Goal: Task Accomplishment & Management: Manage account settings

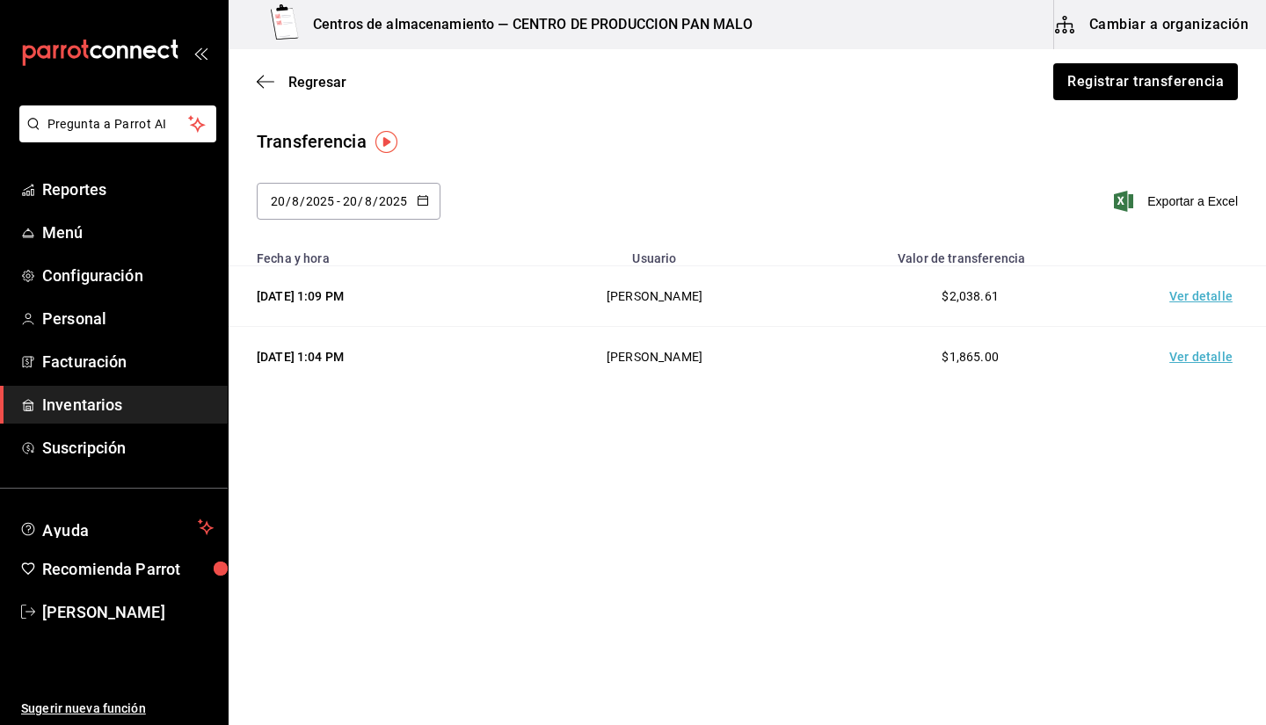
click at [870, 173] on div "Transferencia [DATE] [DATE] - [DATE] [DATE] Exportar a Excel" at bounding box center [747, 184] width 1037 height 113
click at [265, 83] on icon "button" at bounding box center [266, 82] width 18 height 16
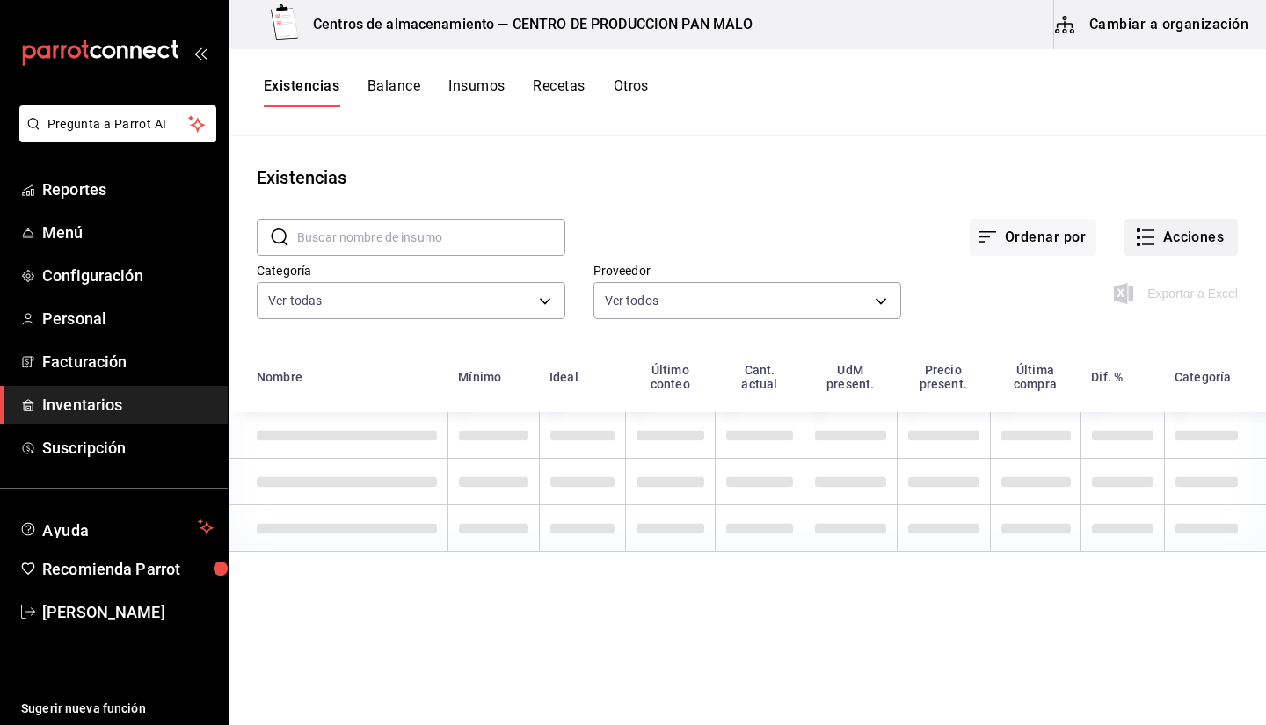
click at [1182, 256] on div "Exportar a Excel" at bounding box center [1069, 280] width 337 height 90
click at [1176, 253] on button "Acciones" at bounding box center [1181, 237] width 113 height 37
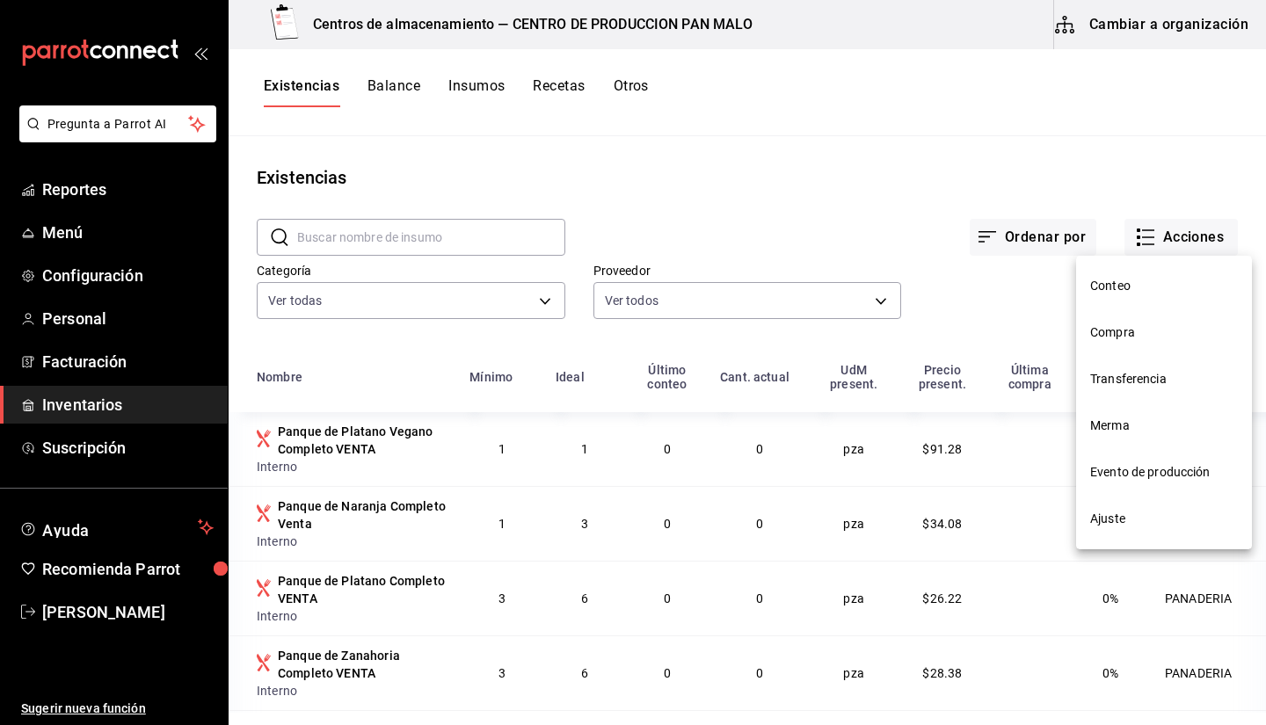
click at [1165, 245] on div at bounding box center [633, 362] width 1266 height 725
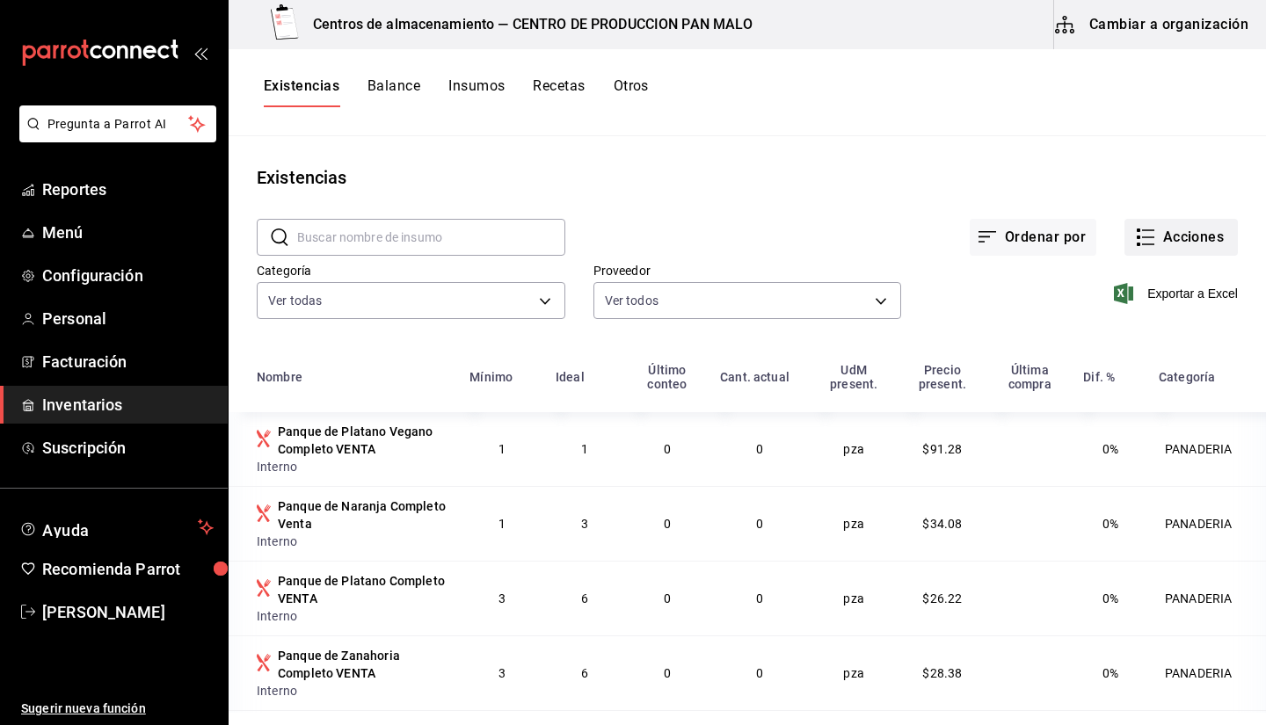
click at [1135, 225] on button "Acciones" at bounding box center [1181, 237] width 113 height 37
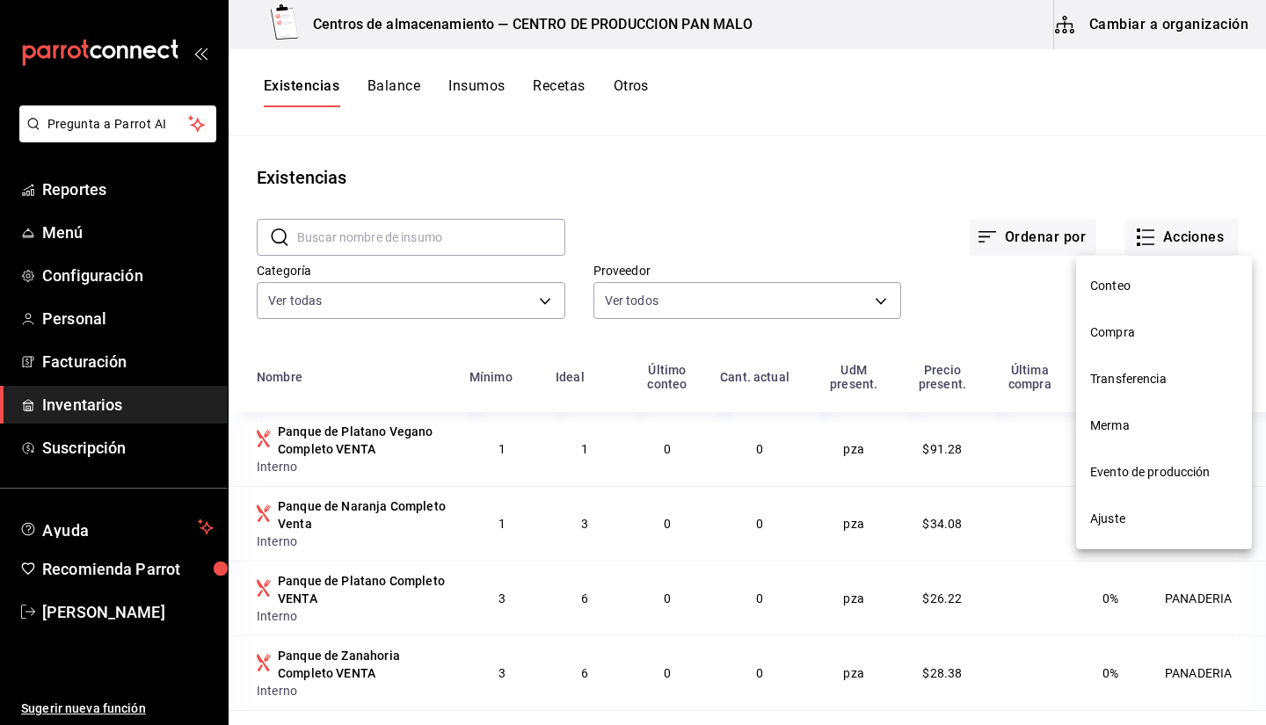
click at [1099, 345] on li "Compra" at bounding box center [1164, 332] width 176 height 47
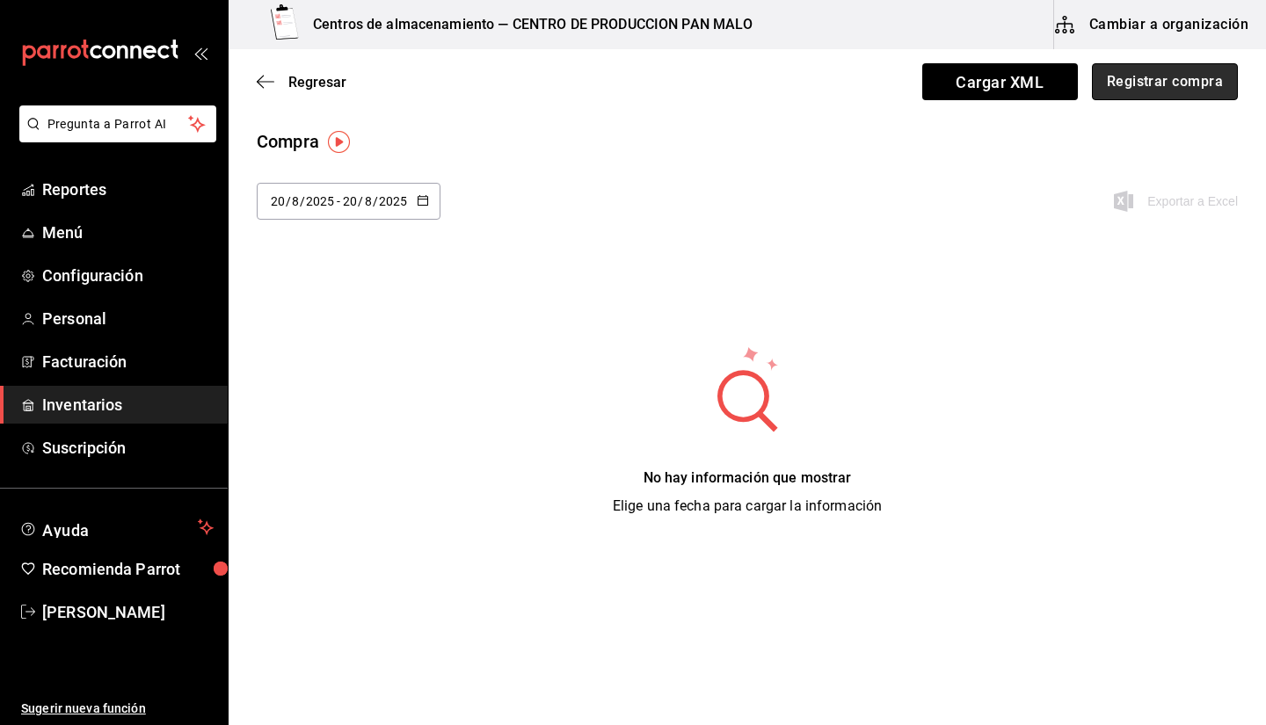
click at [1135, 91] on button "Registrar compra" at bounding box center [1165, 81] width 146 height 37
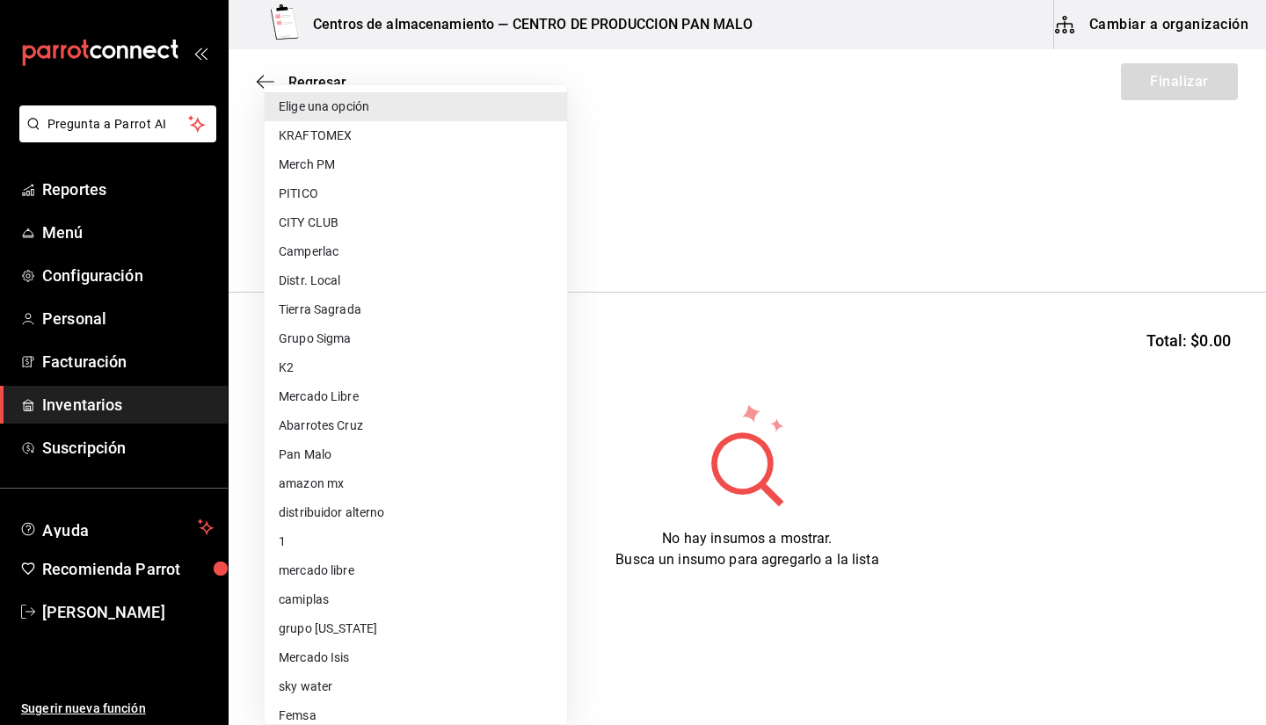
click at [377, 224] on body "Pregunta a Parrot AI Reportes Menú Configuración Personal Facturación Inventari…" at bounding box center [633, 313] width 1266 height 626
click at [371, 325] on li "Grupo Sigma" at bounding box center [416, 338] width 302 height 29
type input "8f81ebe1-45b3-42c3-afac-65fa33287308"
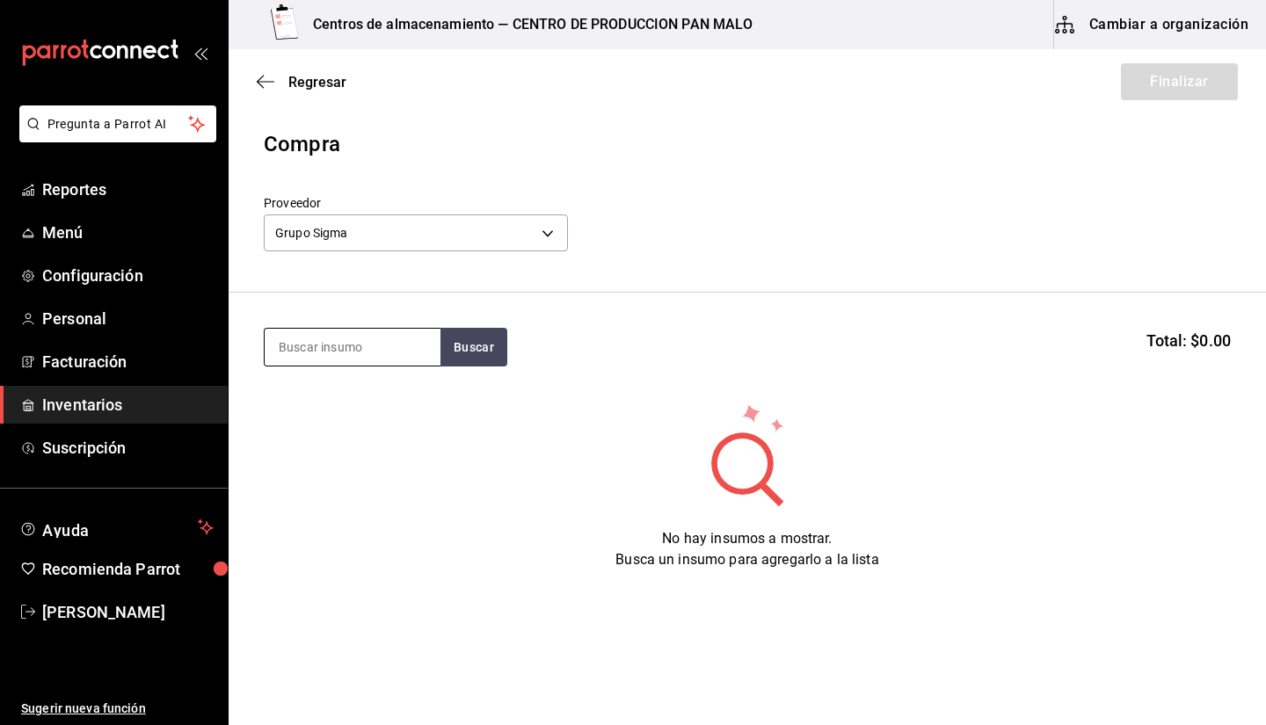
click at [331, 339] on input at bounding box center [353, 347] width 176 height 37
type input "mantequilla"
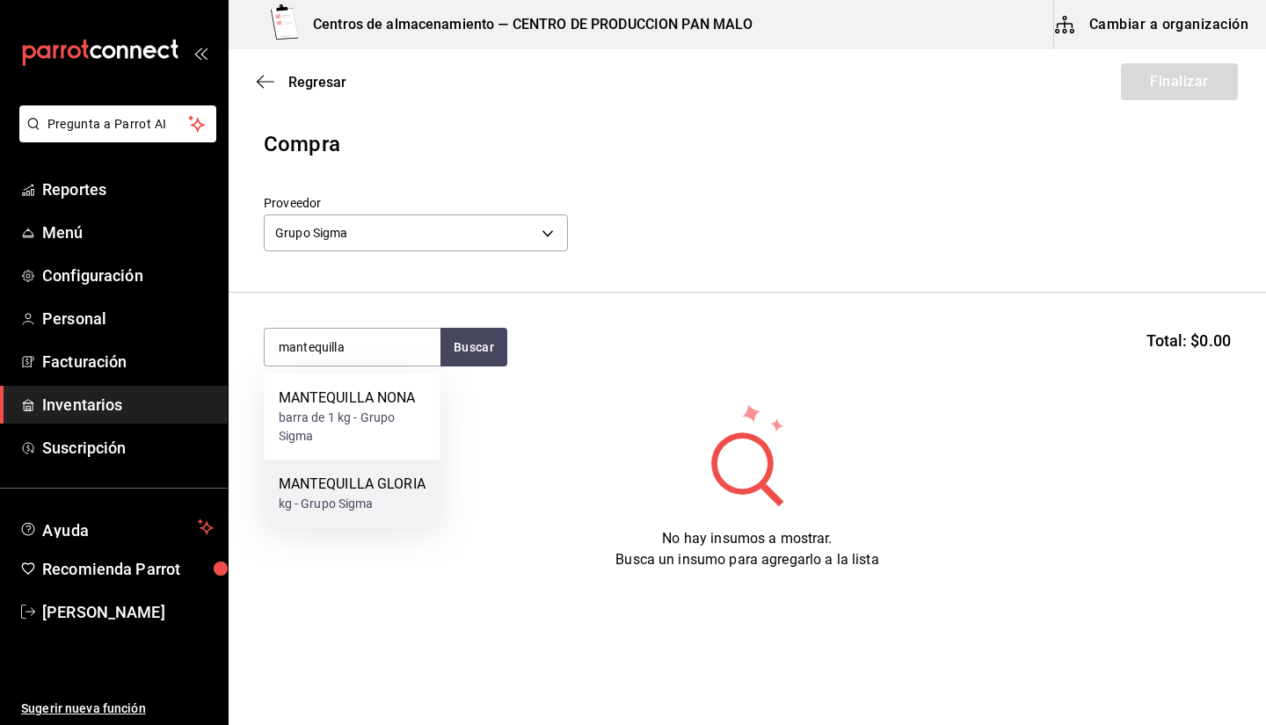
click at [367, 490] on div "MANTEQUILLA GLORIA" at bounding box center [352, 484] width 147 height 21
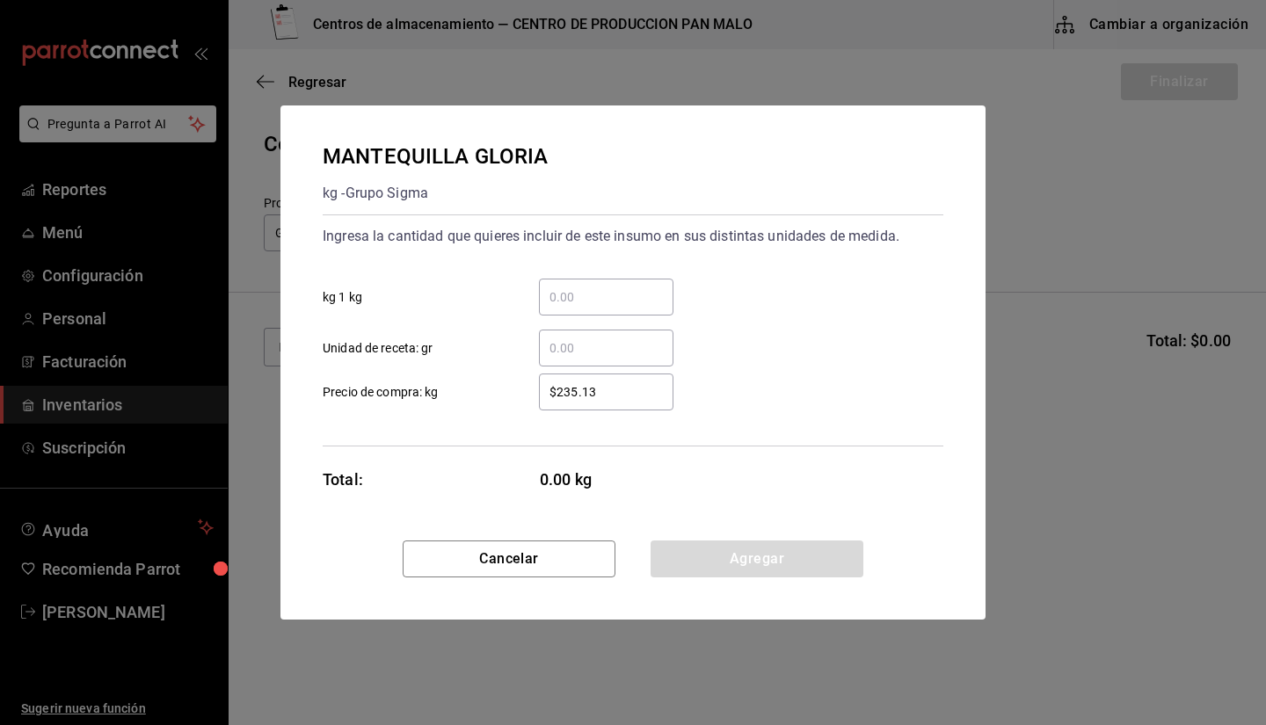
click at [576, 278] on div "​ kg 1 kg" at bounding box center [626, 290] width 635 height 51
click at [578, 309] on div "​" at bounding box center [606, 297] width 135 height 37
click at [578, 308] on input "​ kg 1 kg" at bounding box center [606, 297] width 135 height 21
click at [563, 300] on input "​ kg 1 kg" at bounding box center [606, 297] width 135 height 21
click at [768, 289] on div "​ kg 1 kg" at bounding box center [626, 290] width 635 height 51
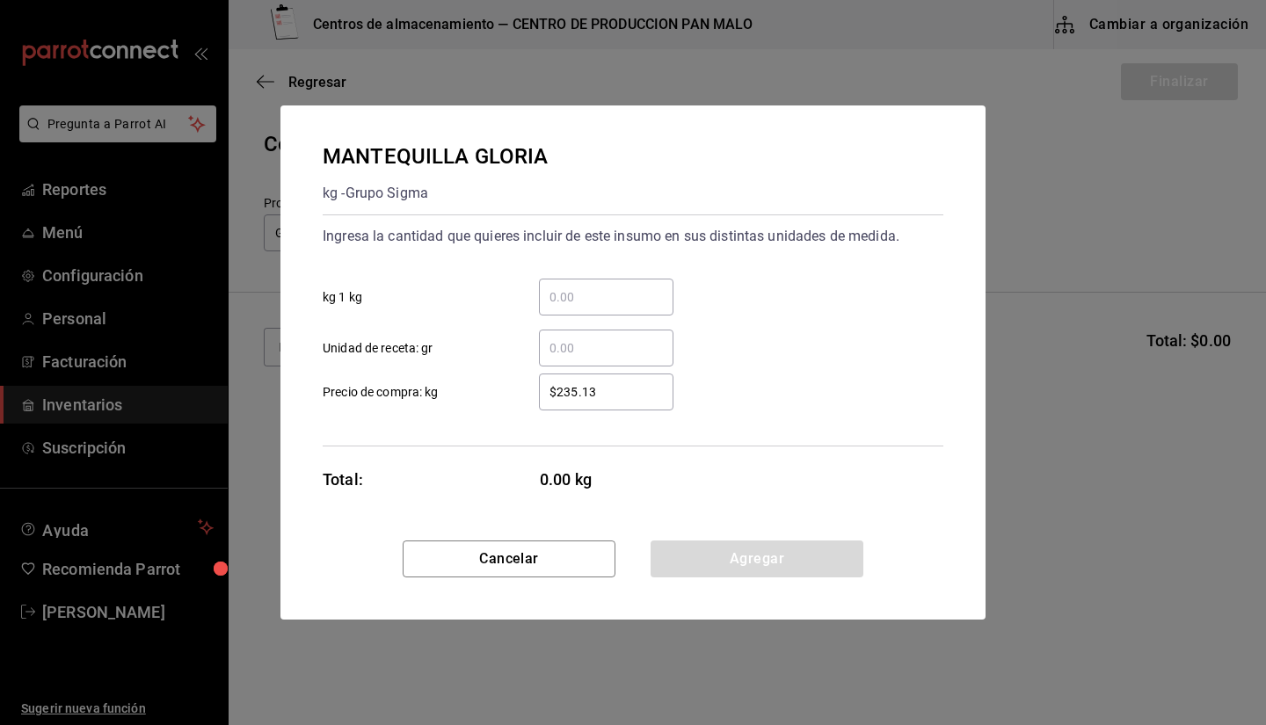
click at [571, 291] on input "​ kg 1 kg" at bounding box center [606, 297] width 135 height 21
click at [791, 335] on div "​ Unidad de receta: gr" at bounding box center [626, 341] width 635 height 51
click at [602, 317] on div "​ Unidad de receta: gr" at bounding box center [626, 341] width 635 height 51
click at [601, 312] on div "​" at bounding box center [606, 297] width 135 height 37
click at [601, 308] on input "​ kg 1 kg" at bounding box center [606, 297] width 135 height 21
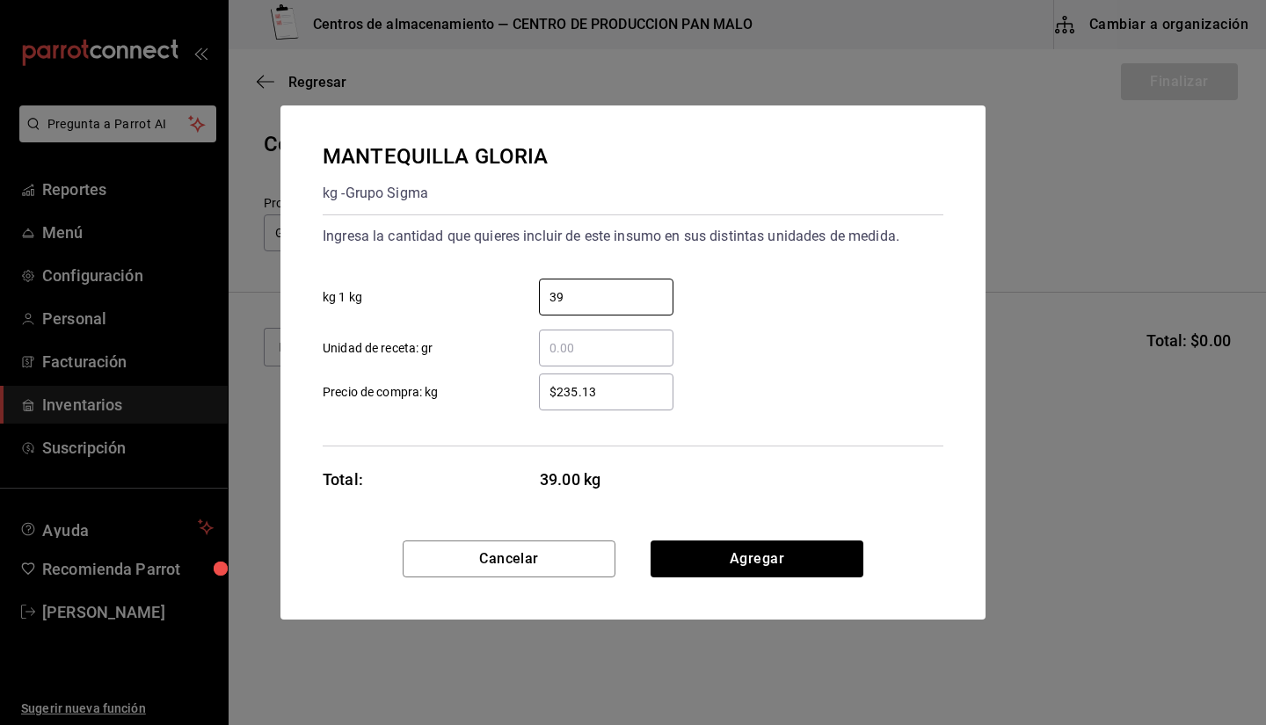
type input "39"
click at [791, 584] on div "Cancelar Agregar" at bounding box center [632, 580] width 705 height 79
click at [739, 560] on button "Agregar" at bounding box center [757, 559] width 213 height 37
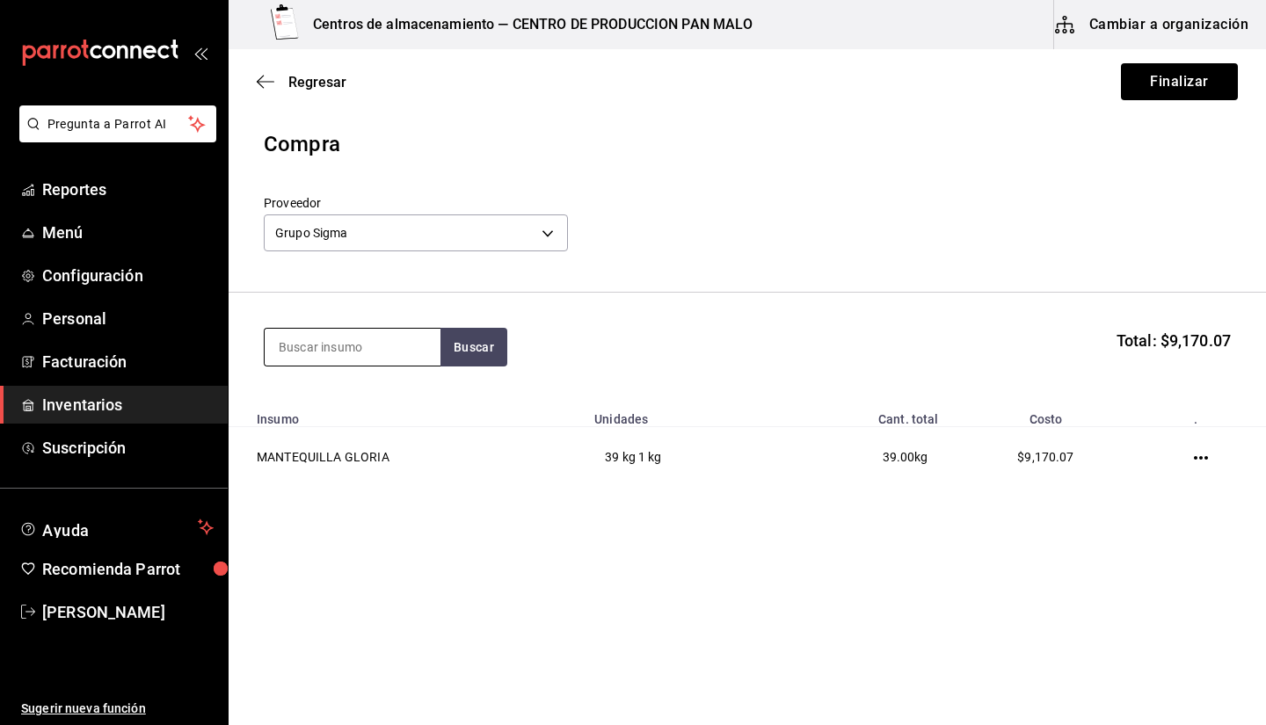
click at [361, 364] on input at bounding box center [353, 347] width 176 height 37
click at [350, 348] on input at bounding box center [353, 347] width 176 height 37
type input "mantequilla"
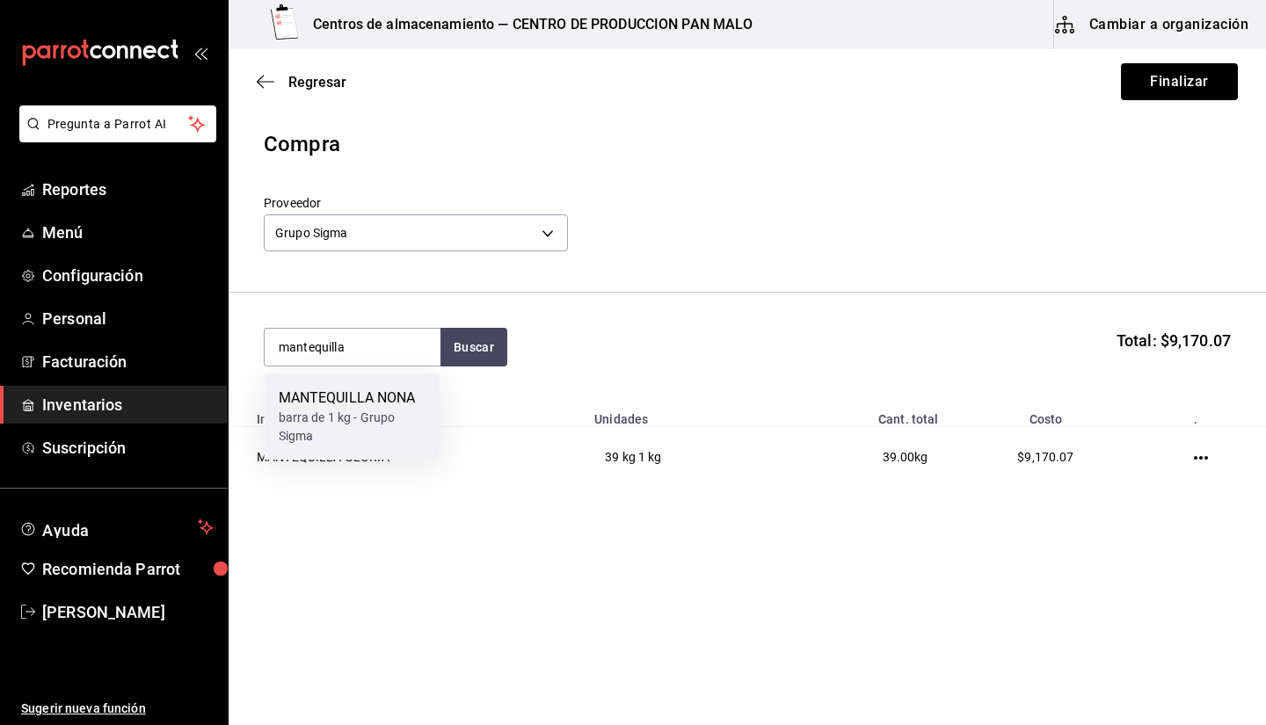
click at [343, 431] on div "barra de 1 kg - Grupo Sigma" at bounding box center [353, 427] width 148 height 37
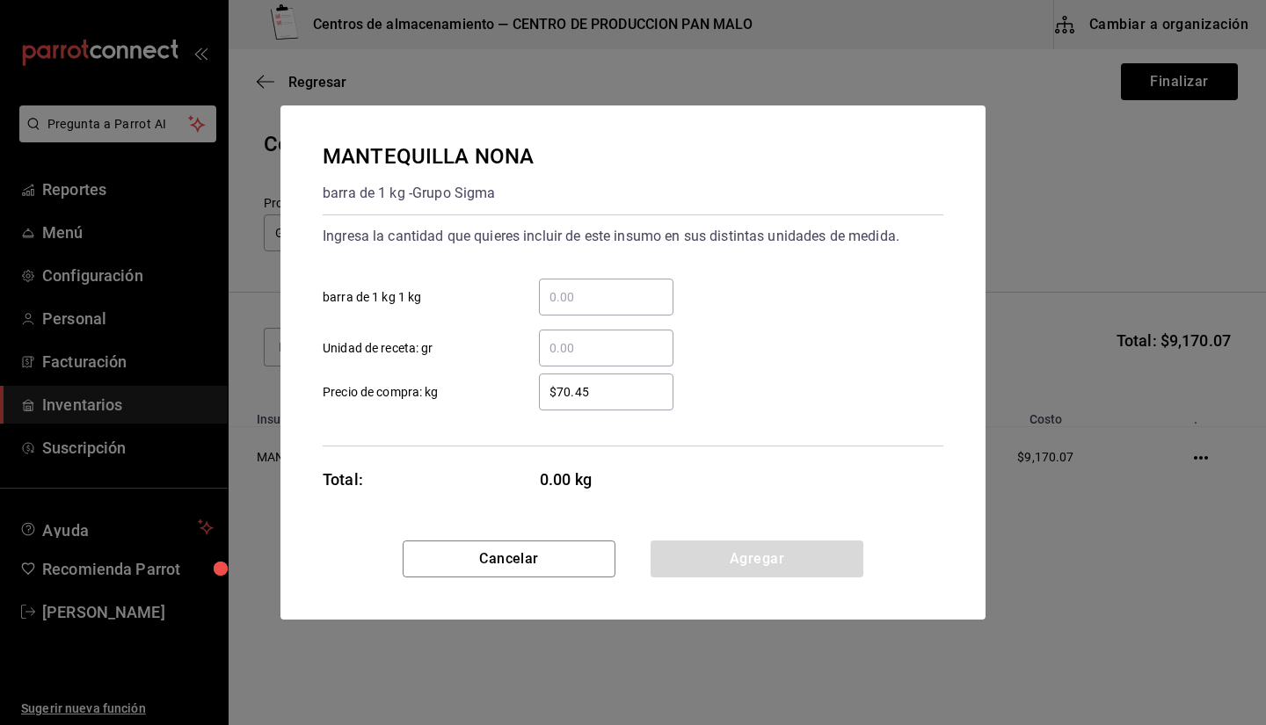
click at [587, 291] on input "​ barra de 1 kg 1 kg" at bounding box center [606, 297] width 135 height 21
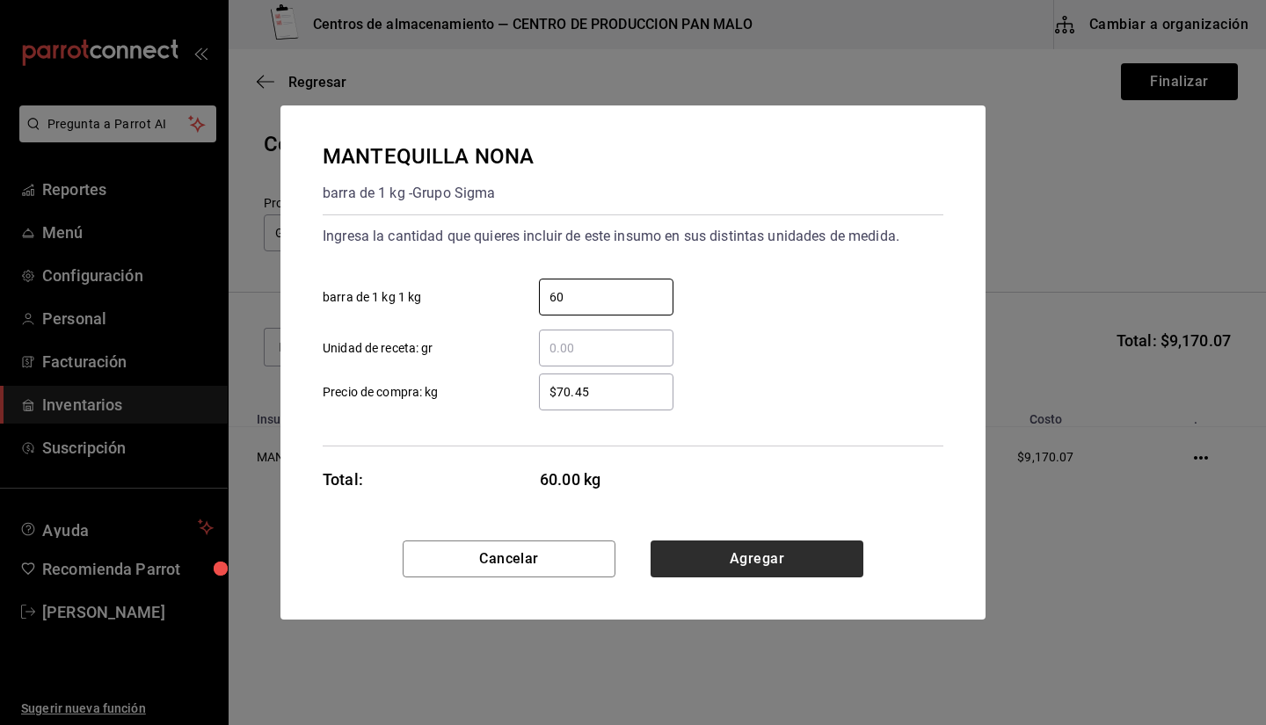
type input "60"
click at [728, 565] on button "Agregar" at bounding box center [757, 559] width 213 height 37
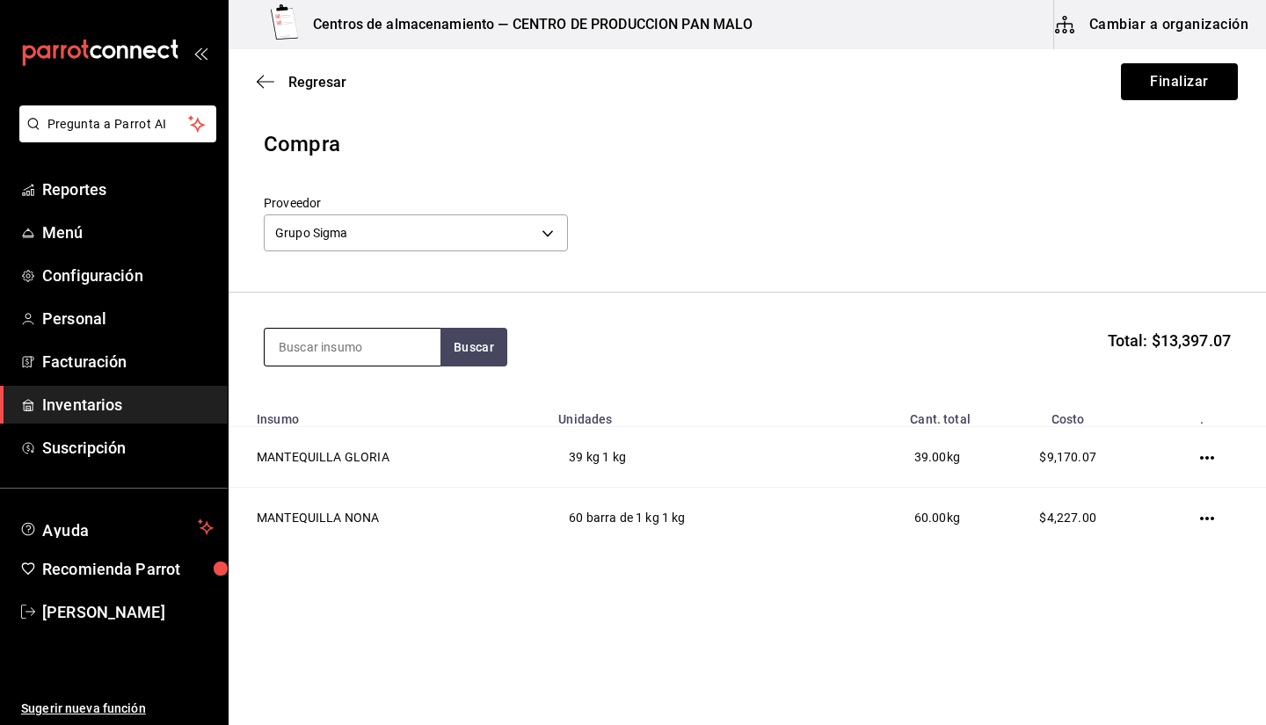
click at [389, 356] on input at bounding box center [353, 347] width 176 height 37
click at [1147, 98] on button "Finalizar" at bounding box center [1179, 81] width 117 height 37
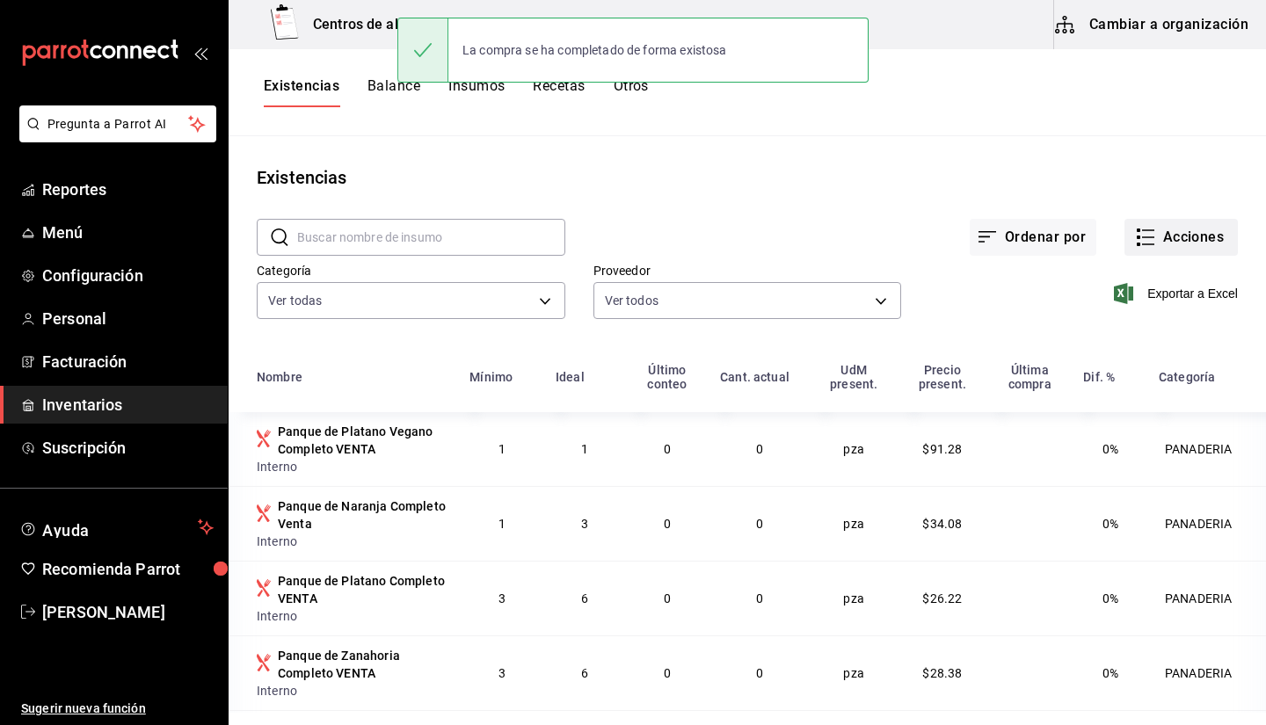
click at [1161, 253] on button "Acciones" at bounding box center [1181, 237] width 113 height 37
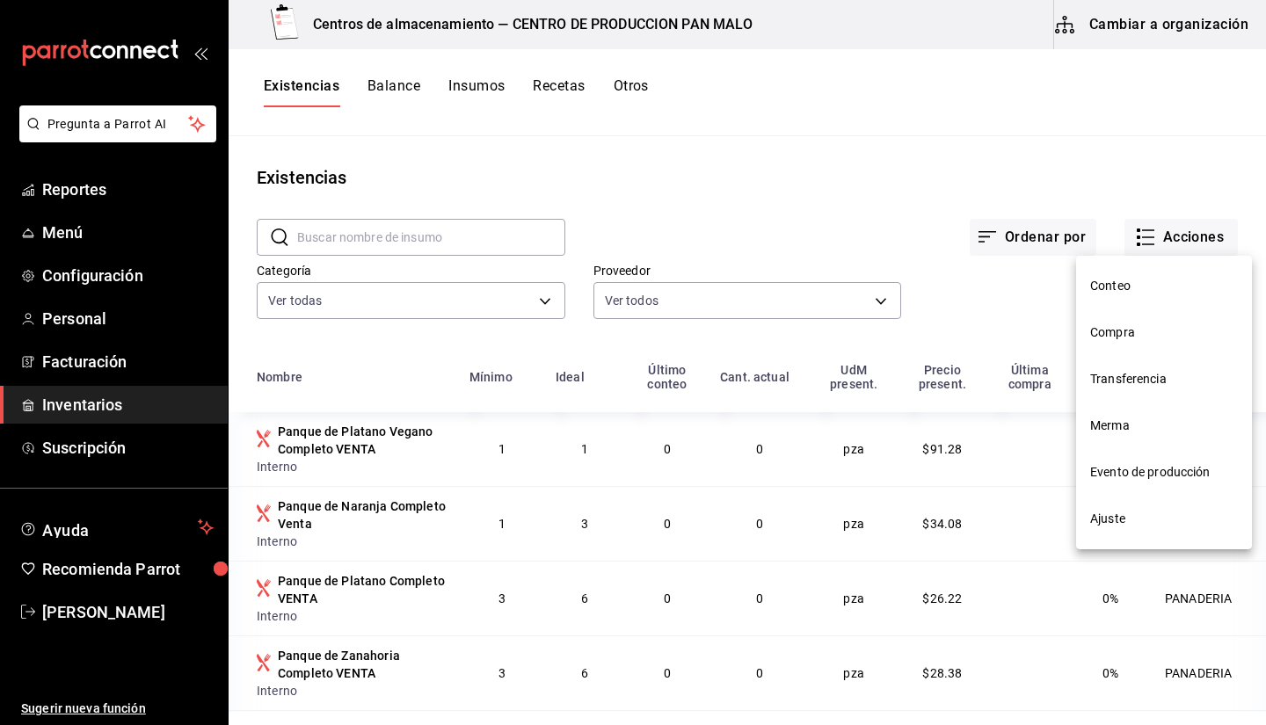
click at [615, 178] on div at bounding box center [633, 362] width 1266 height 725
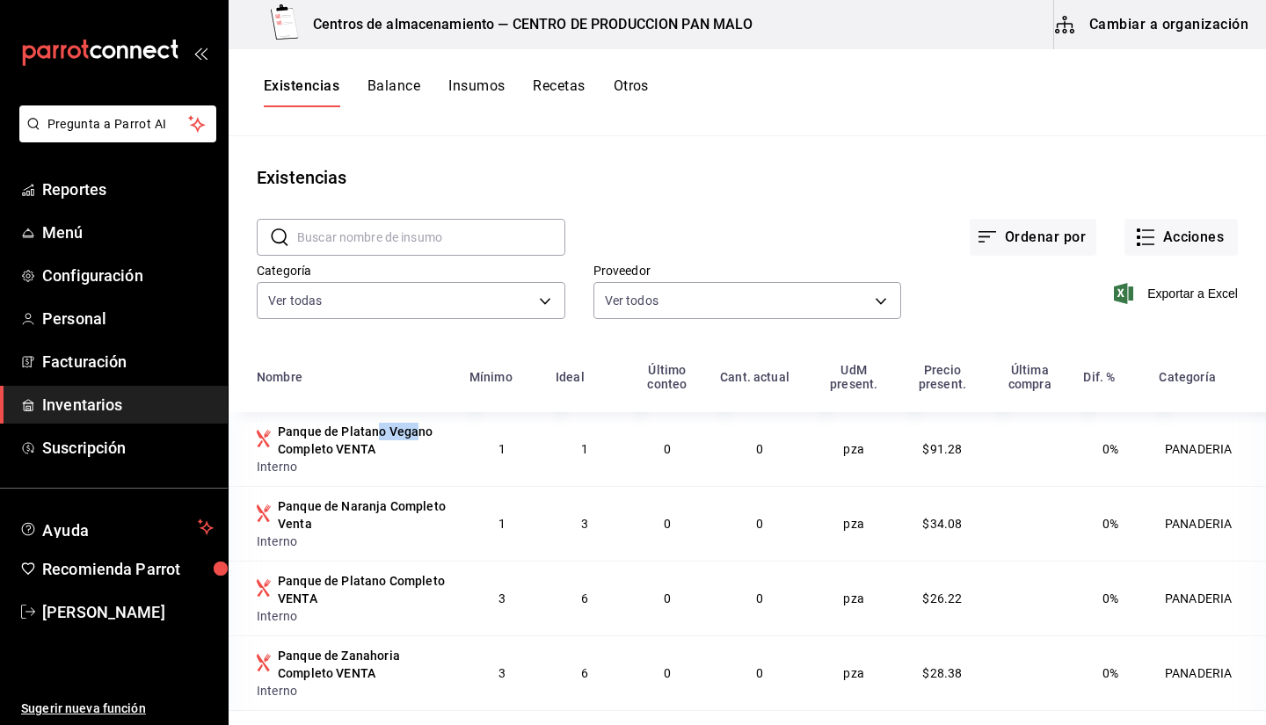
drag, startPoint x: 375, startPoint y: 440, endPoint x: 422, endPoint y: 429, distance: 48.8
click at [422, 429] on div "Panque de Platano Vegano Completo VENTA" at bounding box center [363, 440] width 171 height 35
click at [731, 216] on div "Ordenar por Acciones" at bounding box center [901, 223] width 673 height 65
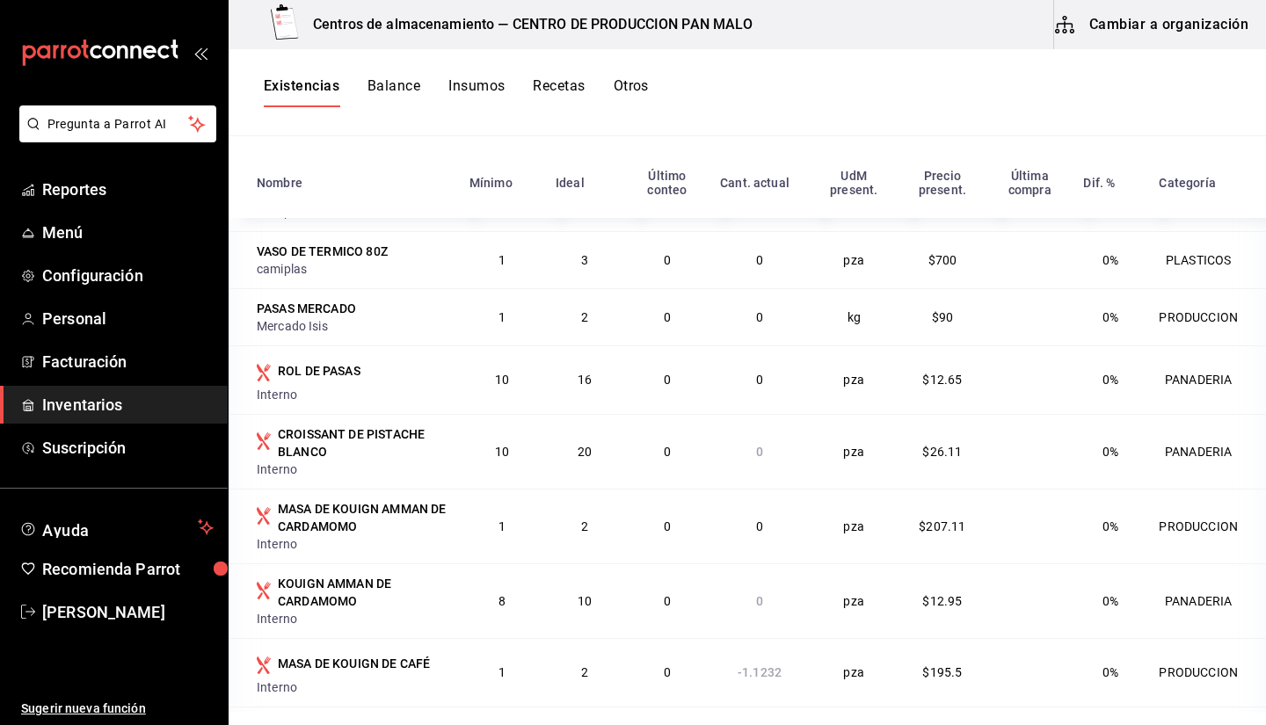
scroll to position [1093, 0]
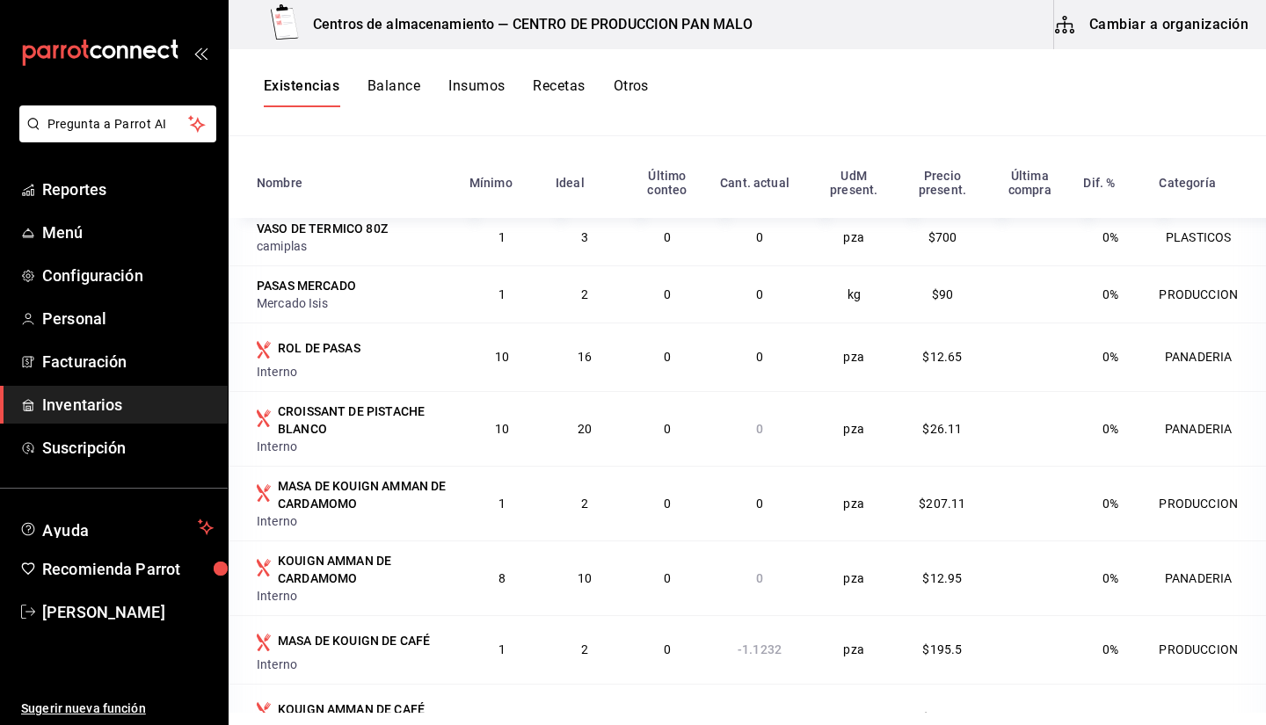
click at [853, 713] on html "Pregunta a Parrot AI Reportes Menú Configuración Personal Facturación Inventari…" at bounding box center [633, 356] width 1266 height 713
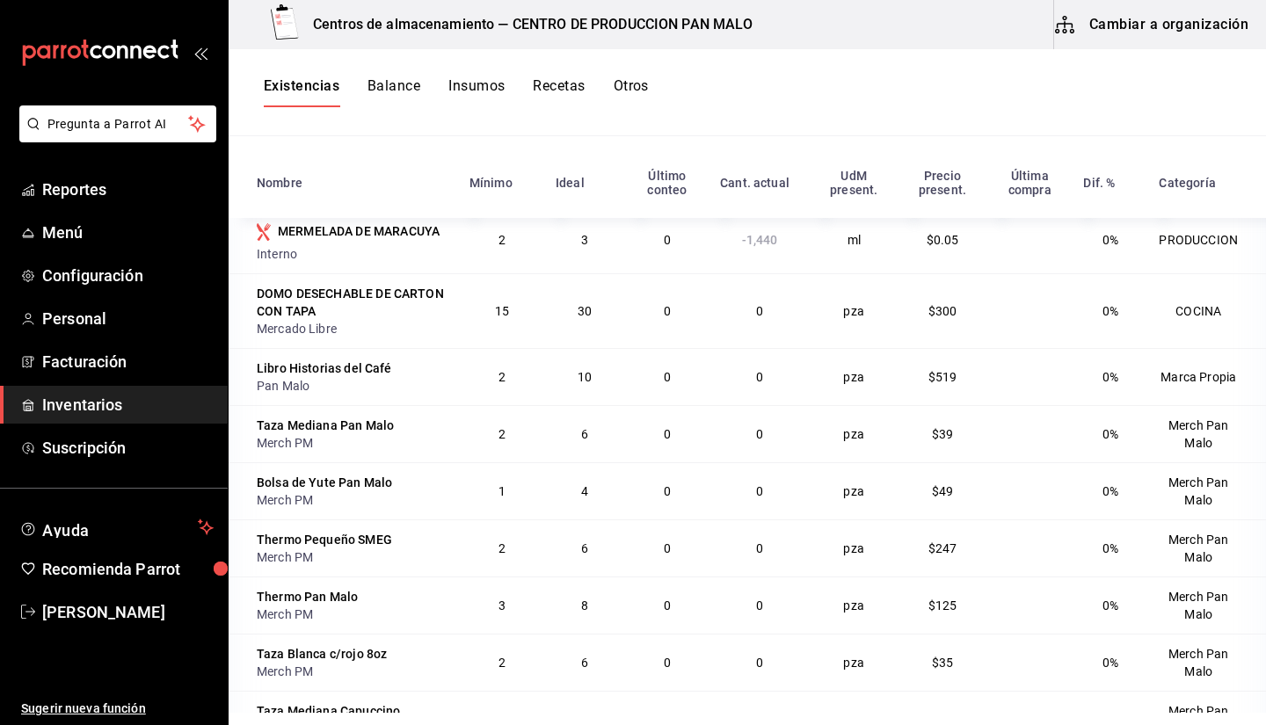
scroll to position [2026, 0]
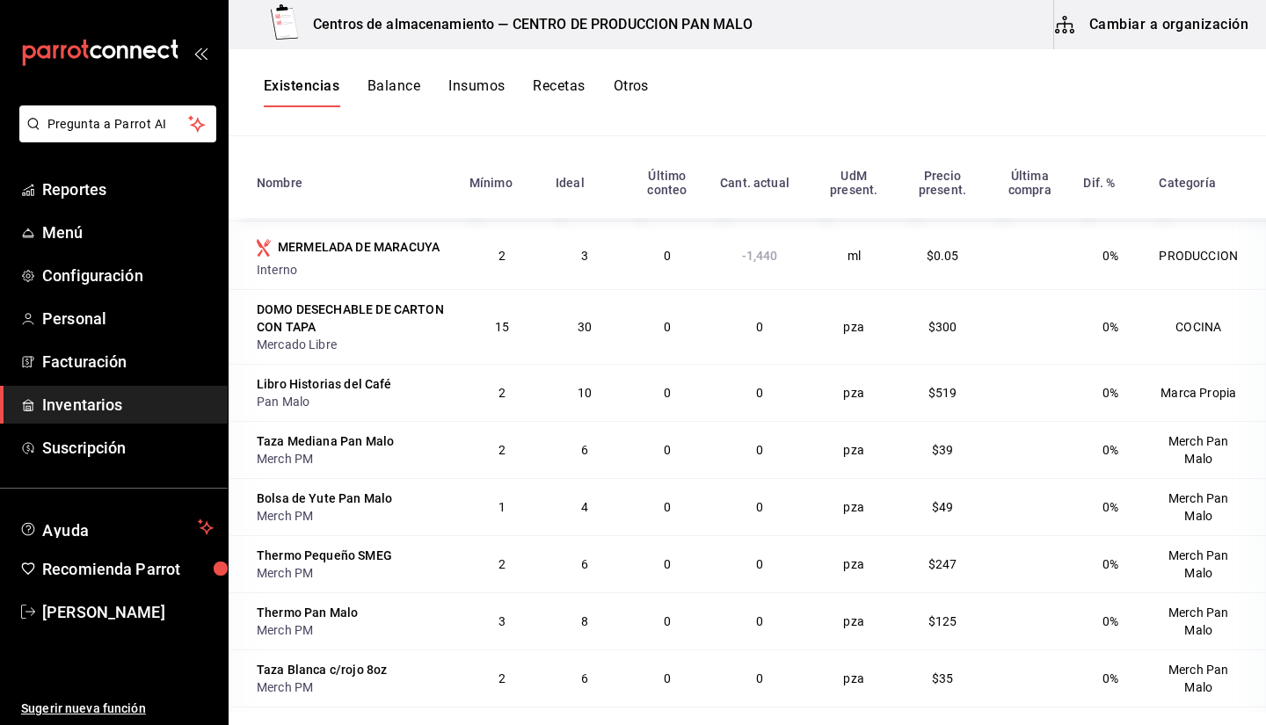
click at [103, 403] on span "Inventarios" at bounding box center [127, 405] width 171 height 24
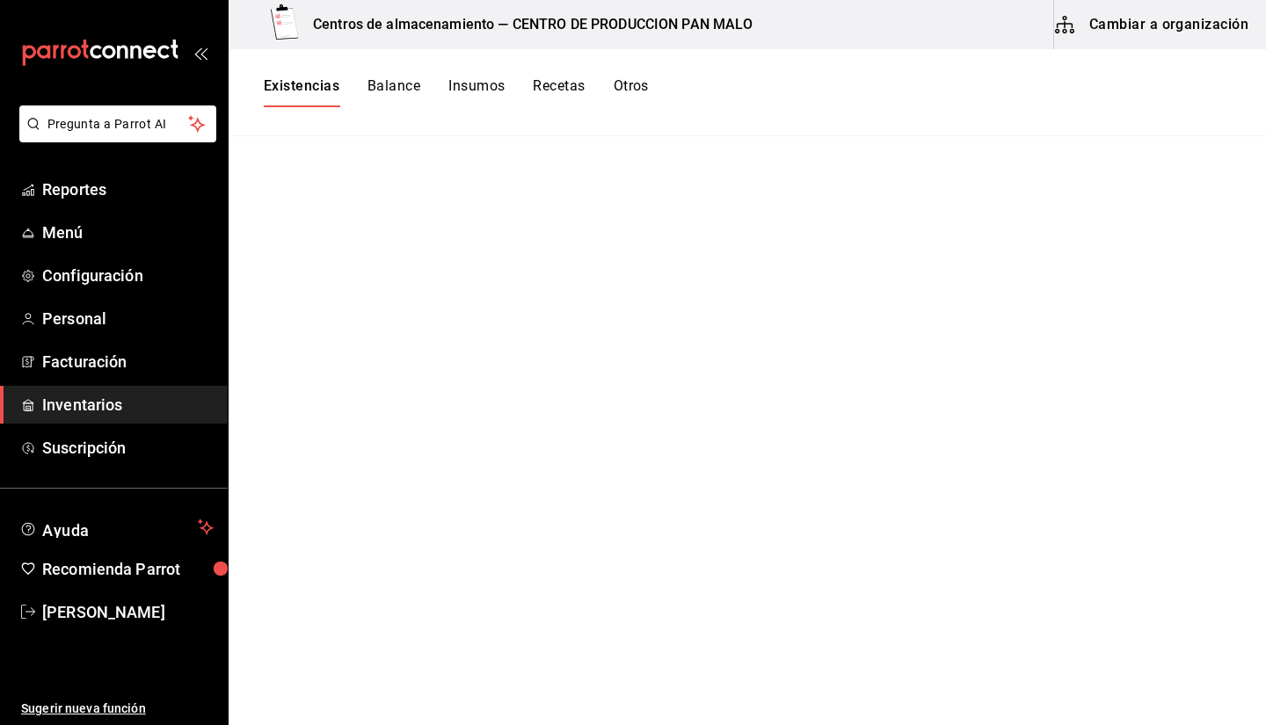
click at [1252, 8] on div "Centros de almacenamiento — CENTRO DE PRODUCCION PAN MALO Cambiar a organización" at bounding box center [747, 24] width 1037 height 49
click at [1200, 39] on button "Cambiar a organización" at bounding box center [1153, 24] width 198 height 49
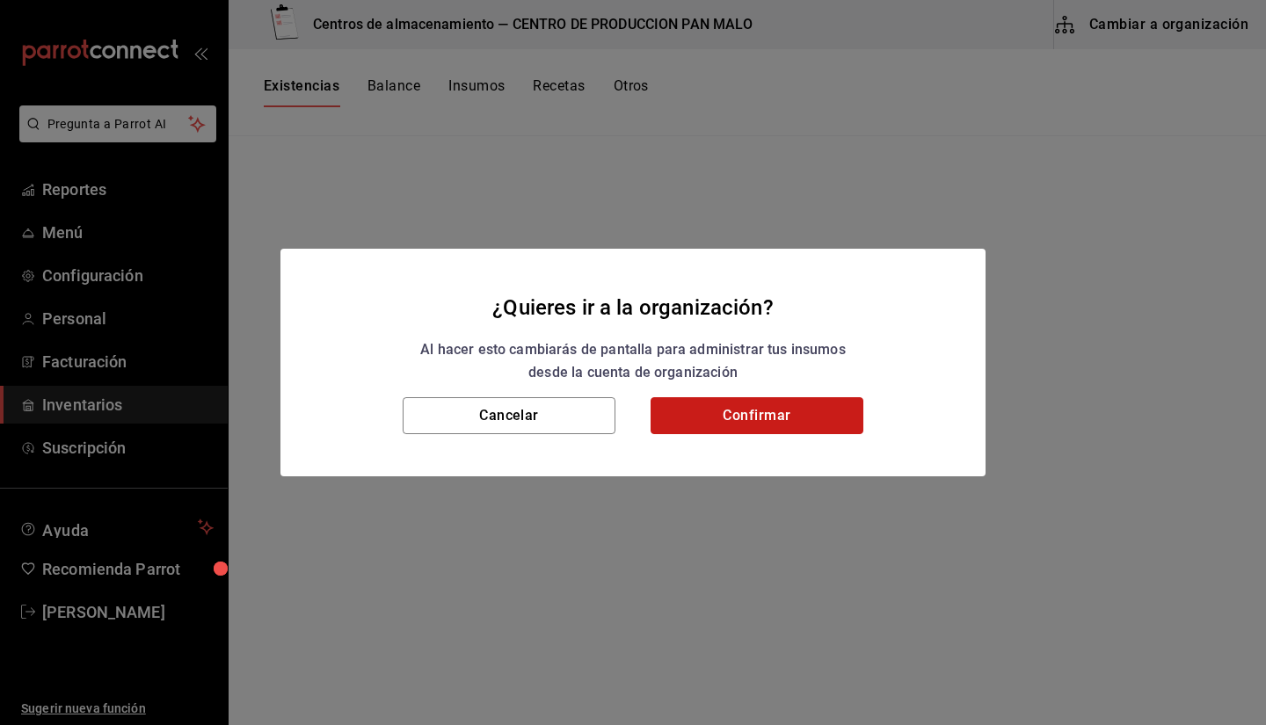
click at [804, 415] on button "Confirmar" at bounding box center [757, 415] width 213 height 37
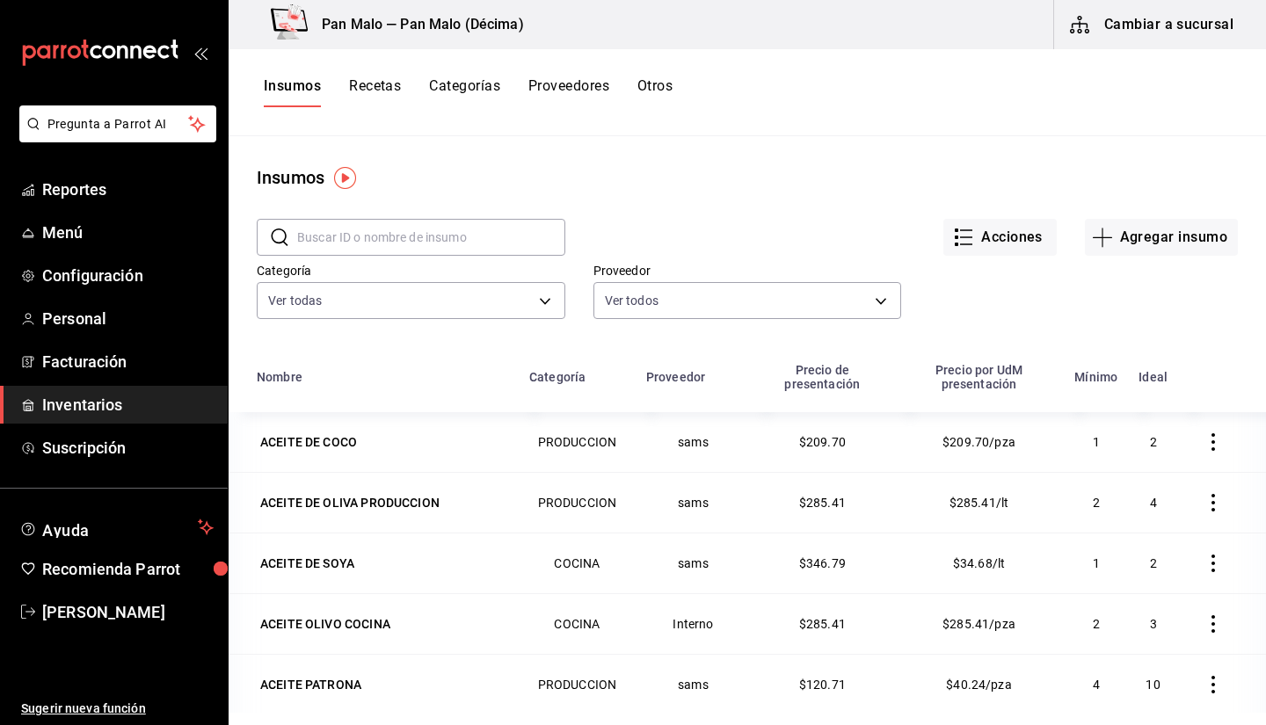
click at [368, 102] on button "Recetas" at bounding box center [375, 92] width 52 height 30
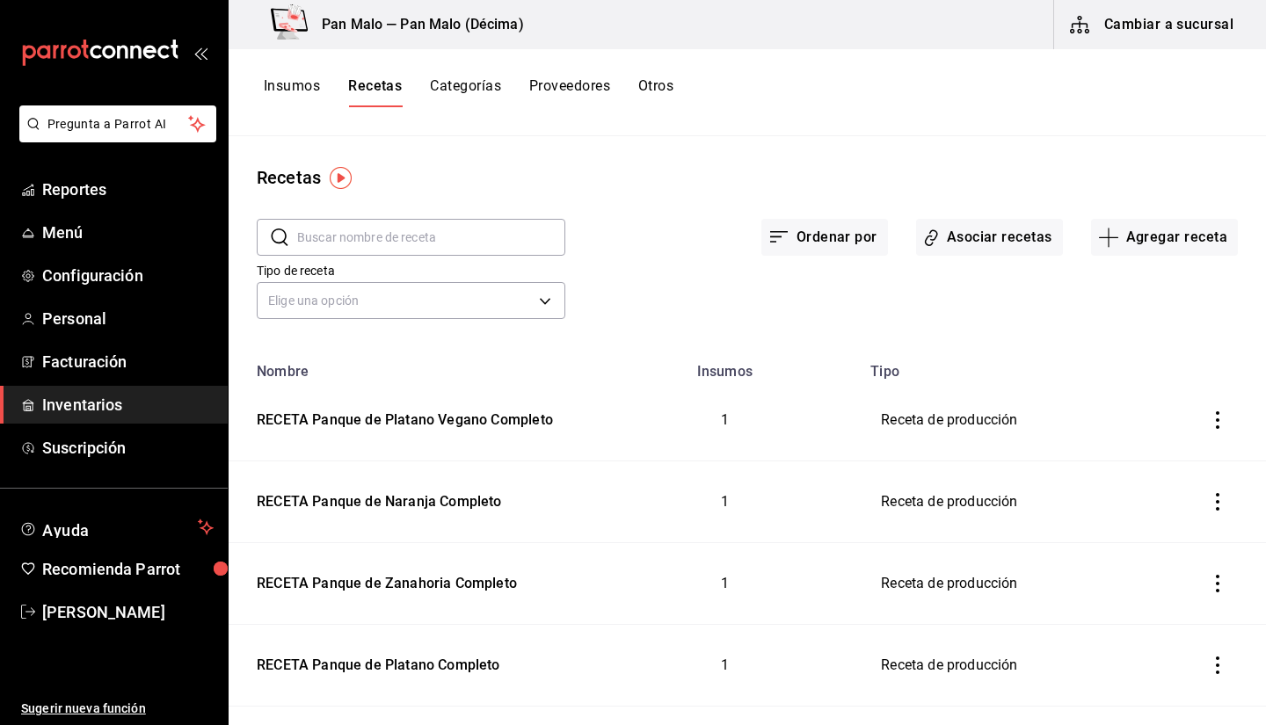
click at [451, 238] on input "text" at bounding box center [431, 237] width 268 height 35
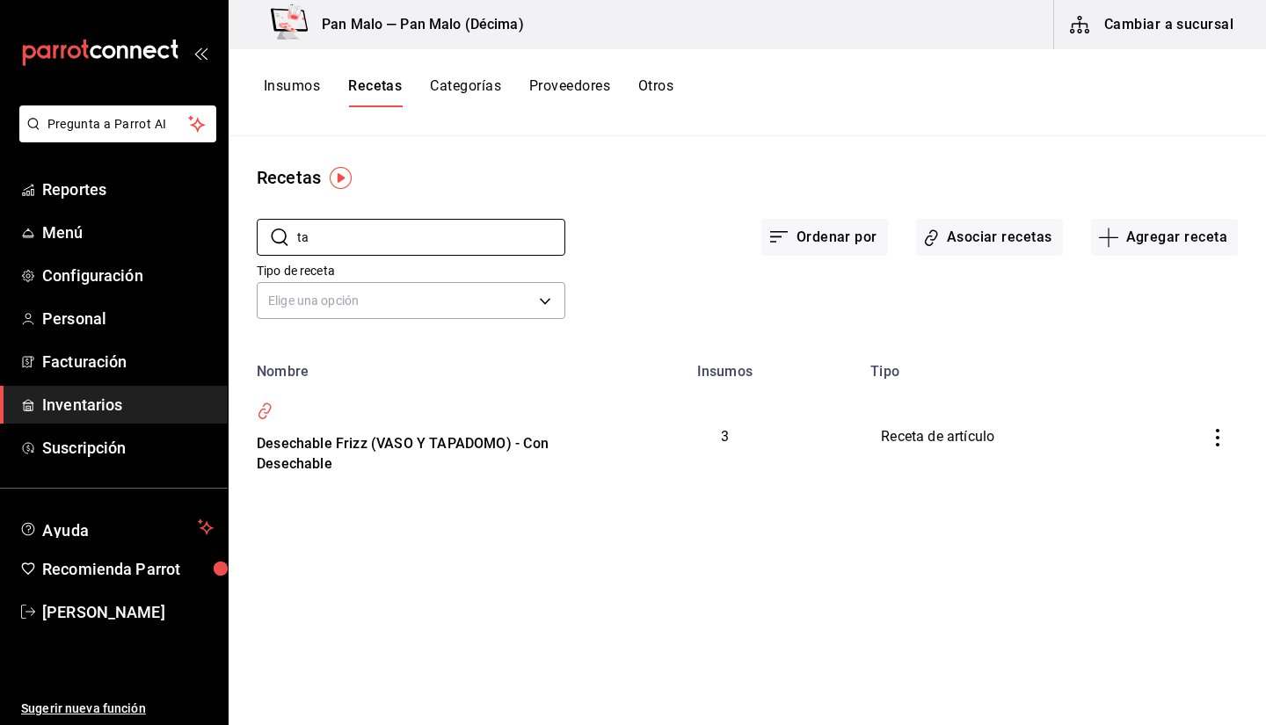
type input "t"
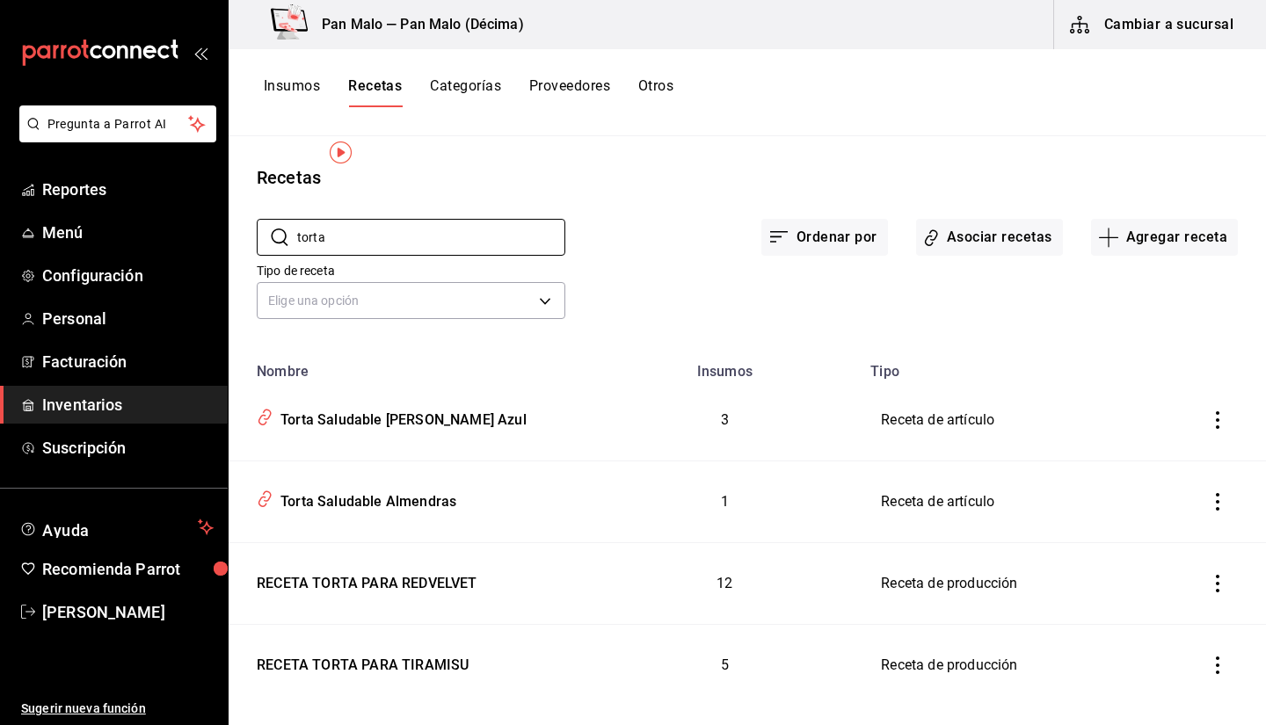
scroll to position [28, 0]
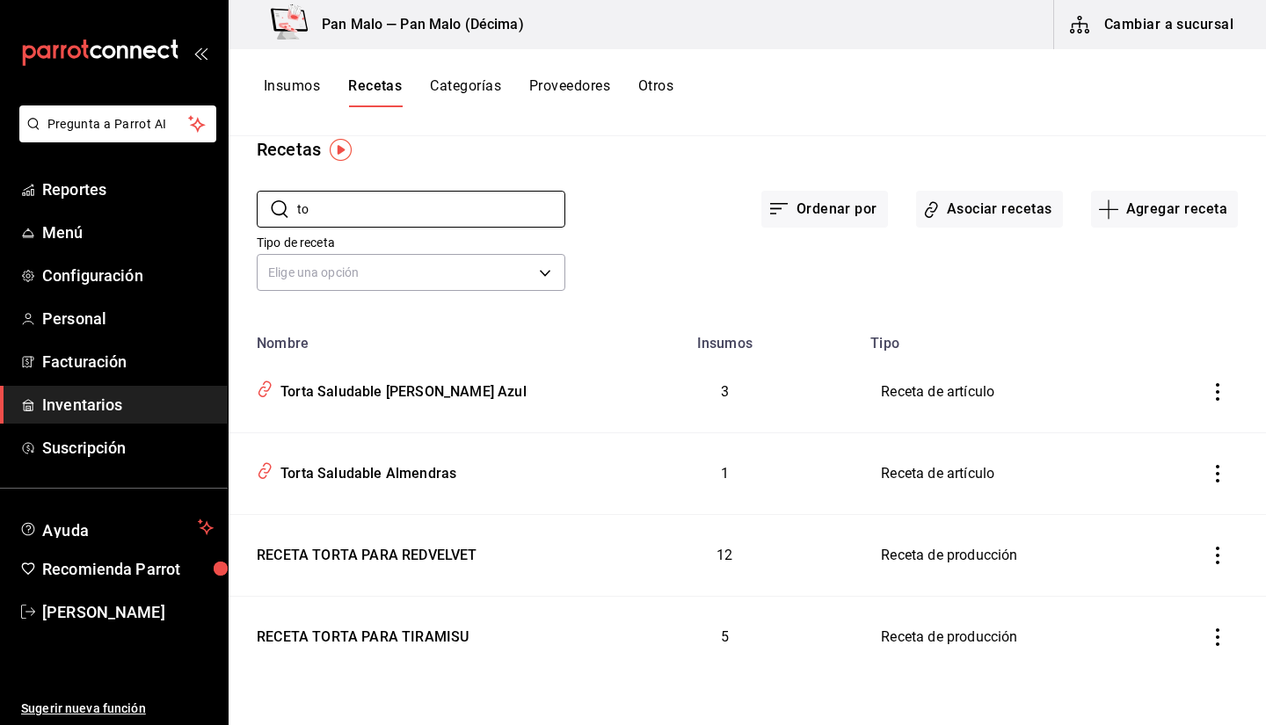
type input "t"
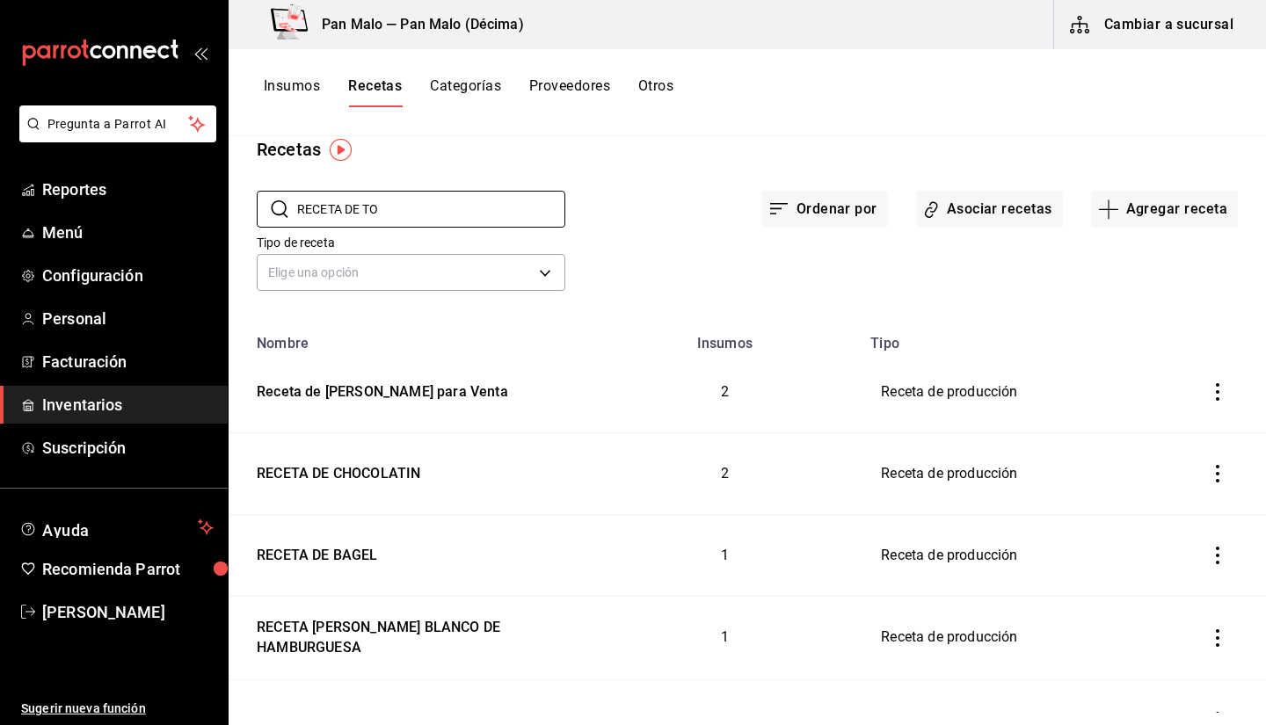
scroll to position [0, 0]
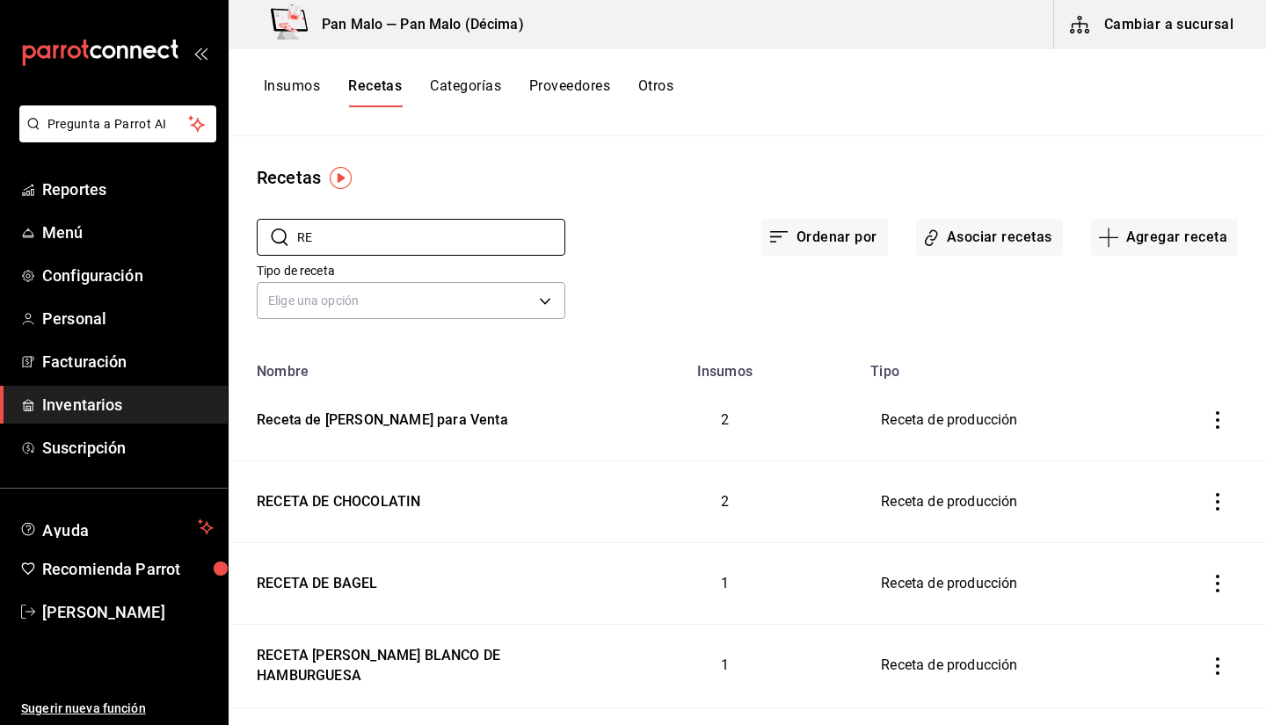
type input "R"
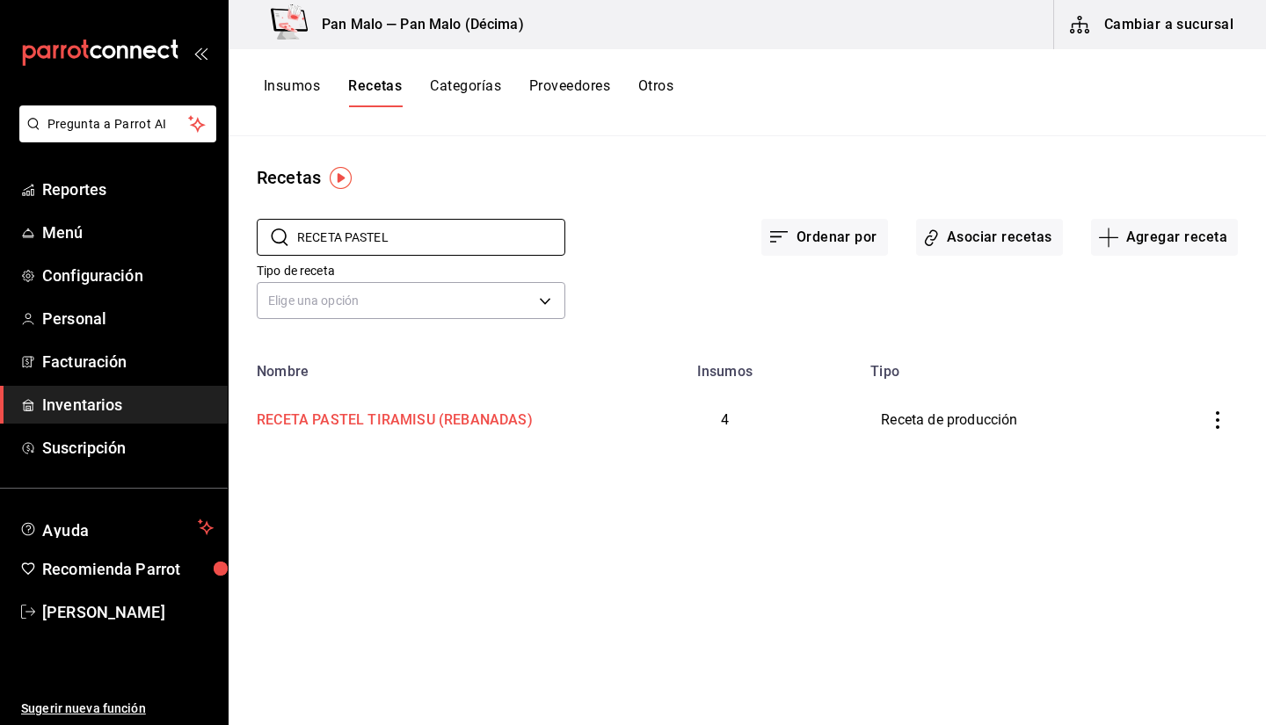
type input "RECETA PASTEL"
click at [496, 431] on td "RECETA PASTEL TIRAMISU (REBANADAS)" at bounding box center [409, 420] width 360 height 81
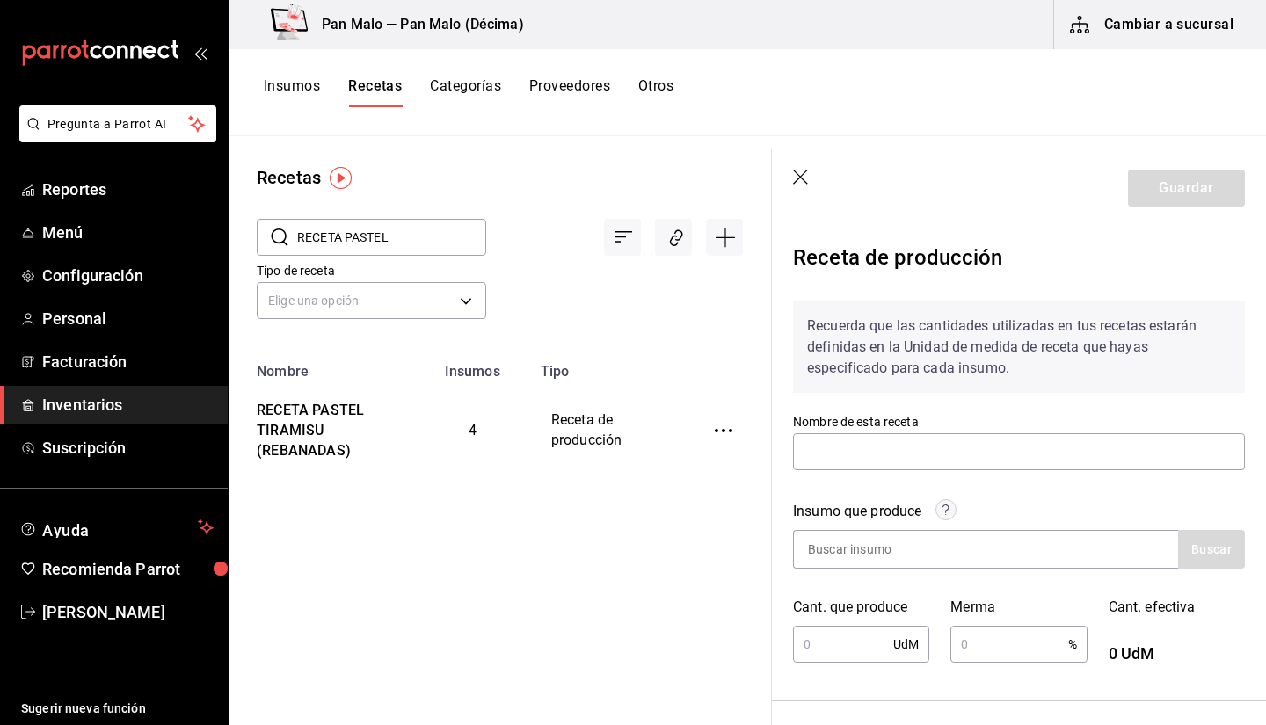
type input "RECETA PASTEL TIRAMISU (REBANADAS)"
type input "1"
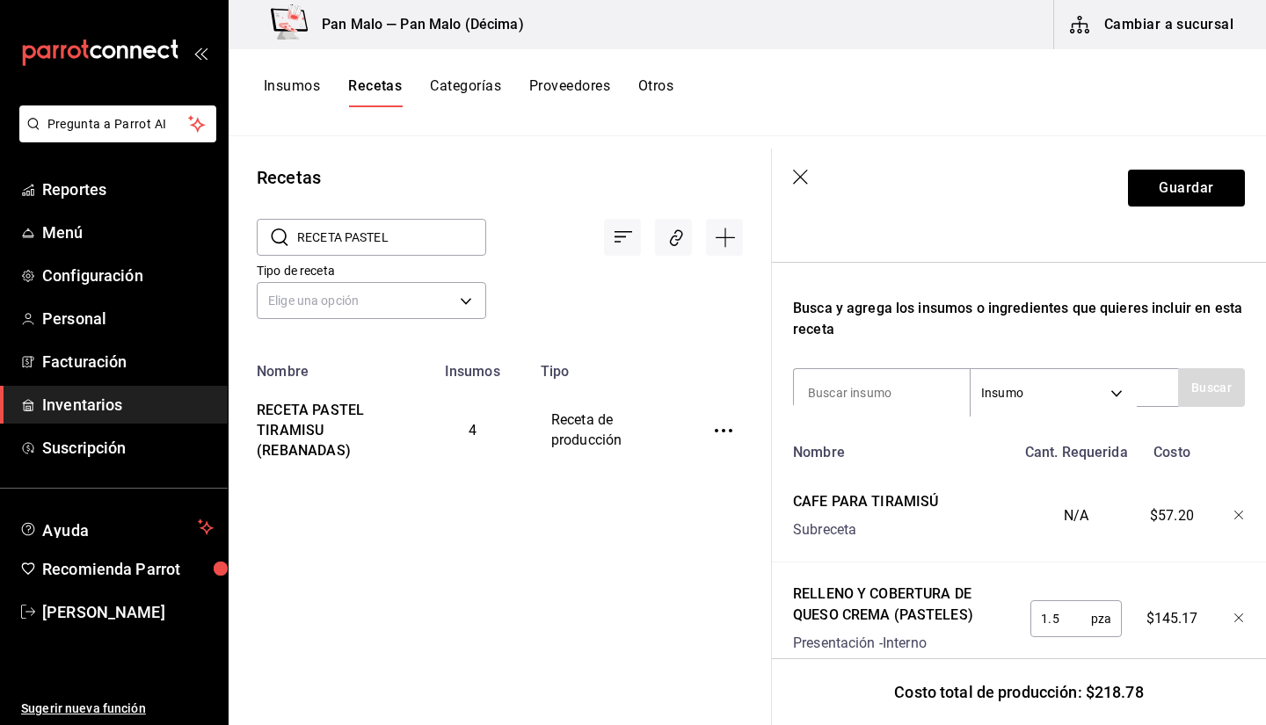
scroll to position [17, 0]
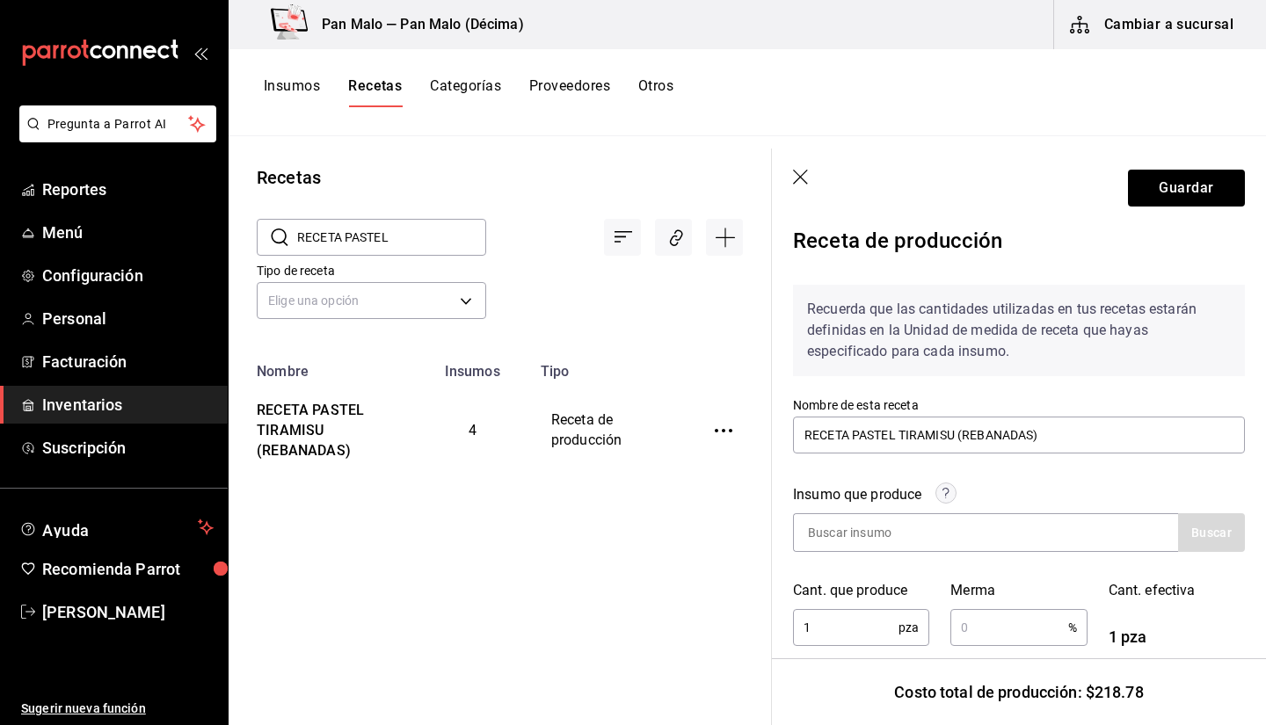
click at [293, 64] on div "Insumos Recetas Categorías Proveedores Otros" at bounding box center [747, 92] width 1037 height 87
click at [282, 118] on div "Insumos Recetas Categorías Proveedores Otros" at bounding box center [747, 92] width 1037 height 87
click at [275, 91] on button "Insumos" at bounding box center [292, 92] width 56 height 30
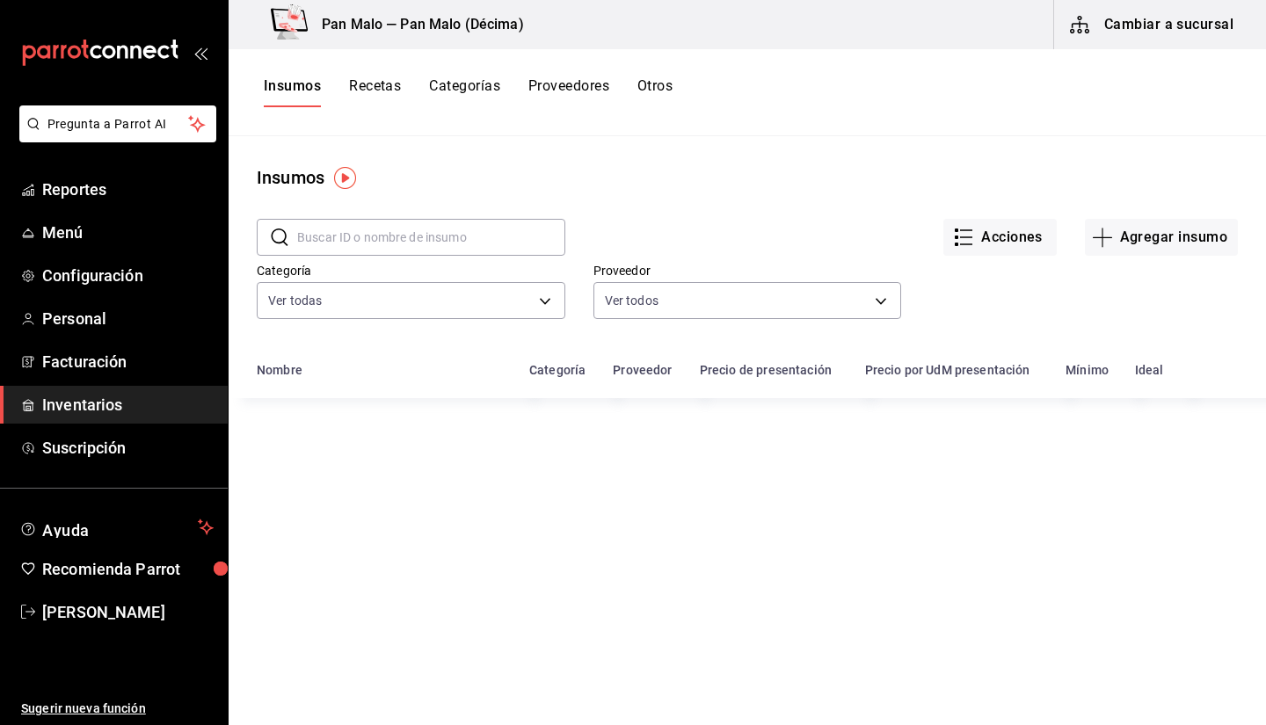
click at [372, 228] on input "text" at bounding box center [431, 237] width 268 height 35
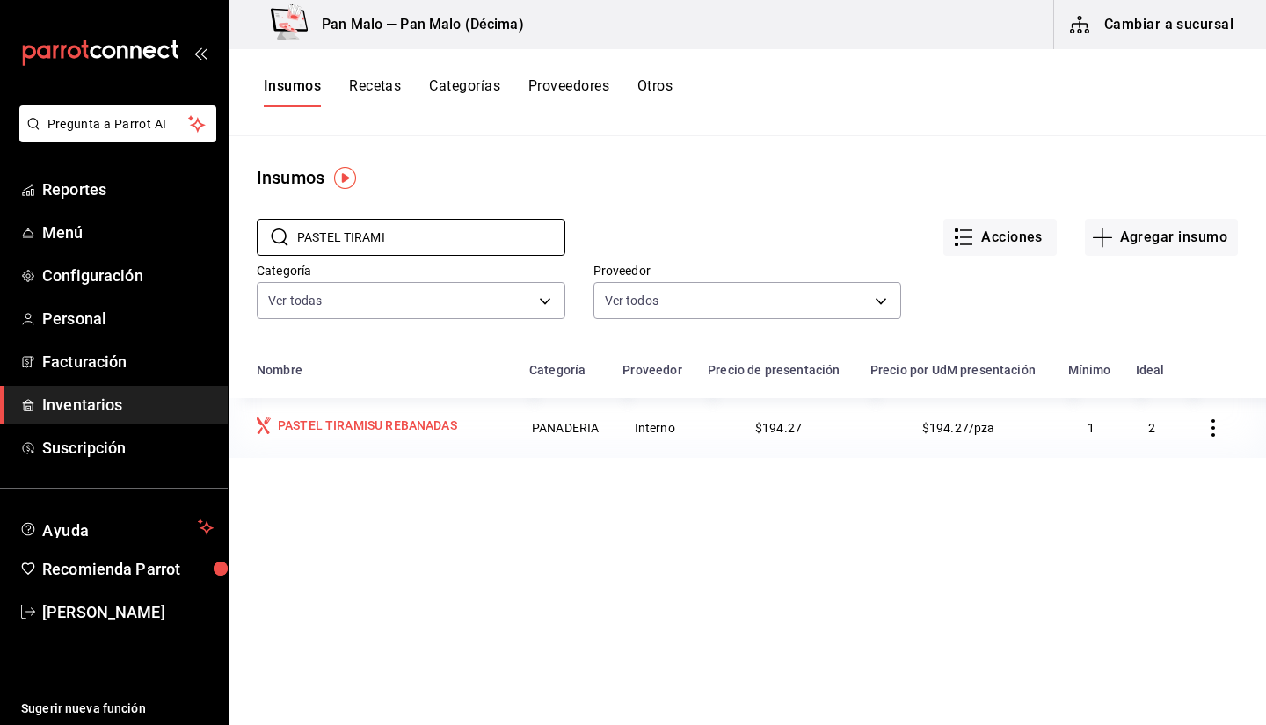
type input "PASTEL TIRAMI"
click at [392, 441] on td "PASTEL TIRAMISU REBANADAS" at bounding box center [374, 428] width 290 height 60
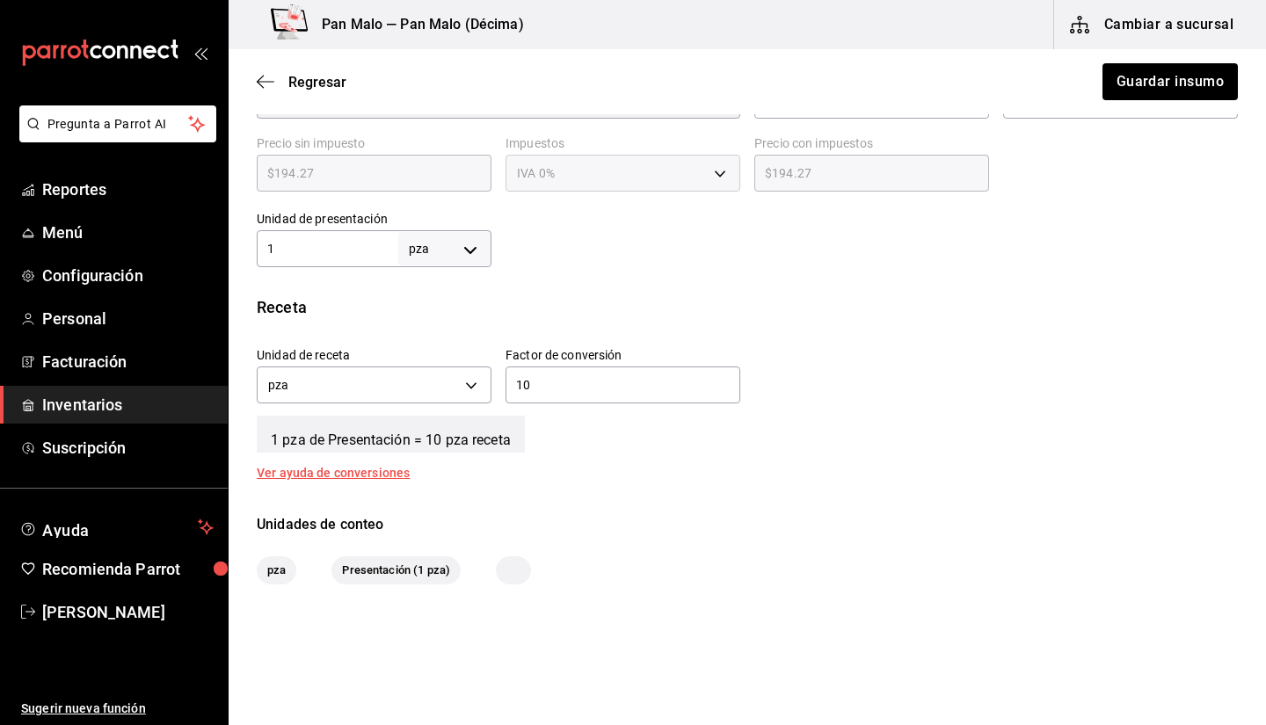
scroll to position [464, 0]
click at [429, 253] on body "Pregunta a Parrot AI Reportes Menú Configuración Personal Facturación Inventari…" at bounding box center [633, 313] width 1266 height 626
click at [816, 333] on div at bounding box center [633, 362] width 1266 height 725
click at [423, 246] on body "Pregunta a Parrot AI Reportes Menú Configuración Personal Facturación Inventari…" at bounding box center [633, 313] width 1266 height 626
click at [376, 245] on div at bounding box center [633, 362] width 1266 height 725
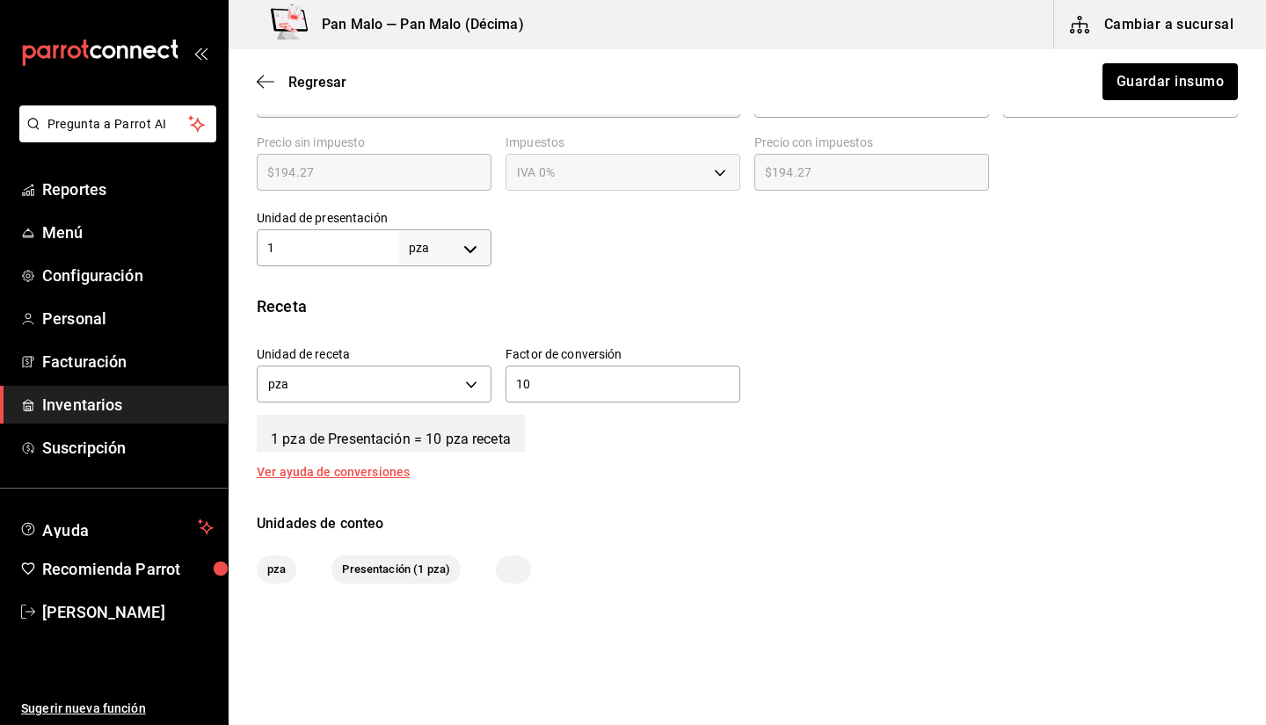
click at [376, 245] on div at bounding box center [633, 362] width 1266 height 725
click at [350, 245] on input "1" at bounding box center [328, 247] width 142 height 21
type input "10"
click at [586, 371] on div "10 ​" at bounding box center [623, 384] width 235 height 37
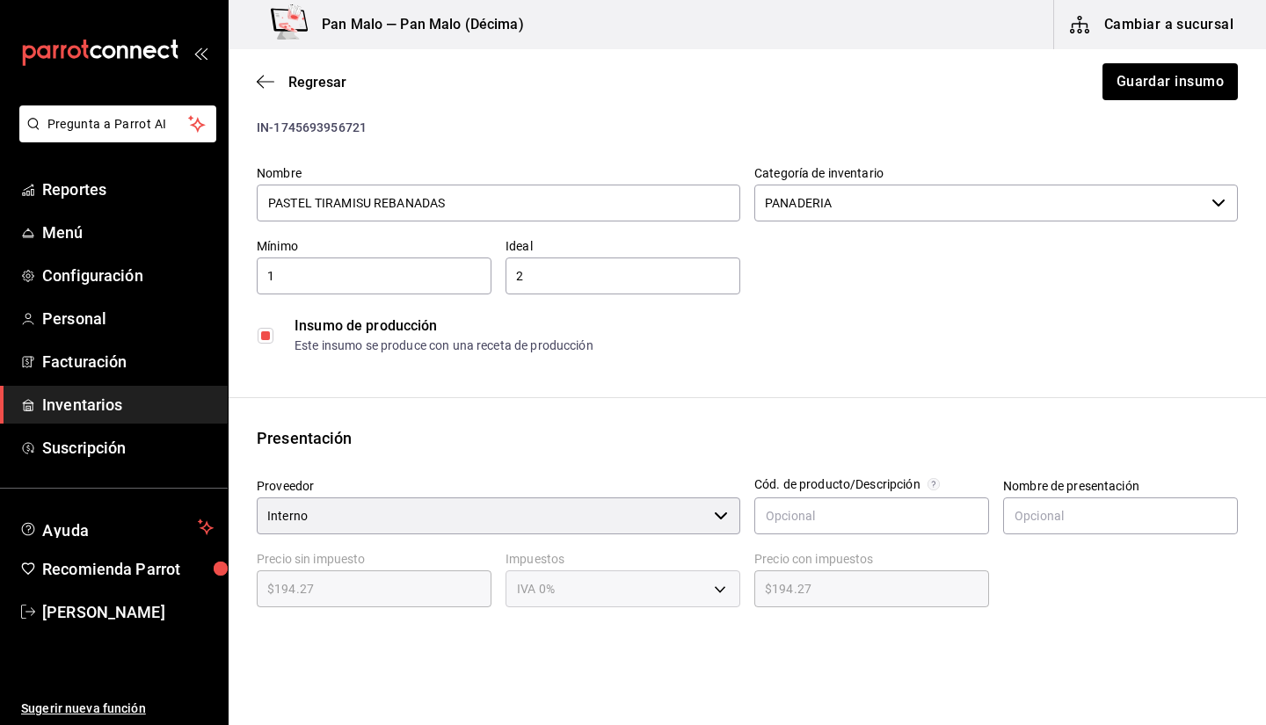
scroll to position [45, 0]
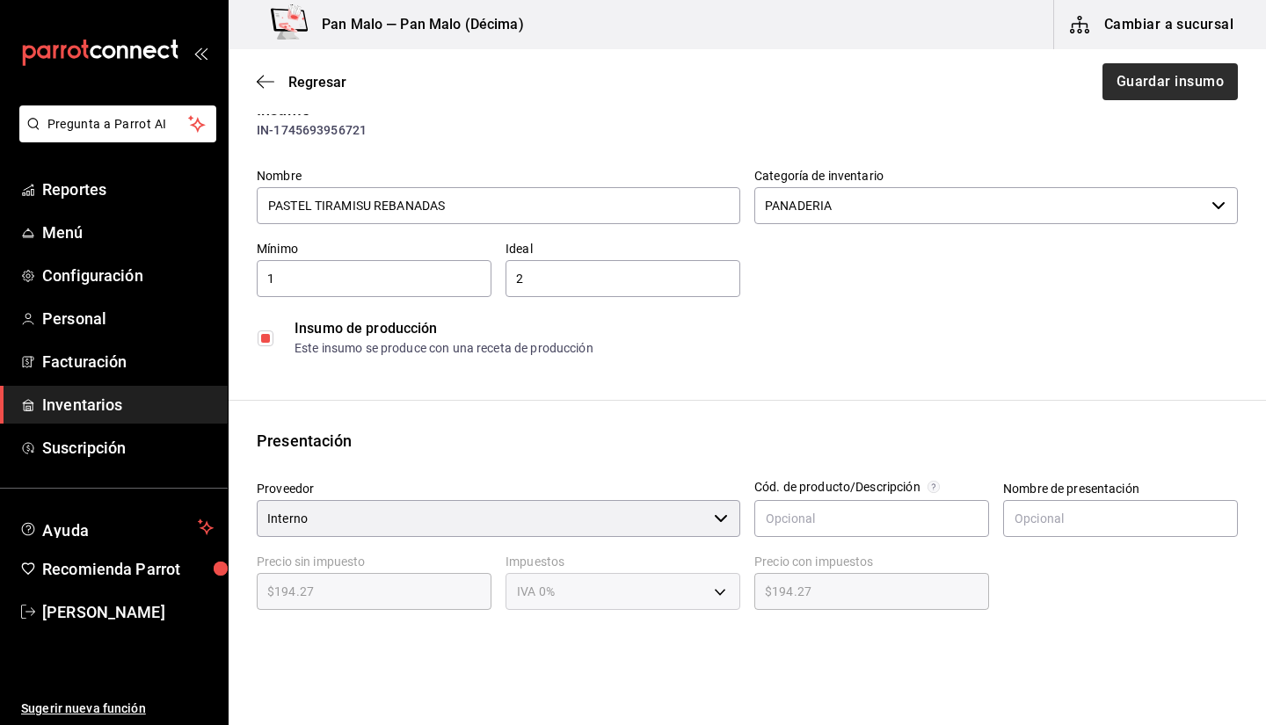
type input "1"
click at [1154, 97] on button "Guardar insumo" at bounding box center [1169, 81] width 137 height 37
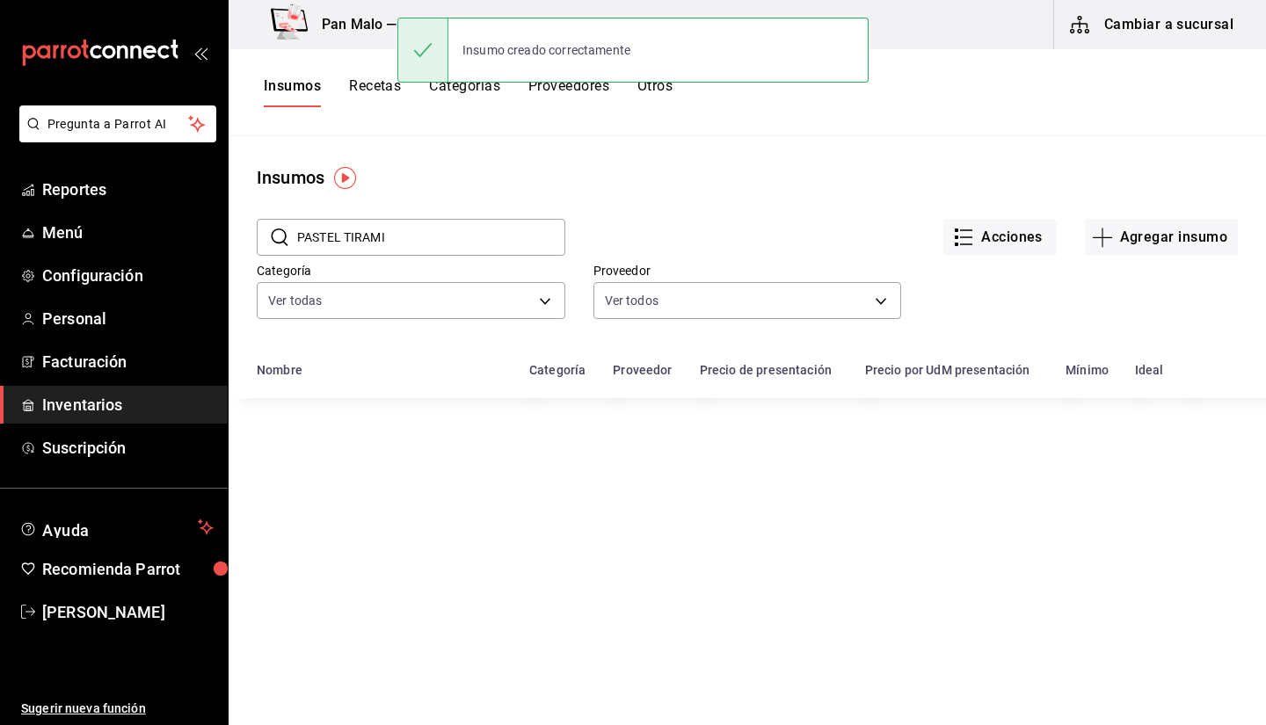
click at [416, 229] on input "PASTEL TIRAMI" at bounding box center [431, 237] width 268 height 35
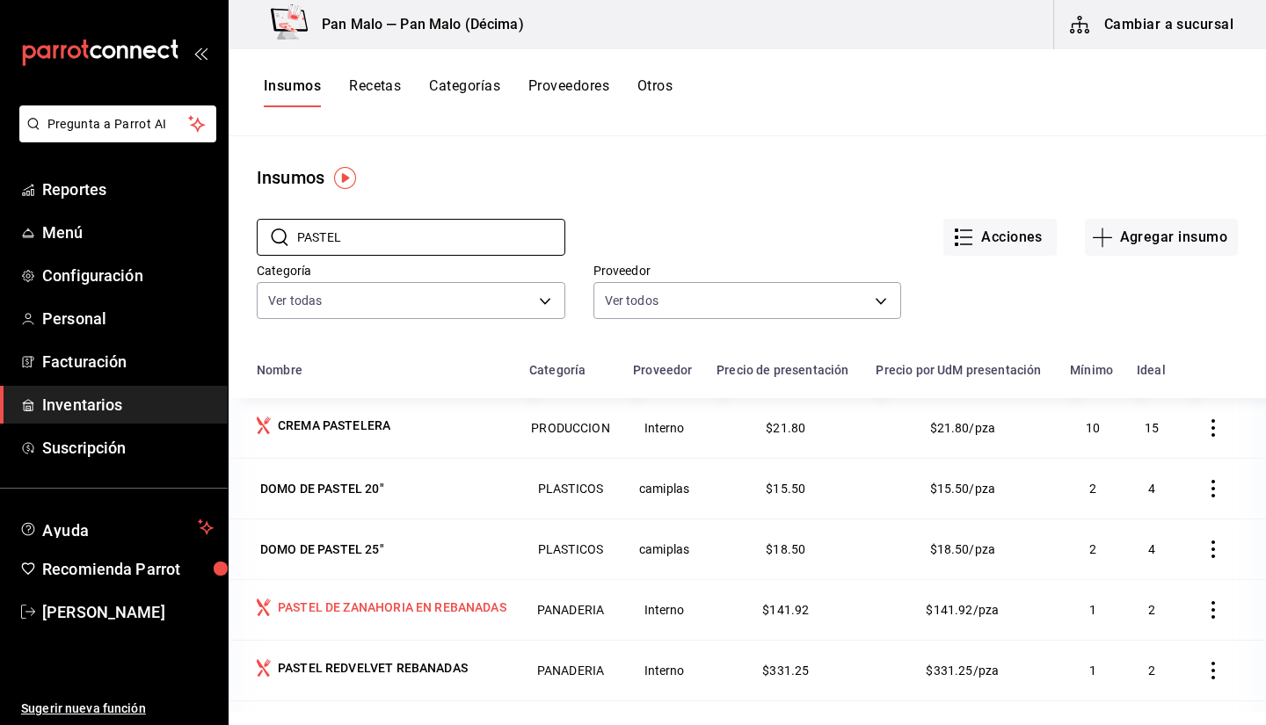
type input "PASTEL"
click at [351, 612] on div "PASTEL DE ZANAHORIA EN REBANADAS" at bounding box center [392, 608] width 229 height 18
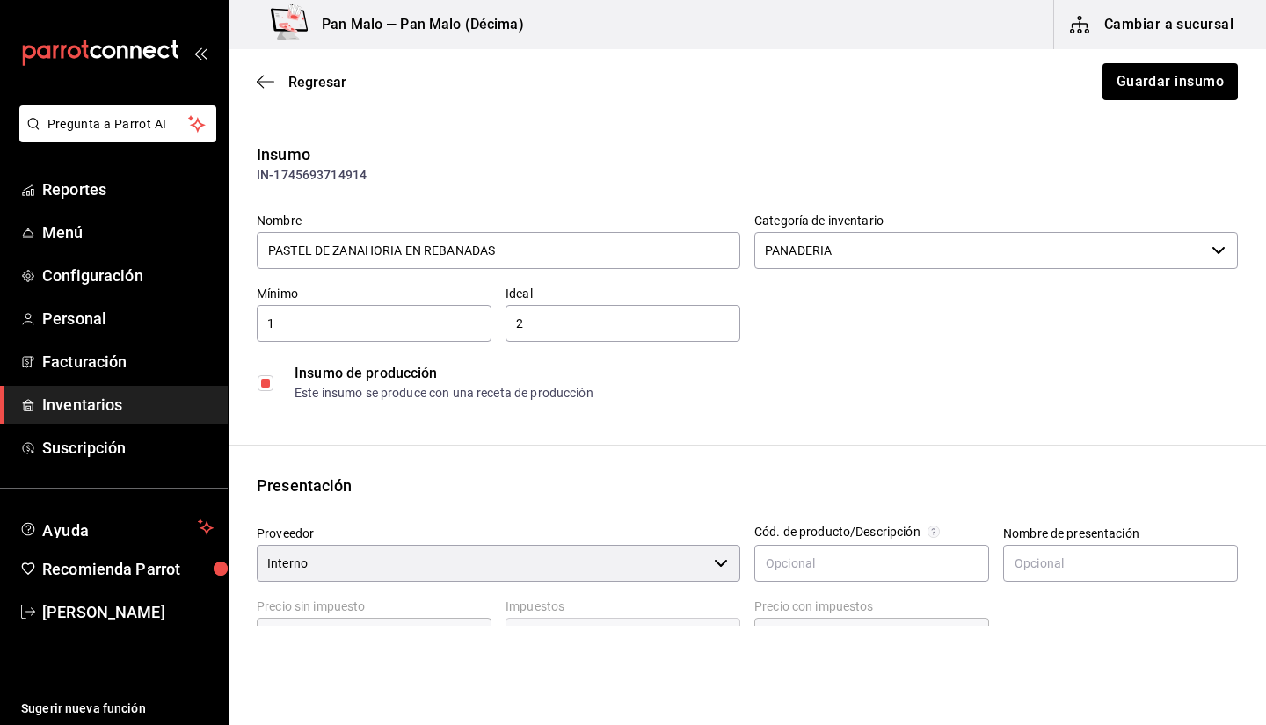
scroll to position [365, 0]
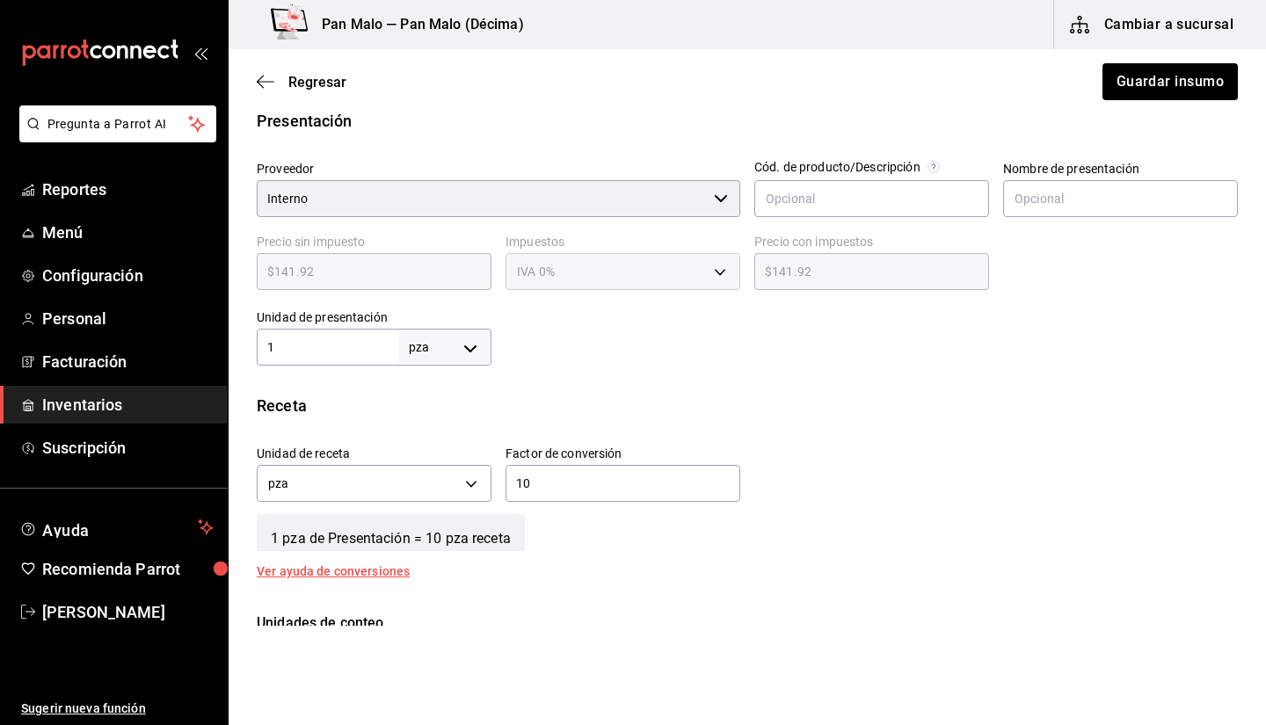
click at [372, 352] on input "1" at bounding box center [328, 347] width 142 height 21
type input "10"
click at [601, 491] on input "10" at bounding box center [623, 483] width 235 height 21
type input "1"
click at [1173, 87] on button "Guardar insumo" at bounding box center [1169, 81] width 137 height 37
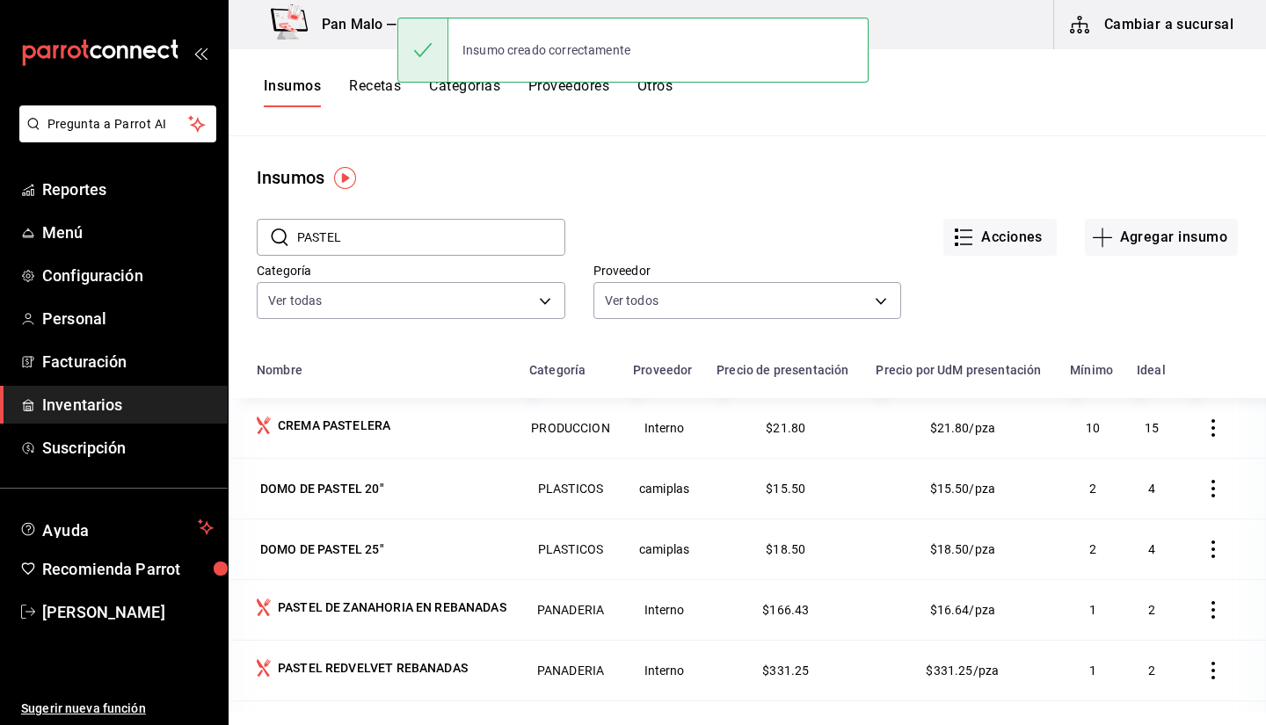
click at [502, 252] on input "PASTEL" at bounding box center [431, 237] width 268 height 35
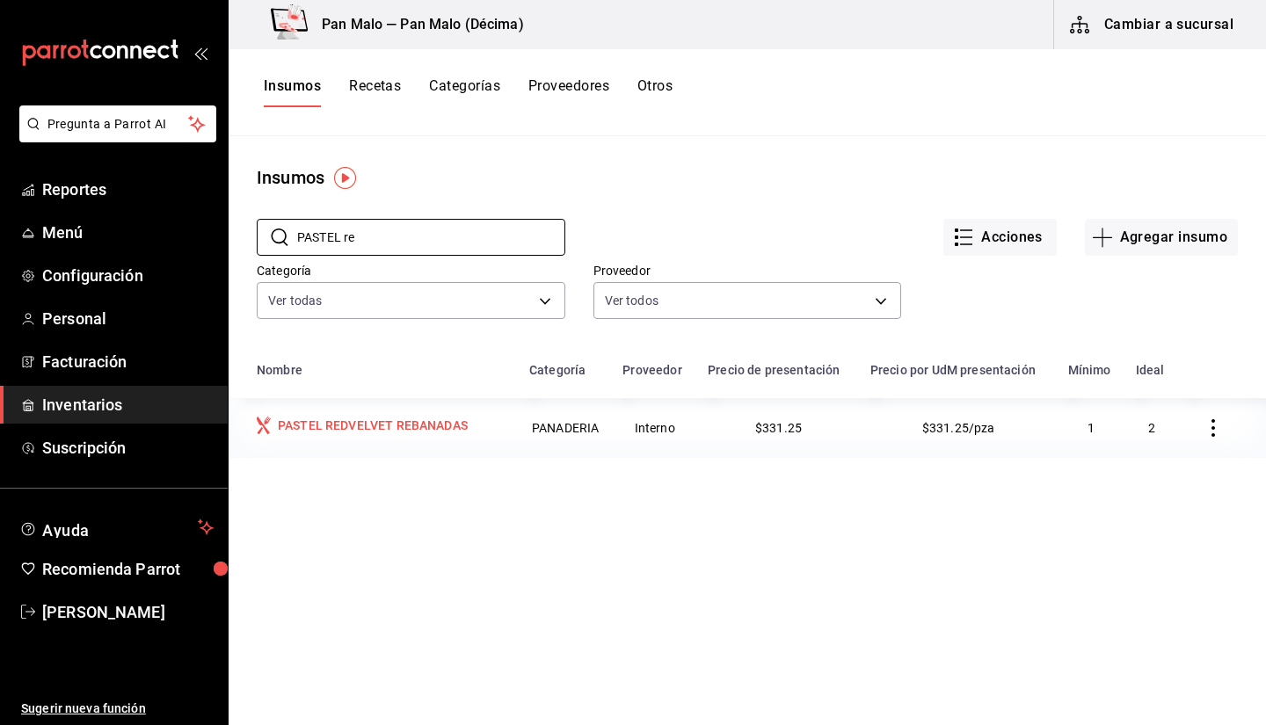
type input "PASTEL re"
click at [417, 433] on div "PASTEL REDVELVET REBANADAS" at bounding box center [373, 426] width 190 height 18
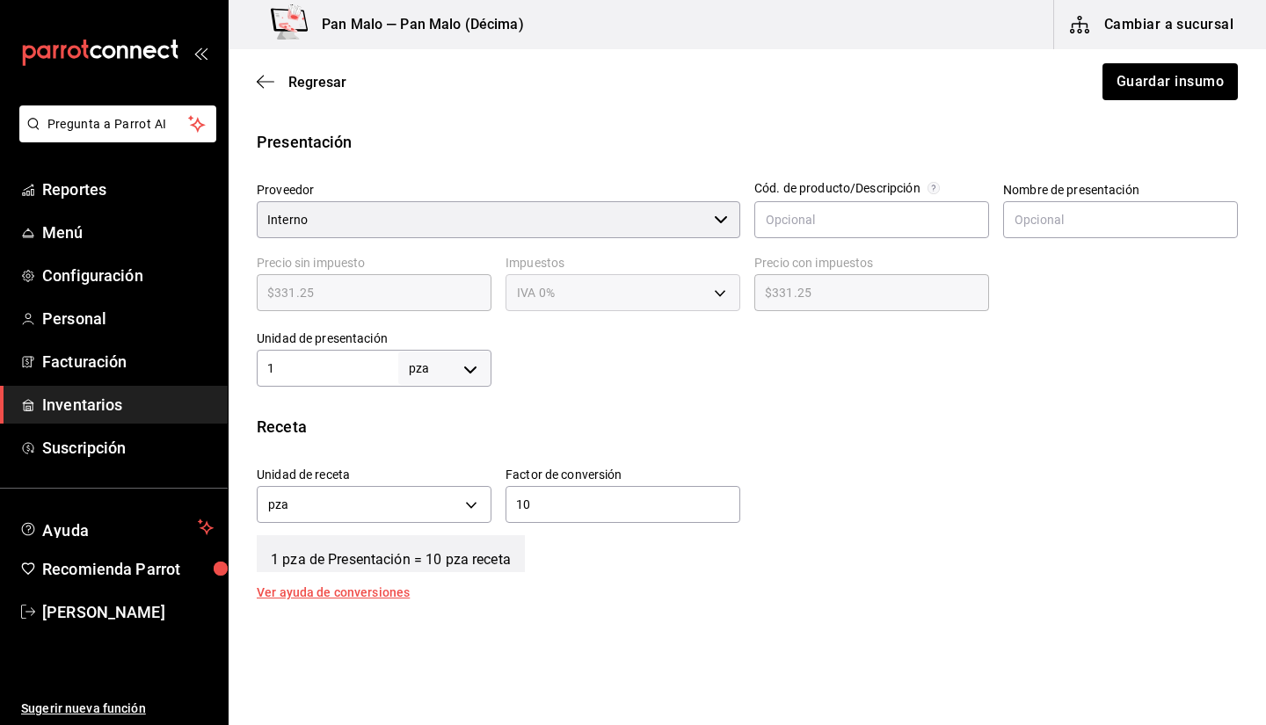
scroll to position [350, 0]
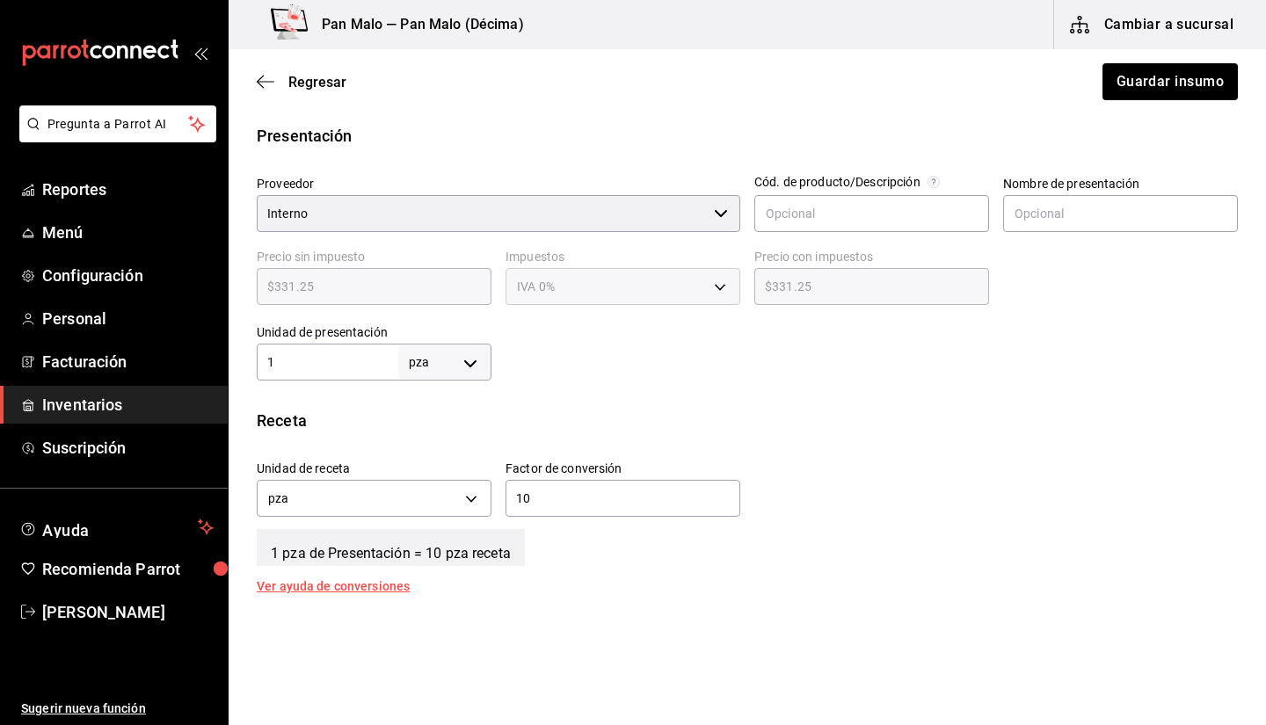
click at [329, 356] on input "1" at bounding box center [328, 362] width 142 height 21
type input "10"
click at [717, 499] on input "10" at bounding box center [623, 498] width 235 height 21
type input "1"
click at [1110, 95] on button "Guardar insumo" at bounding box center [1169, 81] width 137 height 37
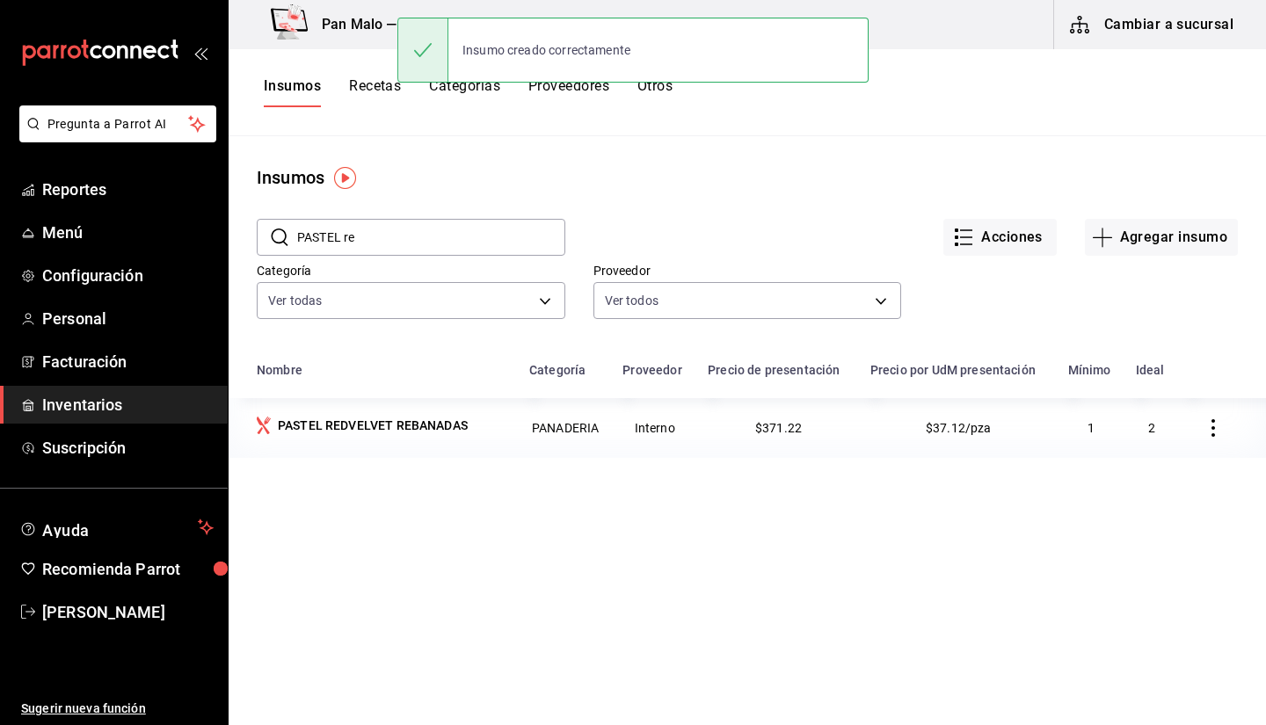
click at [1179, 30] on button "Cambiar a sucursal" at bounding box center [1153, 24] width 198 height 49
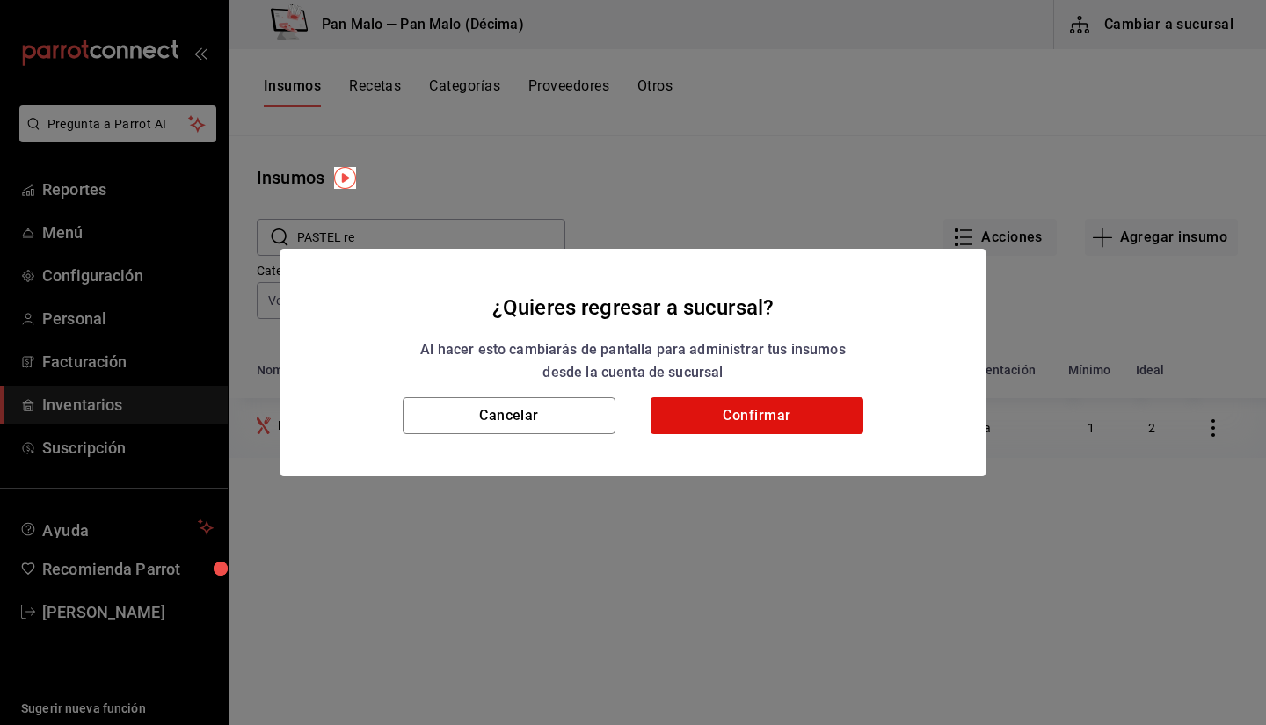
click at [732, 154] on div "¿Quieres regresar a sucursal? Al hacer esto cambiarás de pantalla para administ…" at bounding box center [633, 362] width 1266 height 725
click at [542, 397] on h2 "¿Quieres regresar a sucursal? Al hacer esto cambiarás de pantalla para administ…" at bounding box center [632, 323] width 705 height 149
click at [528, 412] on button "Cancelar" at bounding box center [509, 415] width 213 height 37
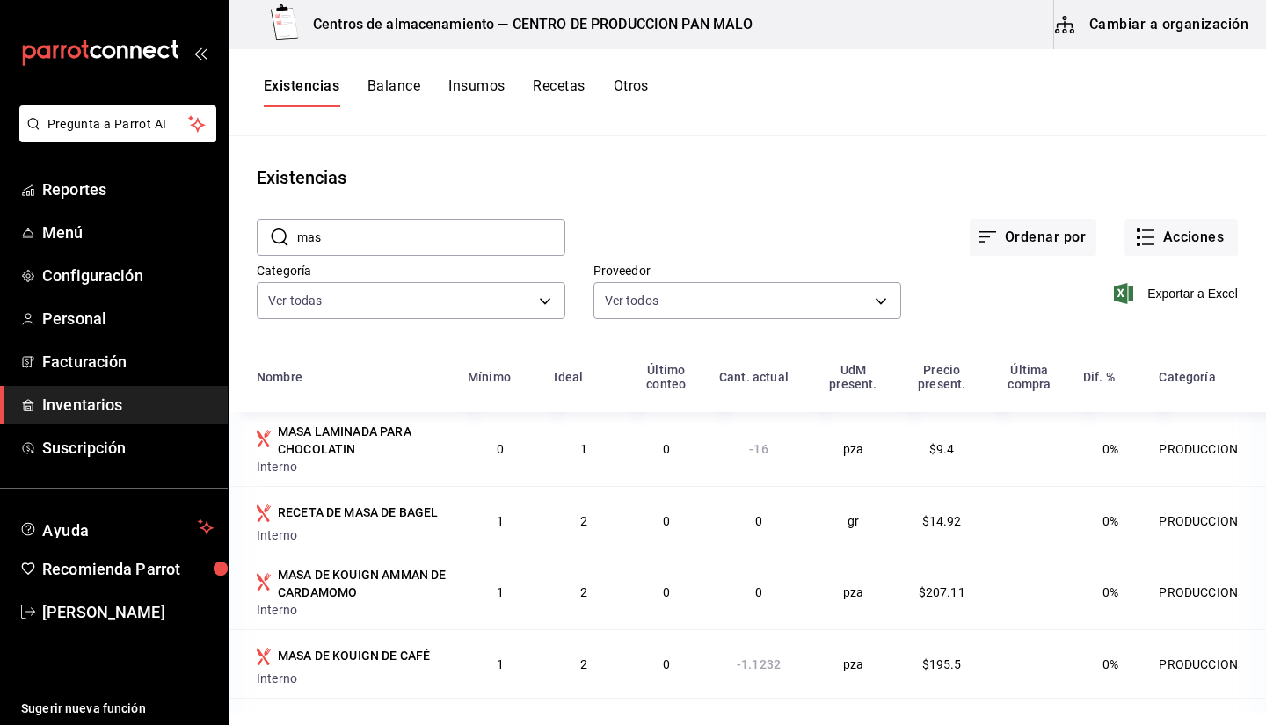
scroll to position [439, 0]
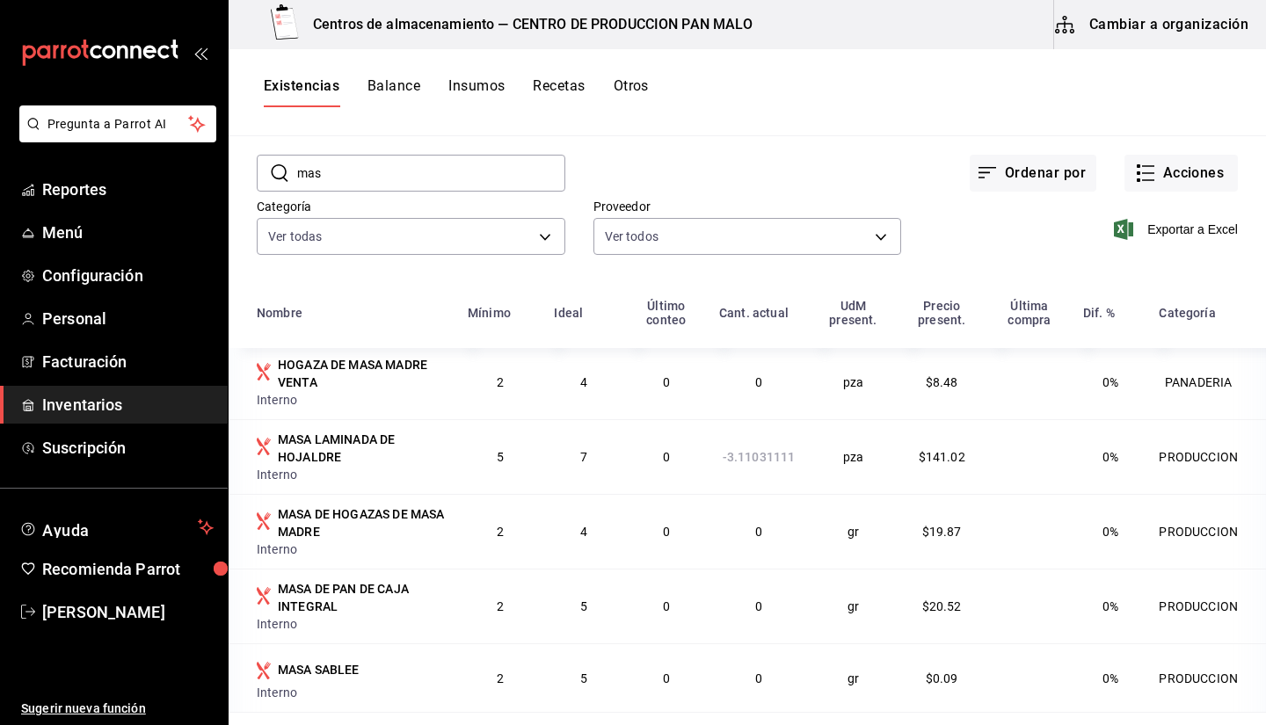
click at [1139, 32] on button "Cambiar a organización" at bounding box center [1153, 24] width 198 height 49
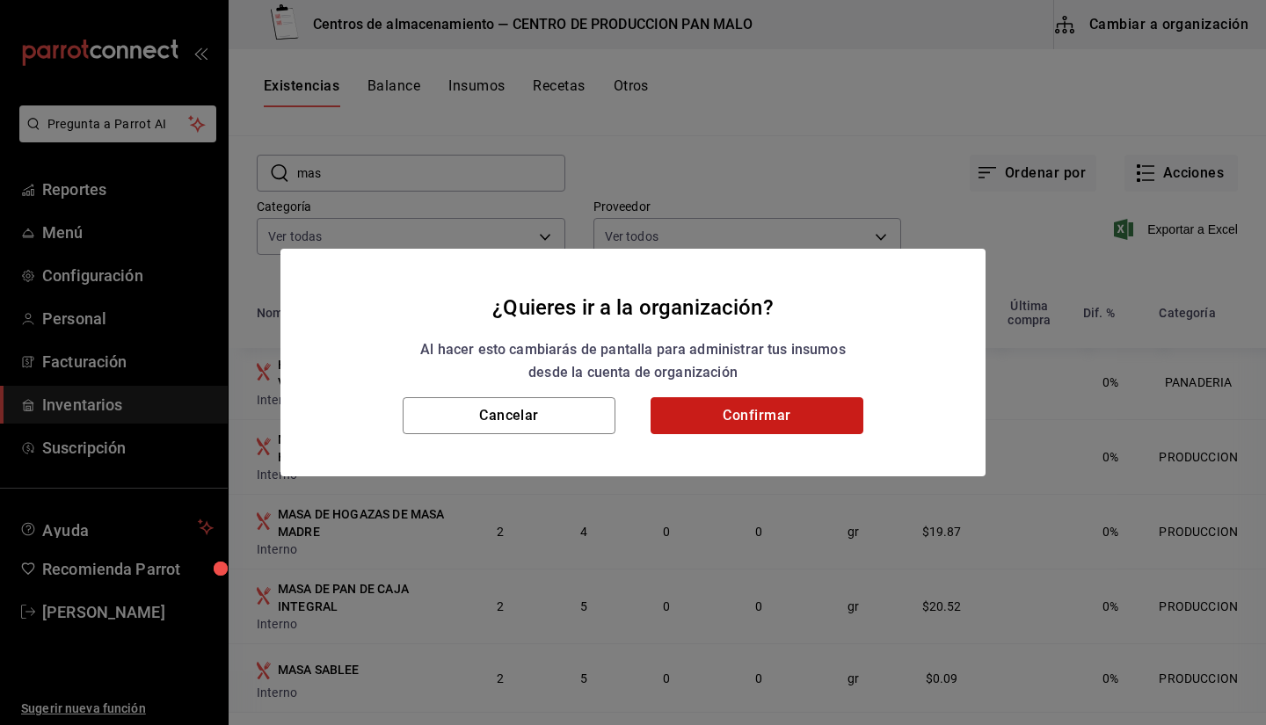
click at [673, 402] on button "Confirmar" at bounding box center [757, 415] width 213 height 37
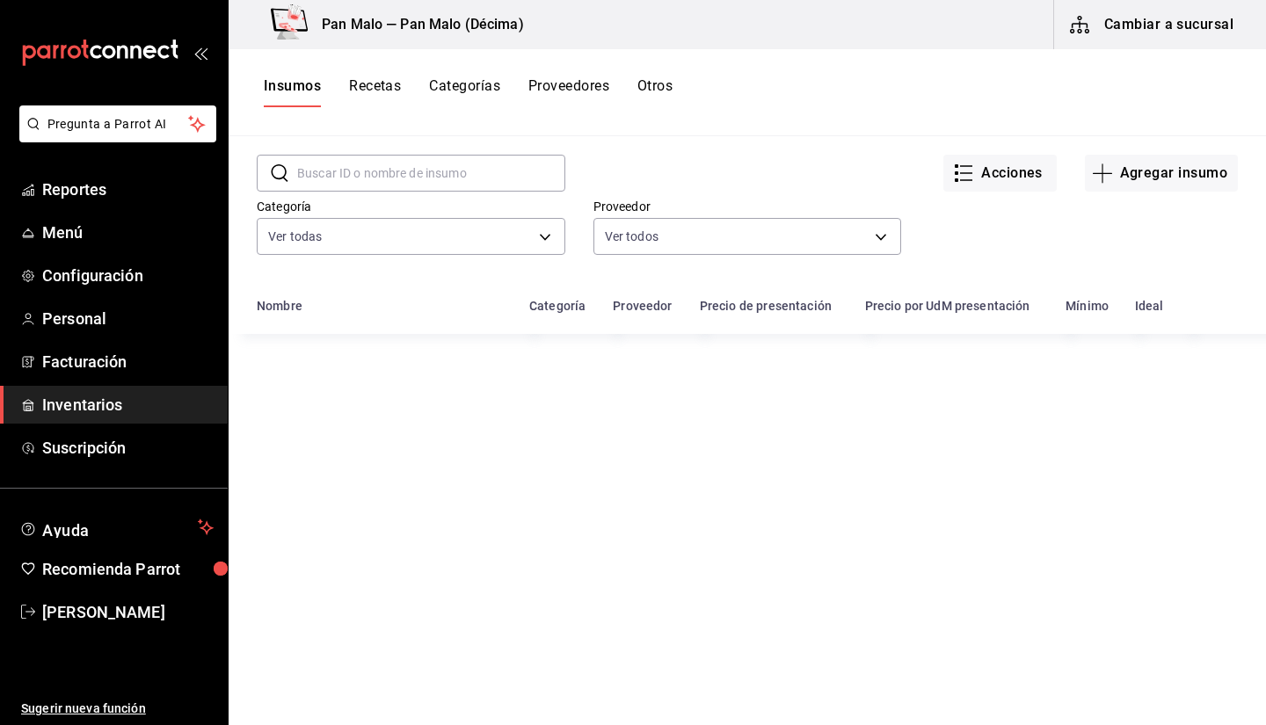
click at [156, 391] on link "Inventarios" at bounding box center [114, 405] width 228 height 38
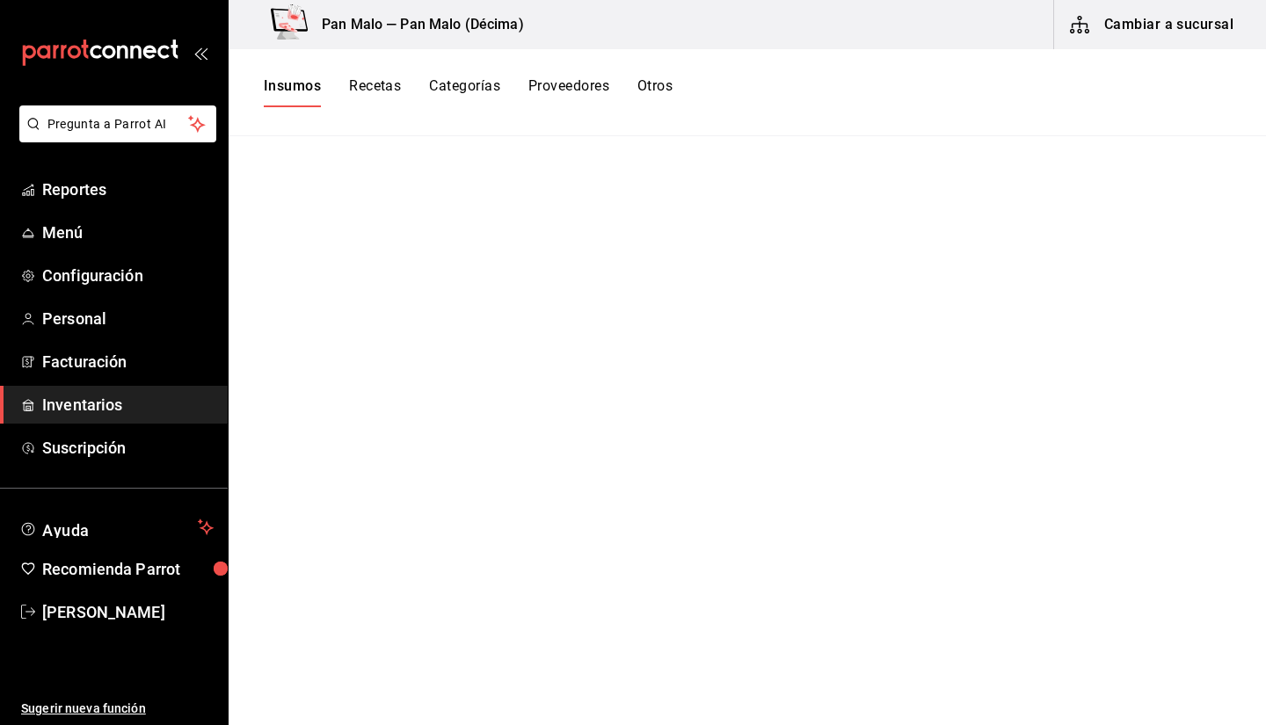
click at [374, 100] on button "Recetas" at bounding box center [375, 92] width 52 height 30
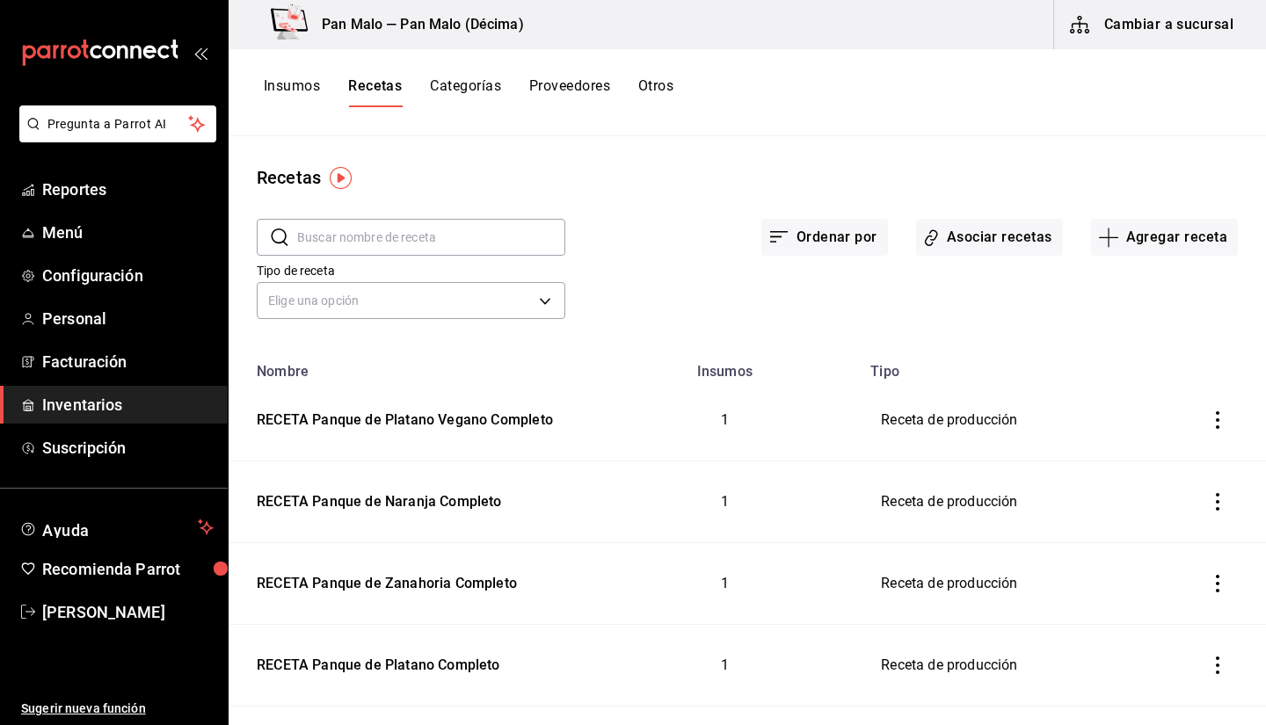
click at [1145, 31] on button "Cambiar a sucursal" at bounding box center [1153, 24] width 198 height 49
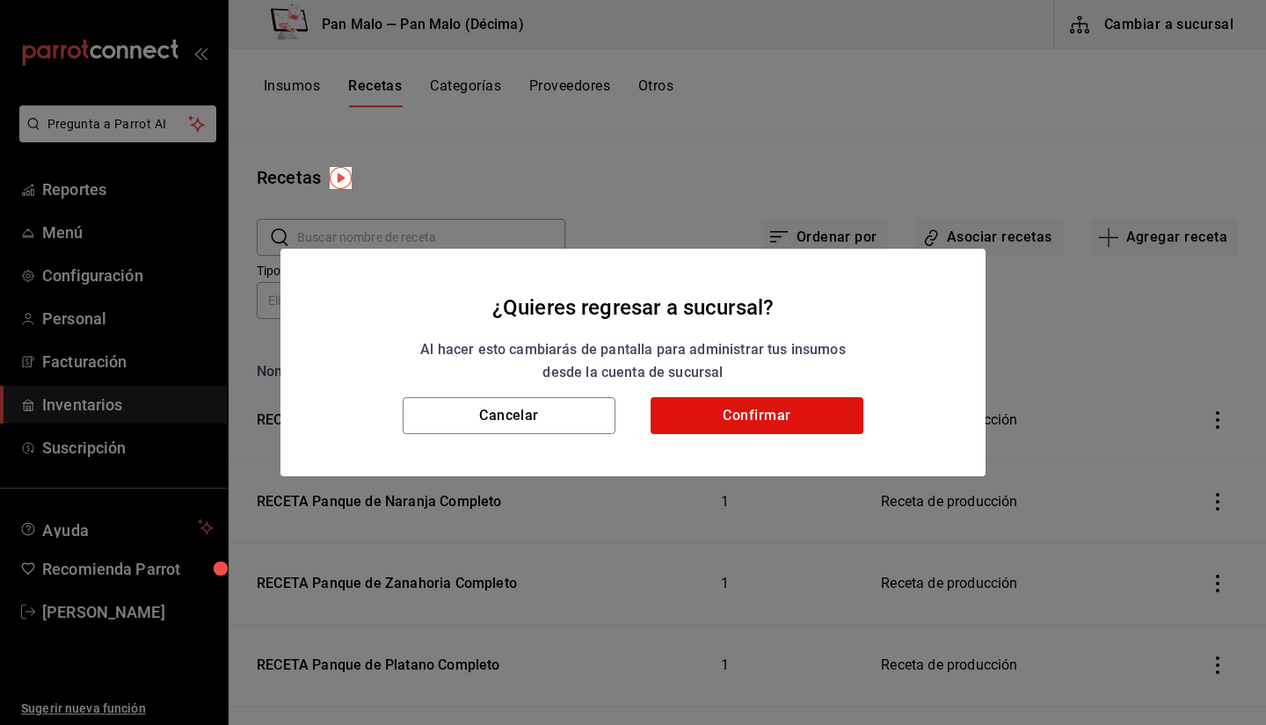
click at [740, 156] on div "¿Quieres regresar a sucursal? Al hacer esto cambiarás de pantalla para administ…" at bounding box center [633, 362] width 1266 height 725
click at [521, 401] on button "Cancelar" at bounding box center [509, 415] width 213 height 37
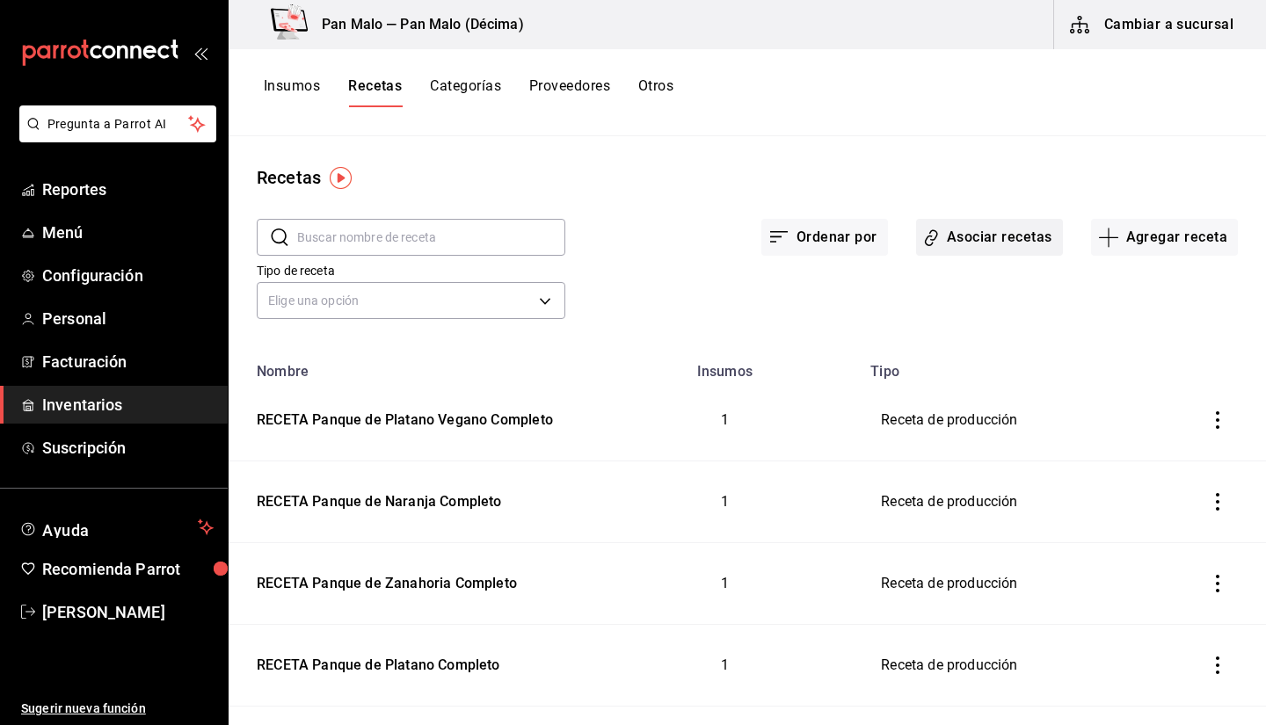
click at [1017, 248] on button "Asociar recetas" at bounding box center [989, 237] width 147 height 37
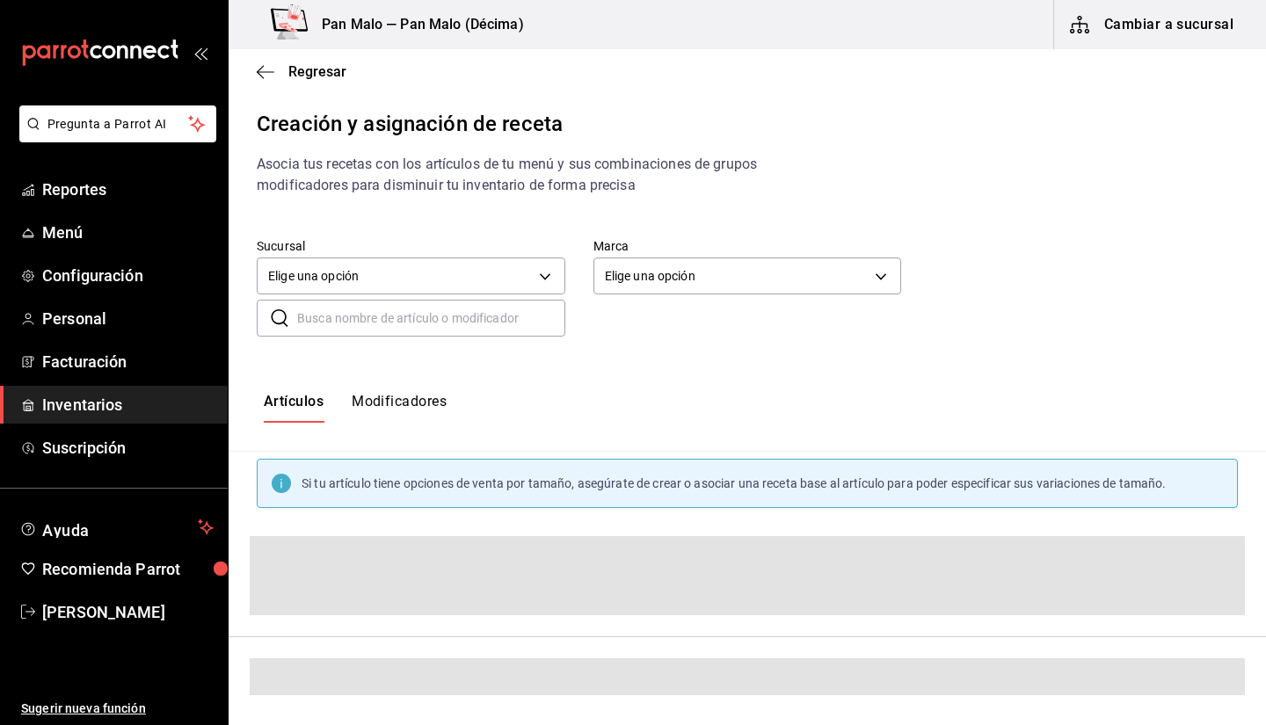
click at [297, 298] on div "Sucursal Elige una opción default" at bounding box center [411, 269] width 309 height 62
click at [311, 305] on input "text" at bounding box center [431, 318] width 268 height 35
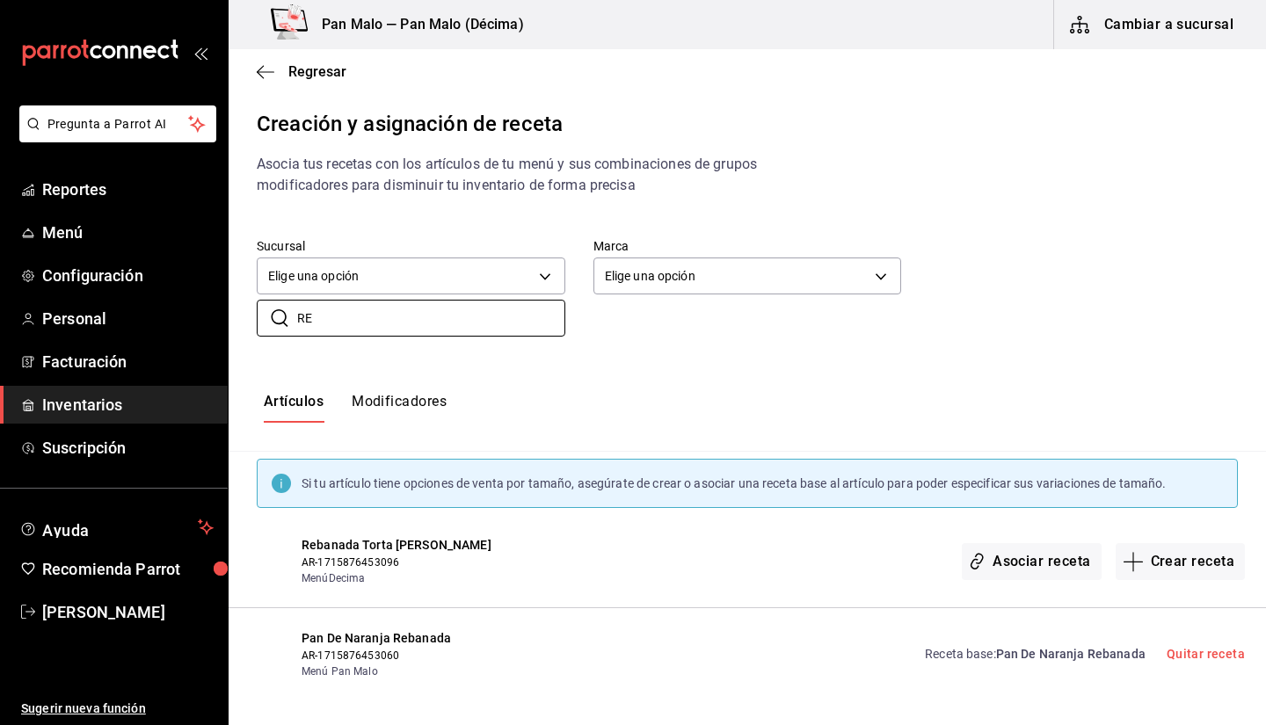
type input "R"
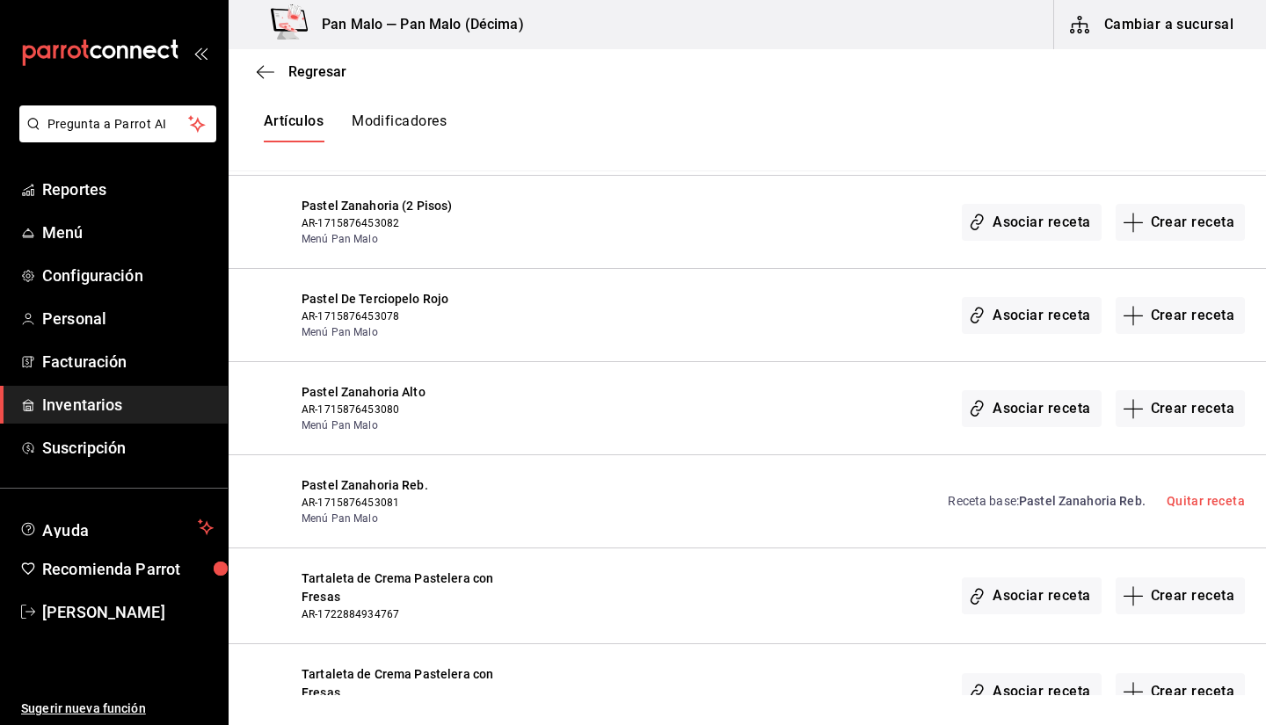
scroll to position [517, 0]
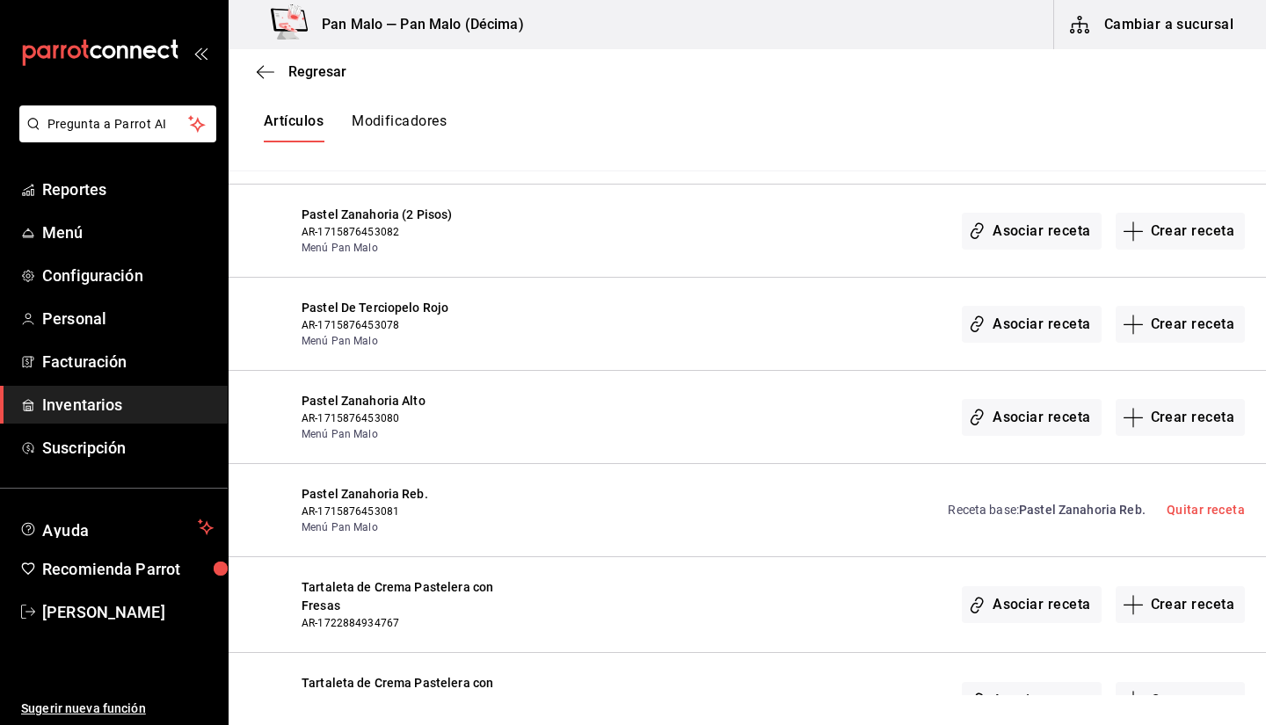
type input "PASTEL"
click at [982, 506] on link "Receta base : Pastel Zanahoria Reb." at bounding box center [1046, 510] width 197 height 18
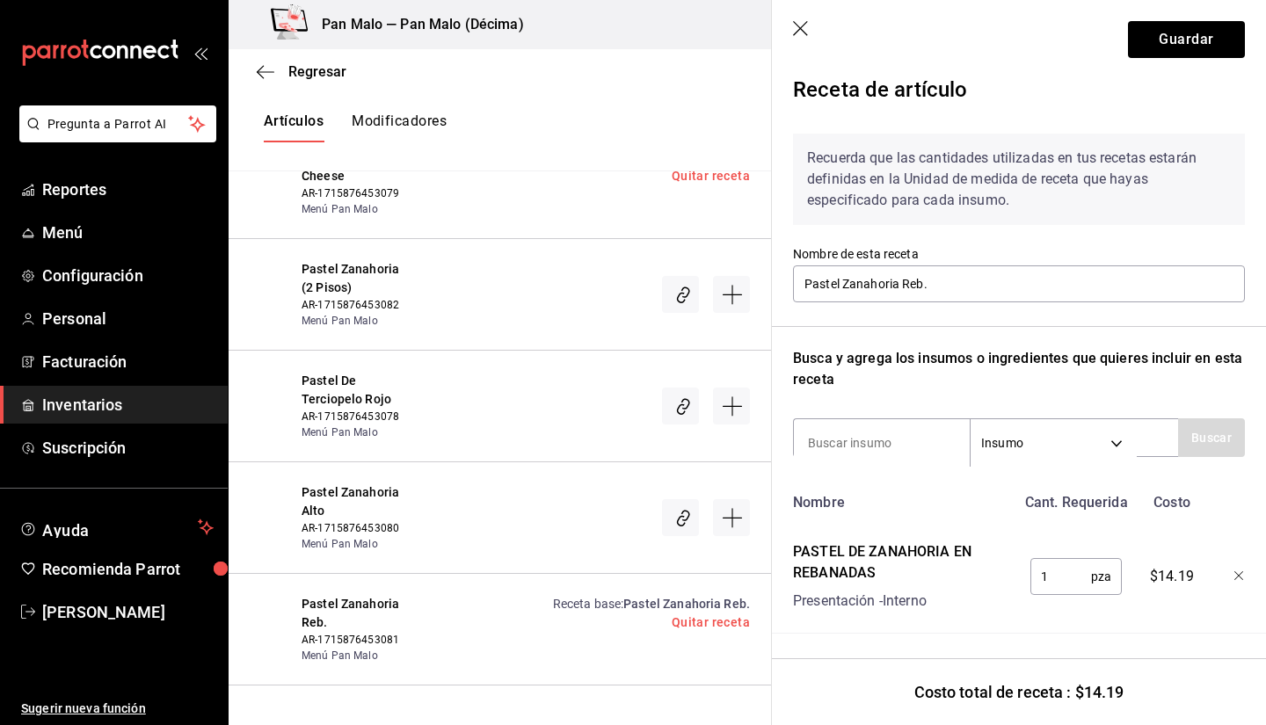
scroll to position [33, 0]
click at [1081, 559] on input "1" at bounding box center [1060, 576] width 61 height 35
type input "1"
click at [812, 21] on header "Guardar" at bounding box center [1019, 39] width 494 height 79
click at [804, 25] on icon "button" at bounding box center [800, 28] width 15 height 15
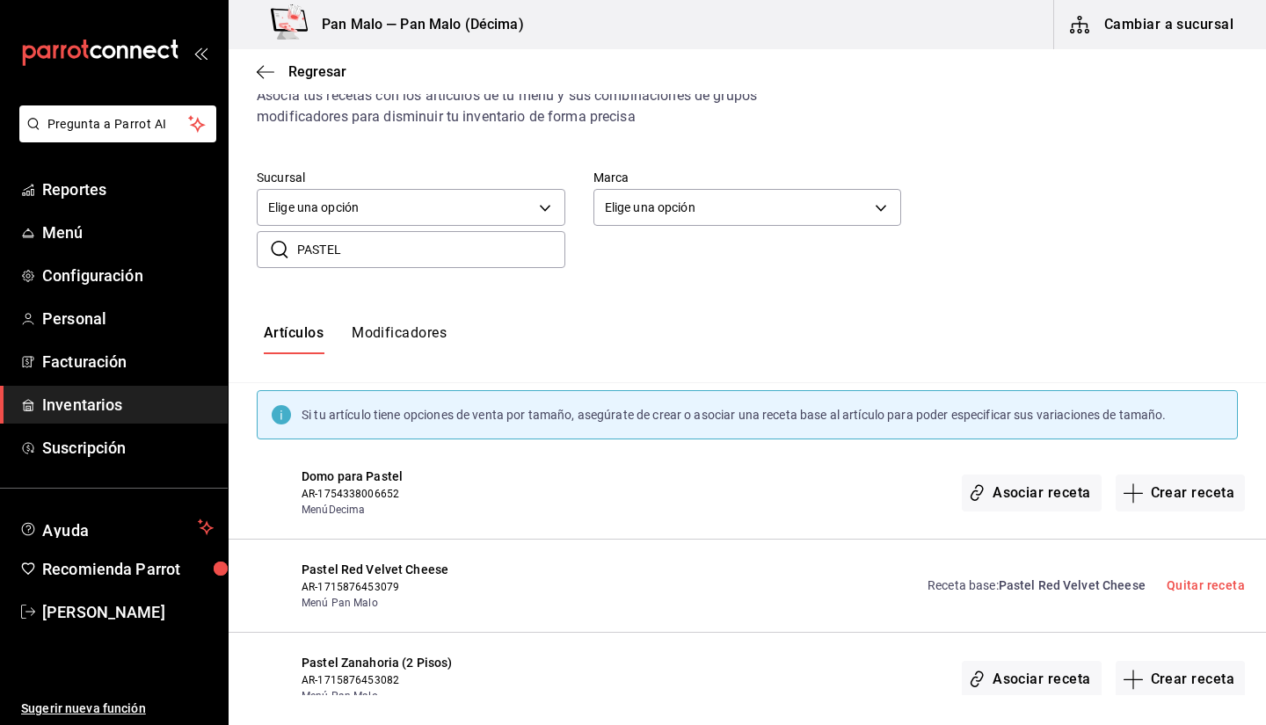
scroll to position [62, 0]
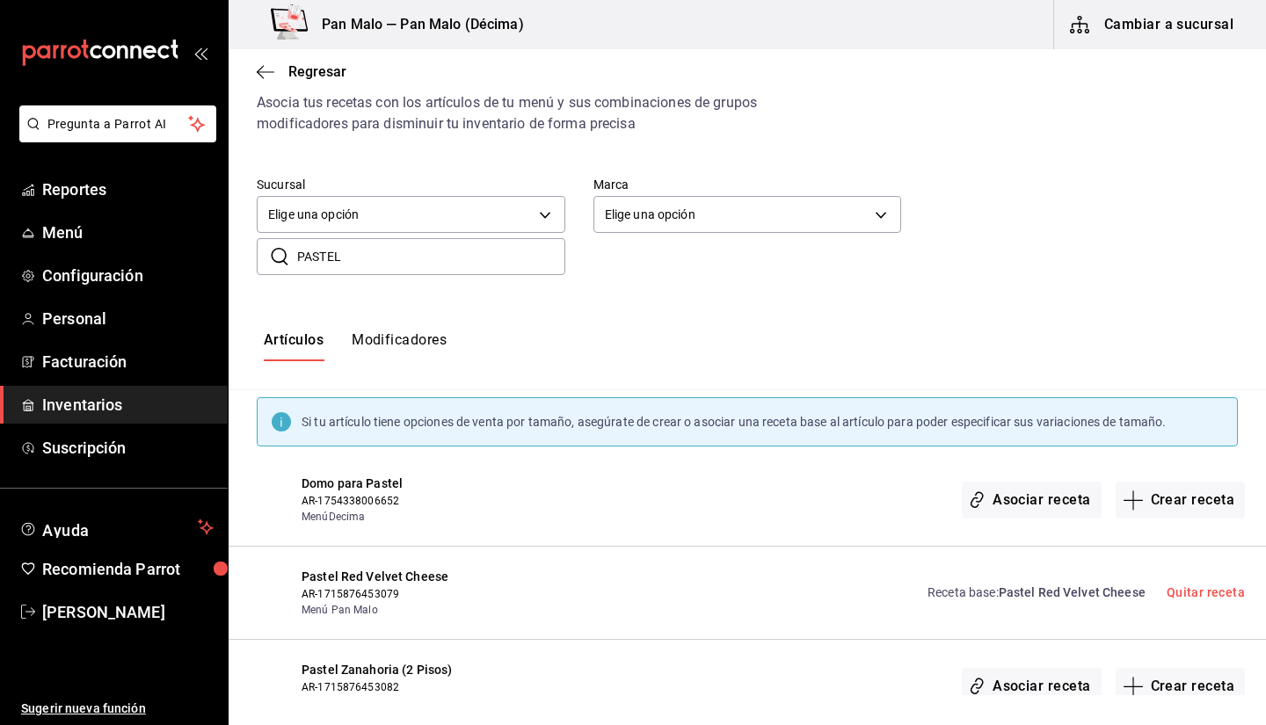
click at [440, 265] on input "PASTEL" at bounding box center [431, 256] width 268 height 35
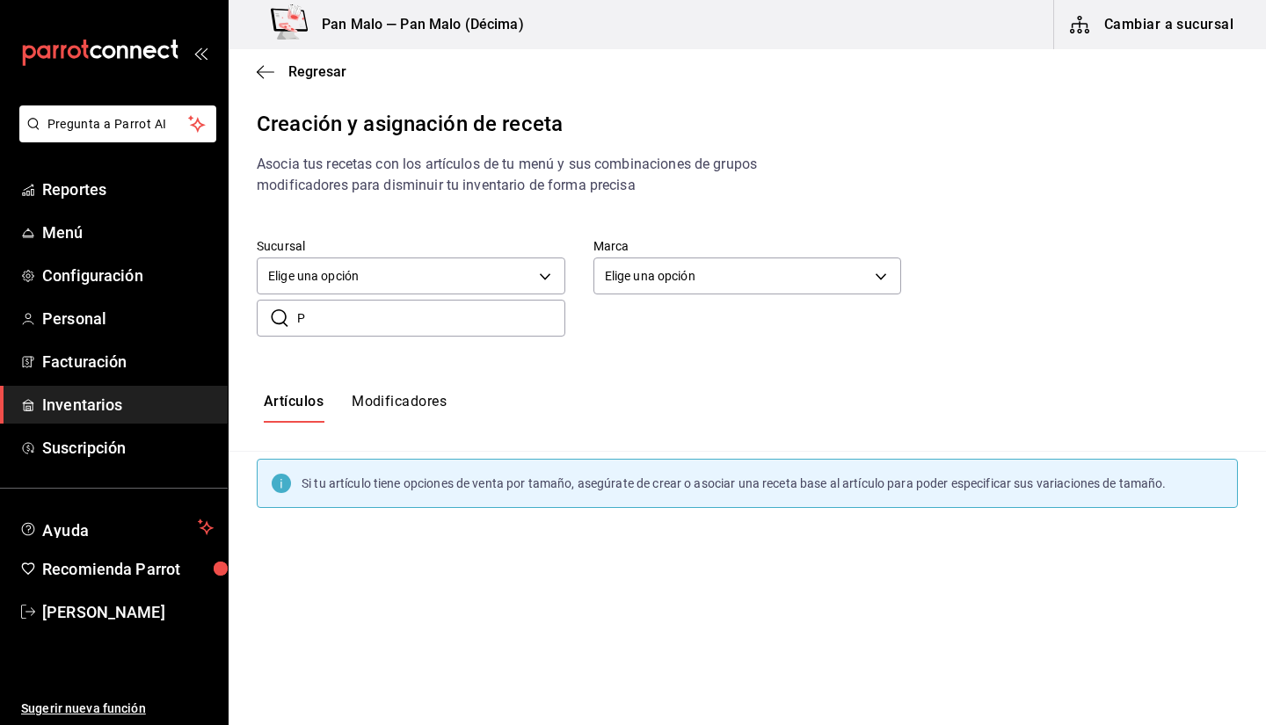
scroll to position [0, 0]
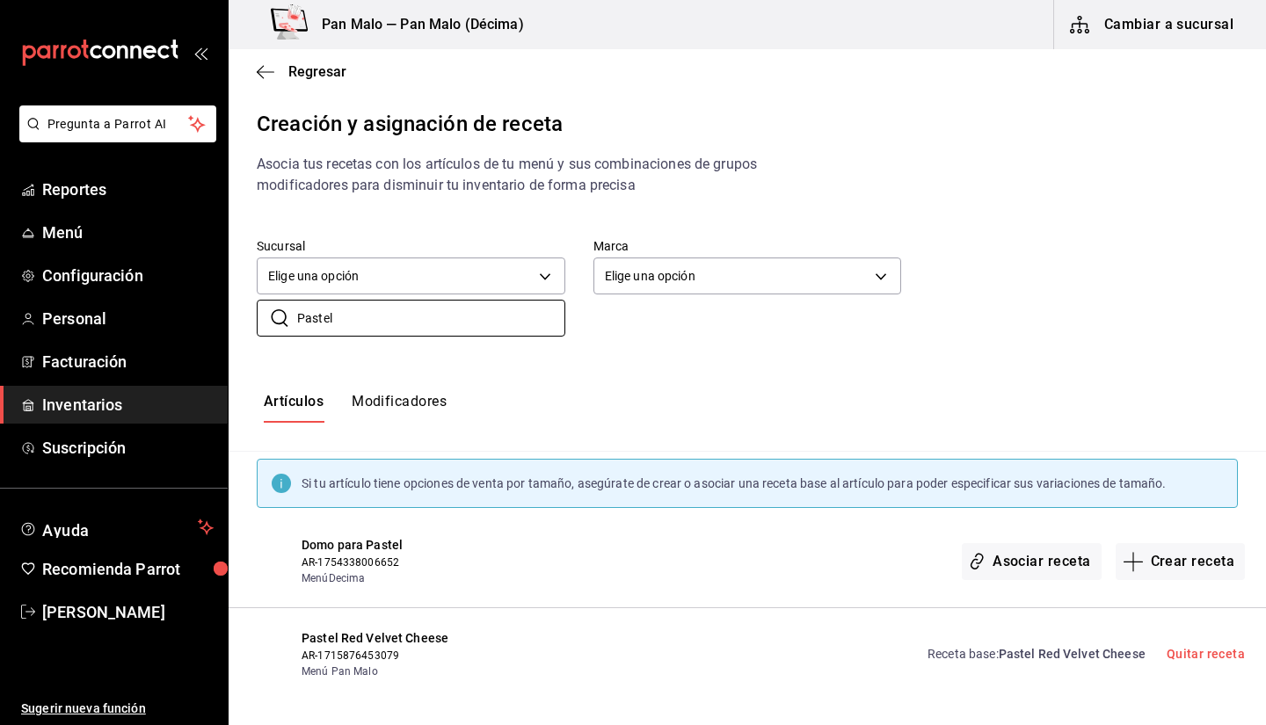
click at [1061, 659] on span "Pastel Red Velvet Cheese" at bounding box center [1072, 654] width 147 height 14
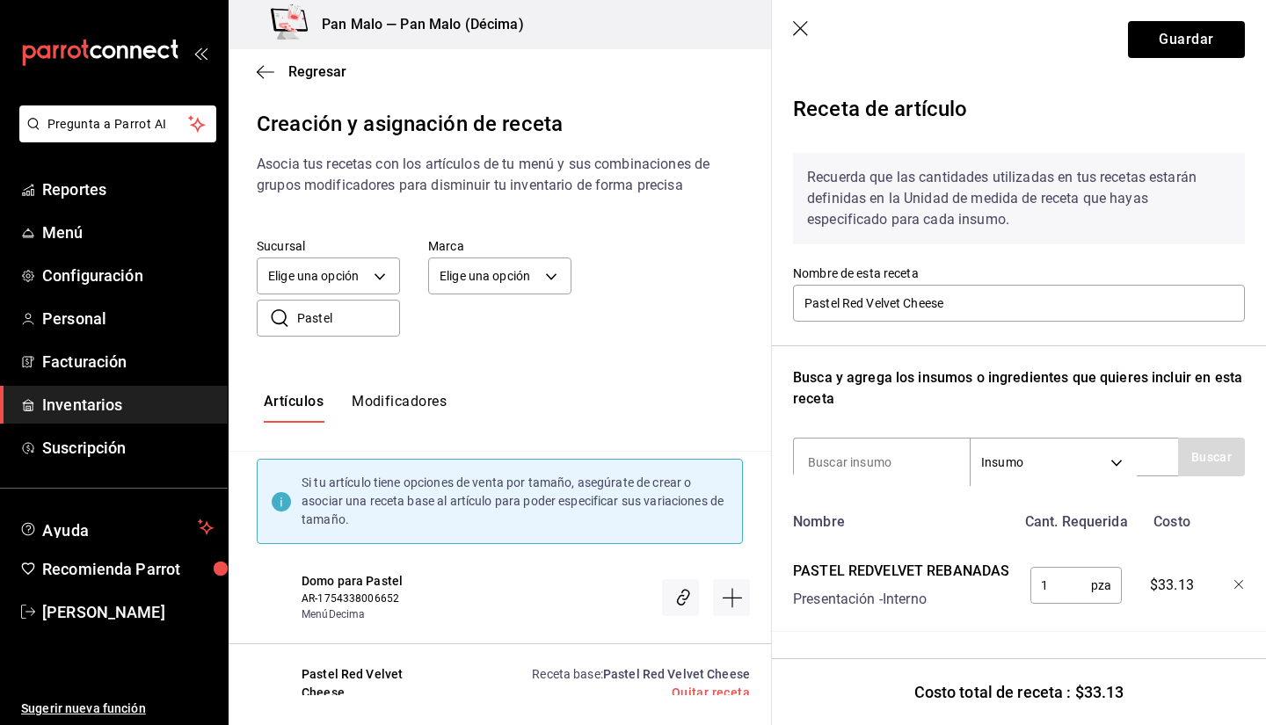
scroll to position [11, 0]
click at [803, 32] on icon "button" at bounding box center [802, 30] width 18 height 18
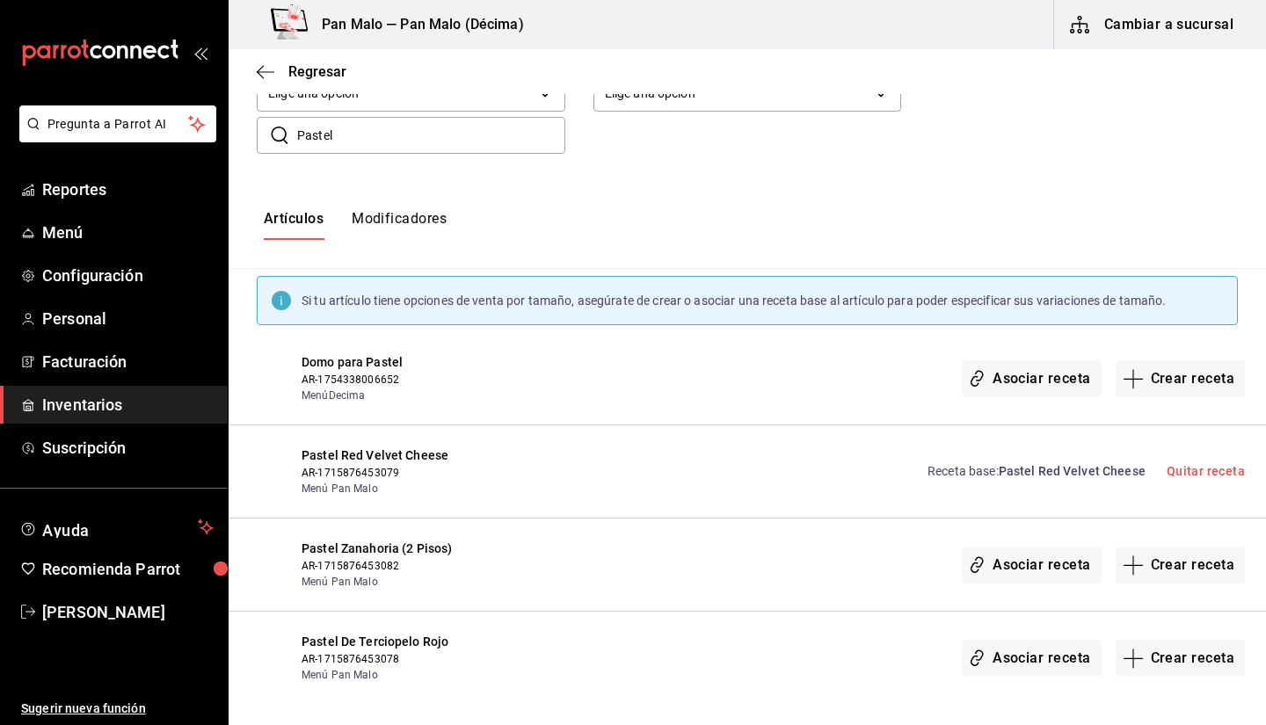
scroll to position [170, 0]
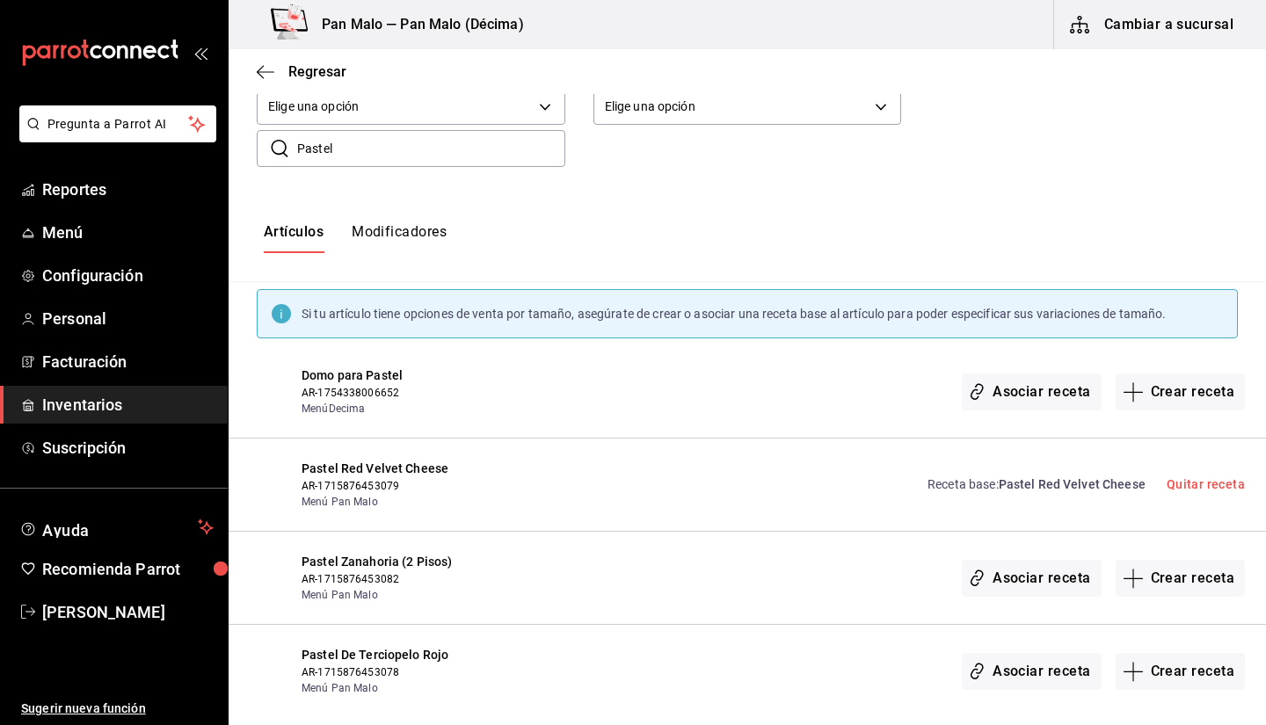
click at [449, 155] on input "Pastel" at bounding box center [431, 148] width 268 height 35
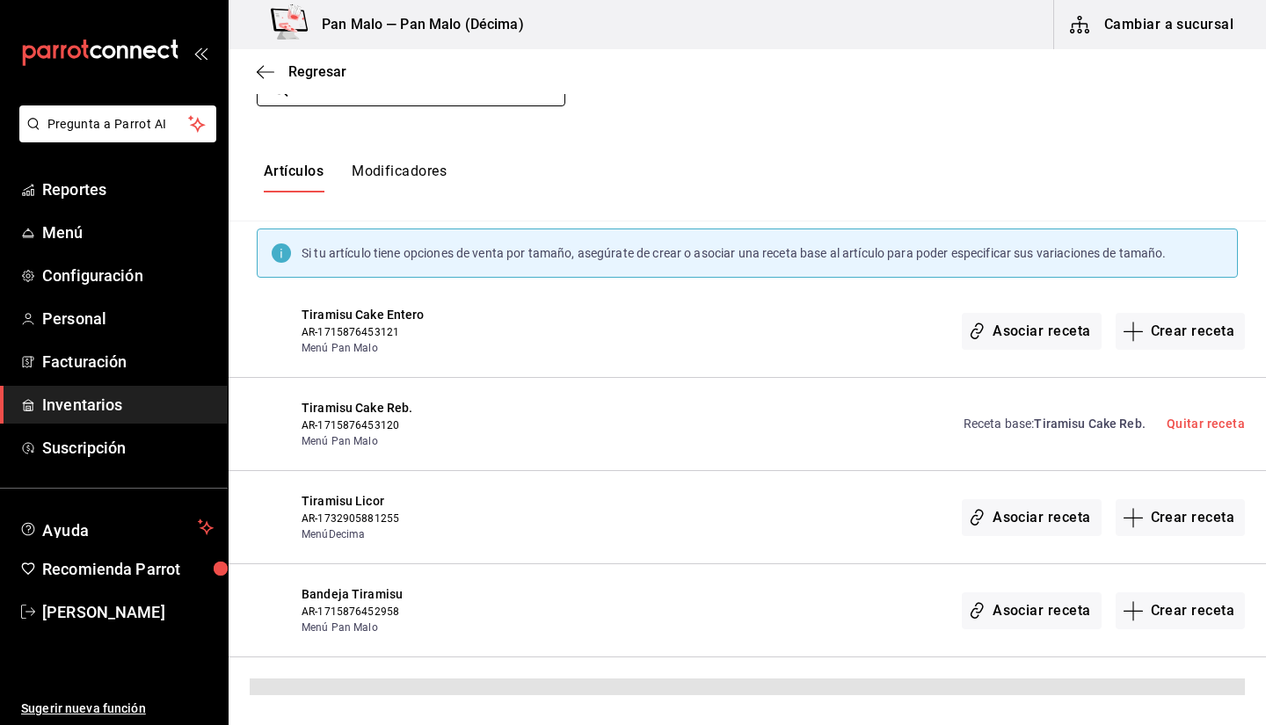
scroll to position [193, 0]
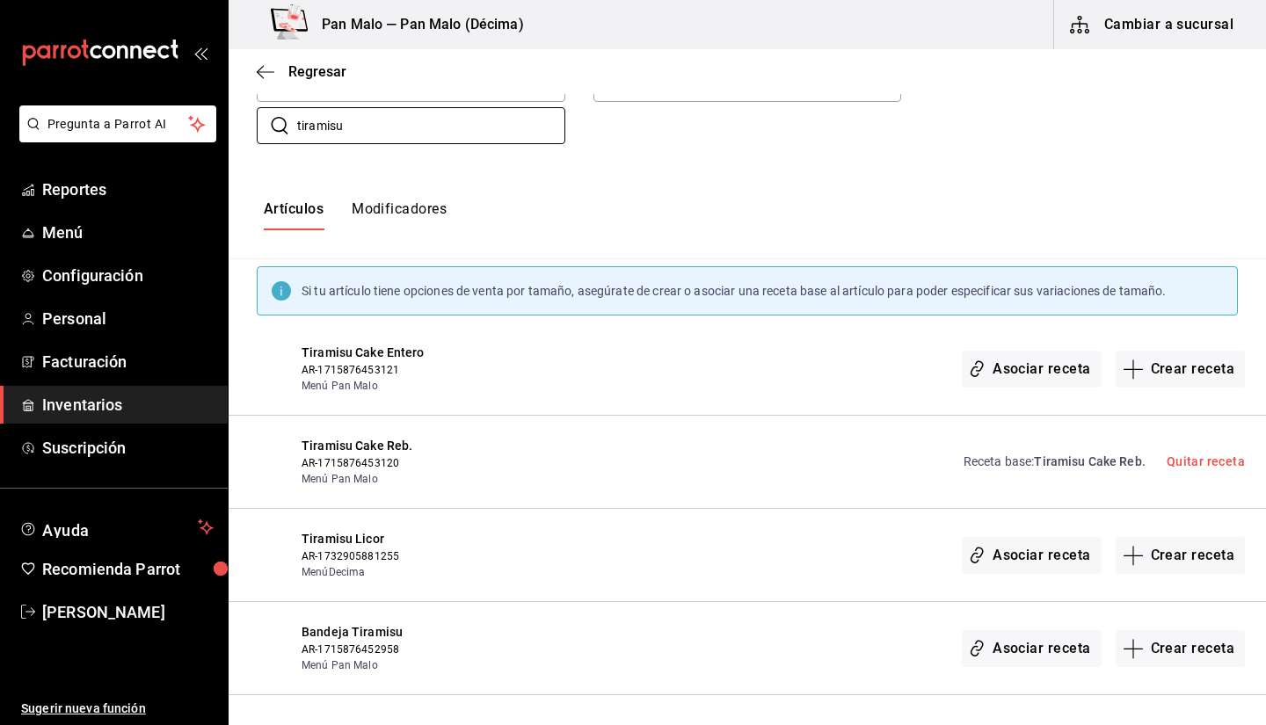
type input "tiramisu"
click at [1041, 470] on link "Receta base : Tiramisu Cake Reb." at bounding box center [1055, 462] width 182 height 18
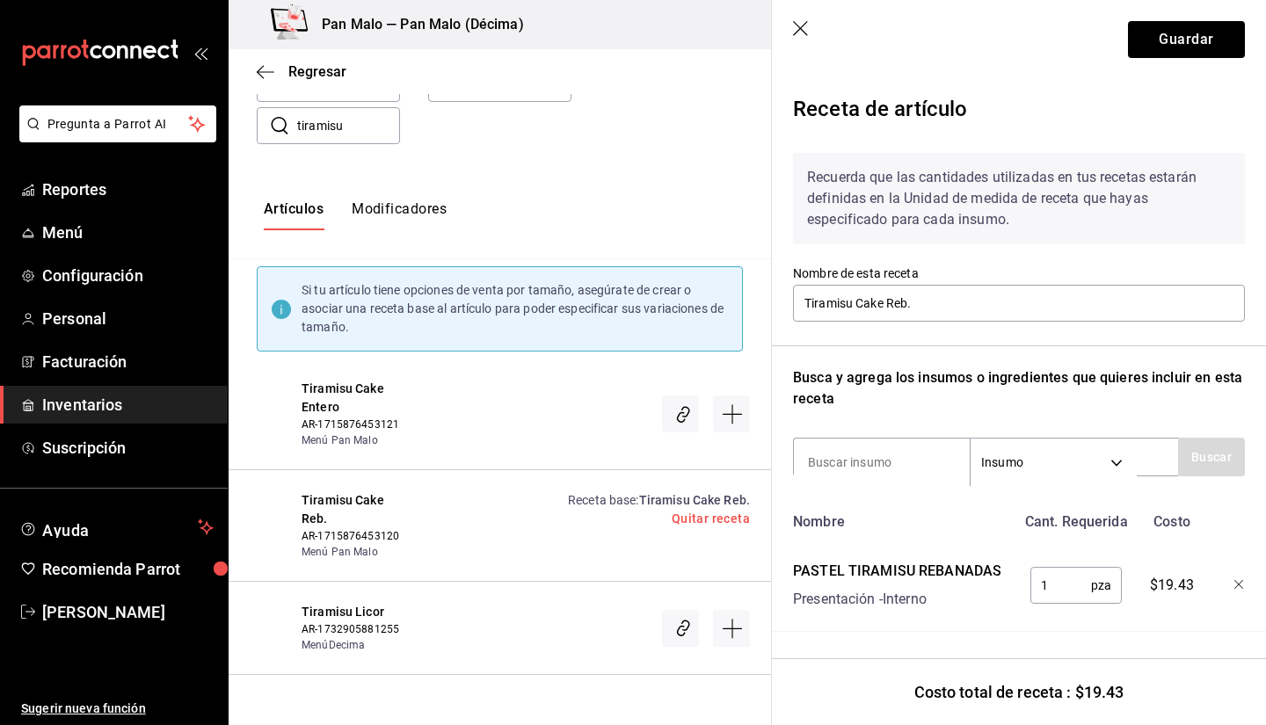
scroll to position [11, 0]
click at [734, 193] on div "Artículos Modificadores" at bounding box center [500, 215] width 542 height 87
drag, startPoint x: 861, startPoint y: 567, endPoint x: 924, endPoint y: 564, distance: 63.4
click at [924, 564] on div "PASTEL TIRAMISU REBANADAS" at bounding box center [897, 571] width 208 height 21
click at [957, 561] on div "PASTEL TIRAMISU REBANADAS" at bounding box center [897, 571] width 208 height 21
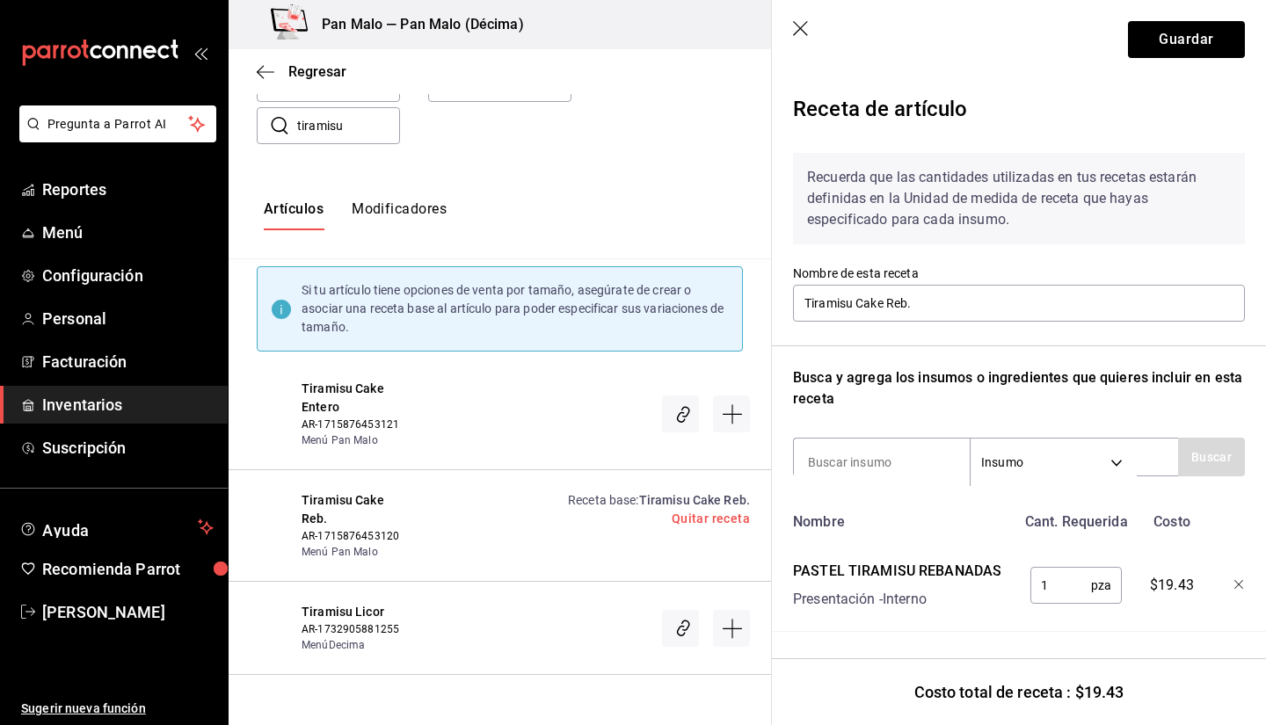
click at [640, 498] on span "Tiramisu Cake Reb." at bounding box center [694, 500] width 111 height 14
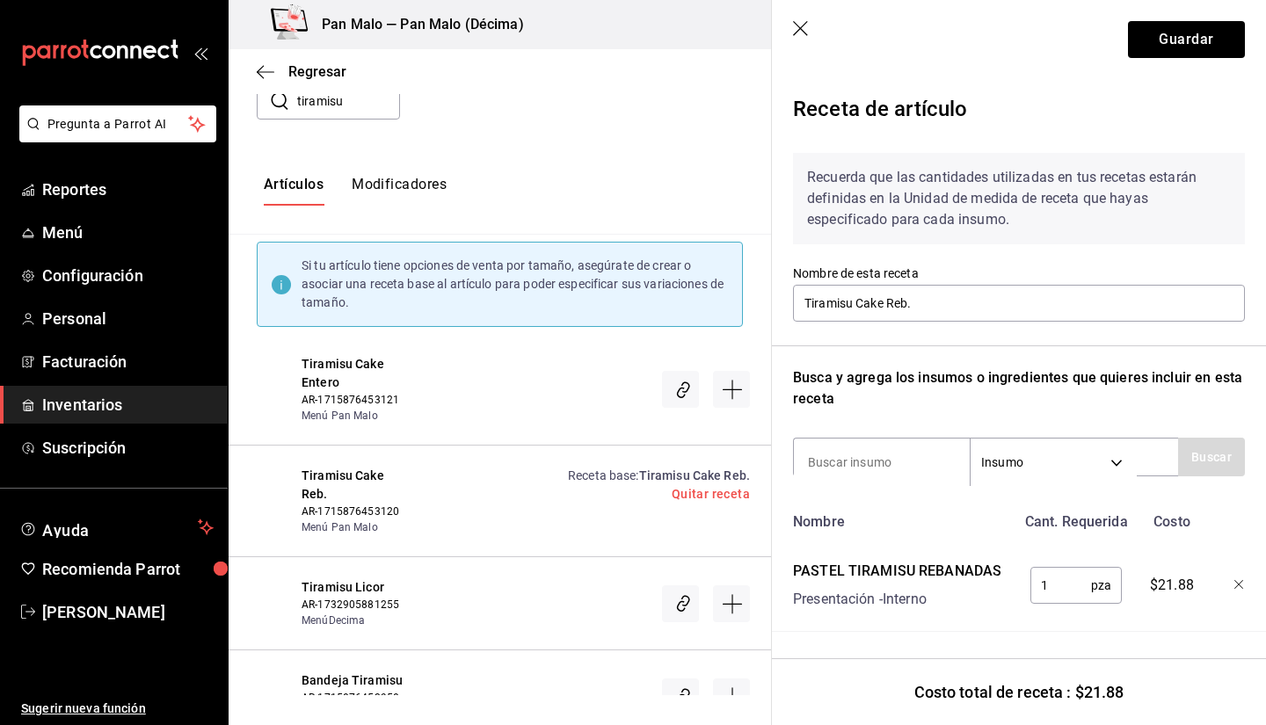
scroll to position [219, 0]
click at [722, 389] on icon "Crear receta" at bounding box center [732, 387] width 21 height 21
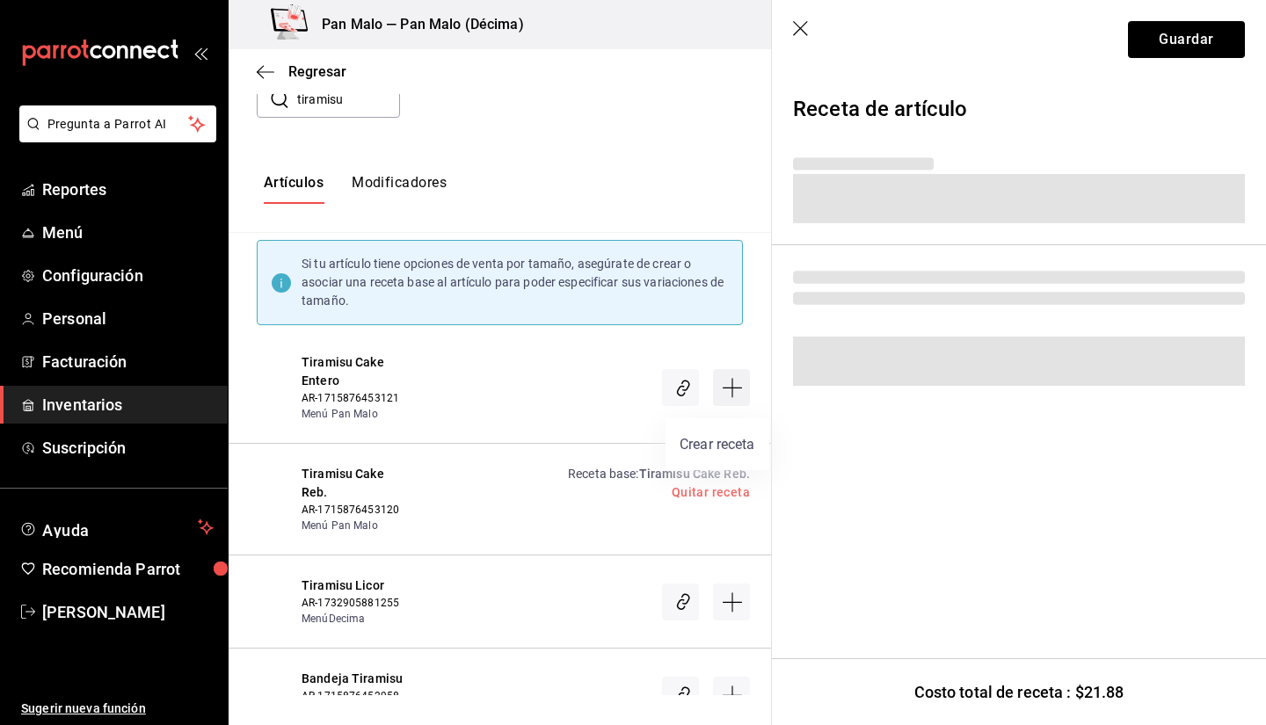
scroll to position [0, 0]
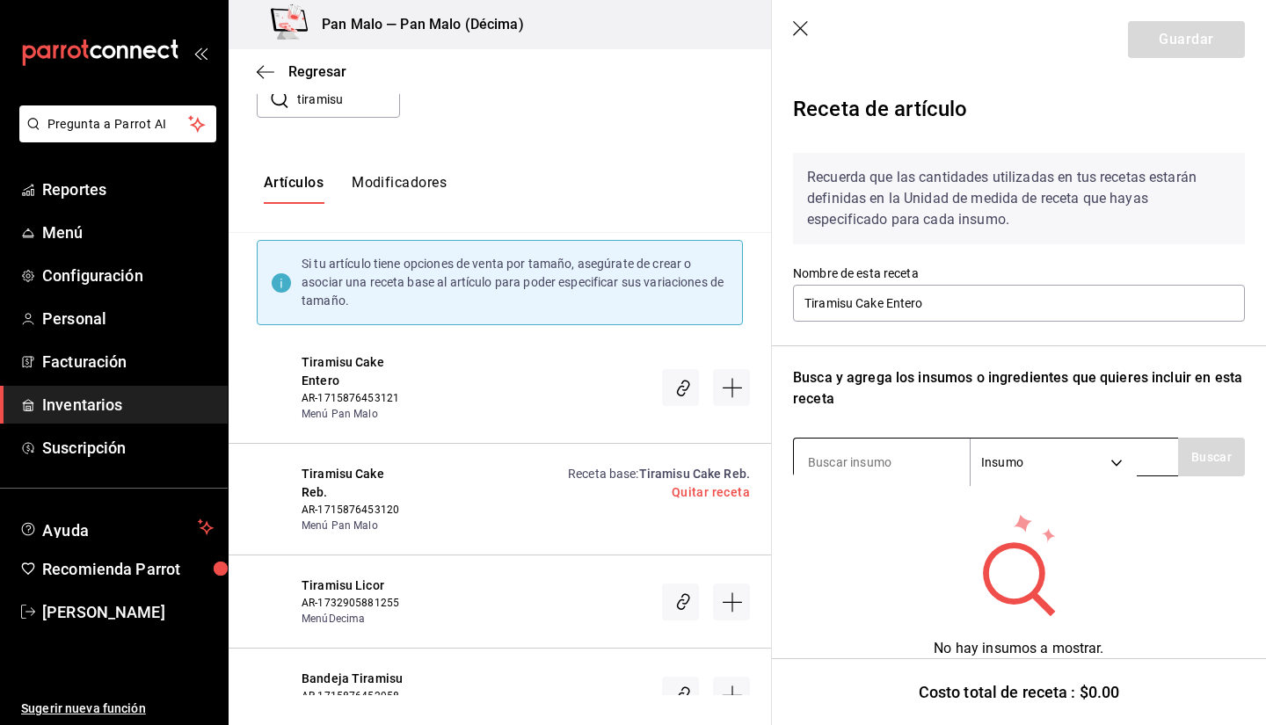
click at [911, 470] on input at bounding box center [882, 462] width 176 height 37
type input "pastel"
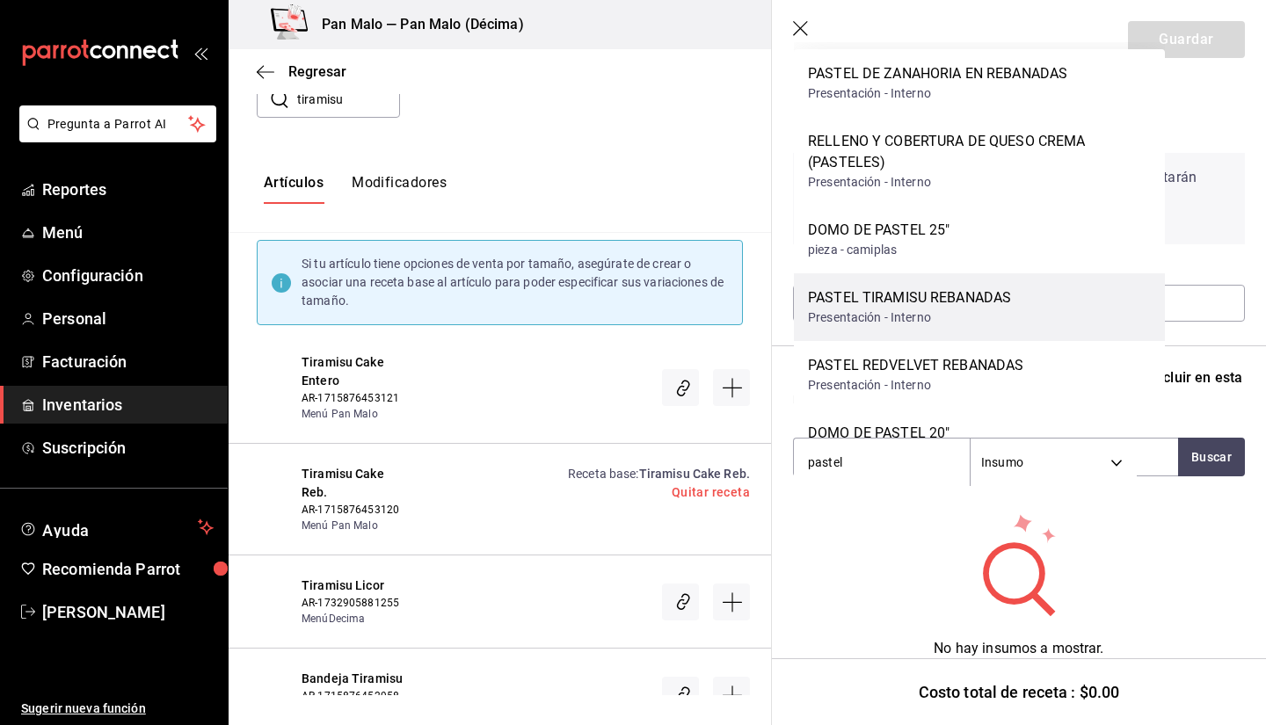
click at [1044, 288] on div "PASTEL TIRAMISU REBANADAS Presentación - Interno" at bounding box center [979, 307] width 371 height 68
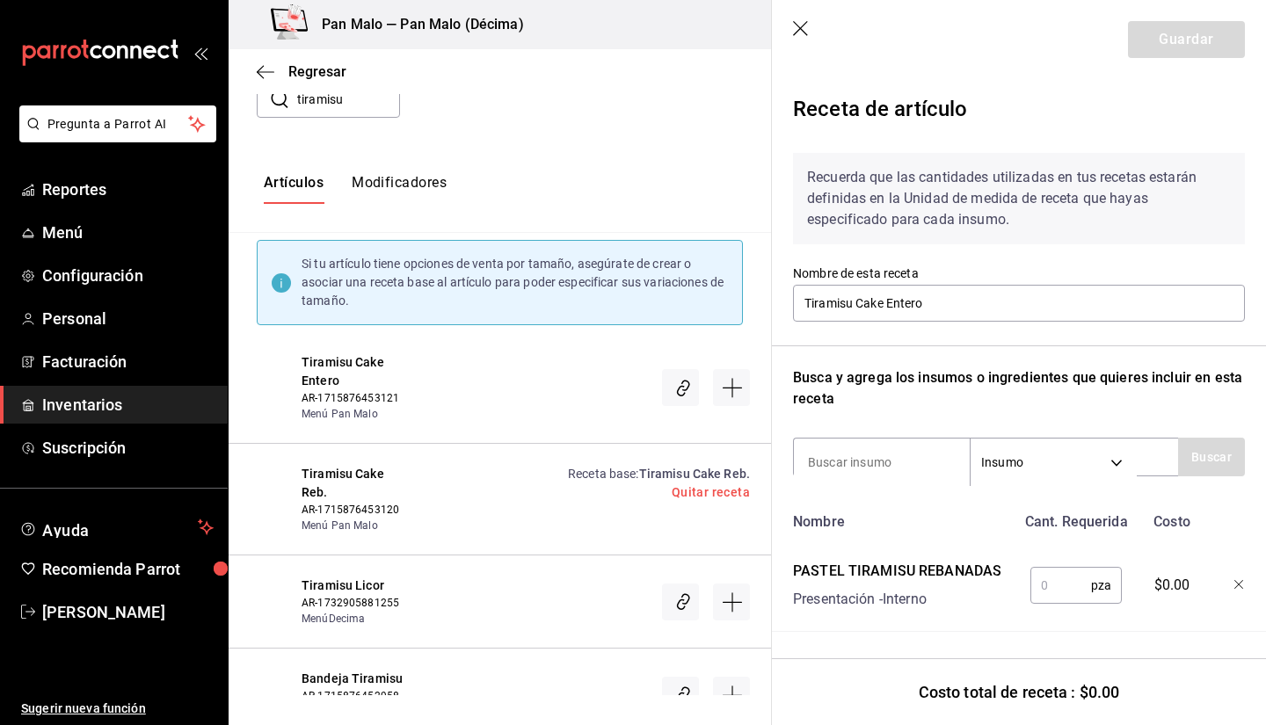
click at [1063, 598] on input "text" at bounding box center [1060, 585] width 61 height 35
type input "10"
click at [1167, 43] on button "Guardar" at bounding box center [1186, 39] width 117 height 37
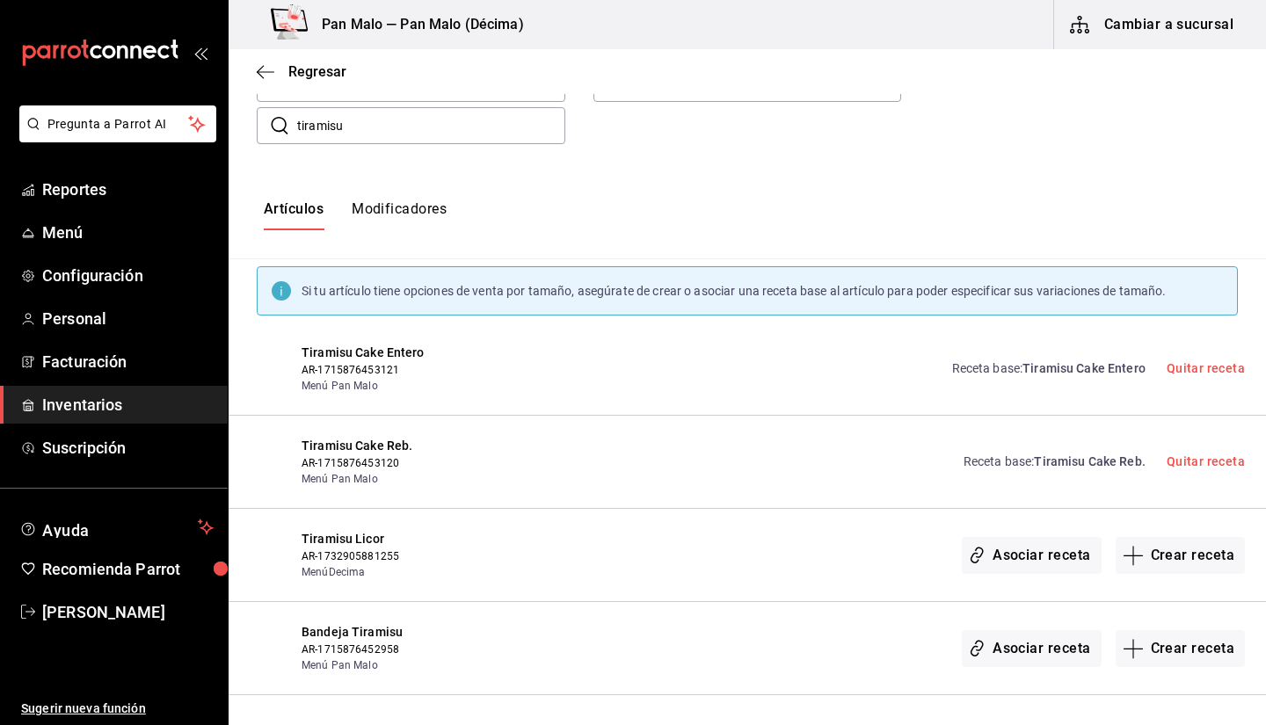
click at [745, 265] on div "Si tu artículo tiene opciones de venta por tamaño, asegúrate de crear o asociar…" at bounding box center [747, 290] width 1037 height 63
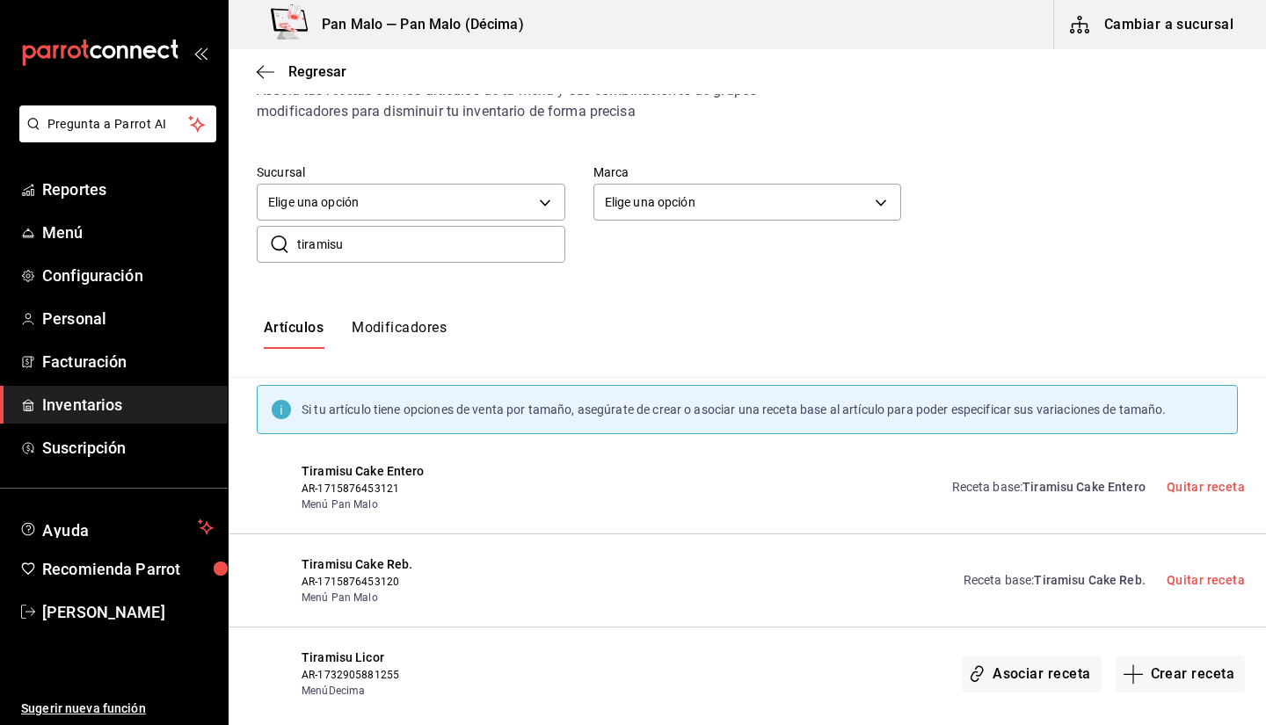
scroll to position [0, 0]
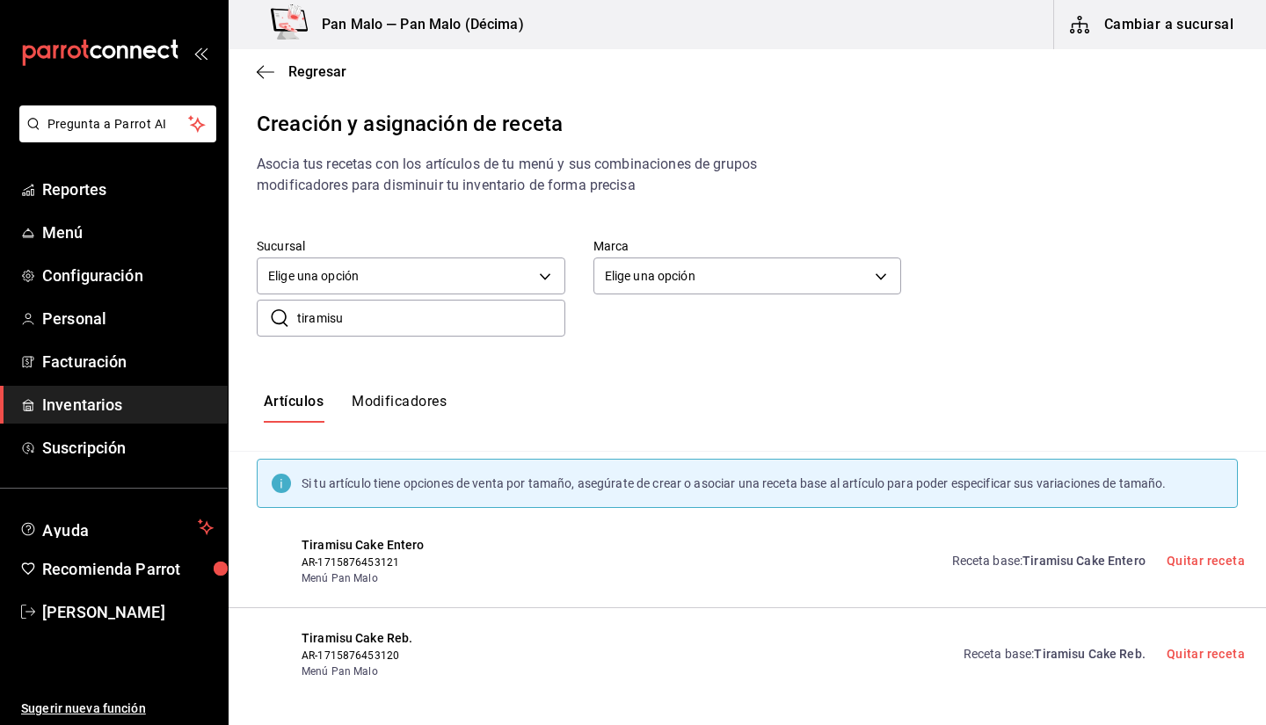
click at [492, 312] on input "tiramisu" at bounding box center [431, 318] width 268 height 35
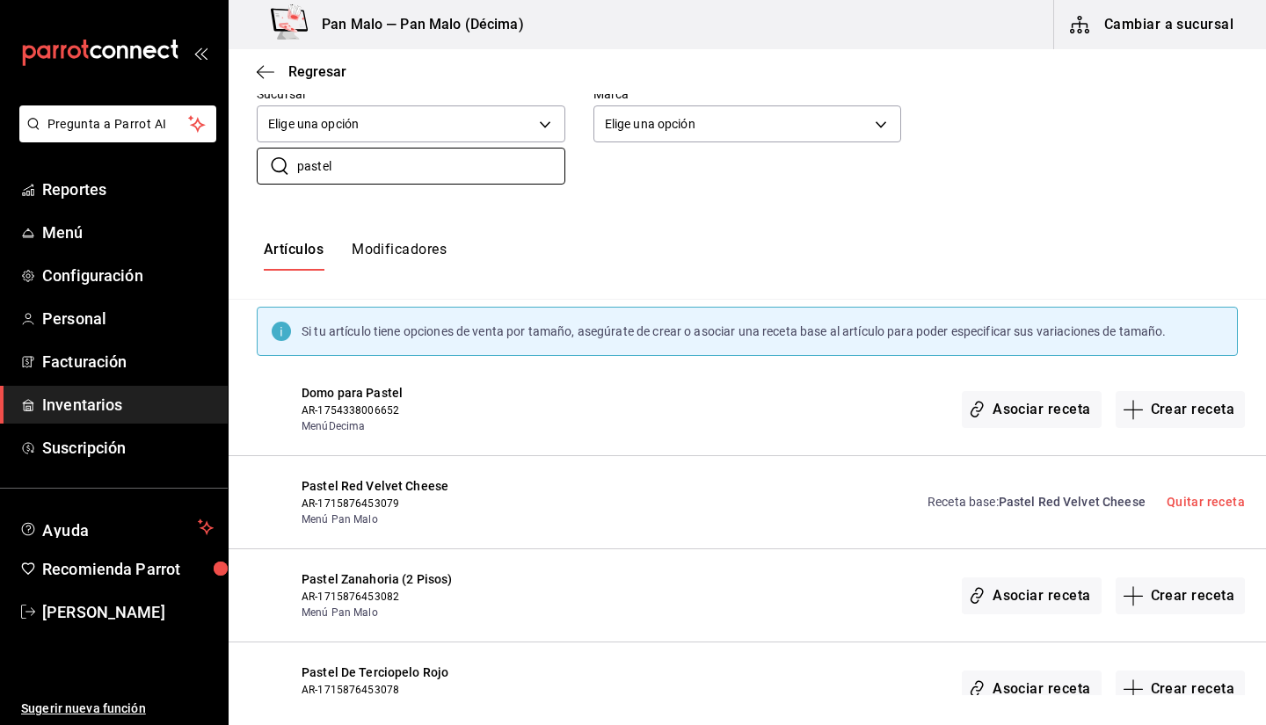
scroll to position [57, 0]
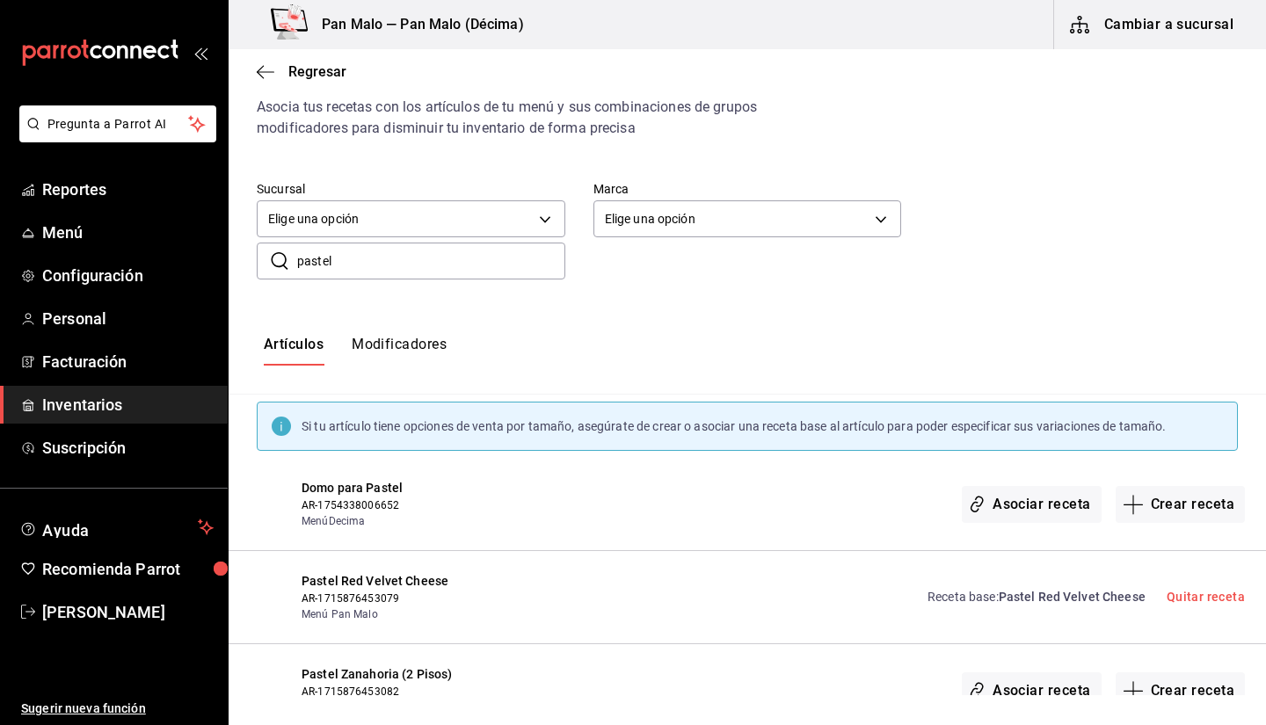
click at [342, 261] on input "pastel" at bounding box center [431, 261] width 268 height 35
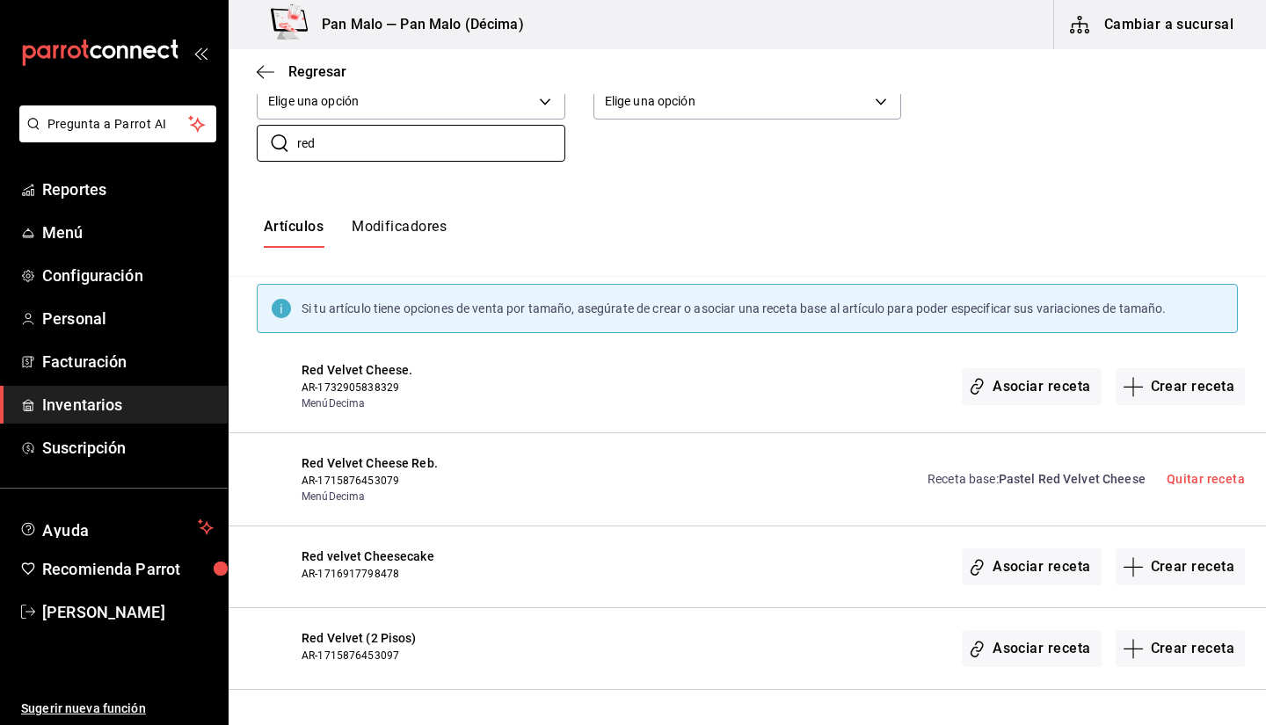
scroll to position [170, 0]
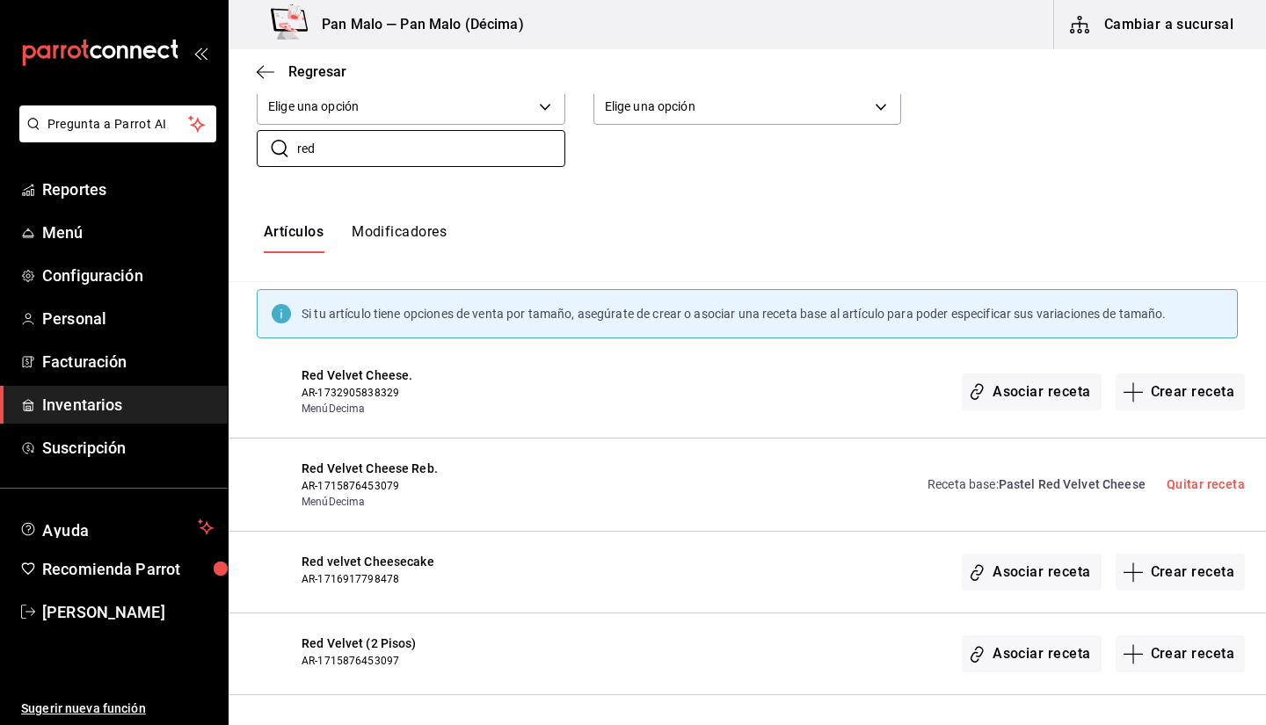
type input "red"
click at [1198, 388] on button "Crear receta" at bounding box center [1181, 392] width 130 height 37
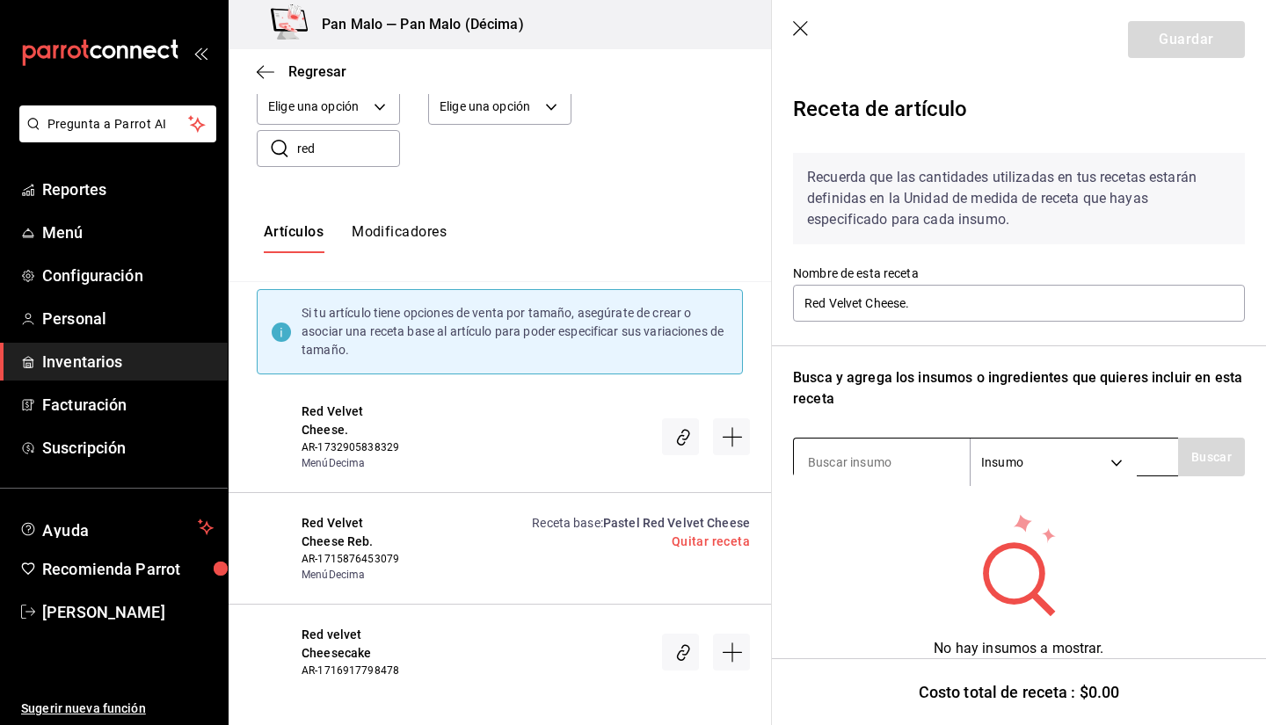
click at [893, 454] on input at bounding box center [882, 462] width 176 height 37
type input "p"
click at [903, 475] on input "red velve" at bounding box center [882, 462] width 176 height 37
click at [885, 455] on input "red velve" at bounding box center [882, 462] width 176 height 37
click at [899, 461] on input "red velvet" at bounding box center [882, 462] width 176 height 37
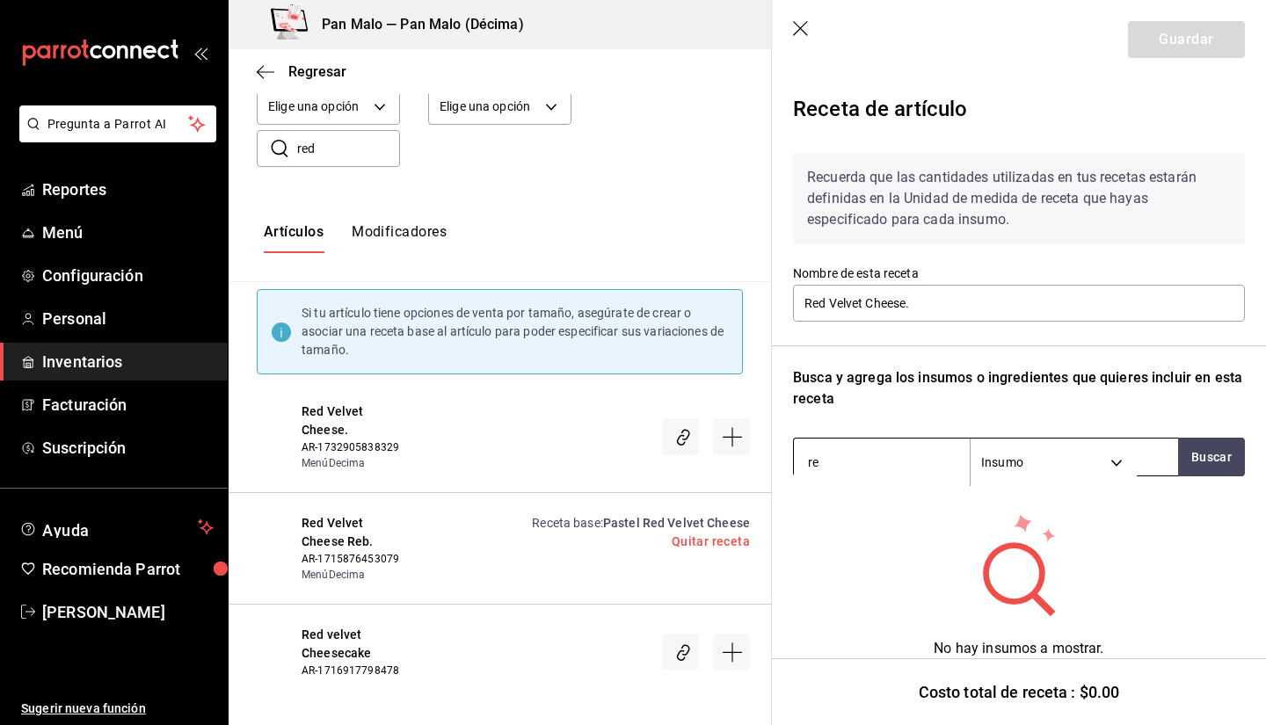
type input "r"
type input "R"
click at [1203, 468] on button "Buscar" at bounding box center [1211, 457] width 67 height 39
click at [883, 483] on div "Recuerda que las cantidades utilizadas en tus recetas estarán definidas en la U…" at bounding box center [1019, 410] width 452 height 542
click at [880, 475] on input "PASTEL" at bounding box center [882, 462] width 176 height 37
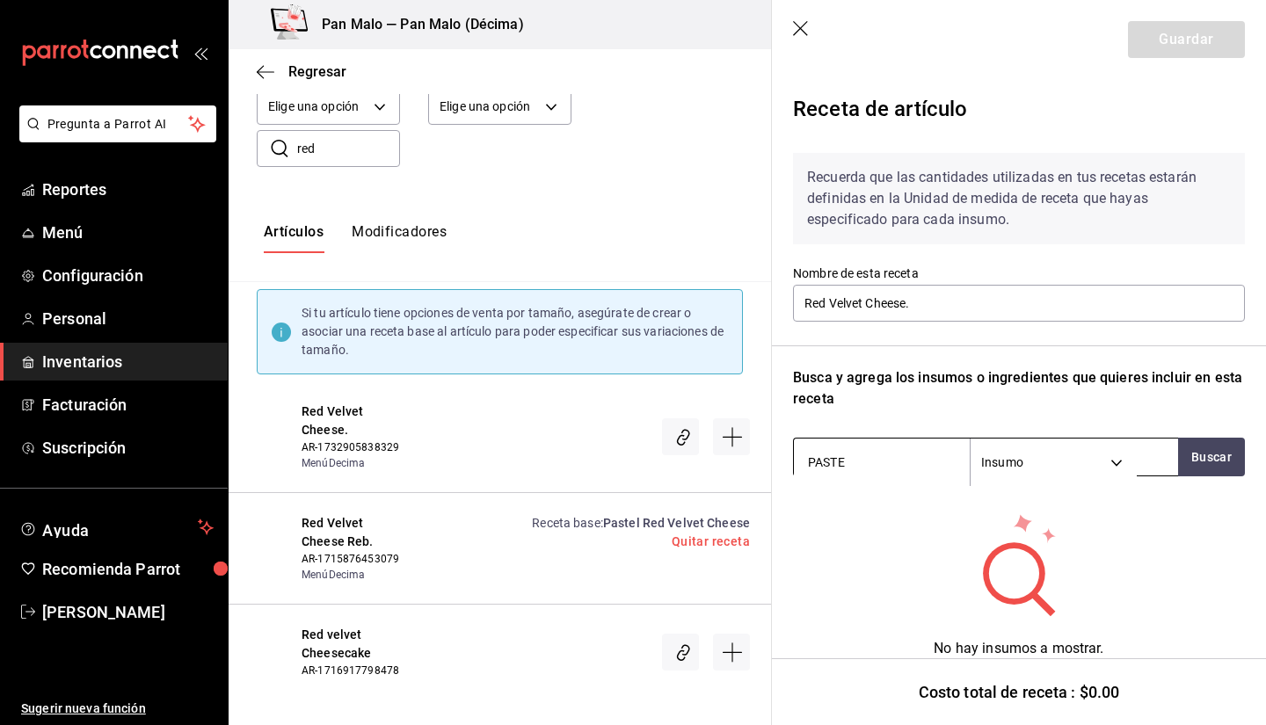
type input "PAST"
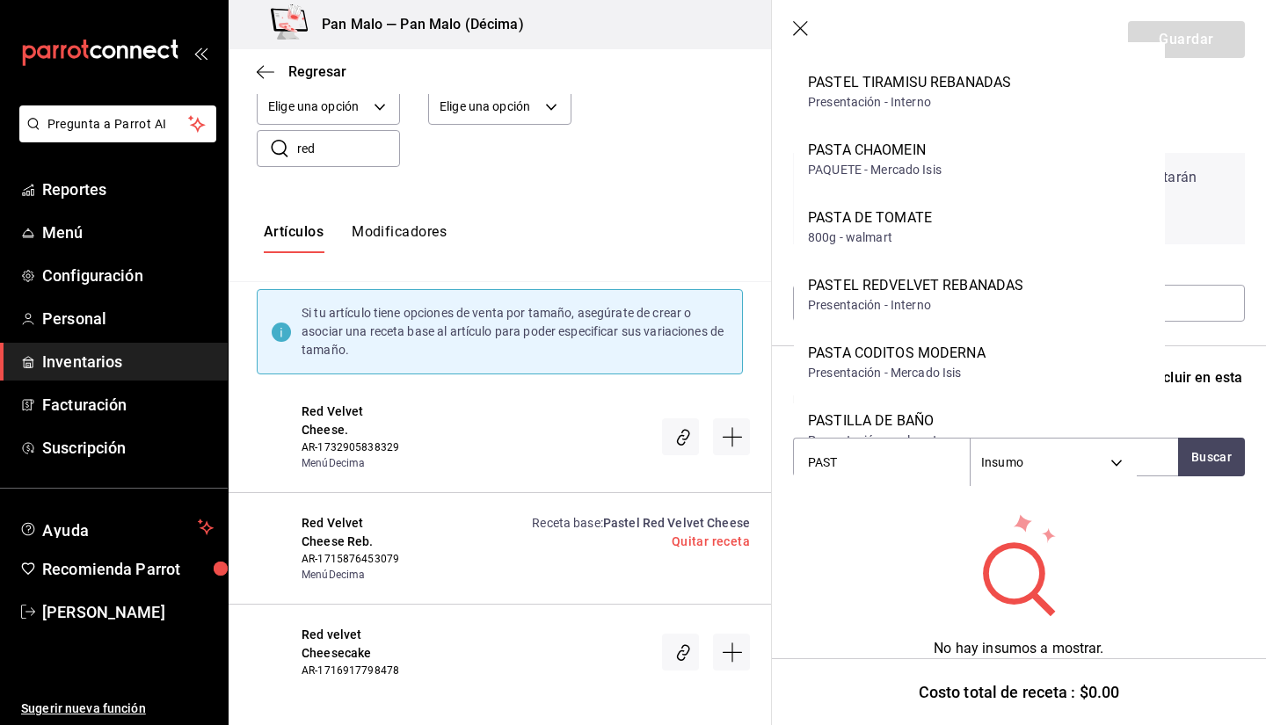
scroll to position [222, 0]
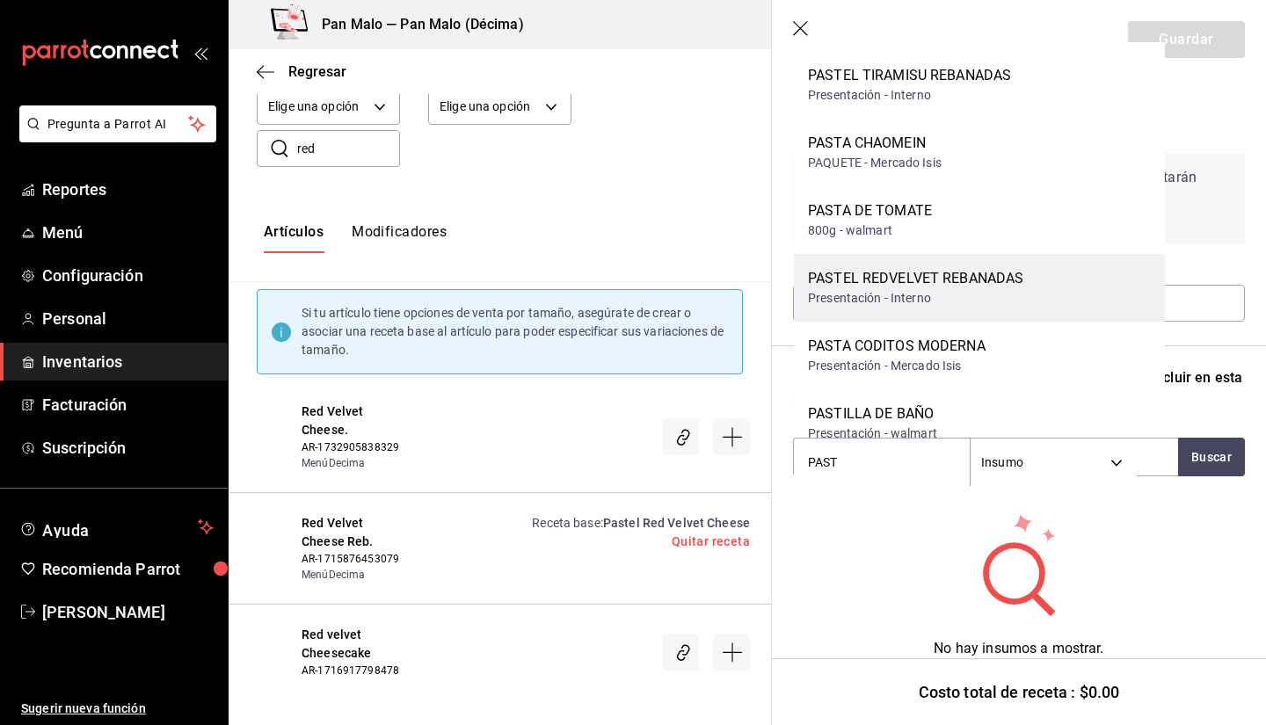
click at [990, 288] on div "PASTEL REDVELVET REBANADAS" at bounding box center [915, 278] width 215 height 21
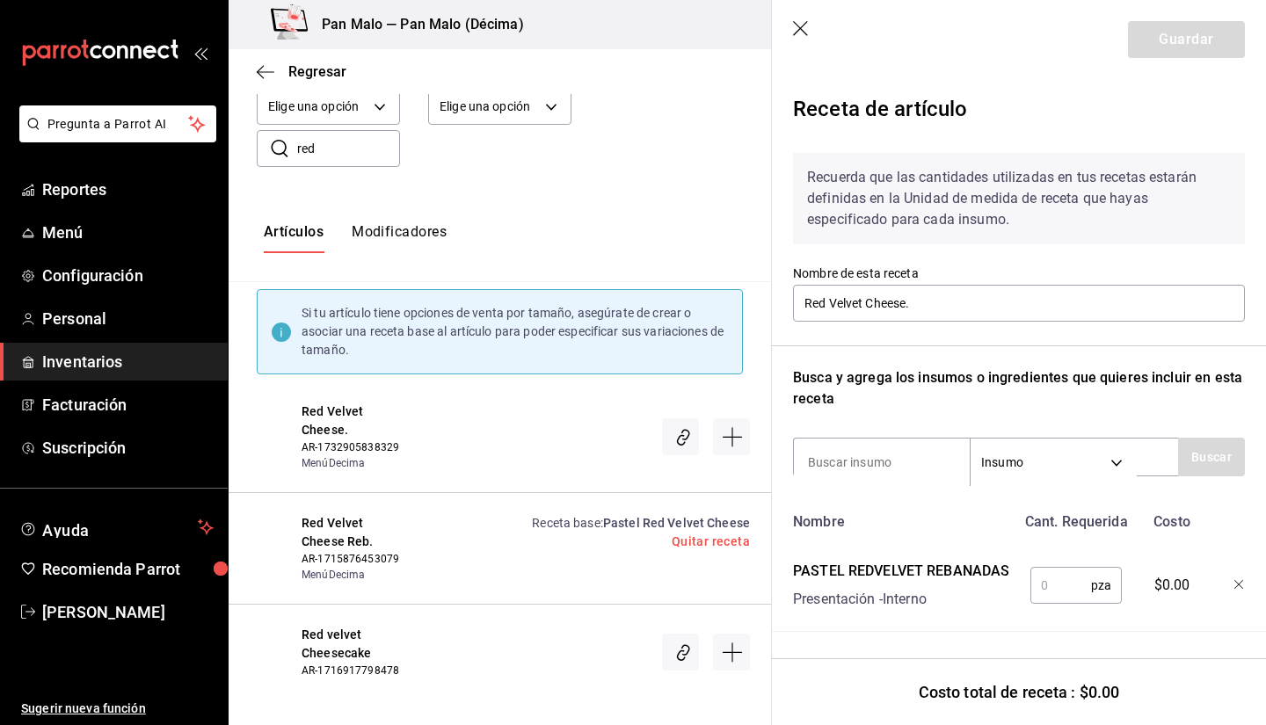
click at [1058, 586] on input "text" at bounding box center [1060, 585] width 61 height 35
type input "10"
click at [1149, 45] on button "Guardar" at bounding box center [1186, 39] width 117 height 37
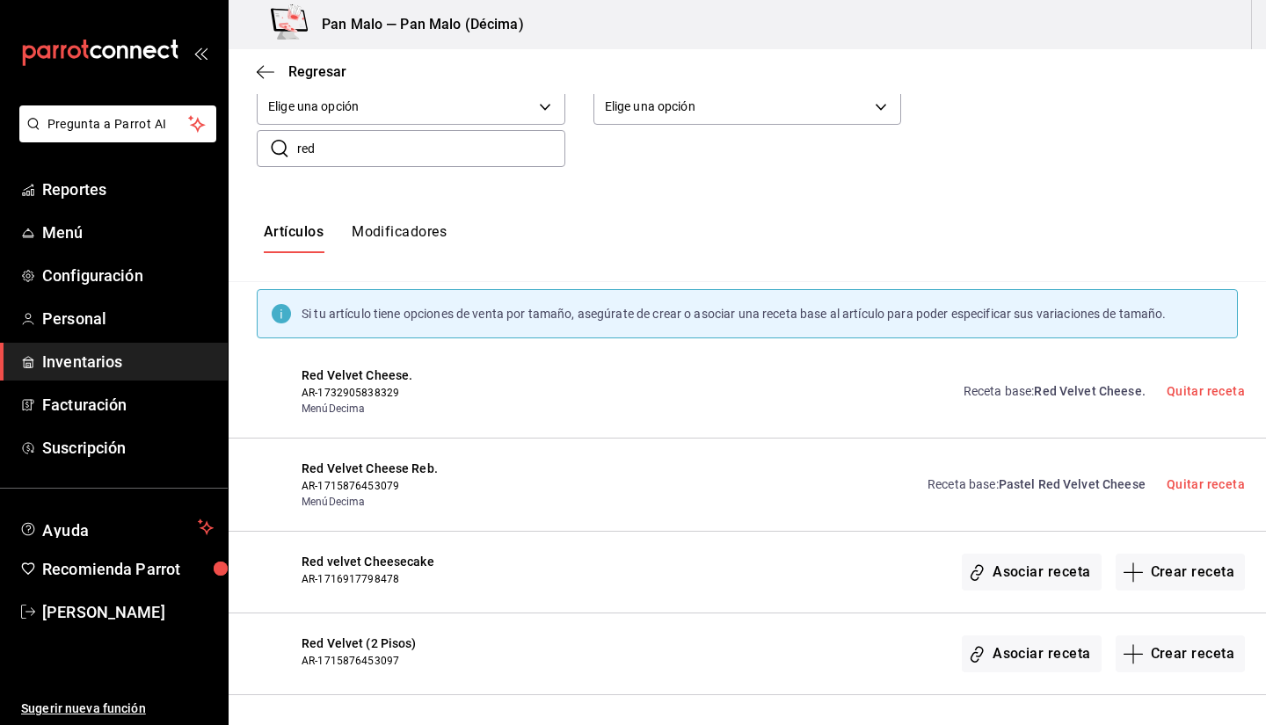
click at [254, 70] on div "Regresar" at bounding box center [747, 71] width 1037 height 45
click at [261, 69] on icon "button" at bounding box center [266, 72] width 18 height 16
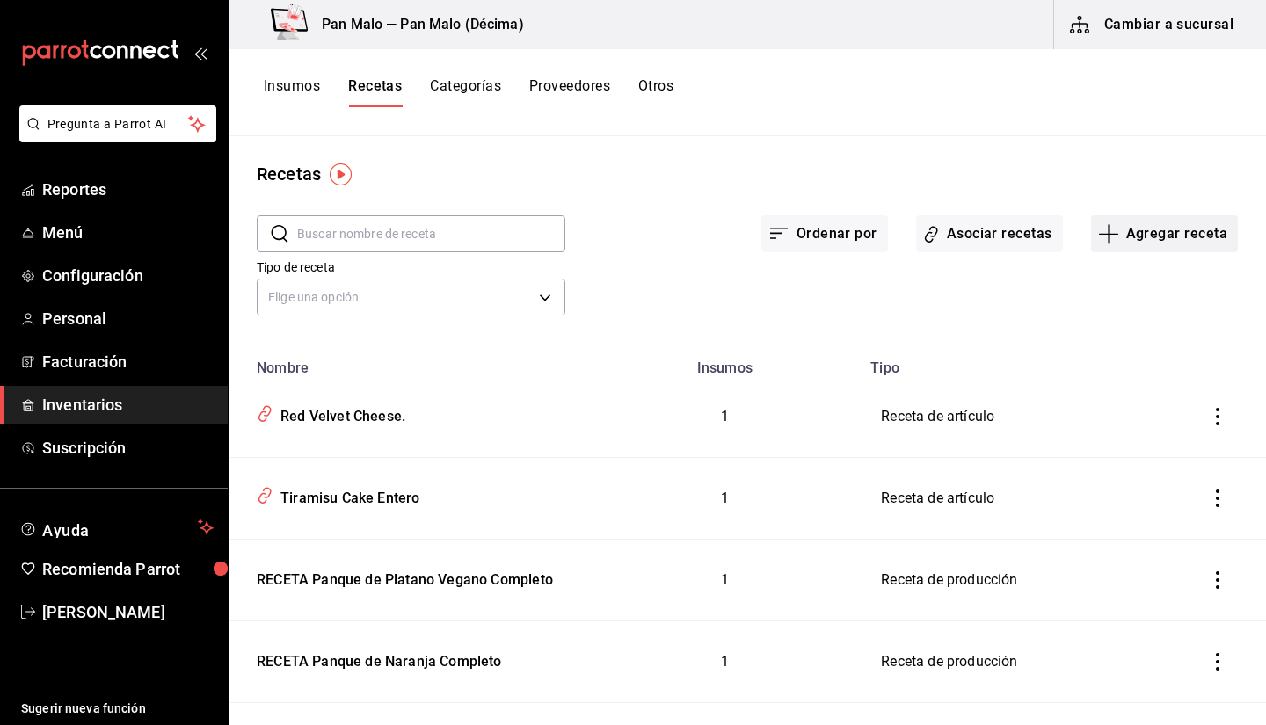
scroll to position [5, 0]
click at [975, 230] on button "Asociar recetas" at bounding box center [989, 232] width 147 height 37
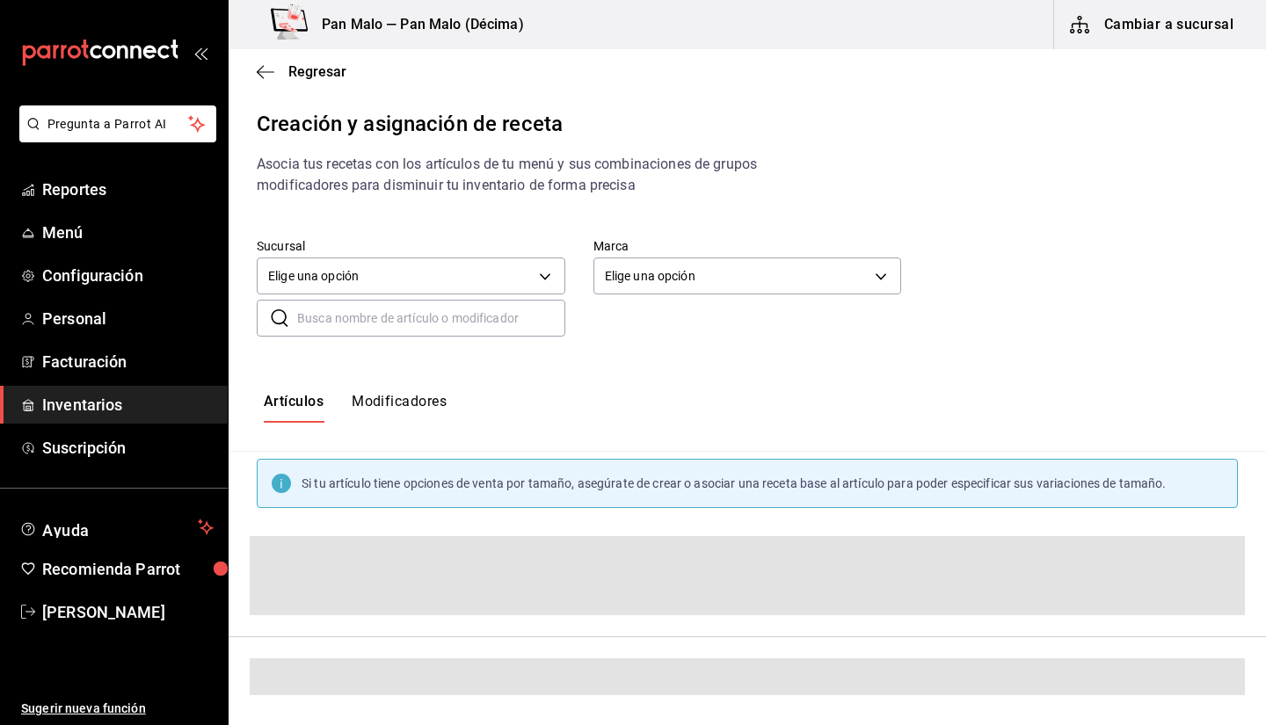
click at [357, 334] on input "text" at bounding box center [431, 318] width 268 height 35
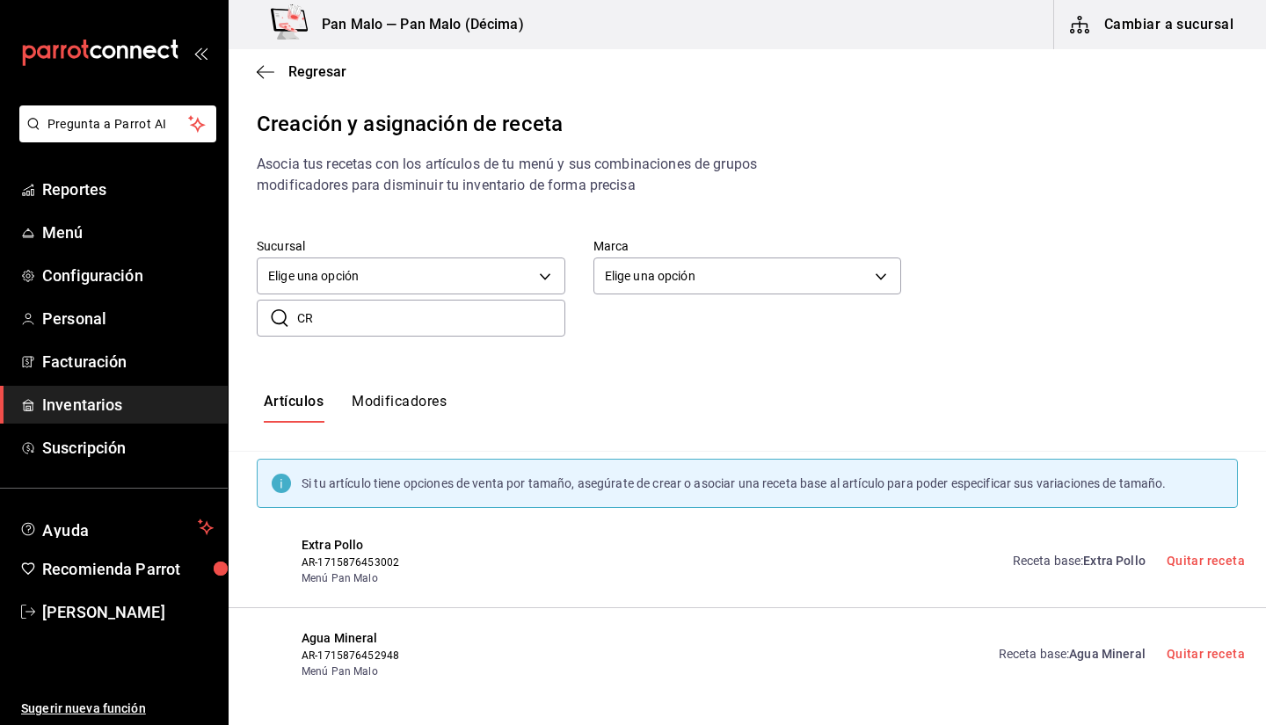
type input "C"
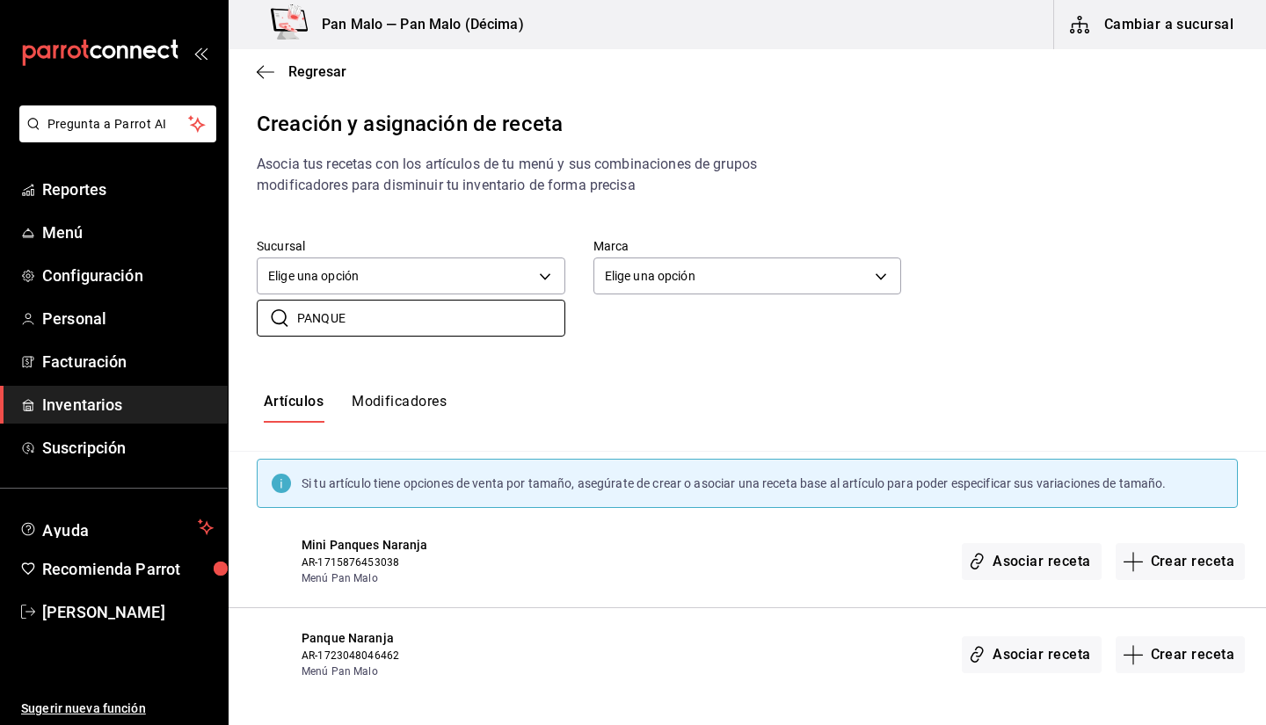
type input "PANQUE"
click at [577, 416] on div "Artículos Modificadores" at bounding box center [747, 408] width 1037 height 30
click at [280, 63] on span "Regresar" at bounding box center [302, 71] width 90 height 17
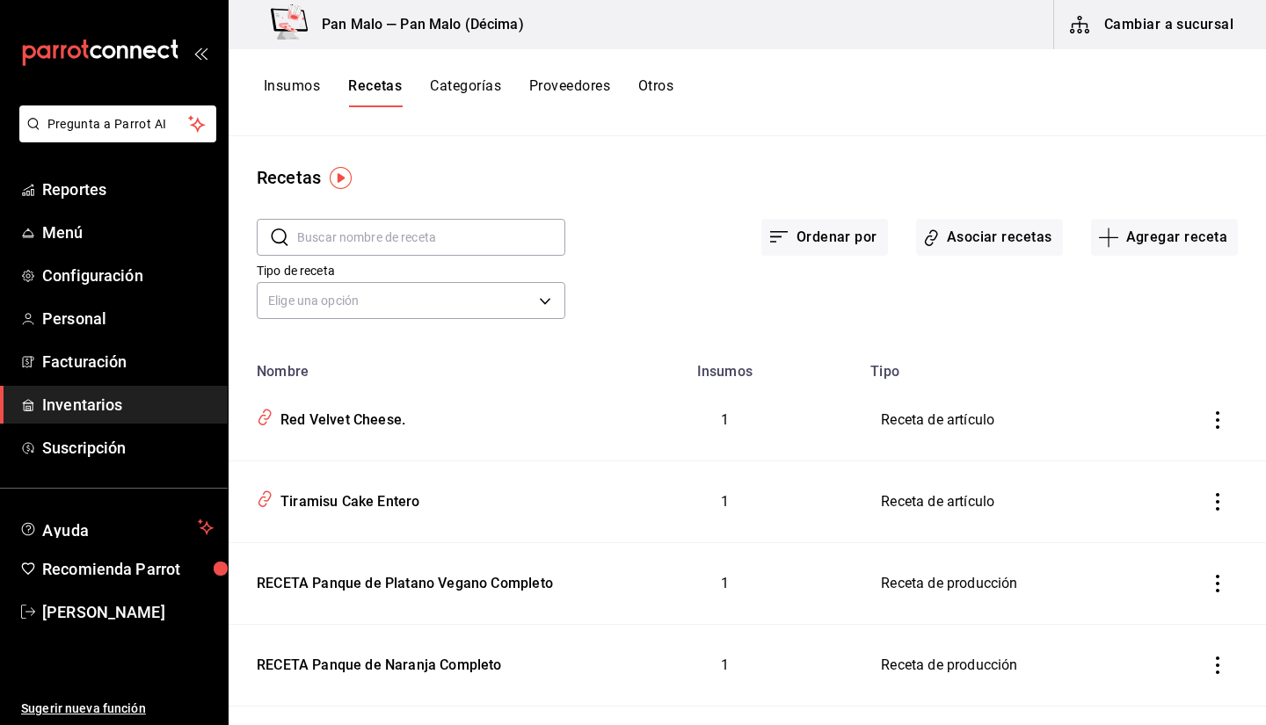
click at [724, 198] on div "Ordenar por Asociar recetas Agregar receta" at bounding box center [901, 223] width 673 height 65
drag, startPoint x: 1265, startPoint y: 130, endPoint x: 1265, endPoint y: 280, distance: 150.3
click at [1265, 280] on div "Pan Malo — Pan Malo (Décima) Cambiar a sucursal Insumos Recetas Categorías Prov…" at bounding box center [747, 356] width 1037 height 713
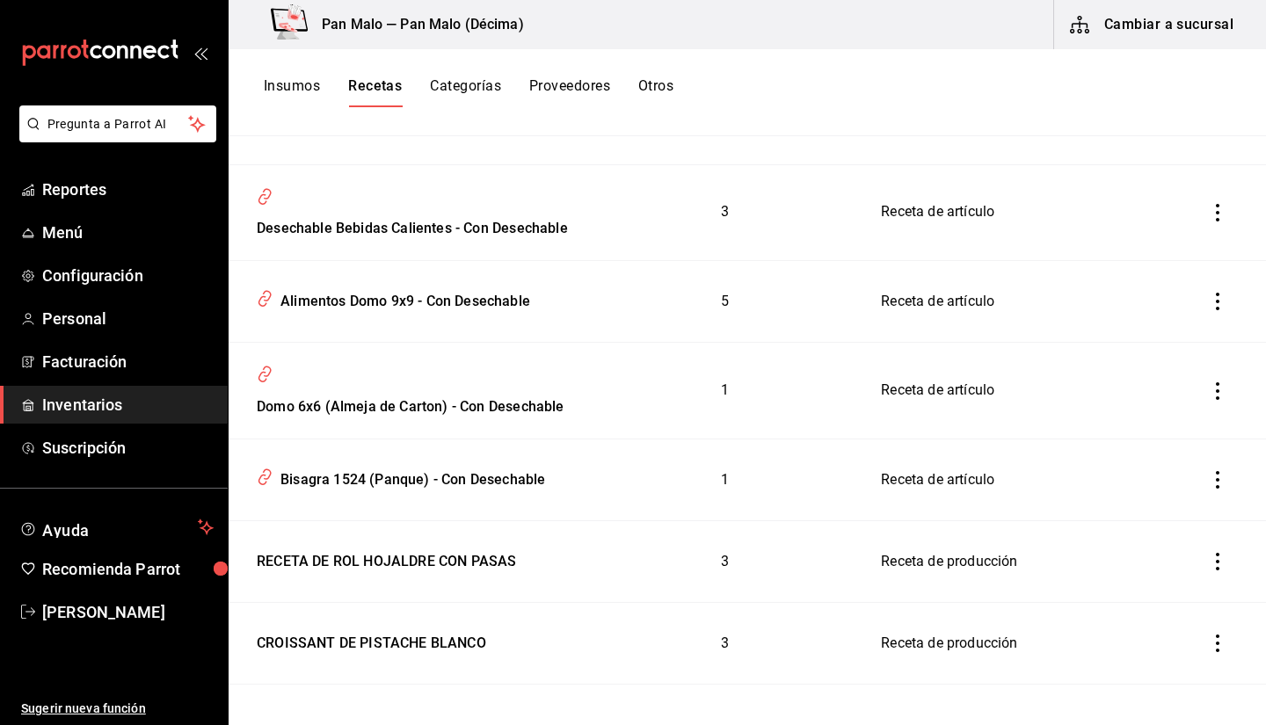
scroll to position [3027, 0]
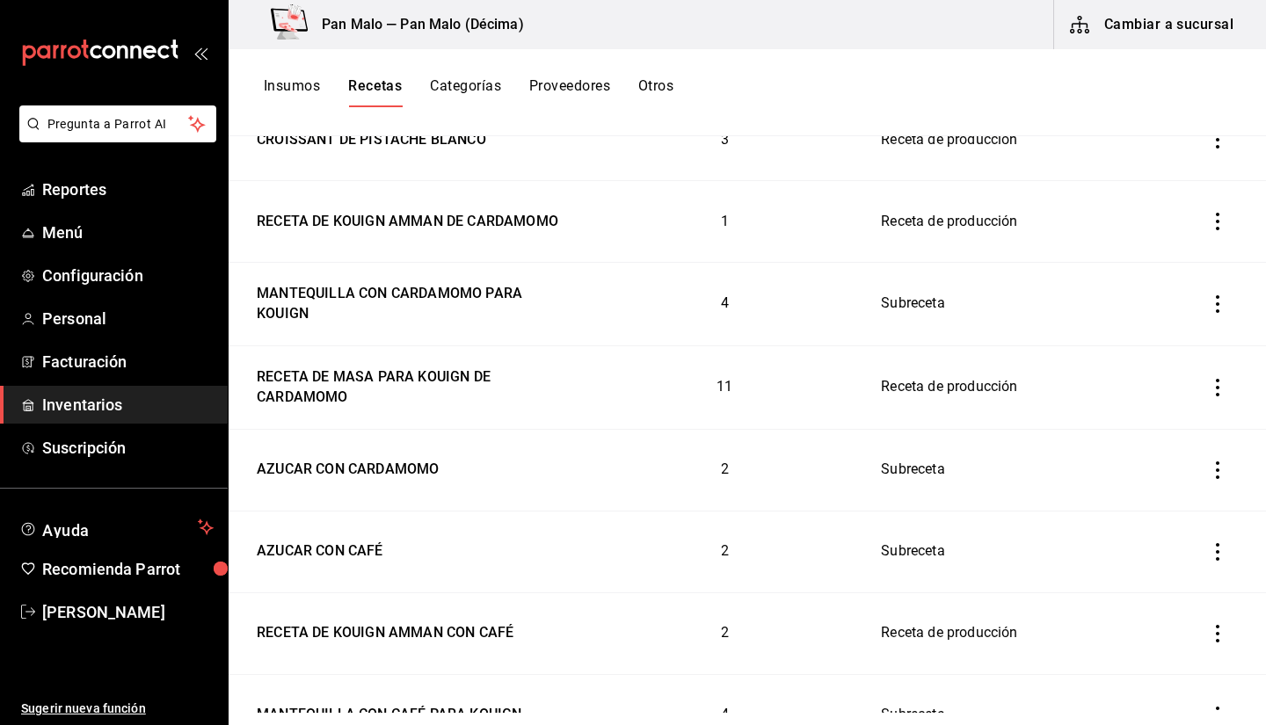
click at [105, 402] on span "Inventarios" at bounding box center [127, 405] width 171 height 24
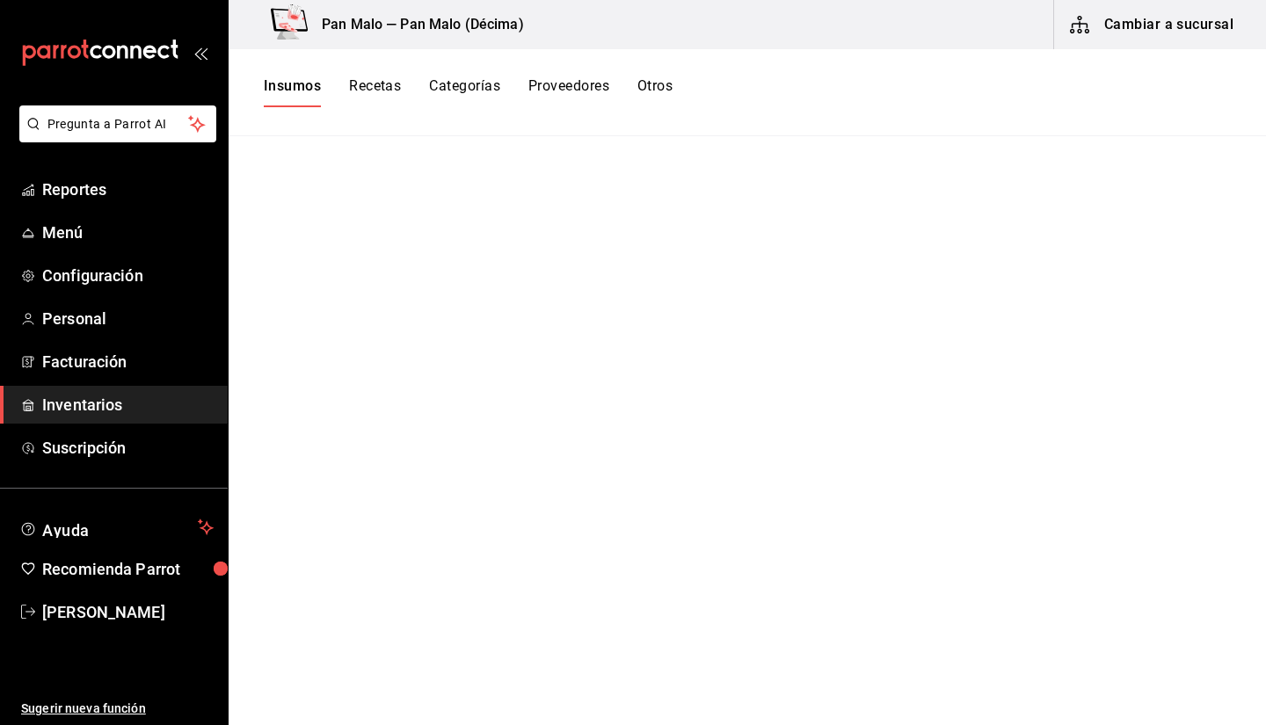
click at [389, 88] on button "Recetas" at bounding box center [375, 92] width 52 height 30
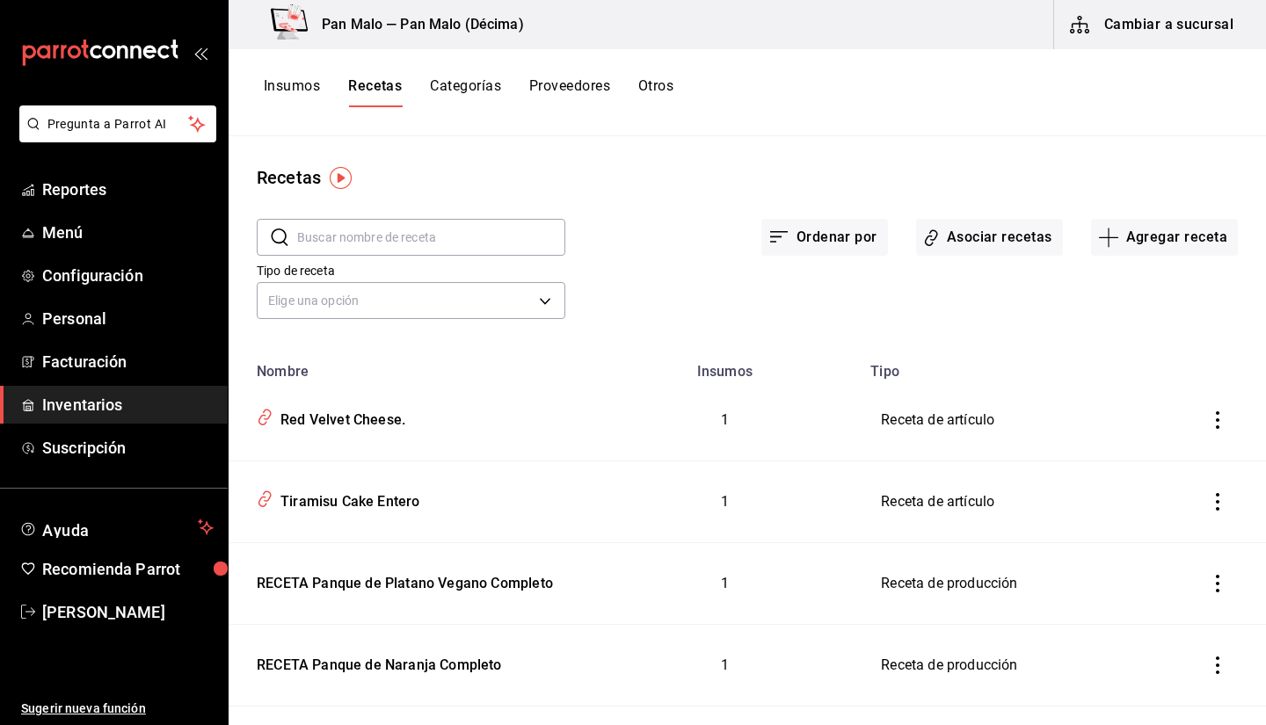
click at [395, 235] on input "text" at bounding box center [431, 237] width 268 height 35
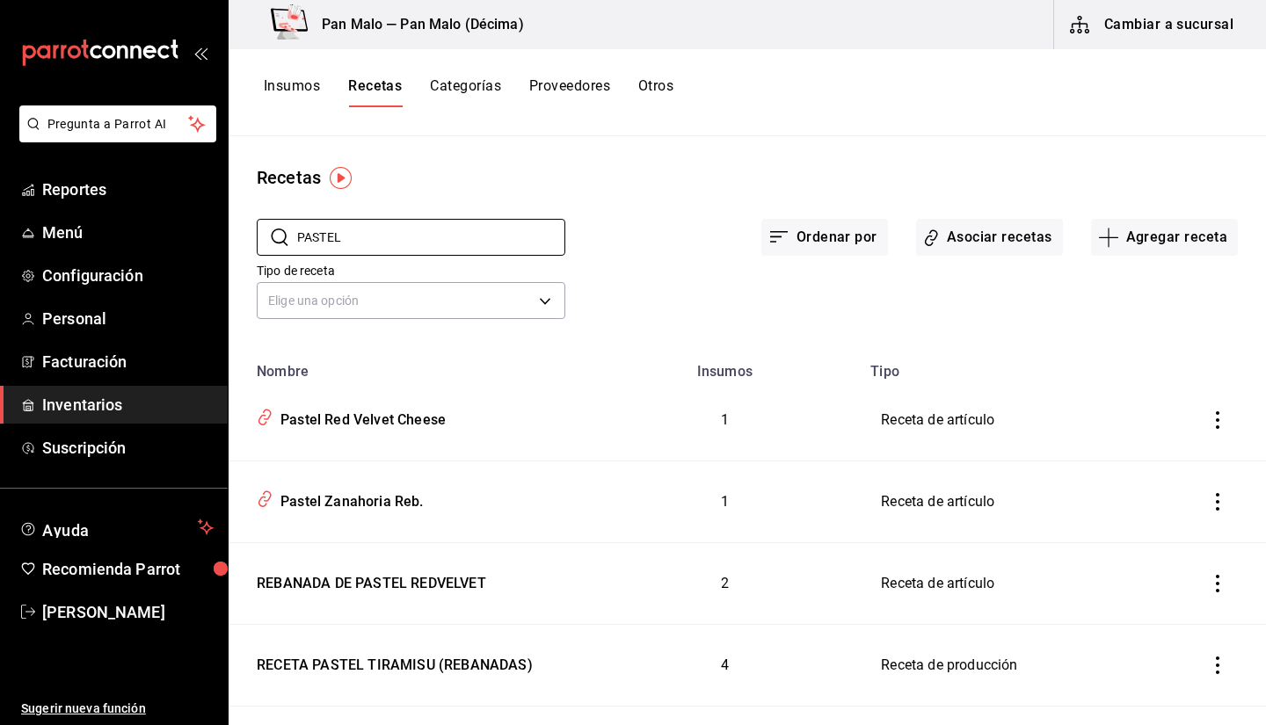
type input "PASTEL"
click at [714, 131] on div "Insumos Recetas Categorías Proveedores Otros" at bounding box center [747, 92] width 1037 height 87
click at [375, 489] on div "Pastel Zanahoria Reb." at bounding box center [348, 498] width 150 height 27
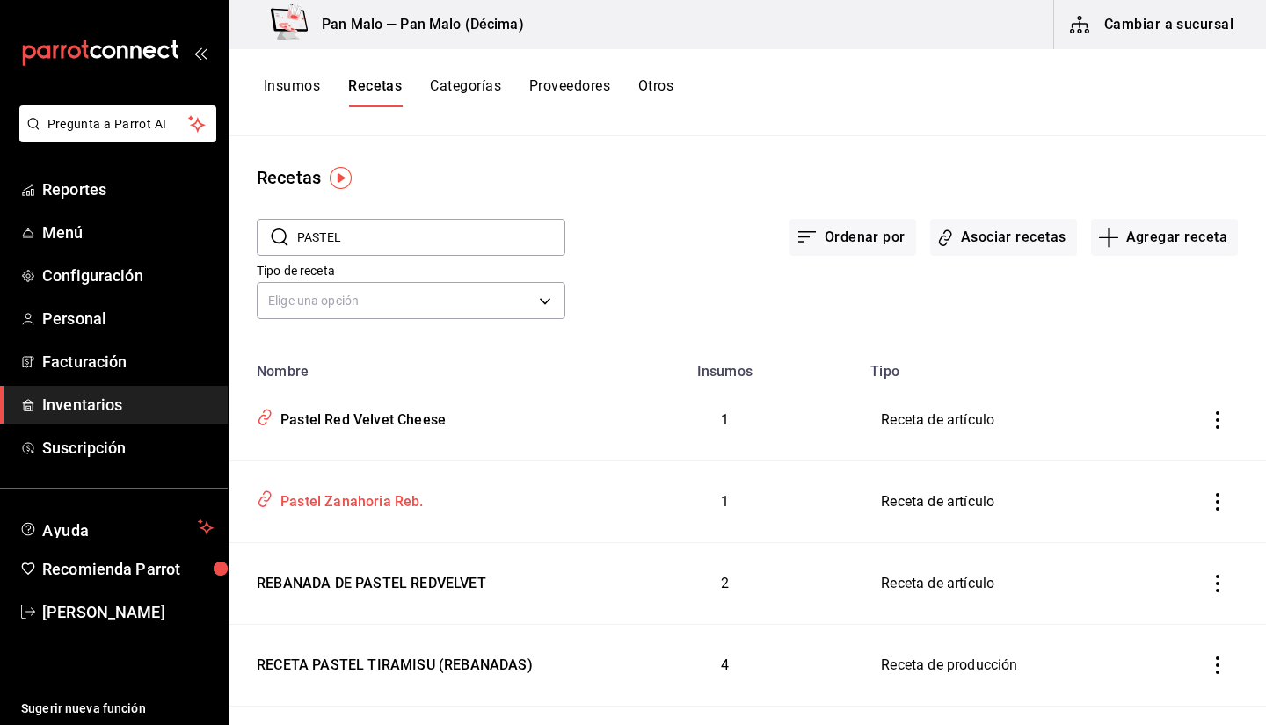
type input "Pastel Zanahoria Reb."
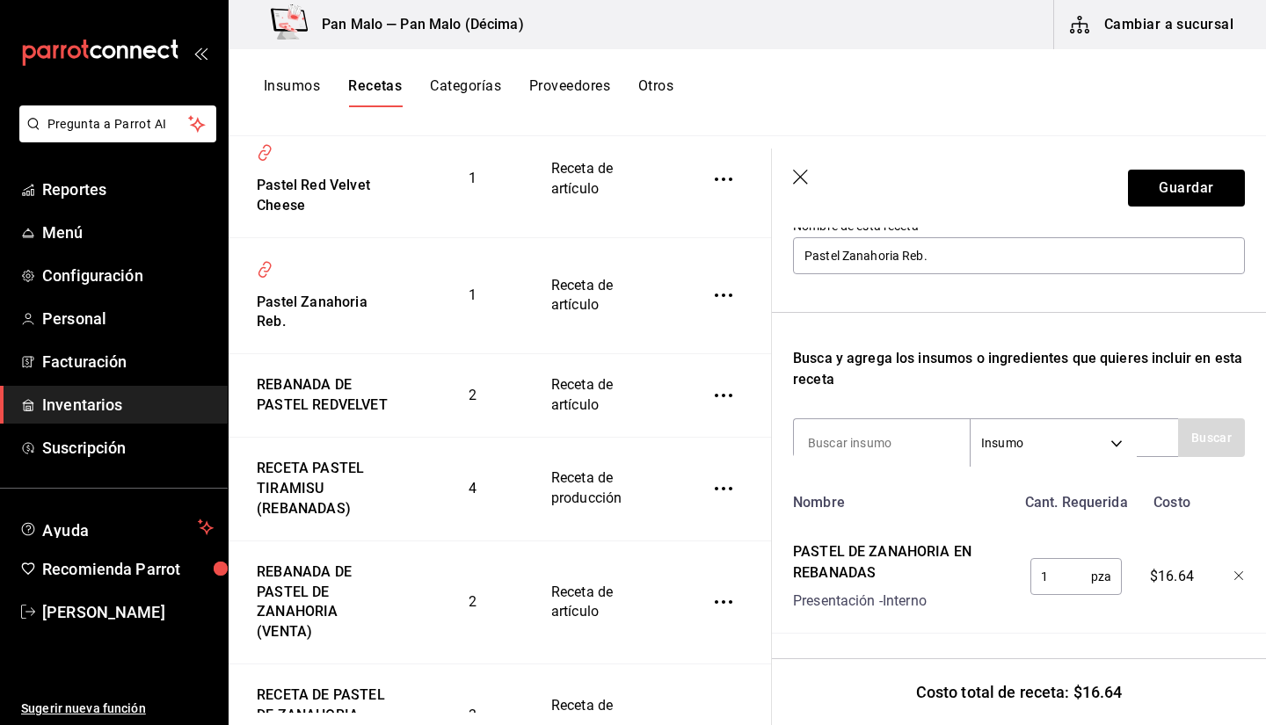
scroll to position [264, 0]
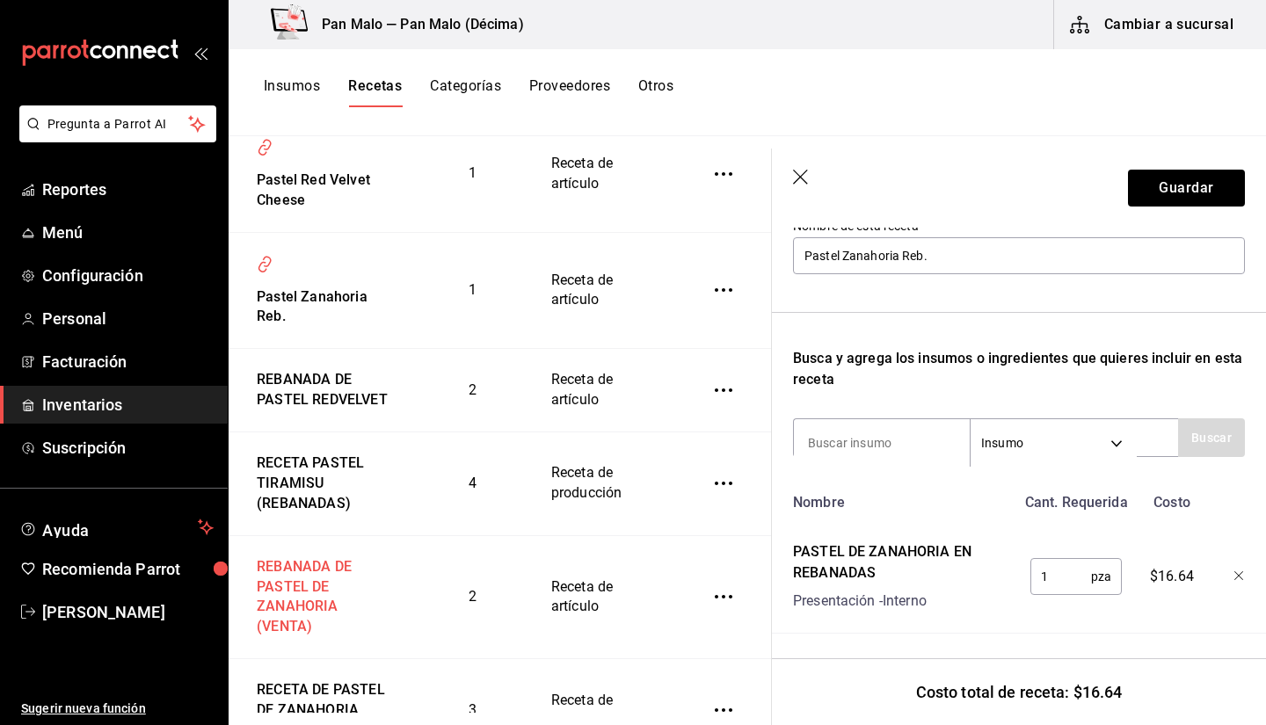
click at [334, 584] on div "REBANADA DE PASTEL DE ZANAHORIA (VENTA)" at bounding box center [322, 594] width 144 height 88
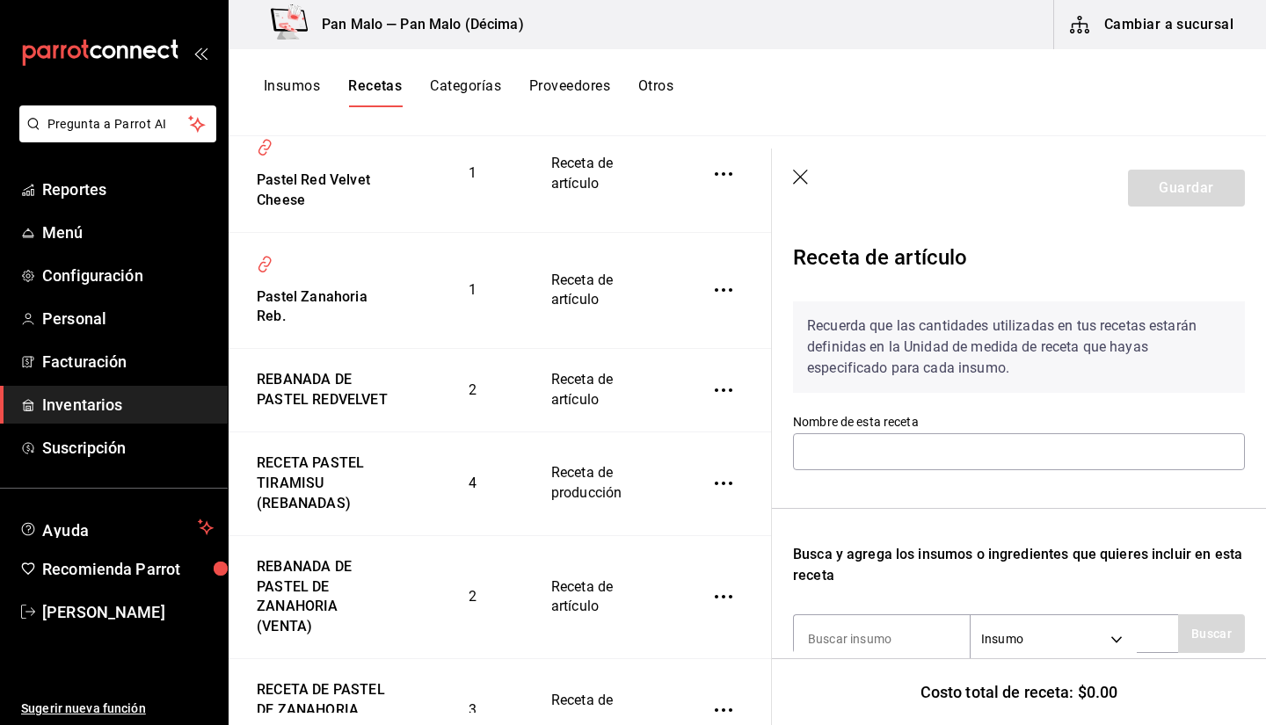
type input "REBANADA DE PASTEL DE ZANAHORIA (VENTA)"
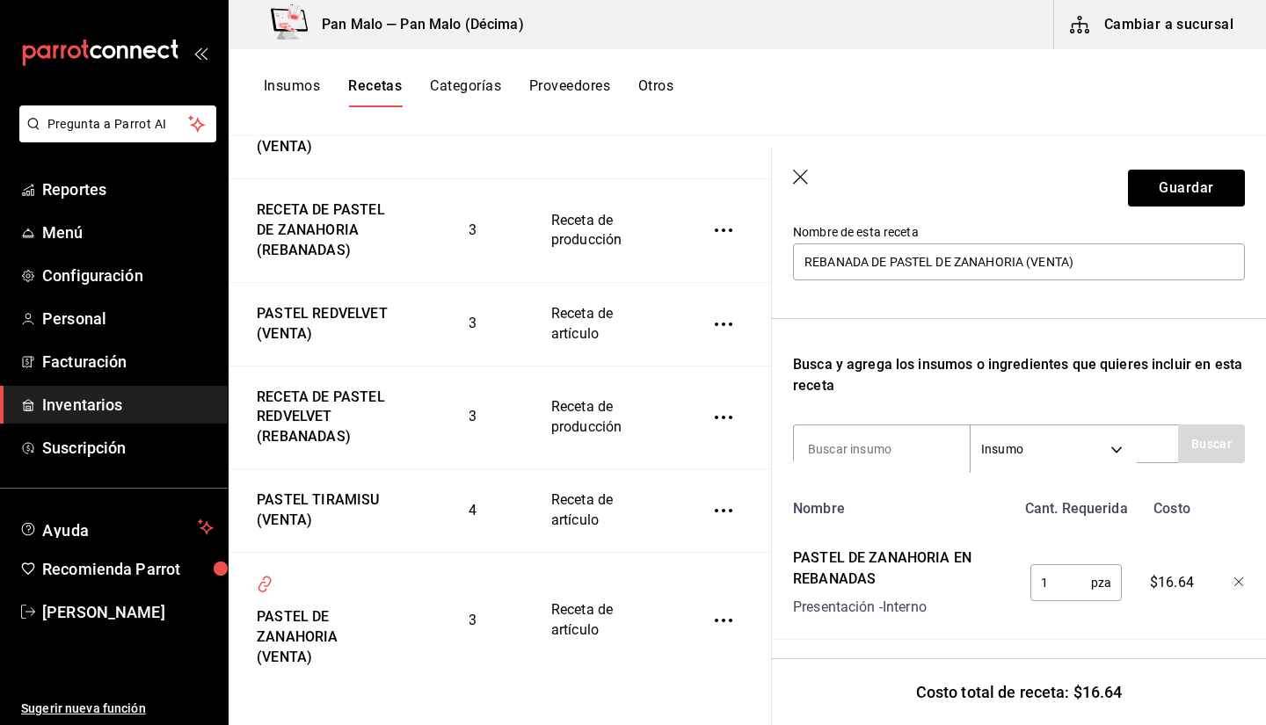
scroll to position [753, 0]
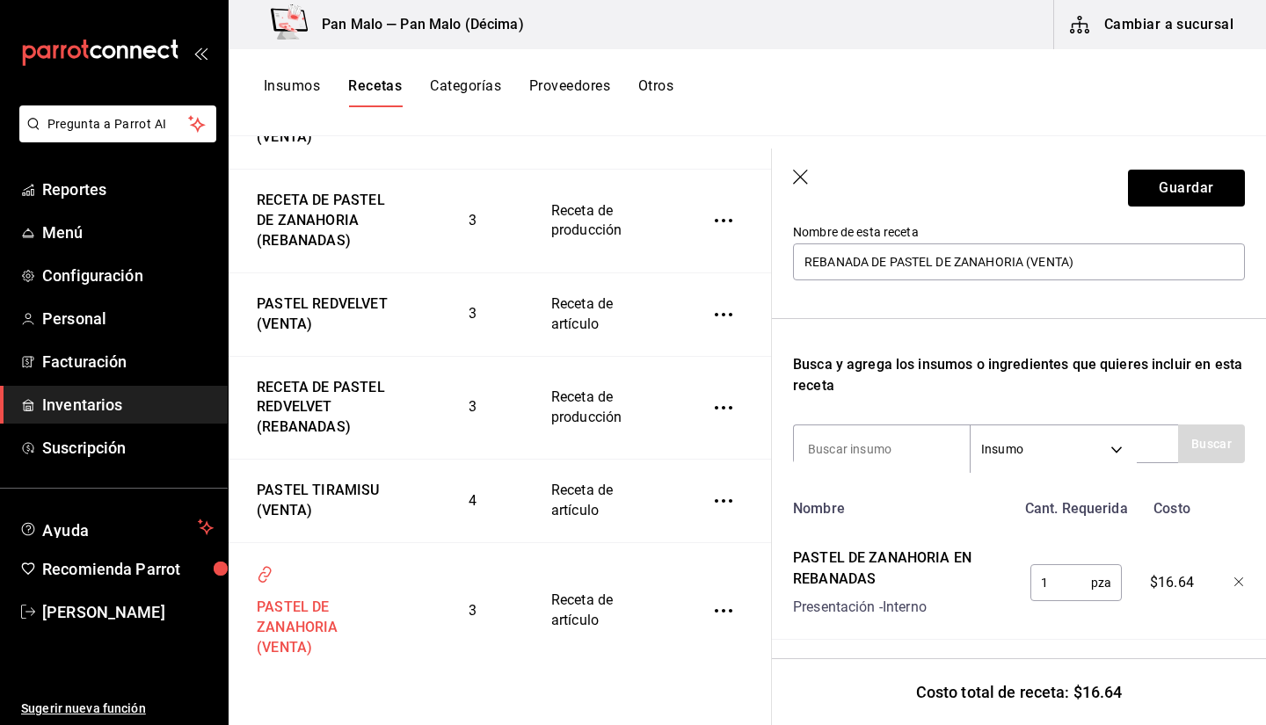
click at [272, 610] on div "PASTEL DE ZANAHORIA (VENTA)" at bounding box center [322, 625] width 144 height 68
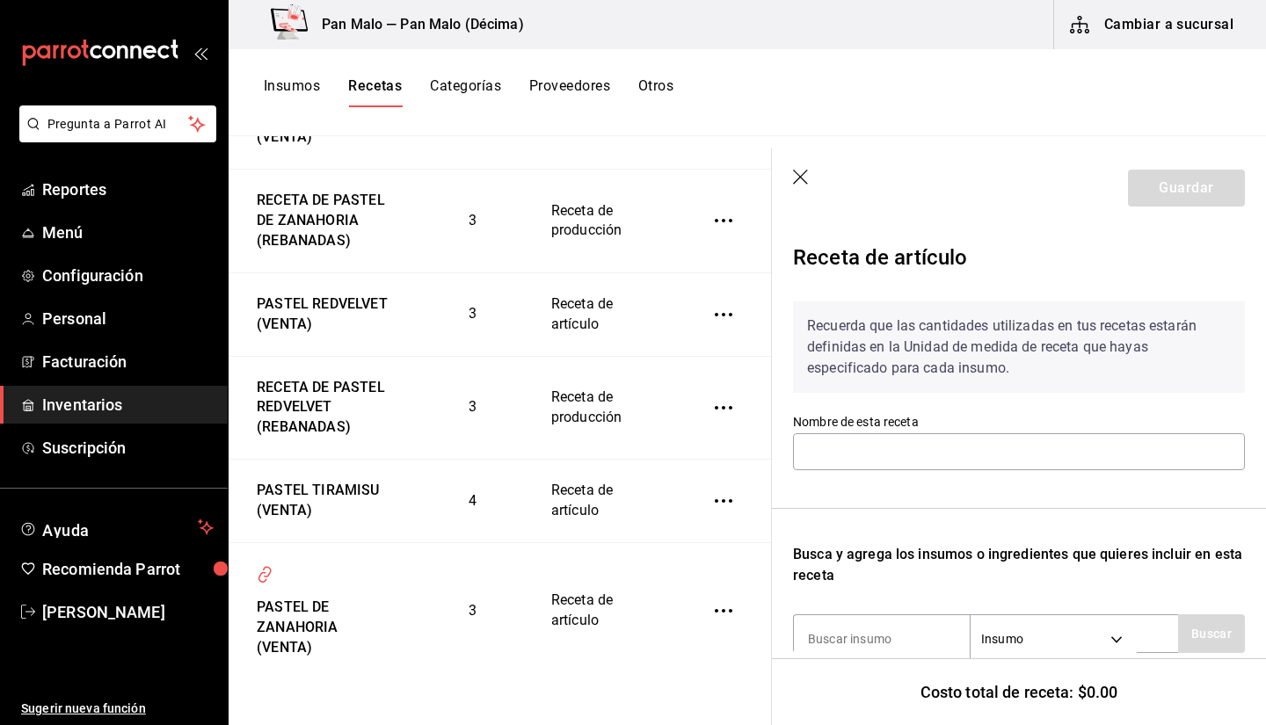
type input "PASTEL DE ZANAHORIA (VENTA)"
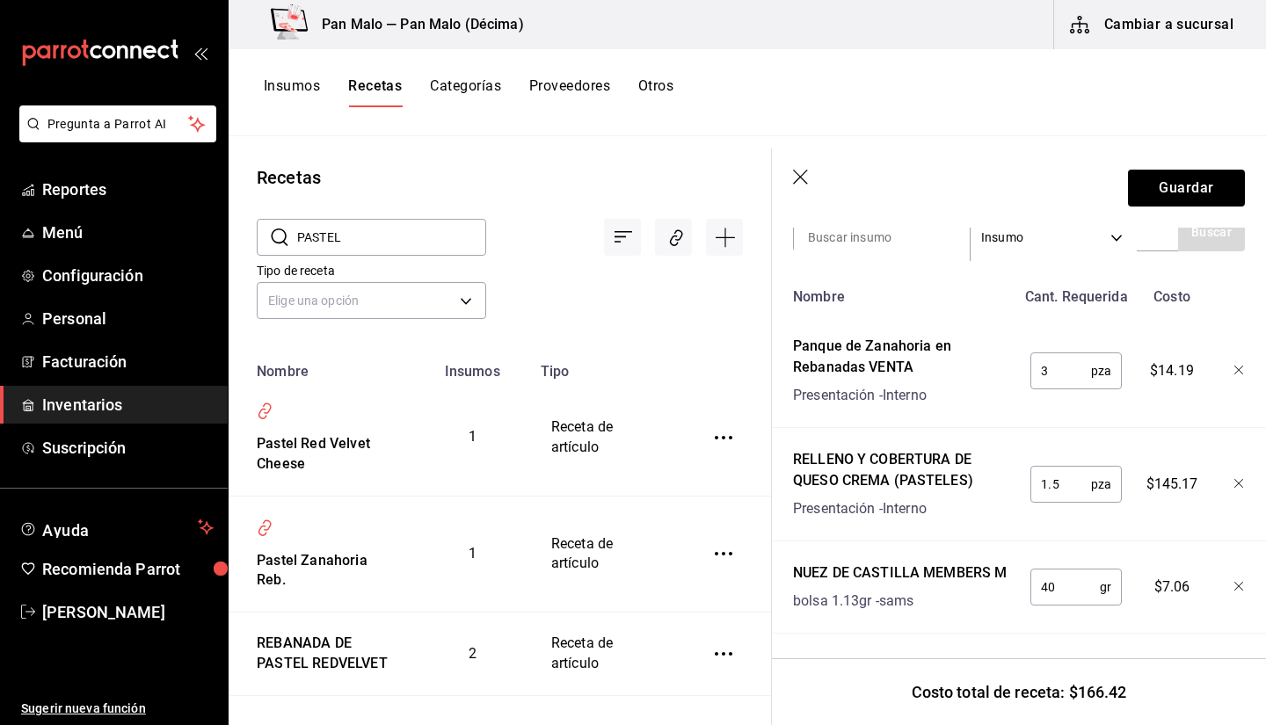
click at [798, 181] on icon "button" at bounding box center [802, 179] width 18 height 18
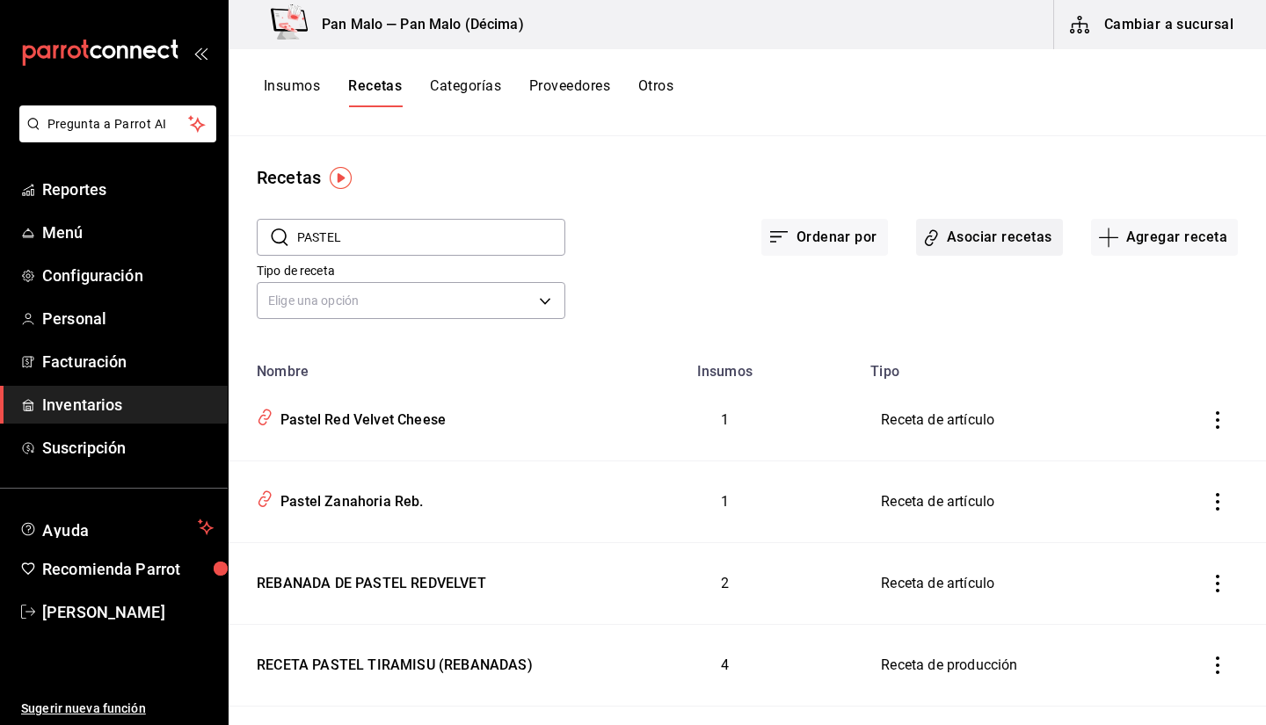
click at [965, 241] on button "Asociar recetas" at bounding box center [989, 237] width 147 height 37
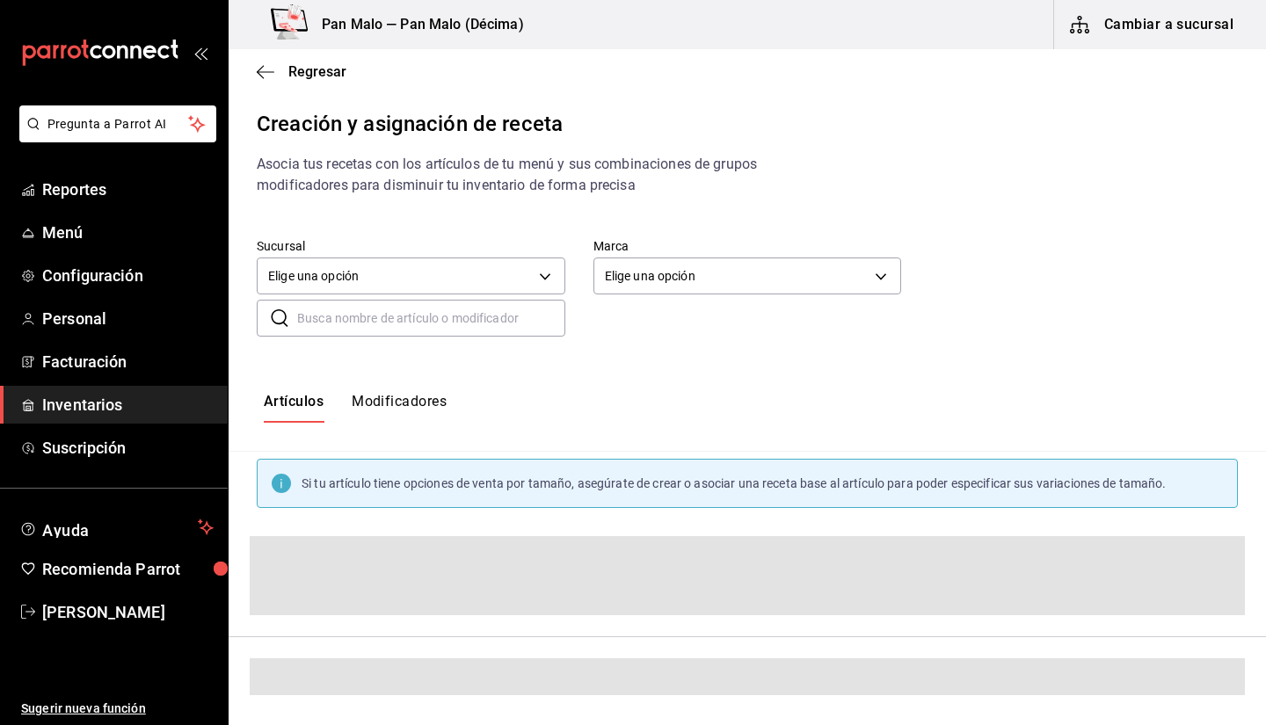
click at [444, 313] on input "text" at bounding box center [431, 318] width 268 height 35
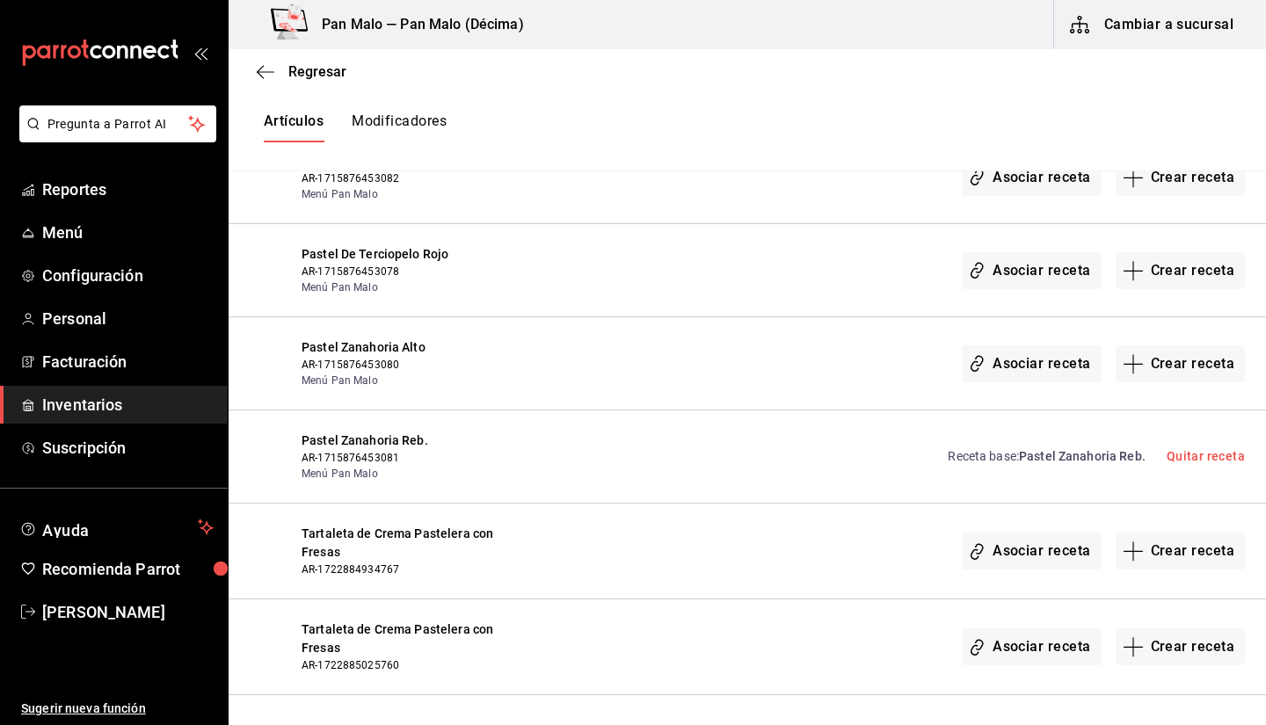
scroll to position [477, 0]
click at [1016, 464] on link "Receta base : Pastel Zanahoria Reb." at bounding box center [1046, 457] width 197 height 18
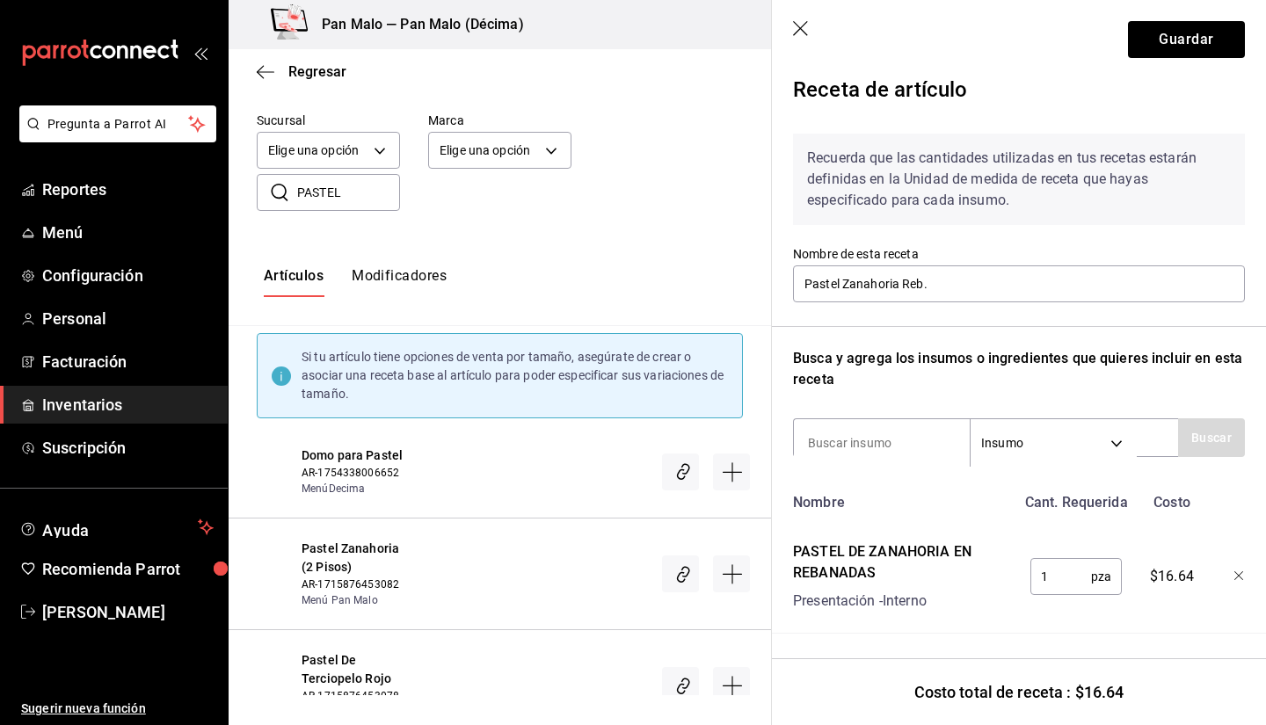
scroll to position [120, 0]
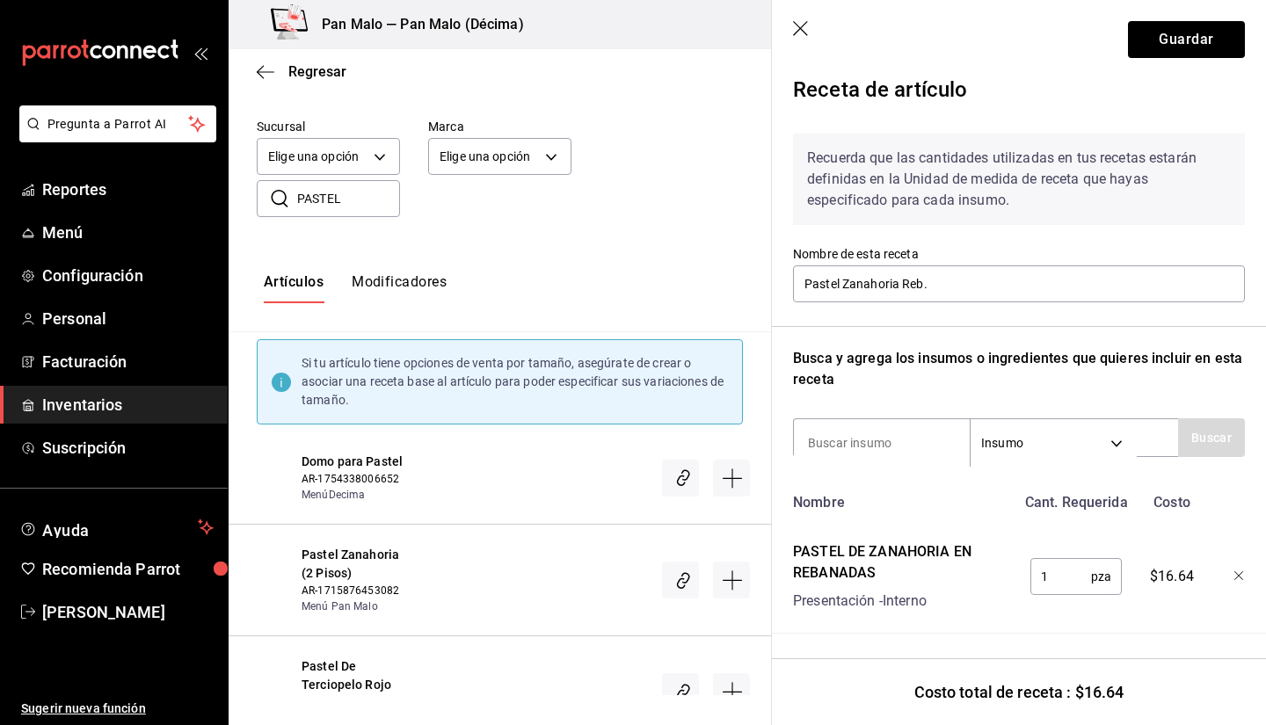
click at [340, 202] on input "PASTEL" at bounding box center [348, 198] width 103 height 35
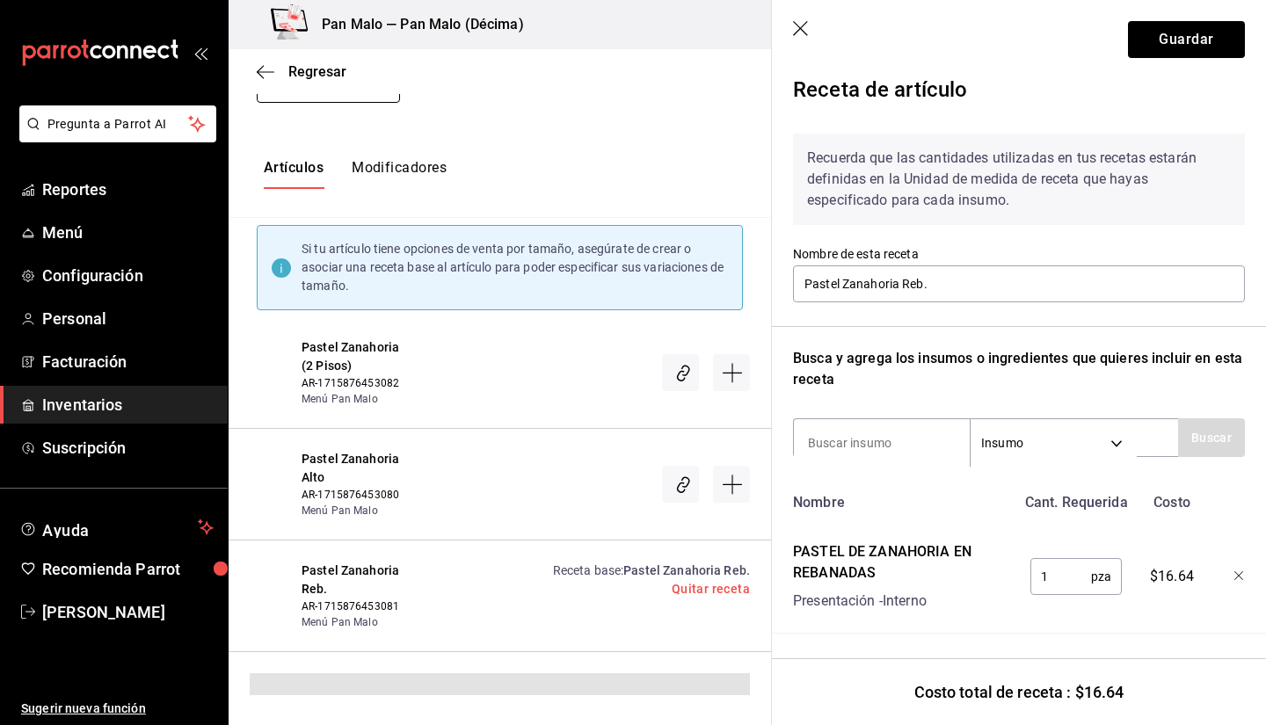
scroll to position [191, 0]
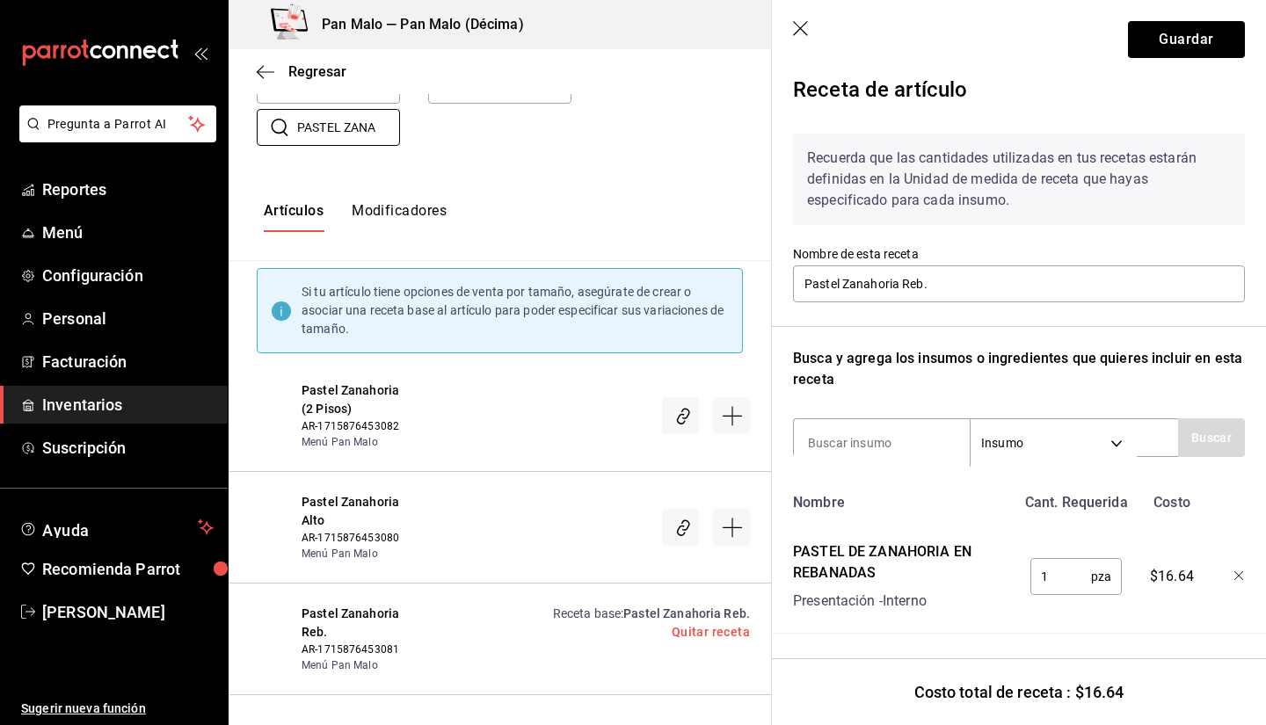
type input "PASTEL ZANA"
drag, startPoint x: 774, startPoint y: 256, endPoint x: 777, endPoint y: 212, distance: 44.1
click at [777, 212] on div "Receta de artículo Recuerda que las cantidades utilizadas en tus recetas estará…" at bounding box center [1019, 393] width 494 height 666
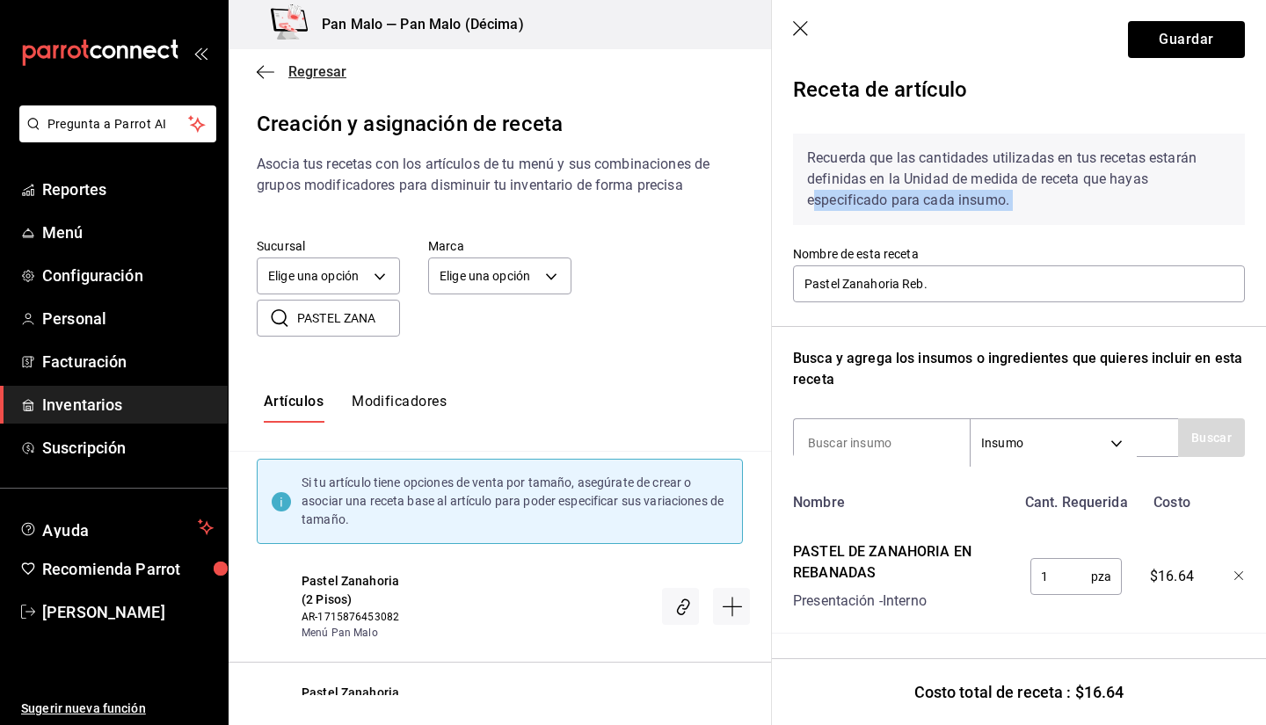
click at [280, 68] on span "Regresar" at bounding box center [302, 71] width 90 height 17
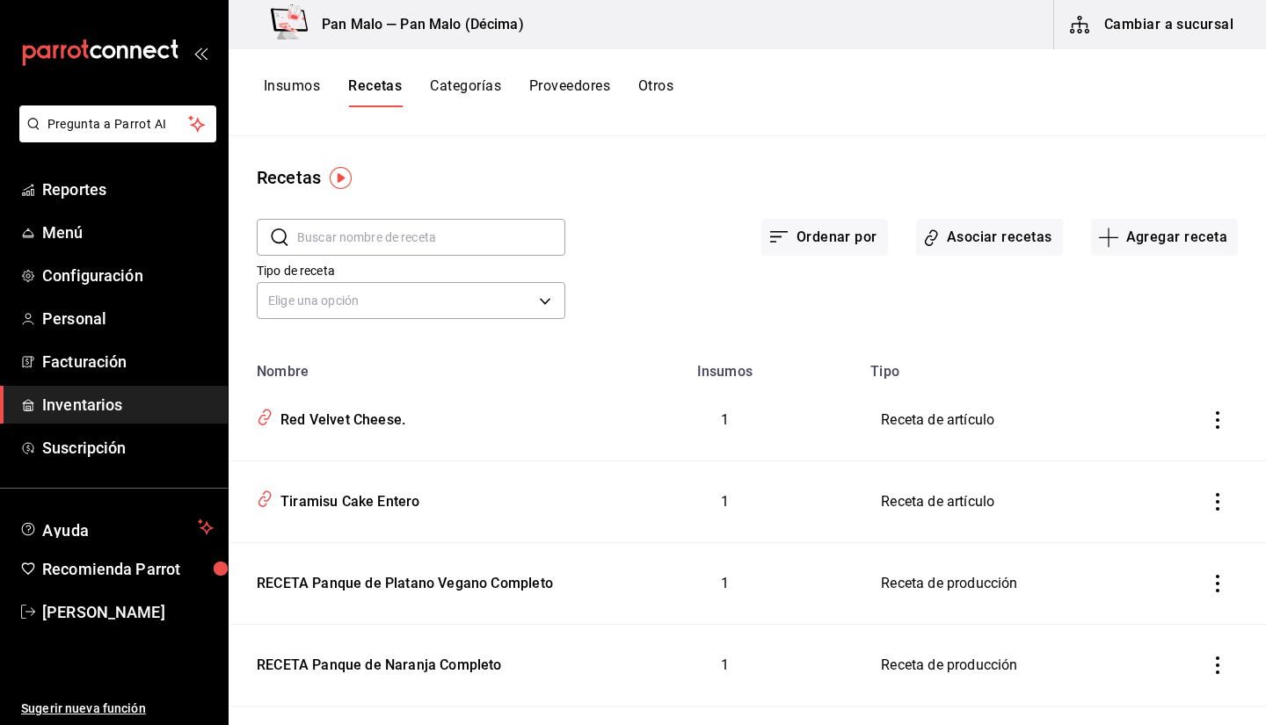
click at [482, 245] on input "text" at bounding box center [431, 237] width 268 height 35
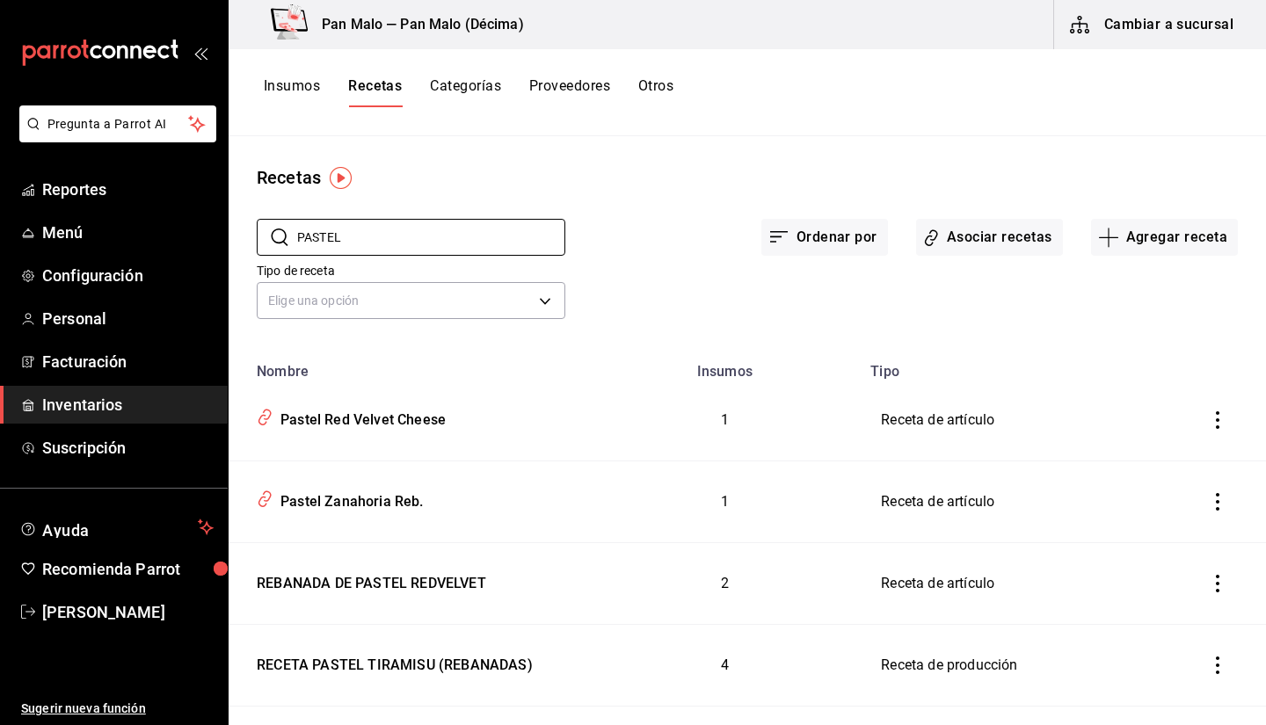
type input "PASTEL"
click at [840, 332] on div "​ PASTEL ​ Ordenar por Asociar recetas Agregar receta Tipo de receta Elige una …" at bounding box center [747, 272] width 1037 height 162
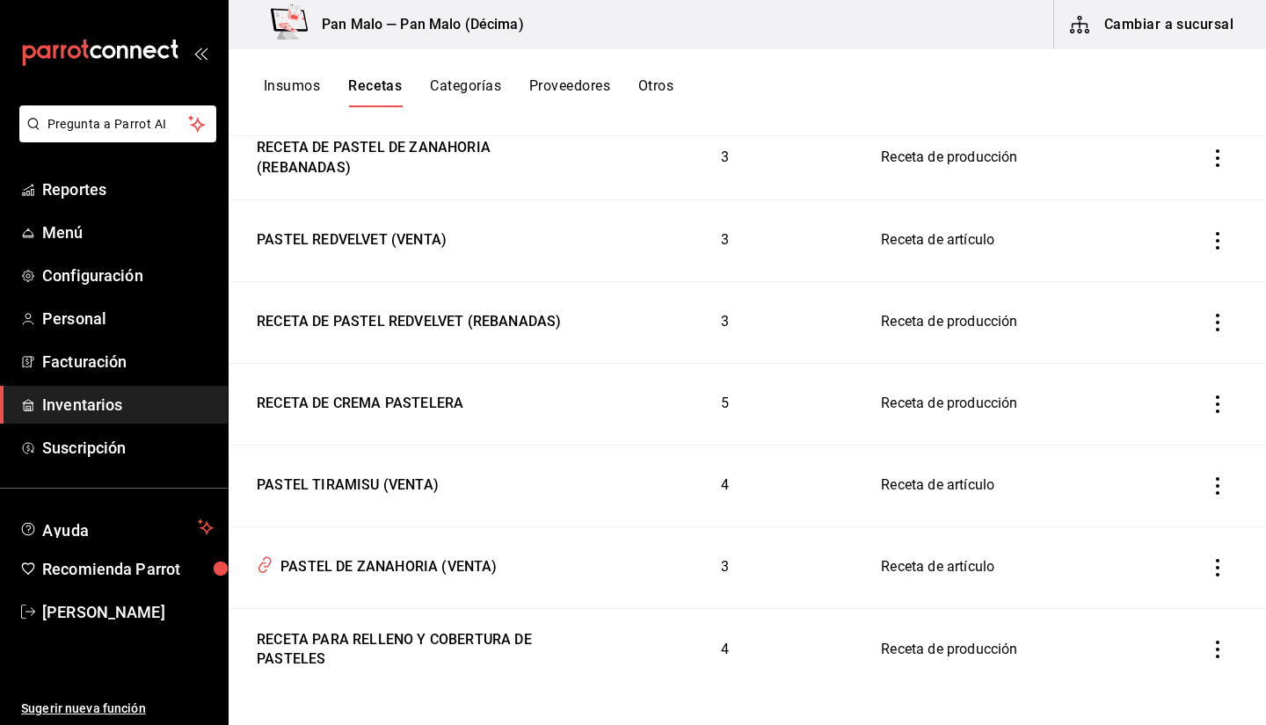
scroll to position [687, 0]
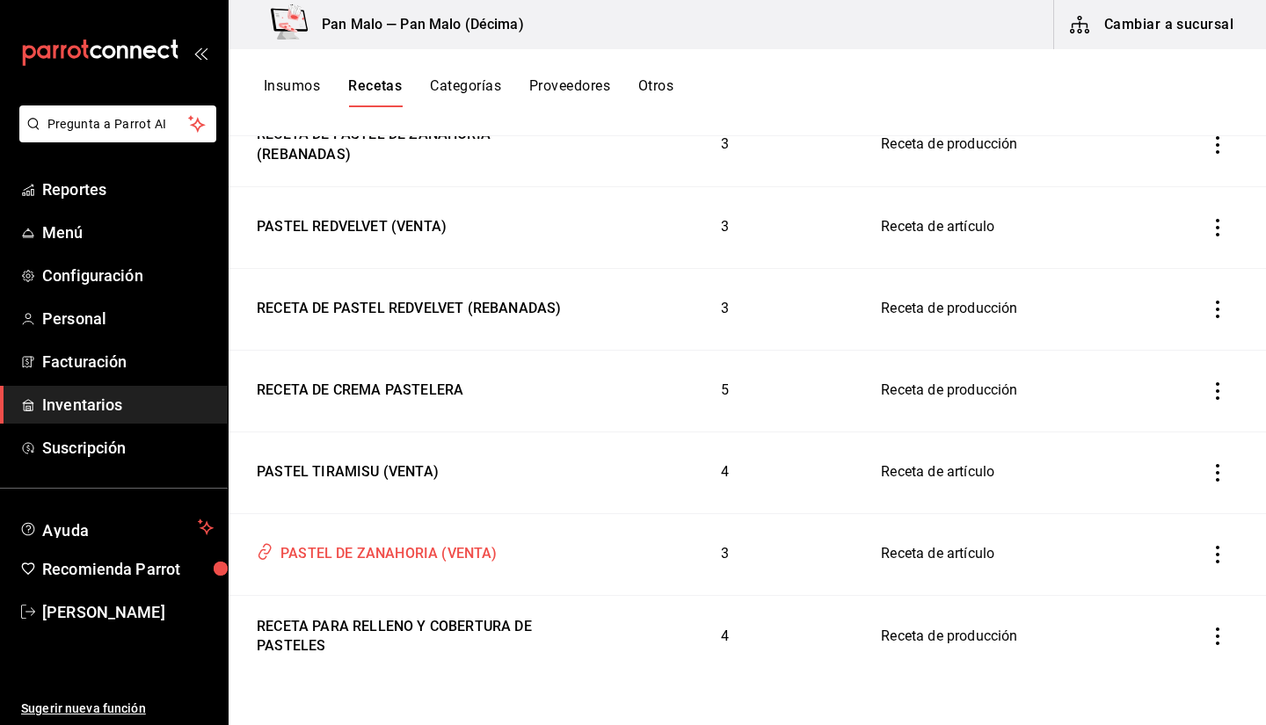
click at [416, 557] on div "PASTEL DE ZANAHORIA (VENTA)" at bounding box center [385, 550] width 224 height 27
type input "PASTEL DE ZANAHORIA (VENTA)"
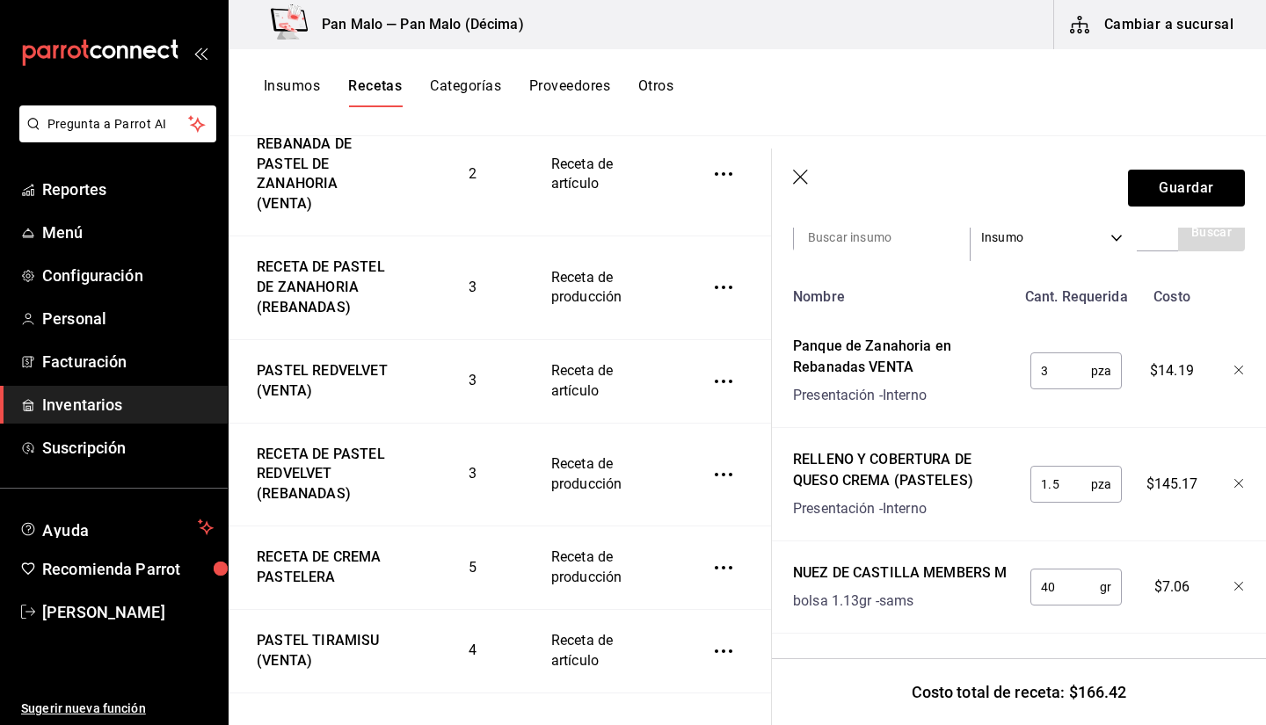
scroll to position [412, 0]
click at [789, 171] on header "Guardar" at bounding box center [1019, 188] width 494 height 79
click at [803, 171] on icon "button" at bounding box center [802, 179] width 18 height 18
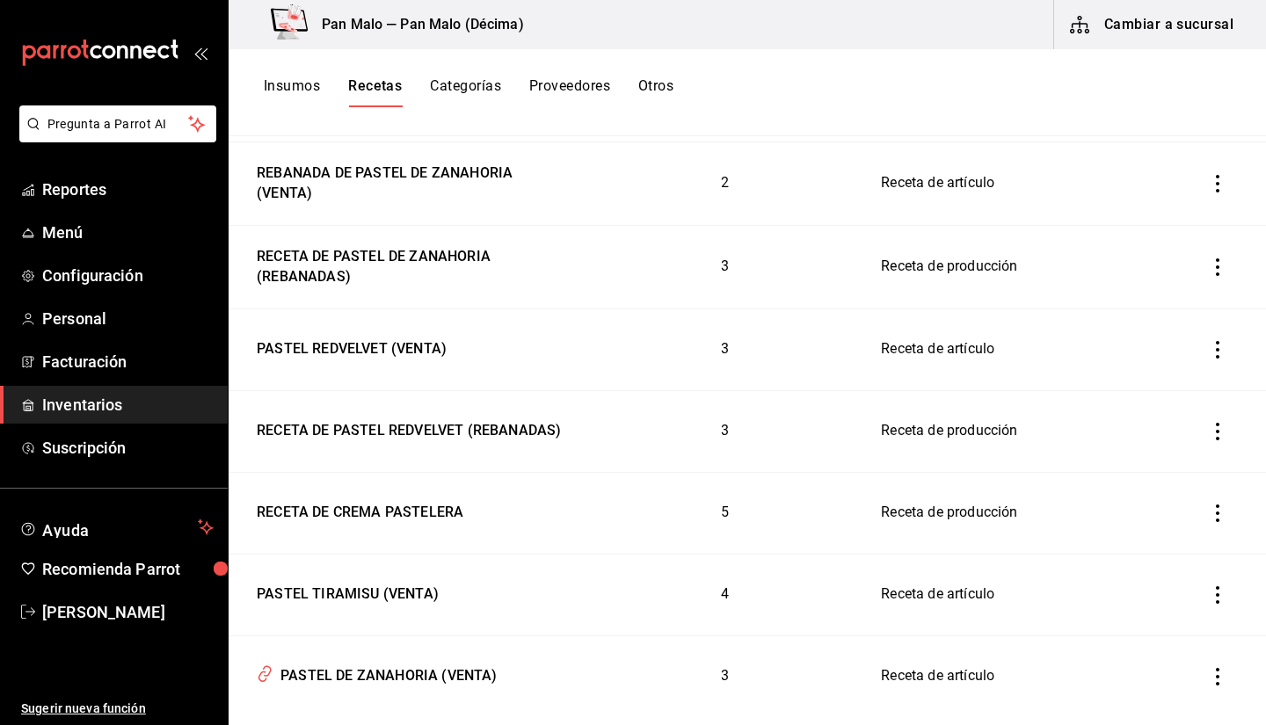
scroll to position [563, 0]
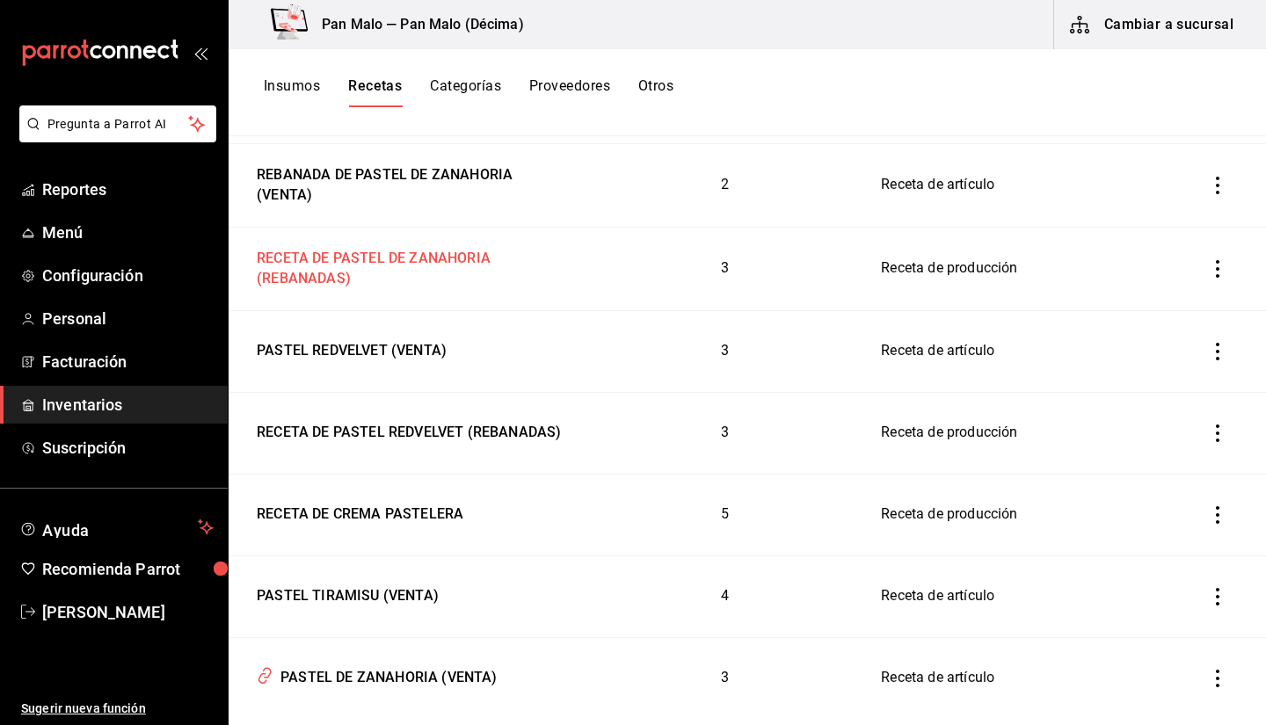
click at [404, 274] on div "RECETA DE PASTEL DE ZANAHORIA (REBANADAS)" at bounding box center [409, 265] width 318 height 47
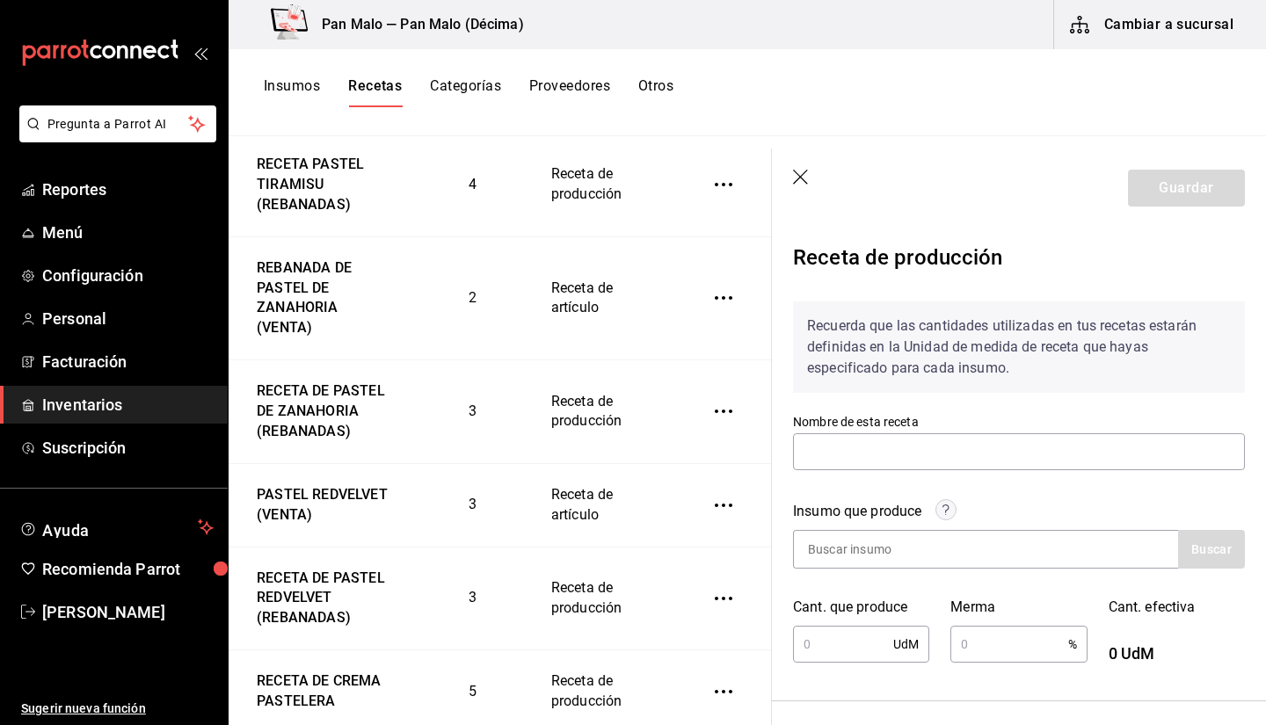
type input "RECETA DE PASTEL DE ZANAHORIA (REBANADAS)"
type input "1"
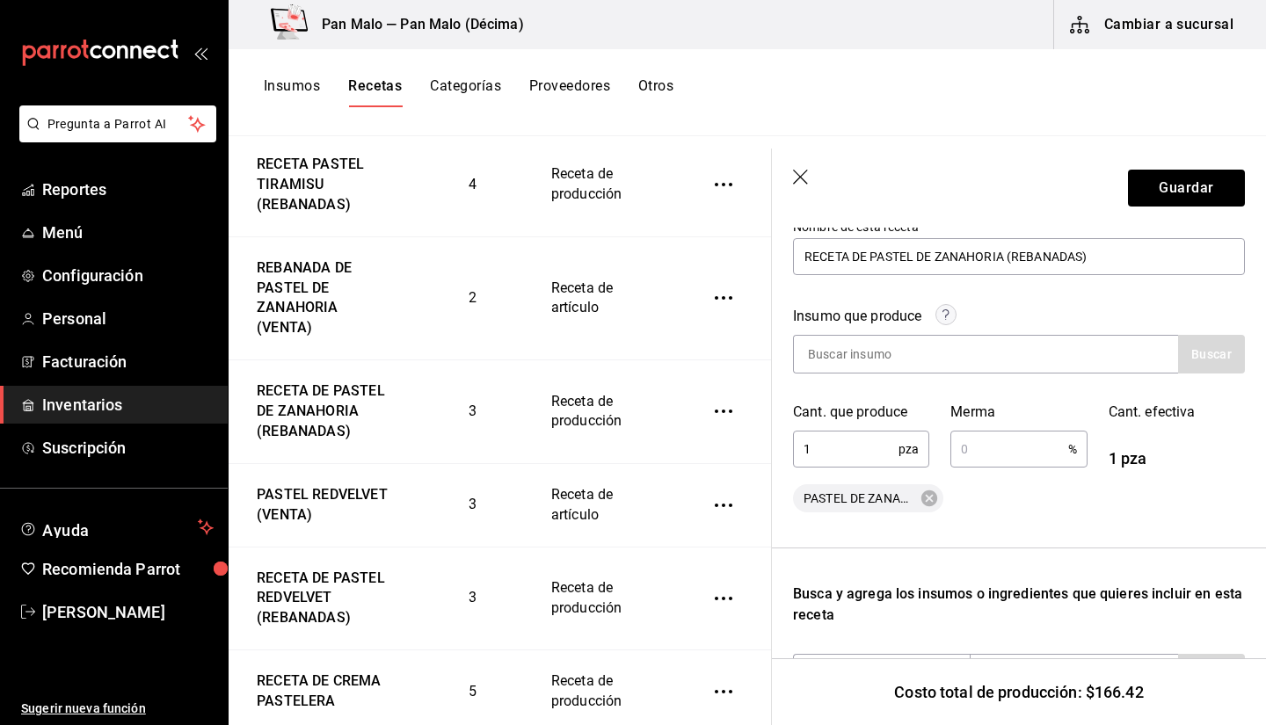
scroll to position [157, 0]
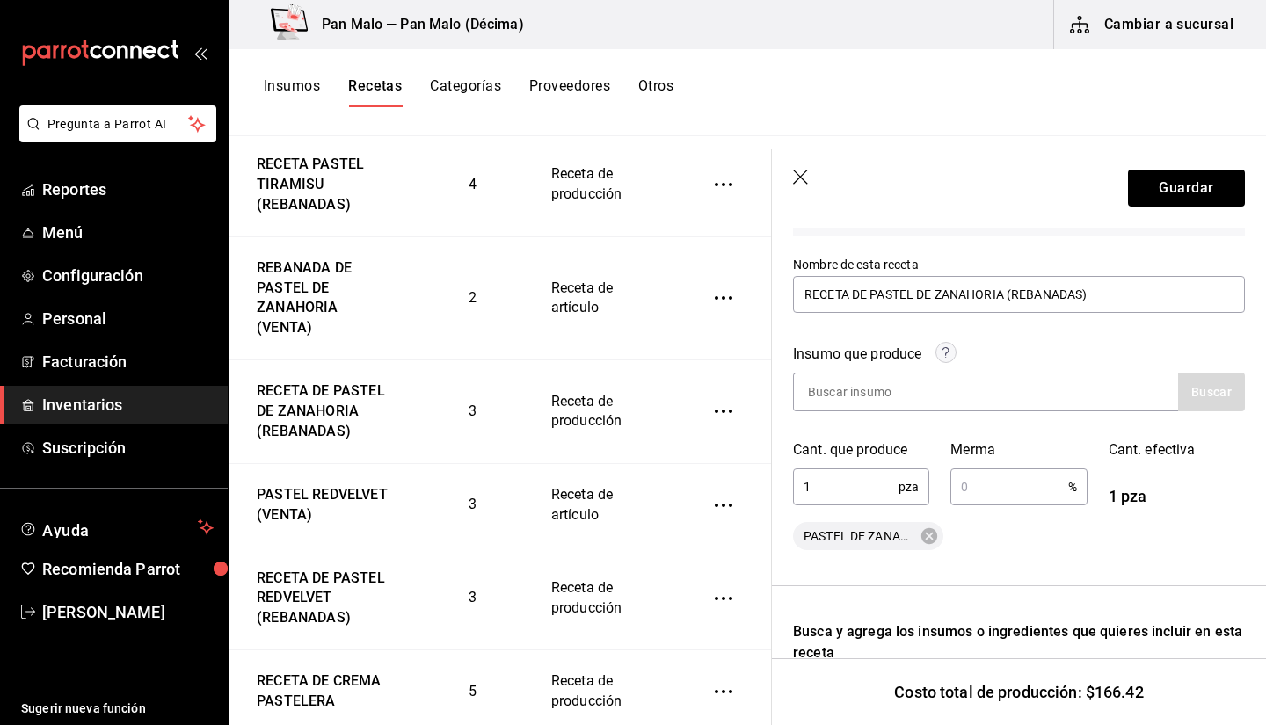
click at [797, 179] on icon "button" at bounding box center [800, 177] width 15 height 15
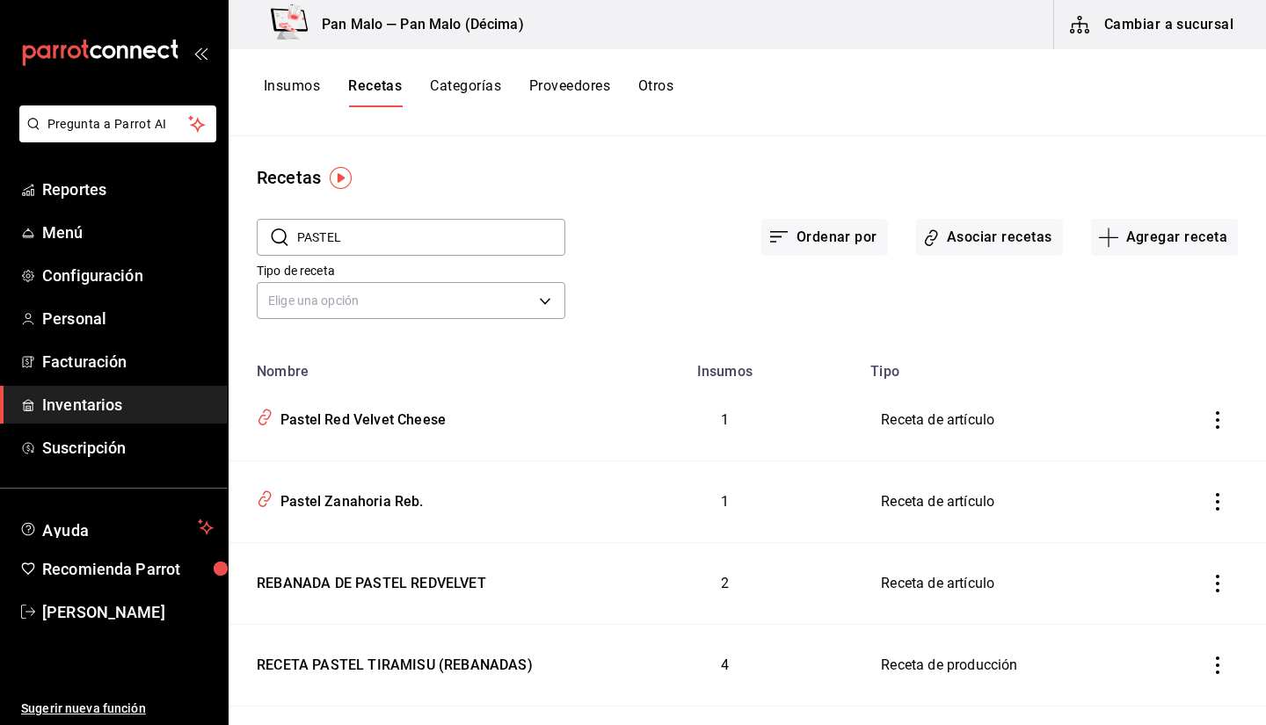
click at [491, 226] on input "PASTEL" at bounding box center [431, 237] width 268 height 35
type input "T"
type input "TORTA"
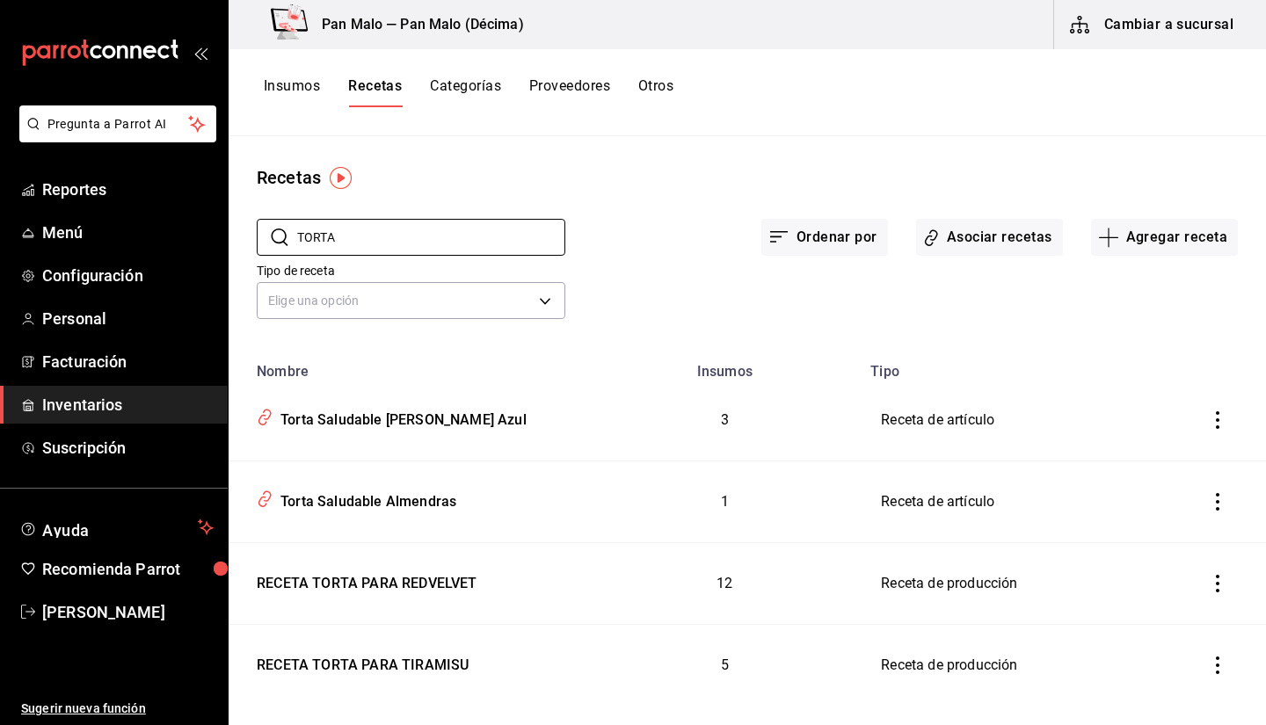
scroll to position [28, 0]
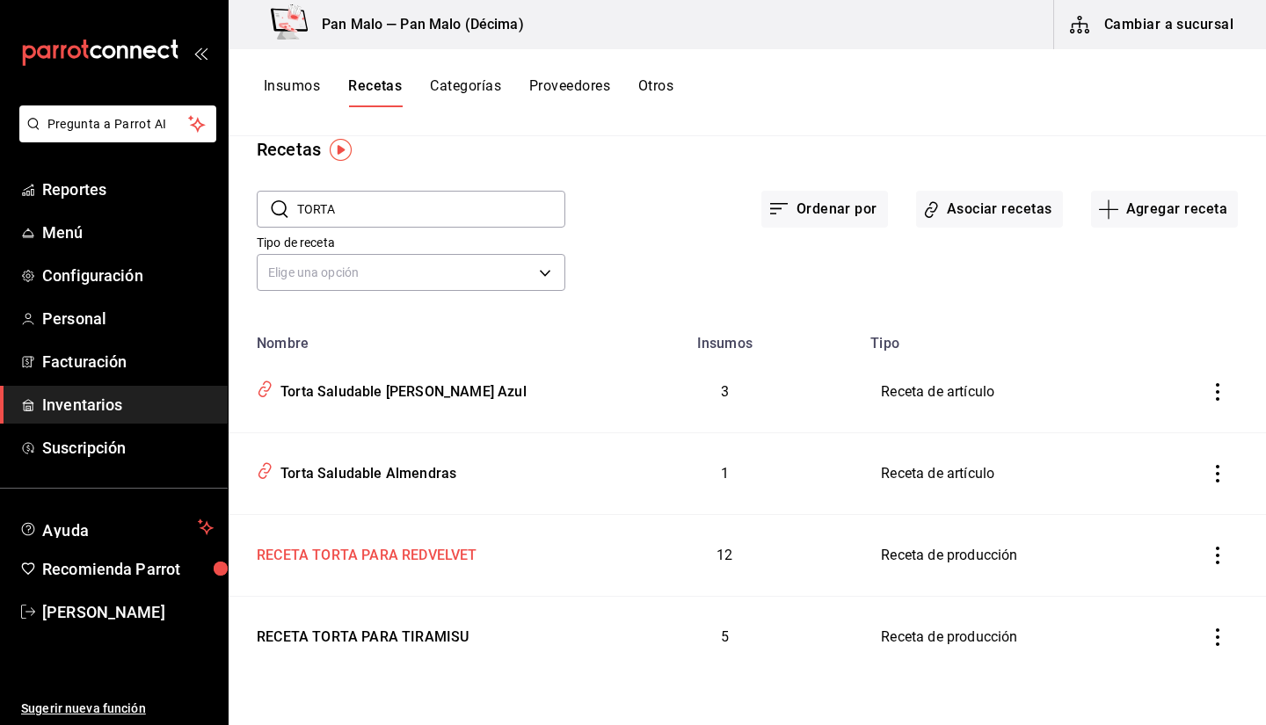
click at [426, 574] on td "RECETA TORTA PARA REDVELVET" at bounding box center [409, 556] width 360 height 82
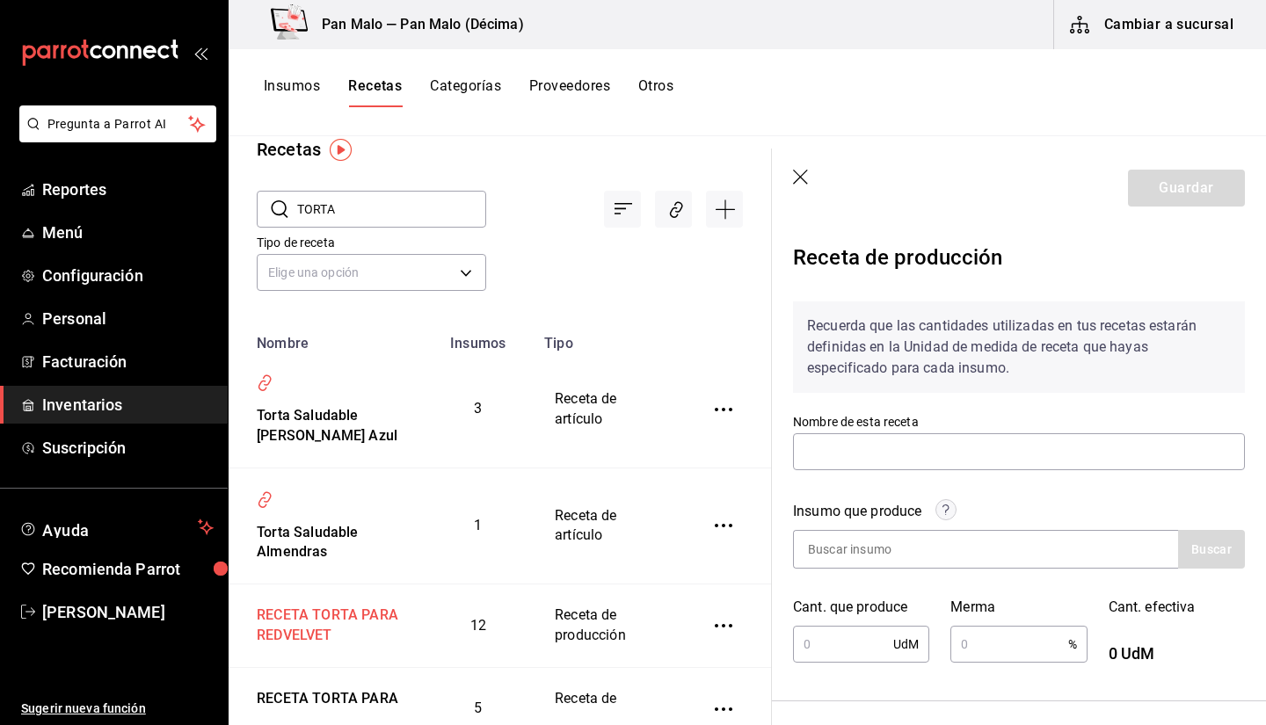
type input "RECETA TORTA PARA REDVELVET"
type input "1"
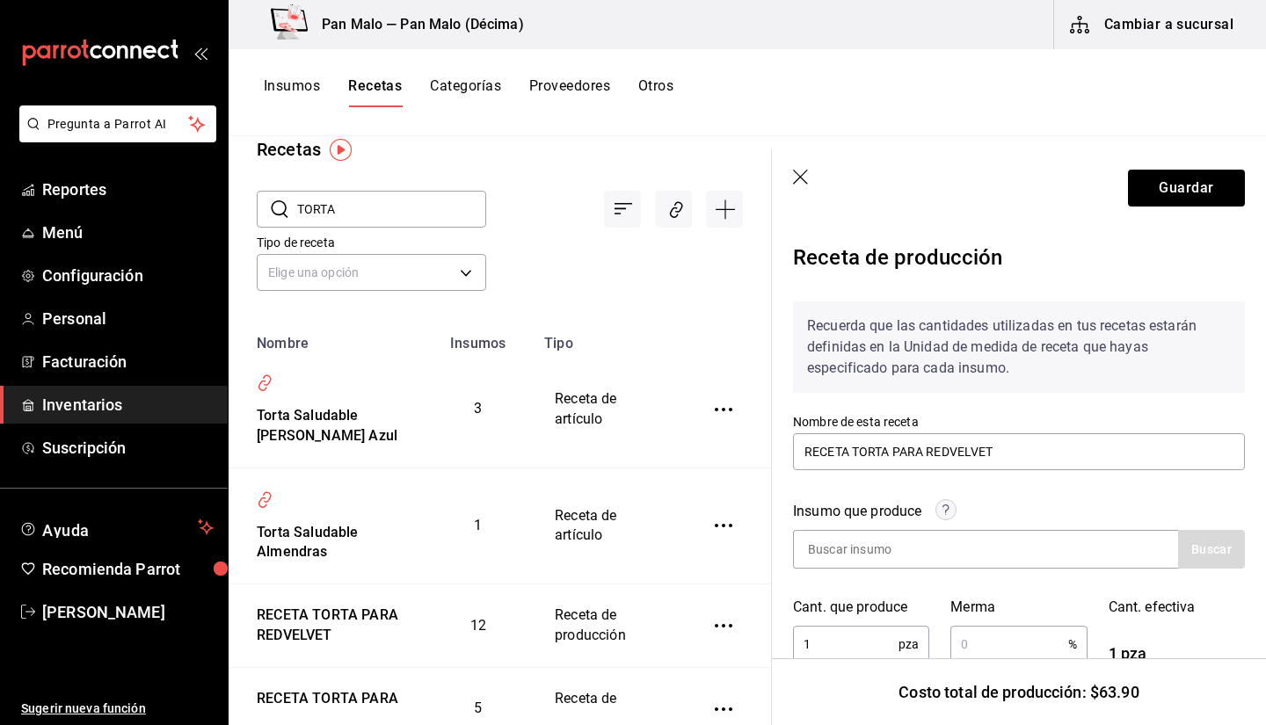
click at [801, 164] on header "Guardar" at bounding box center [1019, 188] width 494 height 79
click at [805, 181] on icon "button" at bounding box center [802, 179] width 18 height 18
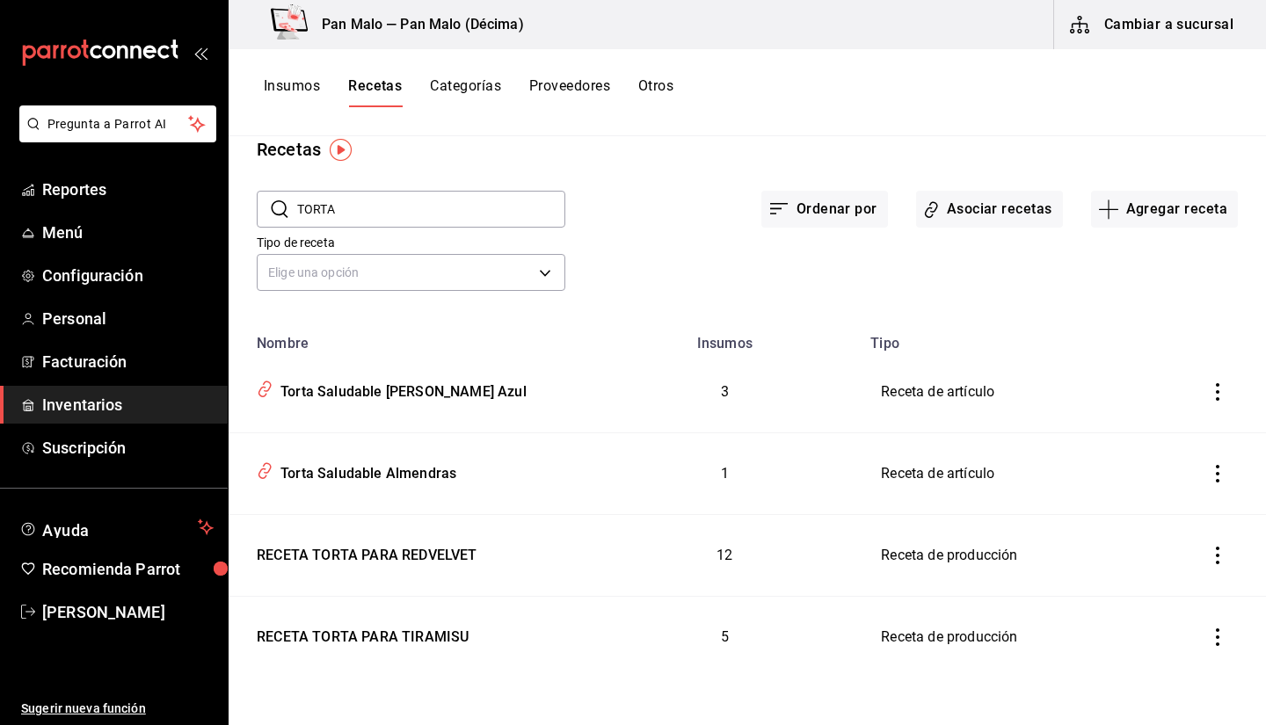
click at [404, 215] on input "TORTA" at bounding box center [431, 209] width 268 height 35
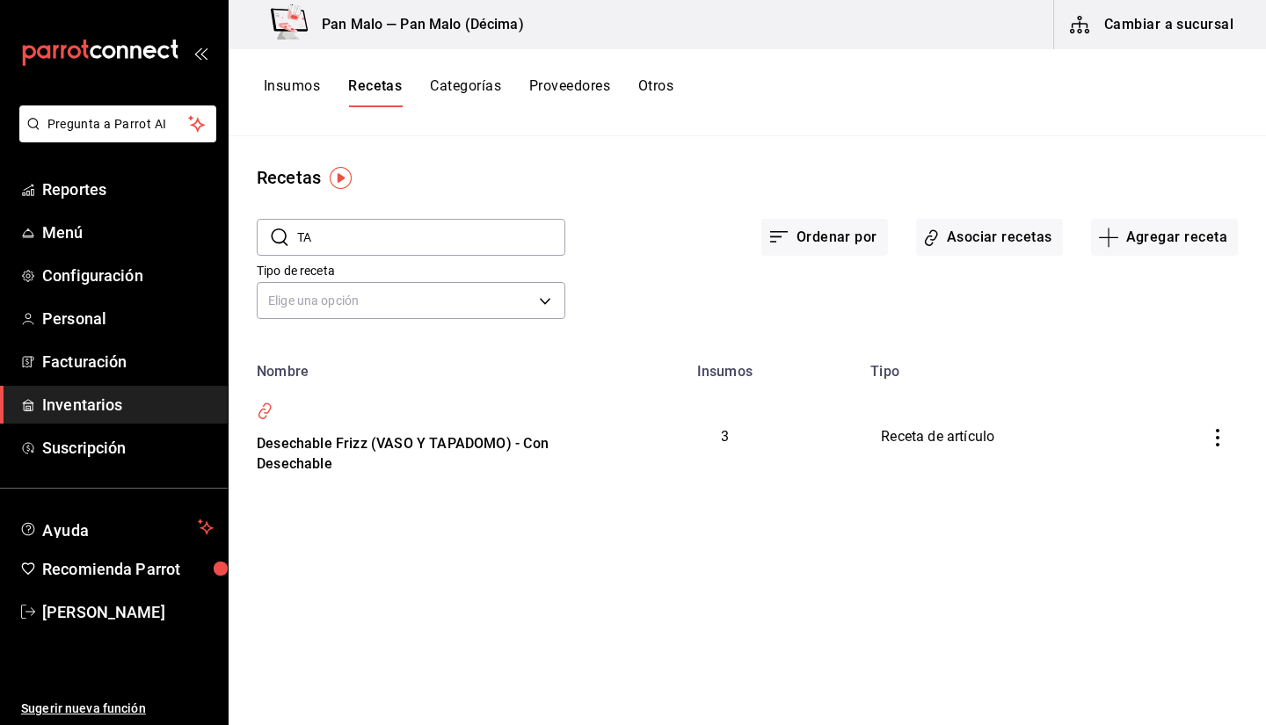
type input "T"
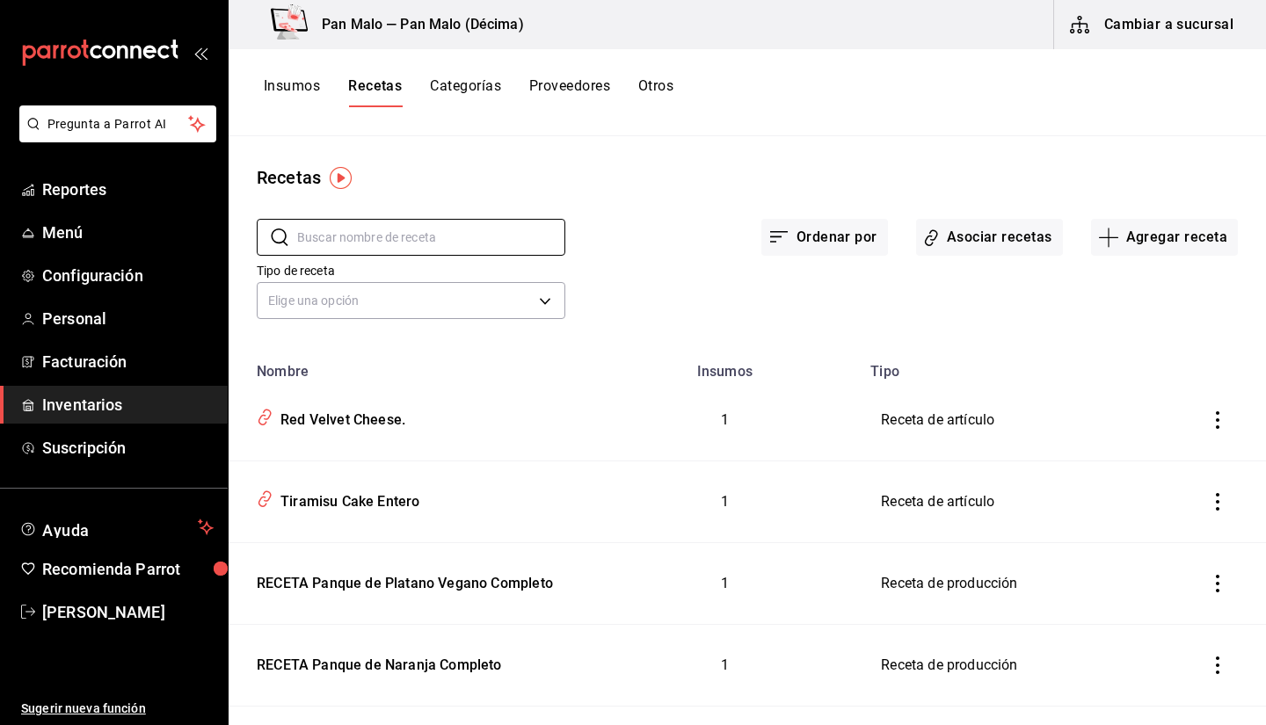
click at [268, 103] on button "Insumos" at bounding box center [292, 92] width 56 height 30
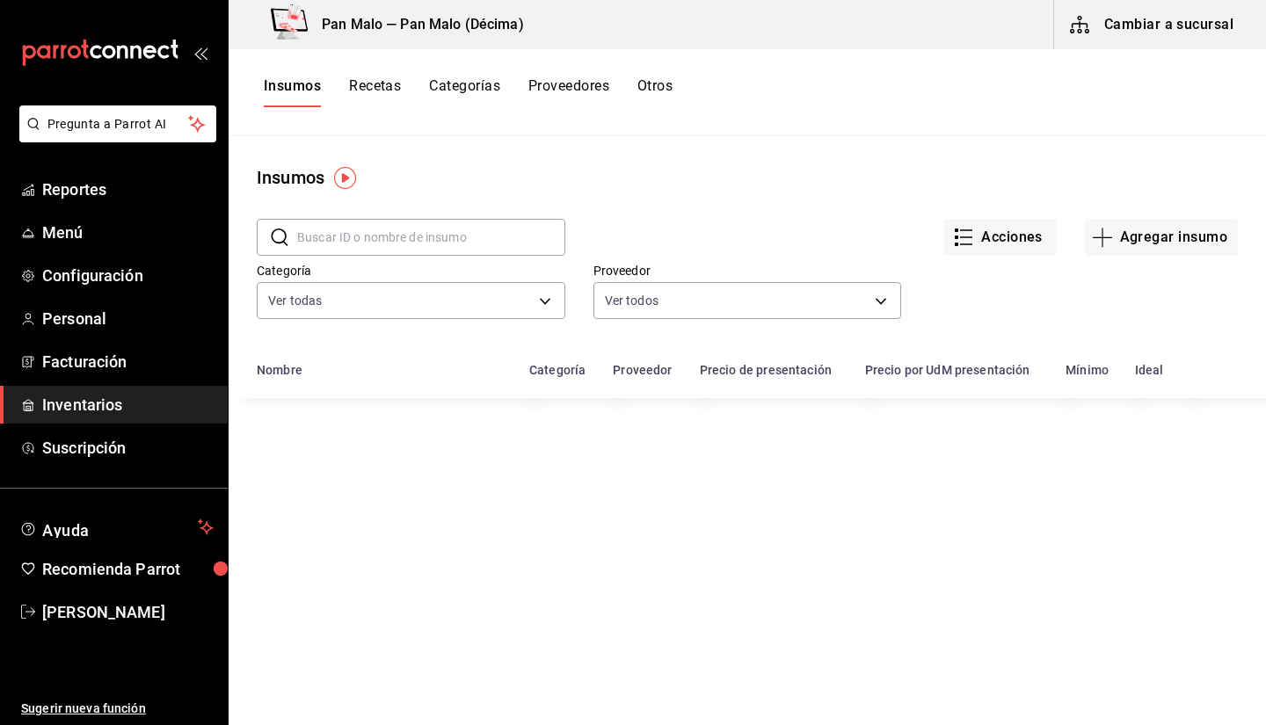
click at [340, 234] on input "text" at bounding box center [431, 237] width 268 height 35
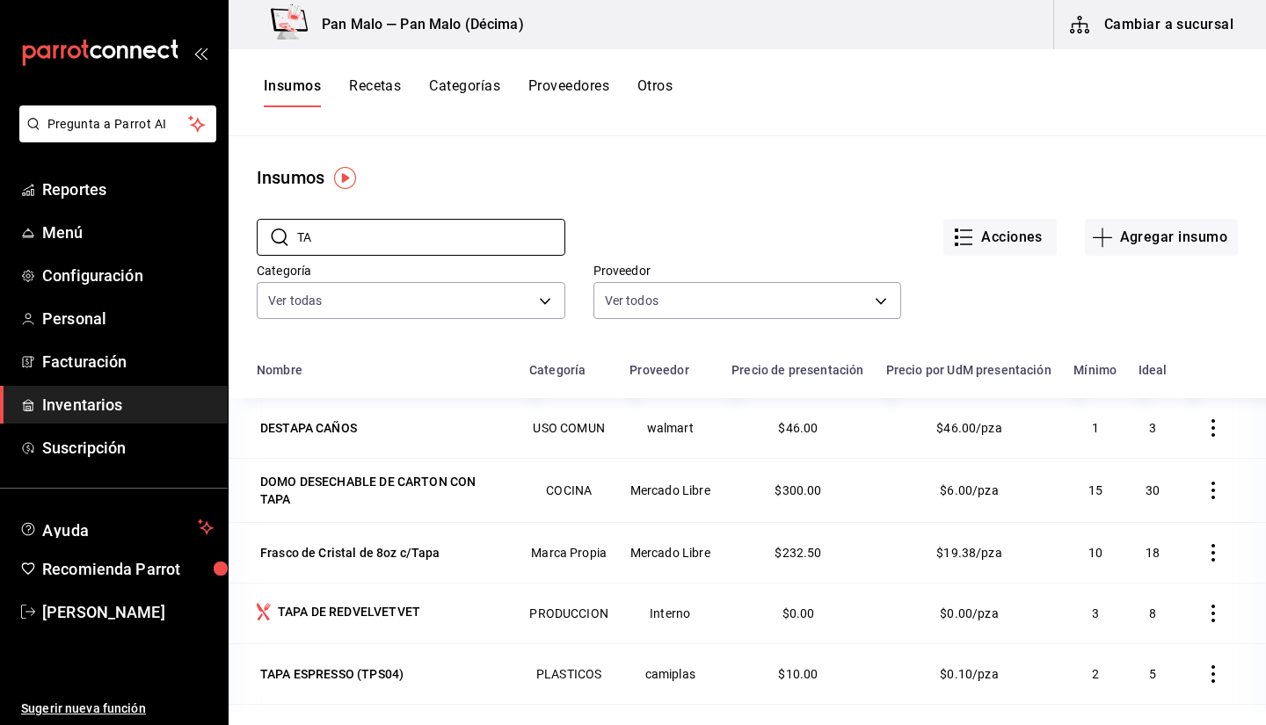
type input "T"
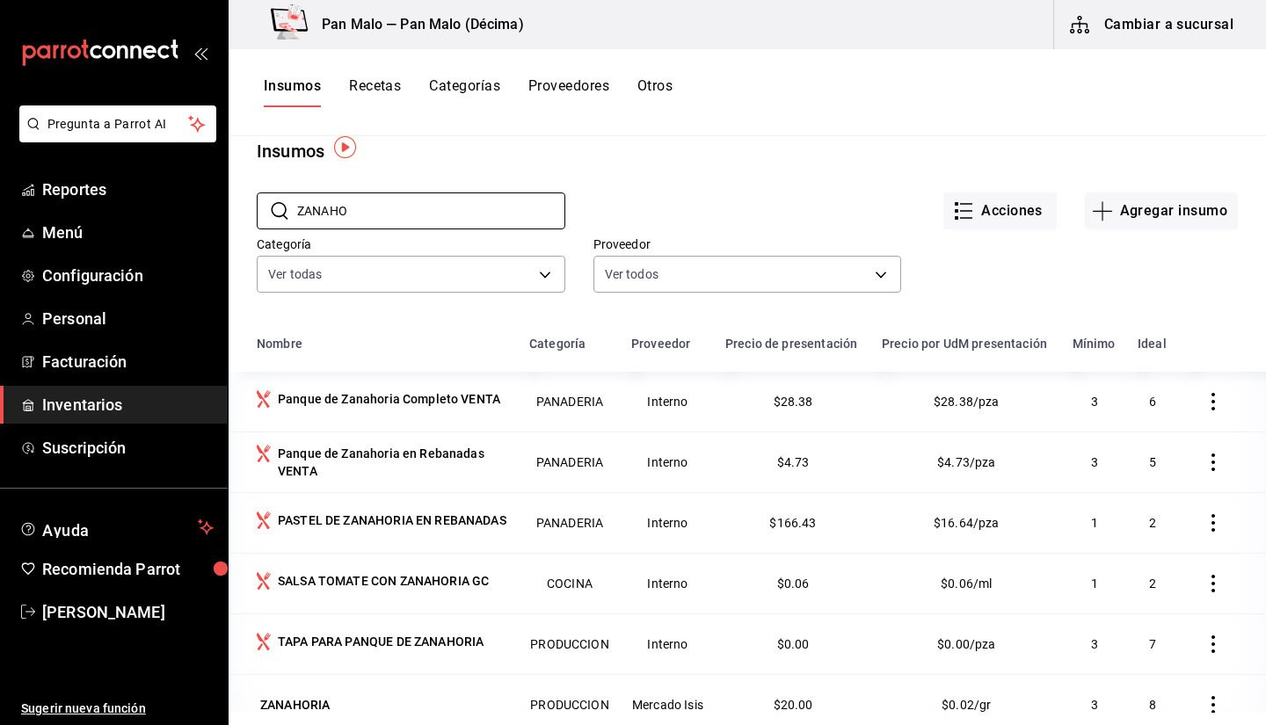
scroll to position [37, 0]
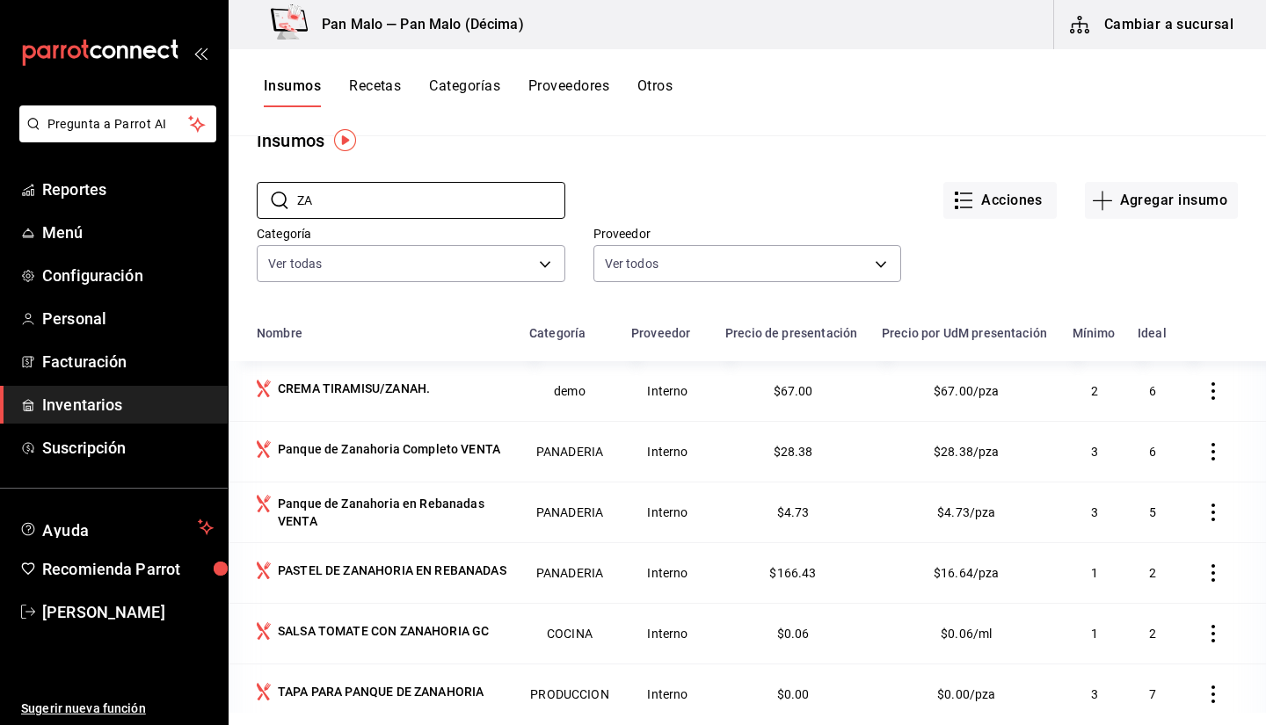
type input "Z"
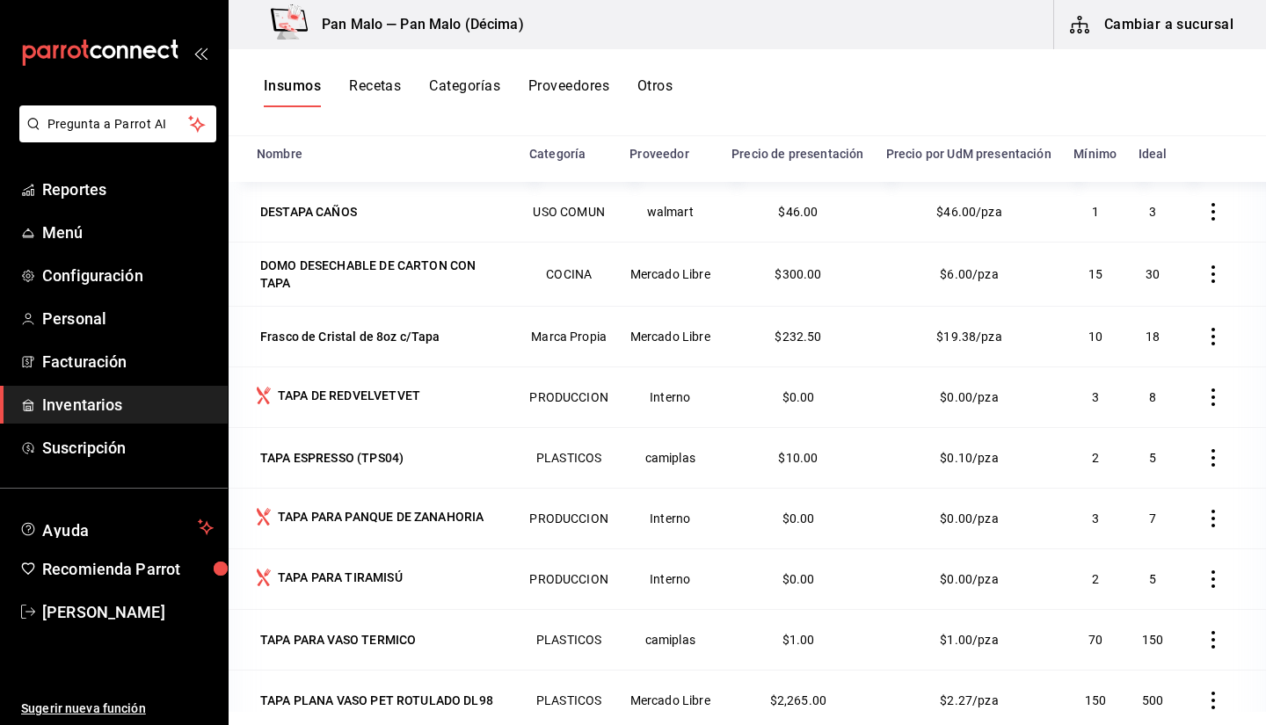
scroll to position [51, 0]
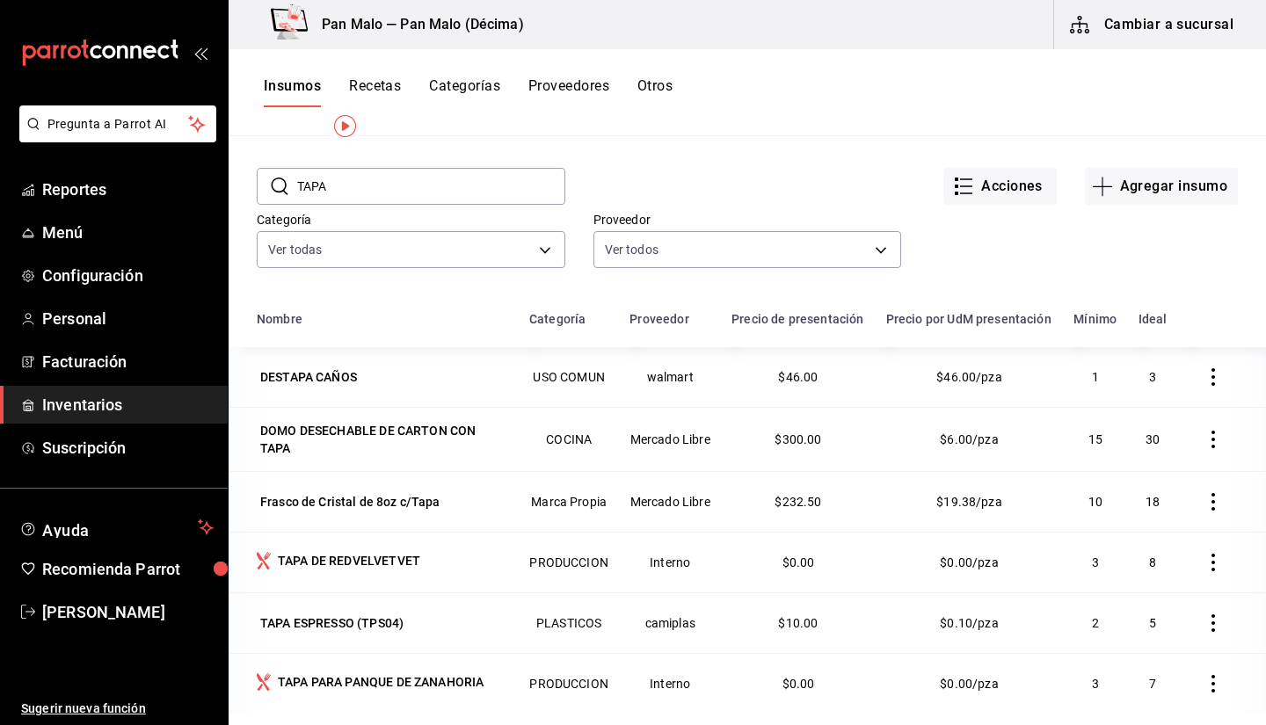
click at [461, 175] on input "TAPA" at bounding box center [431, 186] width 268 height 35
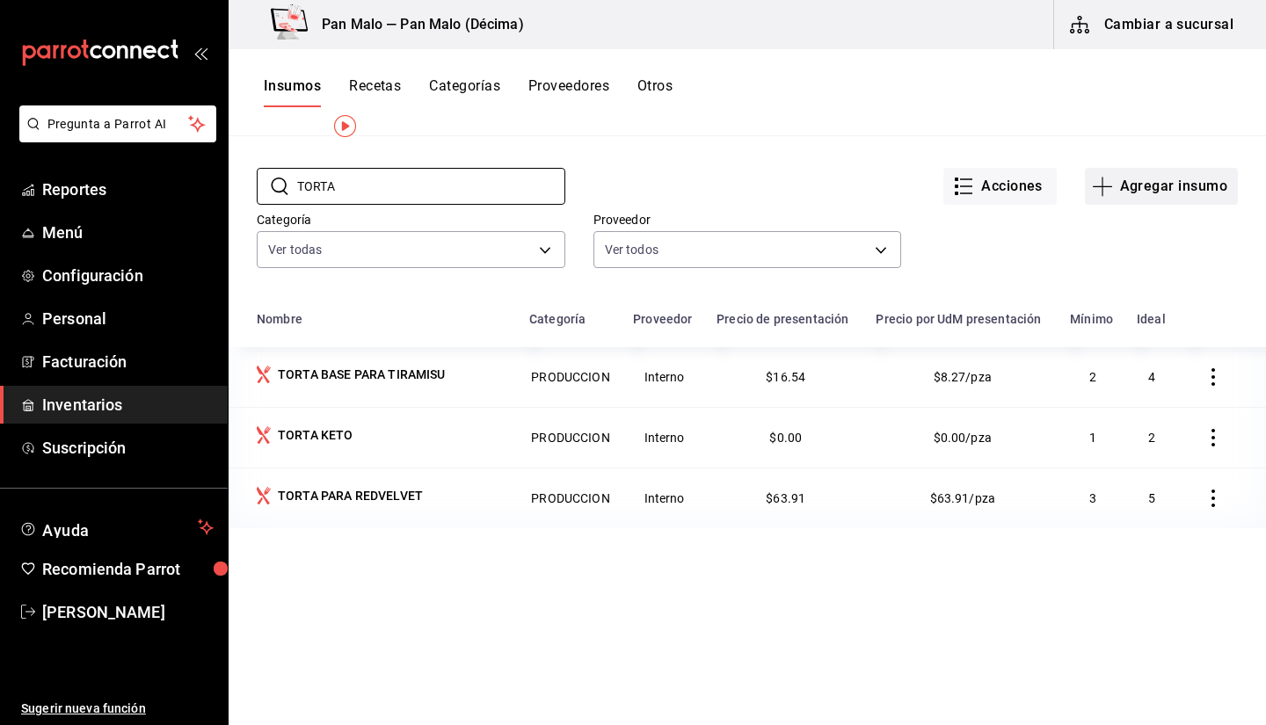
type input "TORTA"
click at [1161, 180] on button "Agregar insumo" at bounding box center [1161, 186] width 153 height 37
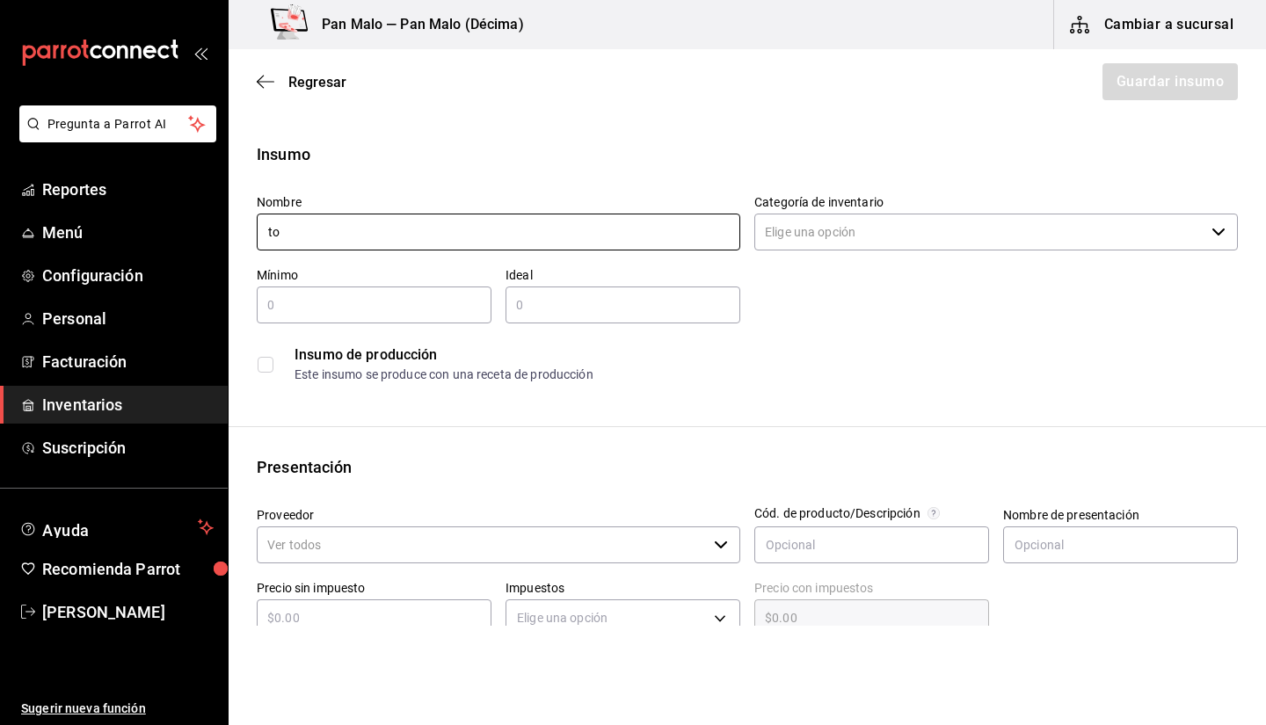
type input "t"
type input "TORTA BASE DE PASTEL ZANAHORIA"
click at [819, 265] on div "Nombre TORTA BASE DE PASTEL ZANAHORIA Categoría de inventario ​ Mínimo ​ Ideal …" at bounding box center [740, 285] width 995 height 211
click at [800, 237] on input "Categoría de inventario" at bounding box center [979, 232] width 450 height 37
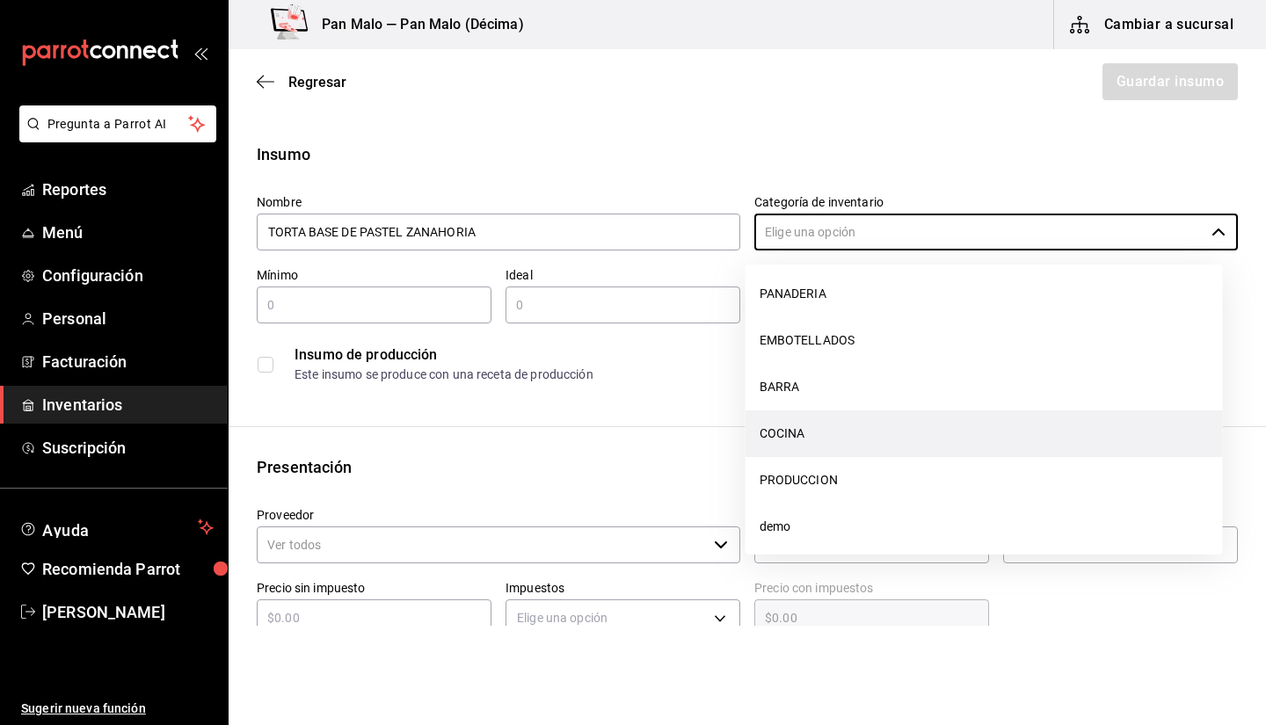
scroll to position [204, 0]
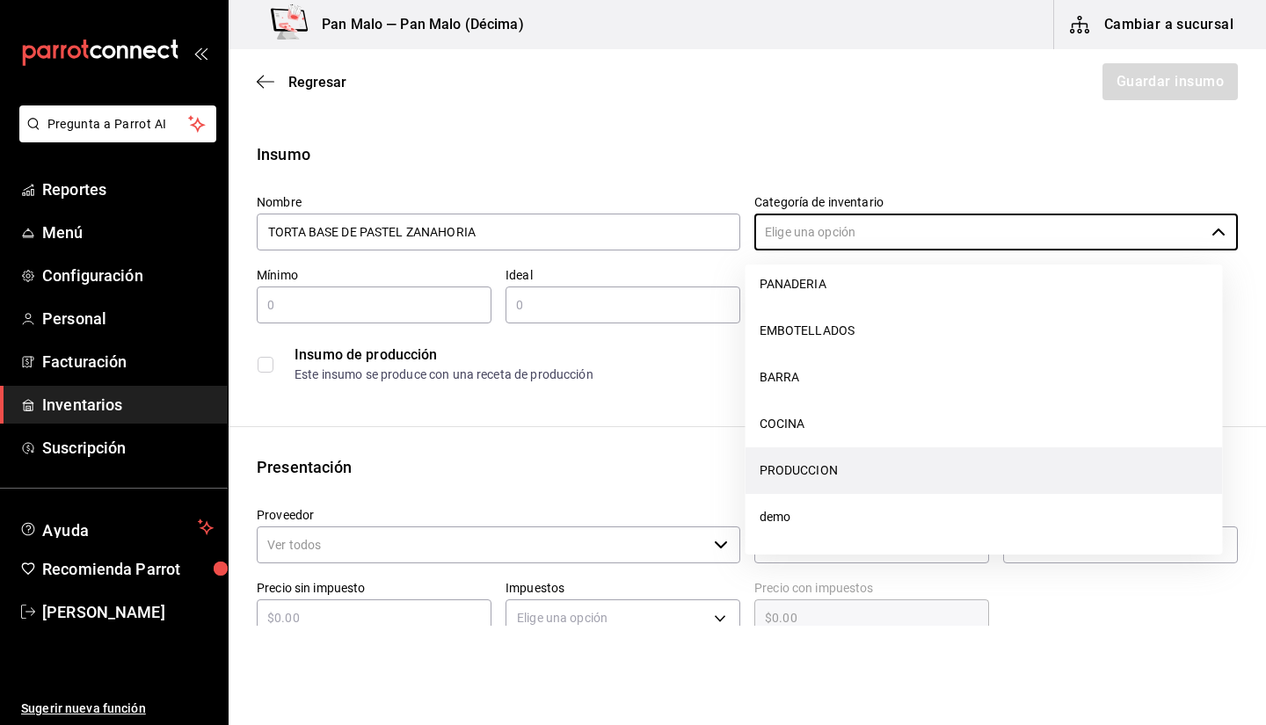
click at [929, 469] on li "PRODUCCION" at bounding box center [984, 471] width 477 height 47
type input "PRODUCCION"
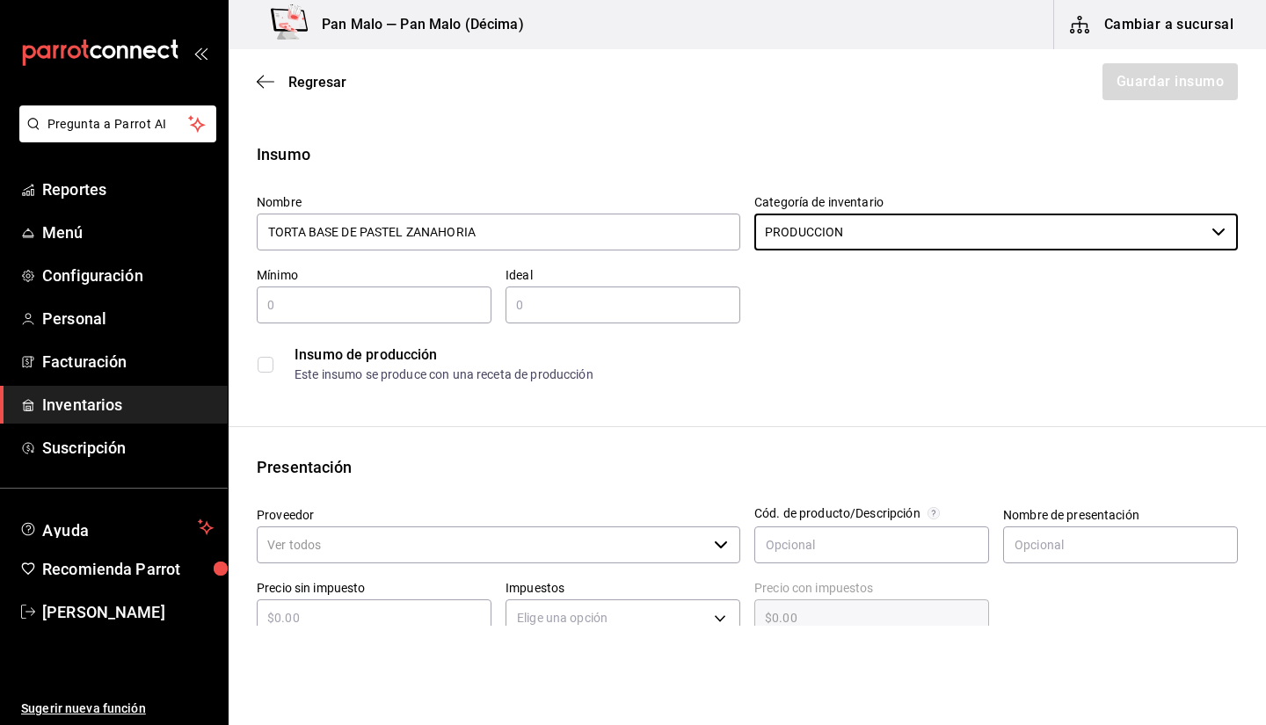
click at [619, 303] on input "text" at bounding box center [623, 305] width 235 height 21
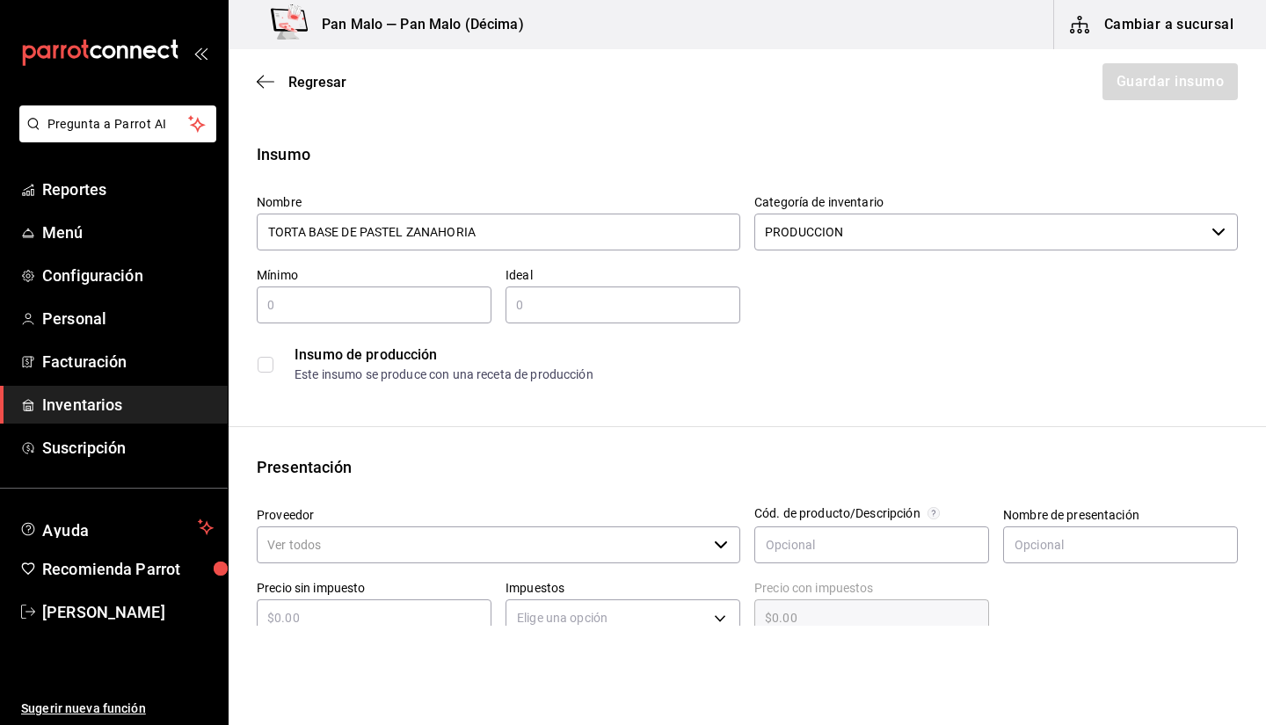
type input "6"
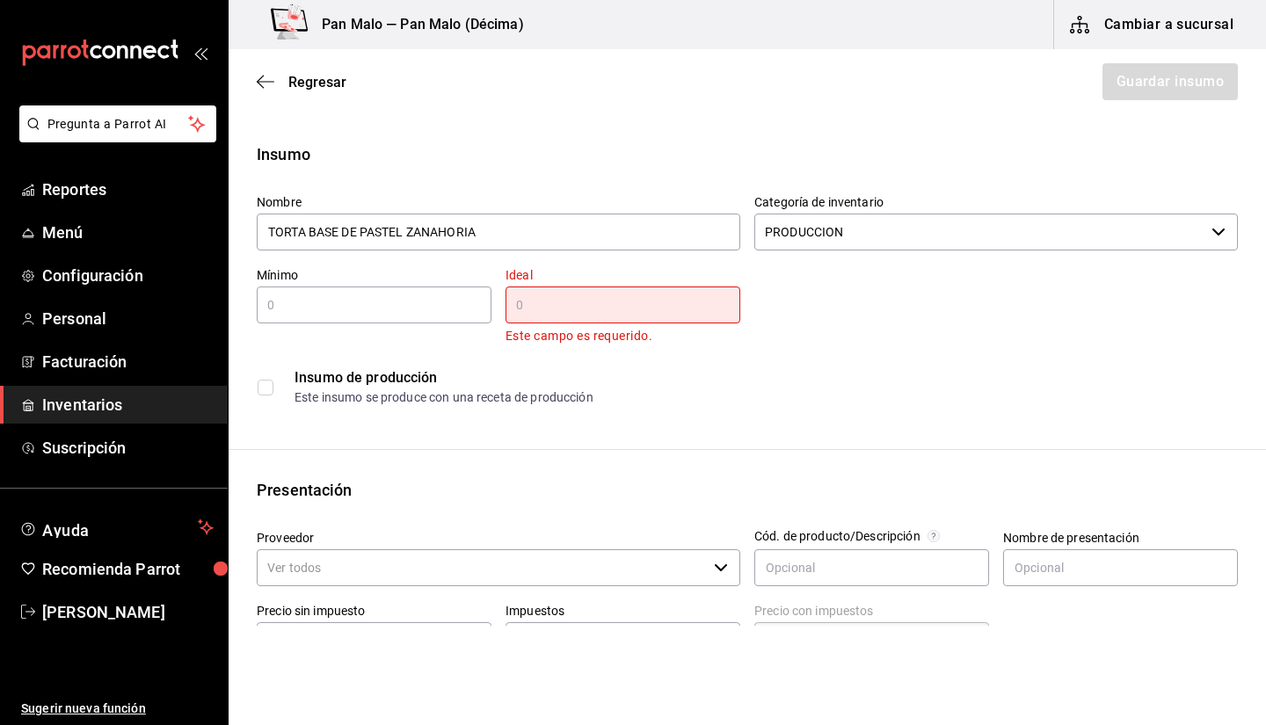
click at [578, 307] on input "text" at bounding box center [623, 305] width 235 height 21
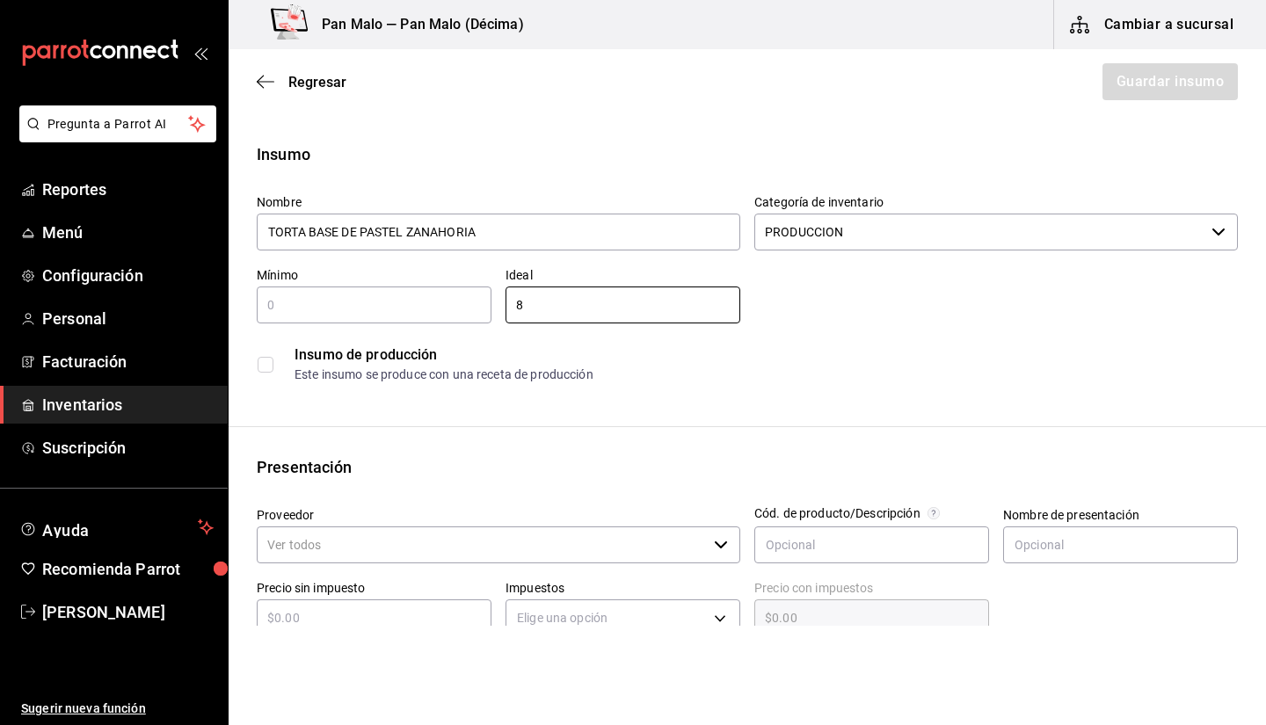
type input "8"
click at [388, 306] on input "text" at bounding box center [374, 305] width 235 height 21
type input "3"
click at [305, 408] on div "Insumo Nombre TORTA BASE DE PASTEL ZANAHORIA Categoría de inventario PRODUCCION…" at bounding box center [747, 664] width 1037 height 1045
click at [282, 364] on div "Insumo de producción Este insumo se produce con una receta de producción" at bounding box center [747, 365] width 981 height 54
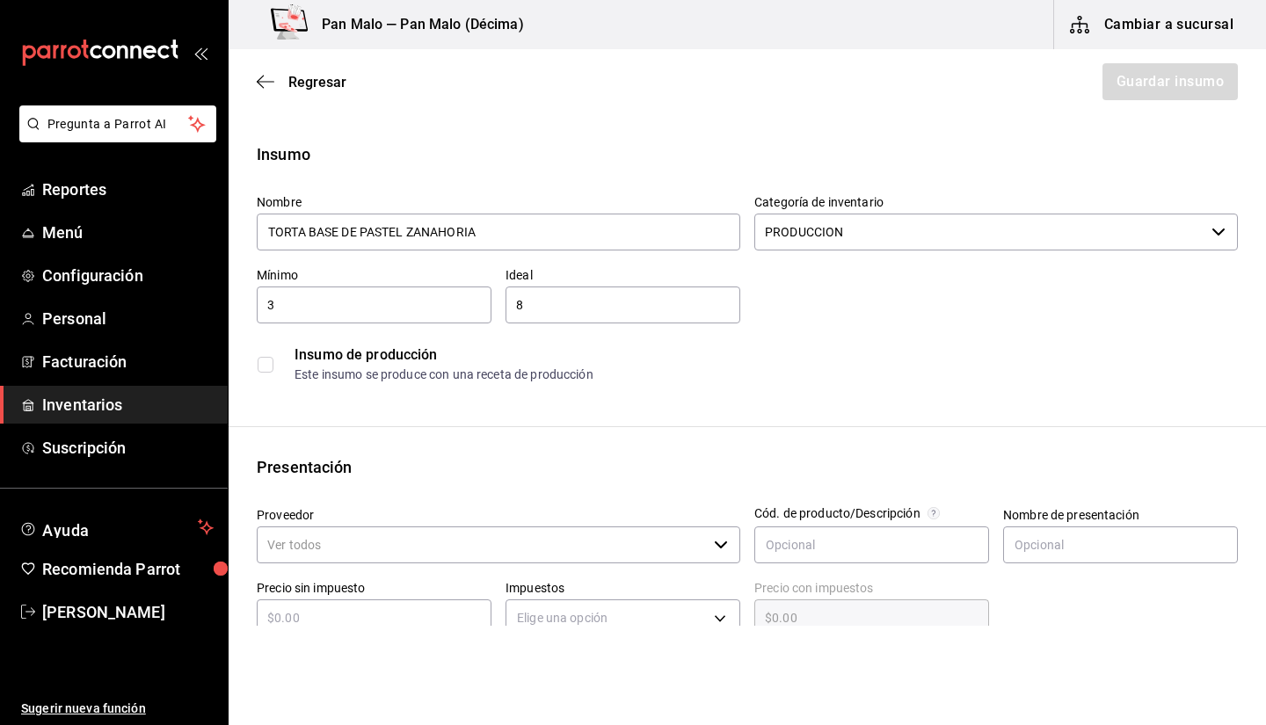
click at [276, 364] on label at bounding box center [269, 365] width 23 height 16
click at [273, 364] on input "checkbox" at bounding box center [266, 365] width 16 height 16
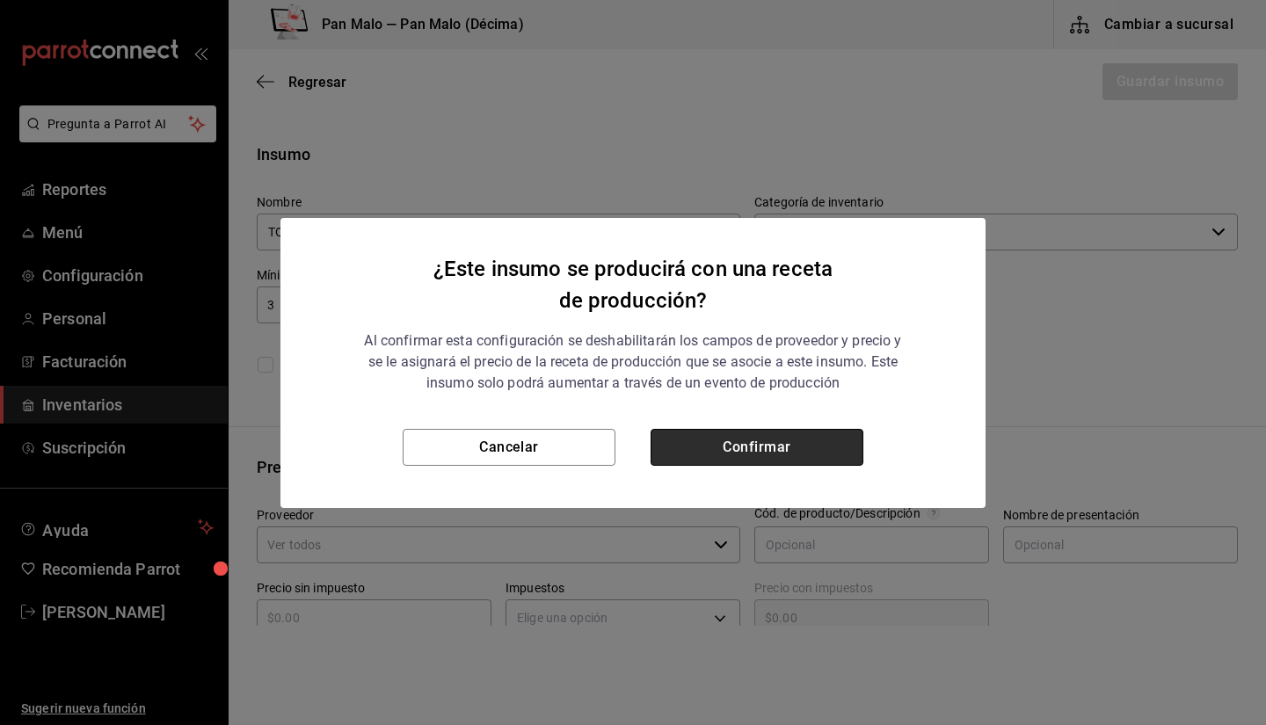
click at [671, 457] on button "Confirmar" at bounding box center [757, 447] width 213 height 37
checkbox input "true"
type input "$0.00"
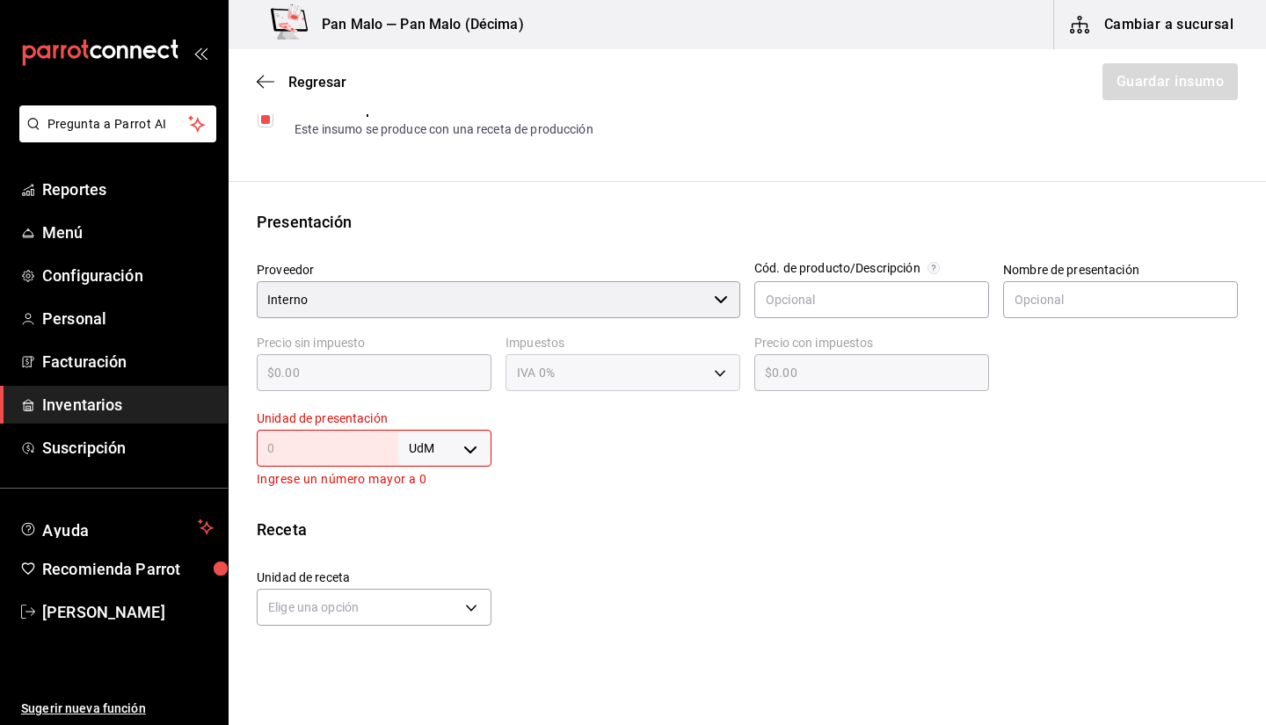
scroll to position [287, 0]
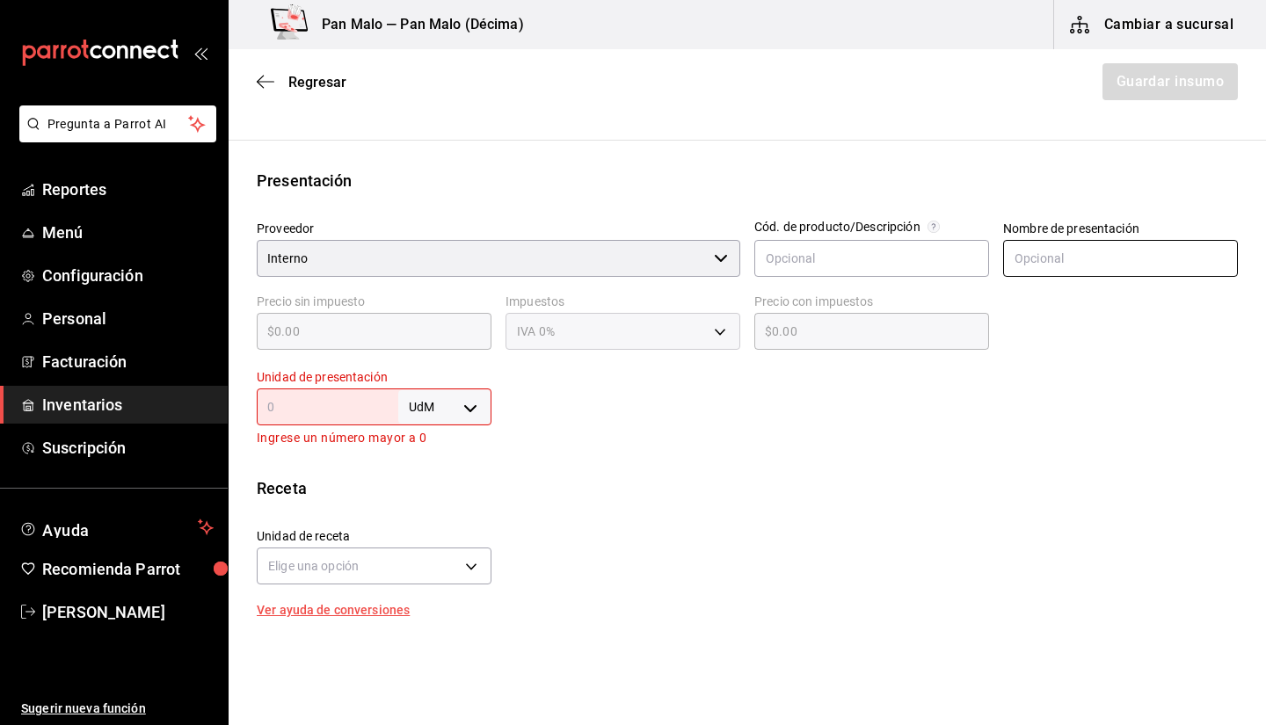
click at [1066, 263] on input "text" at bounding box center [1120, 258] width 235 height 37
click at [414, 426] on div "Unidad de presentación UdM ​ Ingrese un número mayor a 0" at bounding box center [374, 408] width 235 height 79
click at [413, 415] on body "Pregunta a Parrot AI Reportes Menú Configuración Personal Facturación Inventari…" at bounding box center [633, 313] width 1266 height 626
click at [436, 614] on li "pza" at bounding box center [441, 605] width 91 height 29
type input "UNIT"
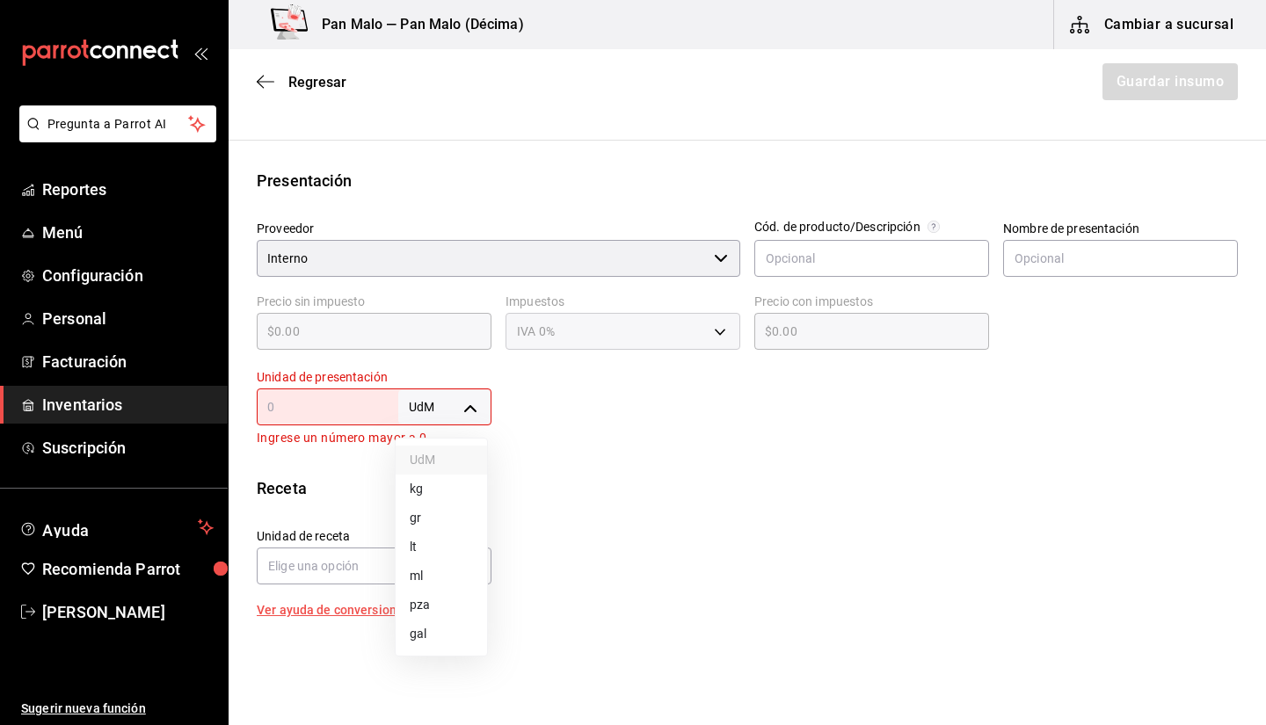
type input "UNIT"
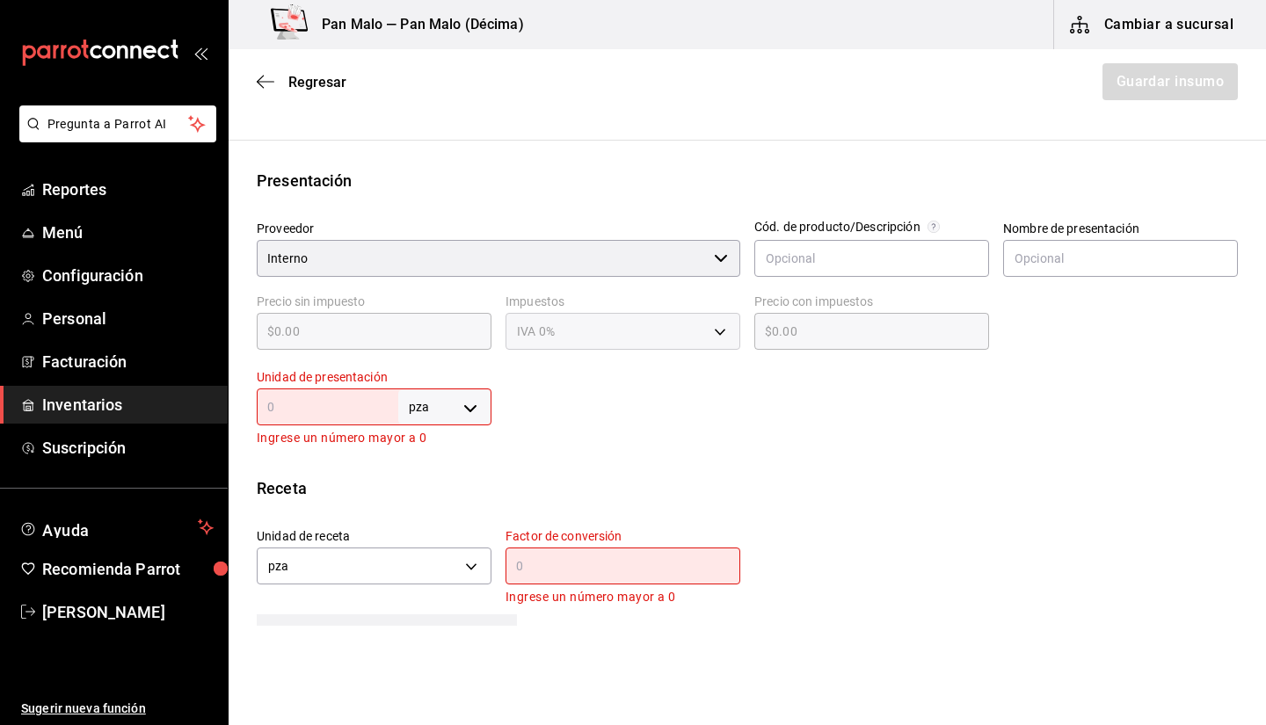
click at [364, 399] on input "text" at bounding box center [328, 407] width 142 height 21
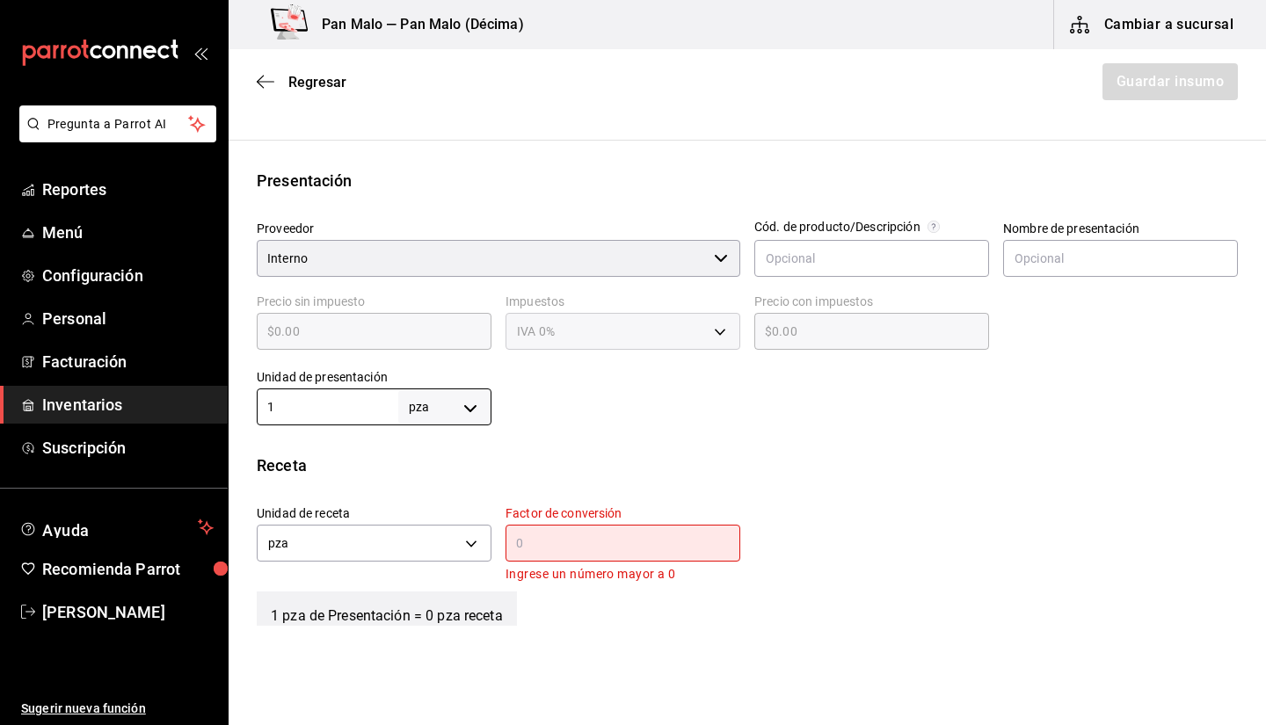
type input "1"
click at [593, 552] on input "text" at bounding box center [623, 543] width 235 height 21
click at [1168, 263] on input "text" at bounding box center [1120, 258] width 235 height 37
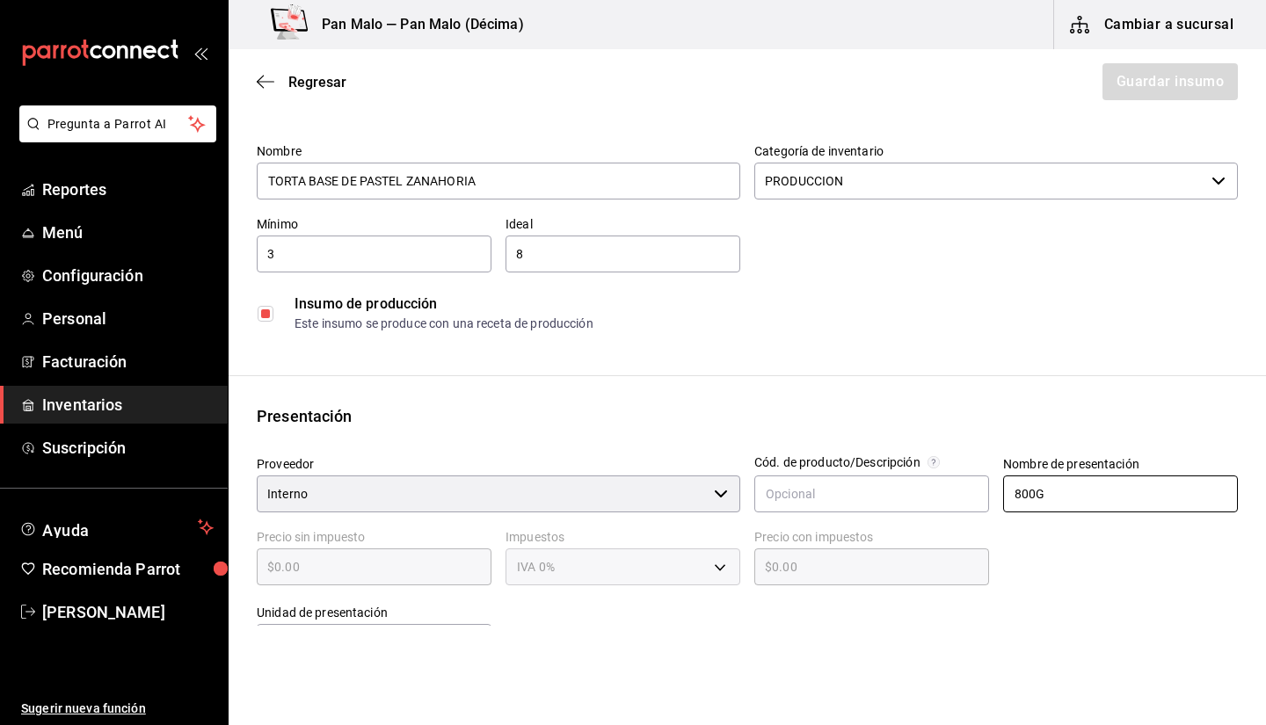
scroll to position [348, 0]
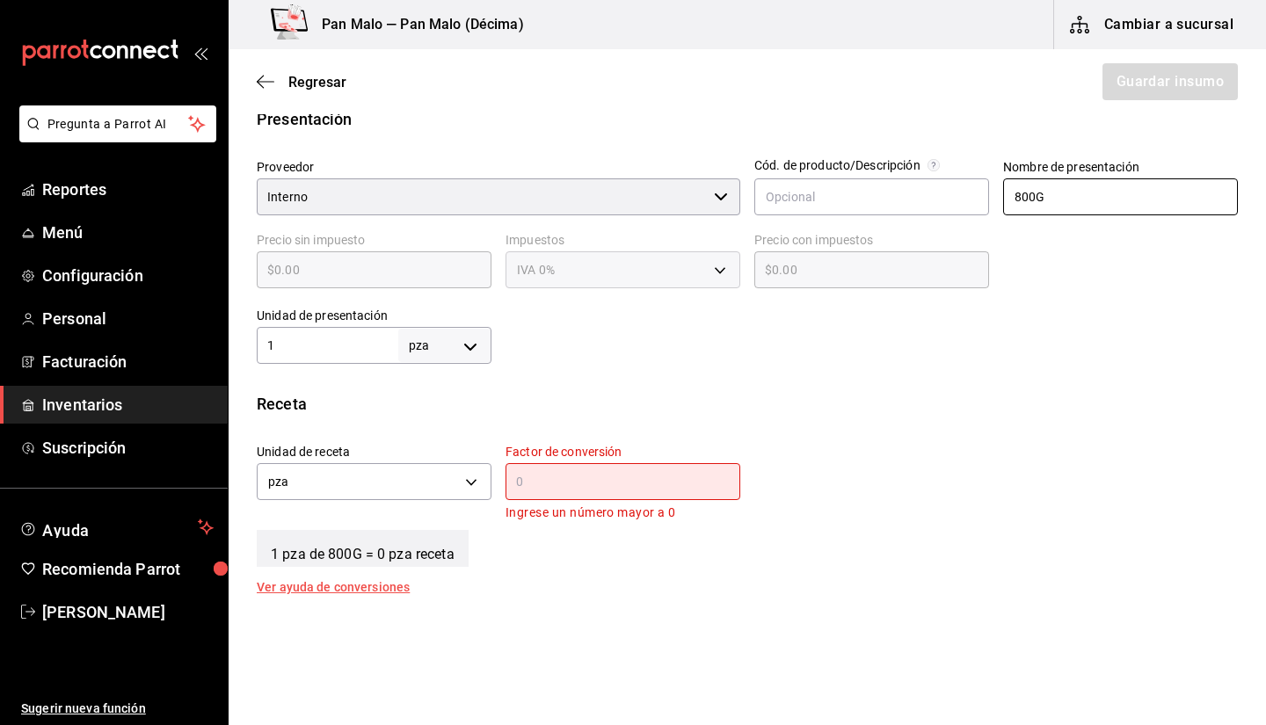
type input "800G"
click at [640, 500] on div "Factor de conversión ​ Ingrese un número mayor a 0" at bounding box center [623, 483] width 235 height 79
click at [622, 467] on div "​" at bounding box center [623, 481] width 235 height 37
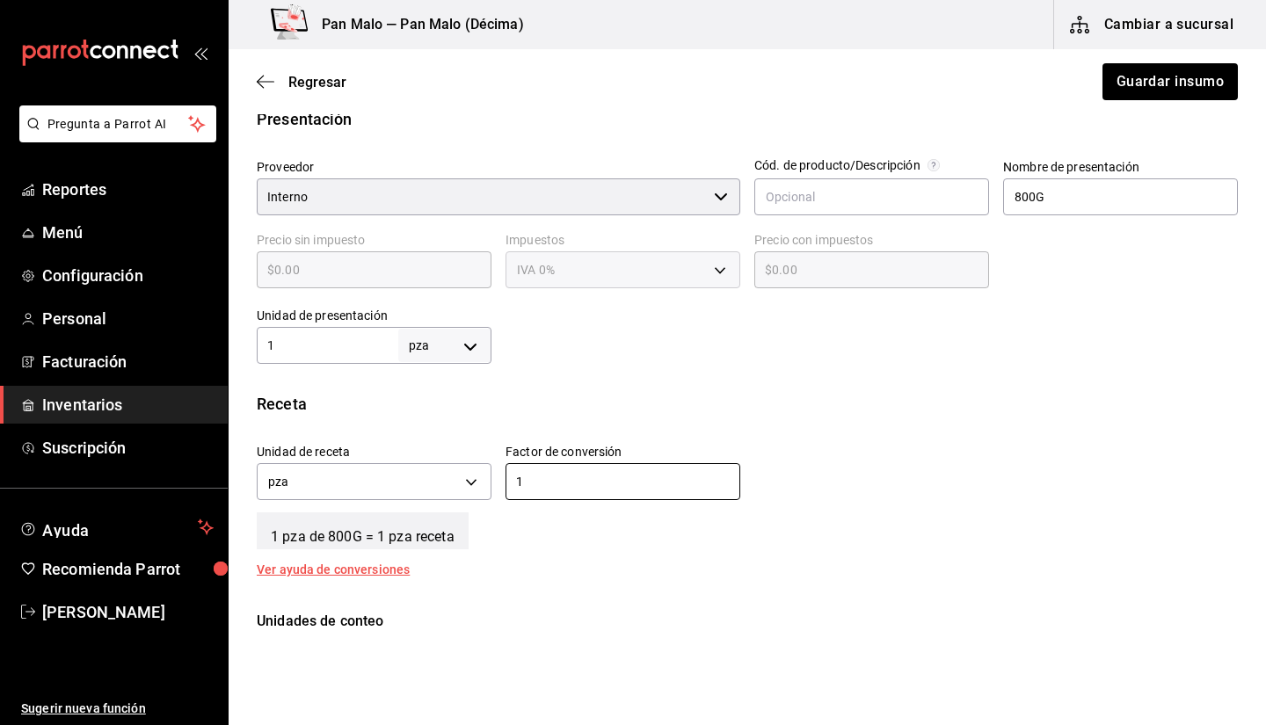
type input "1"
click at [1138, 71] on button "Guardar insumo" at bounding box center [1169, 81] width 137 height 37
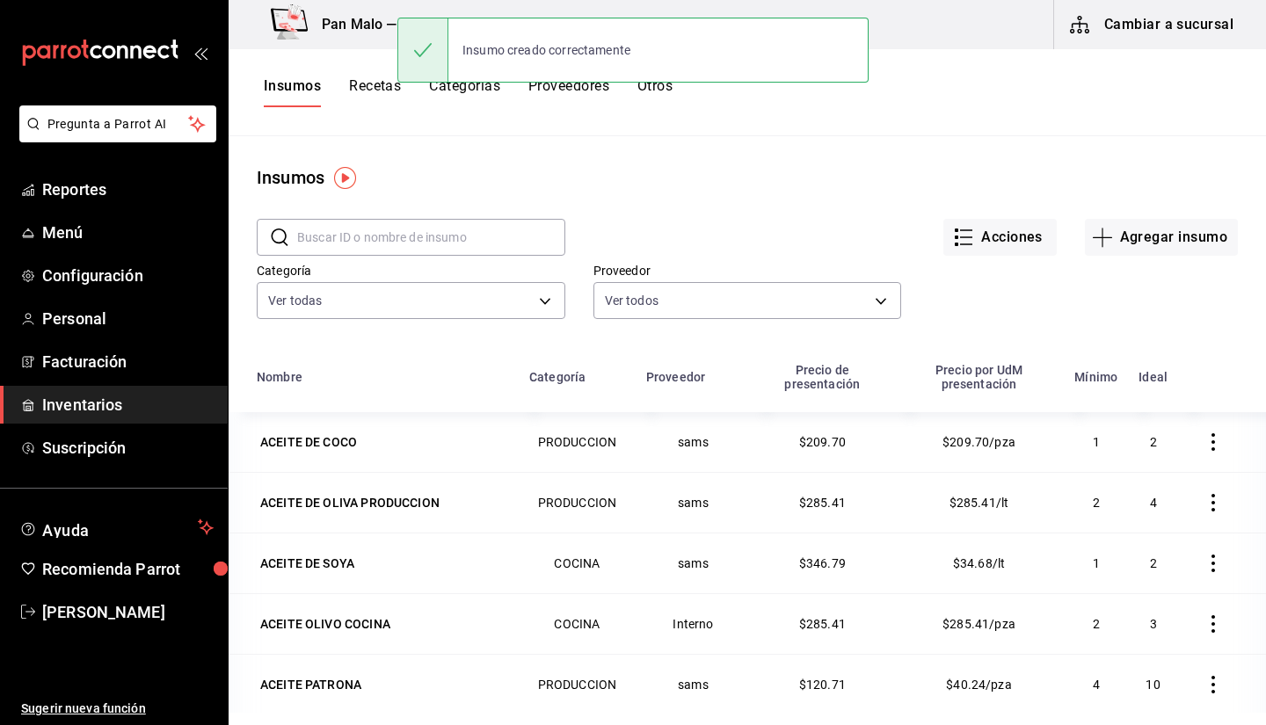
click at [371, 102] on button "Recetas" at bounding box center [375, 92] width 52 height 30
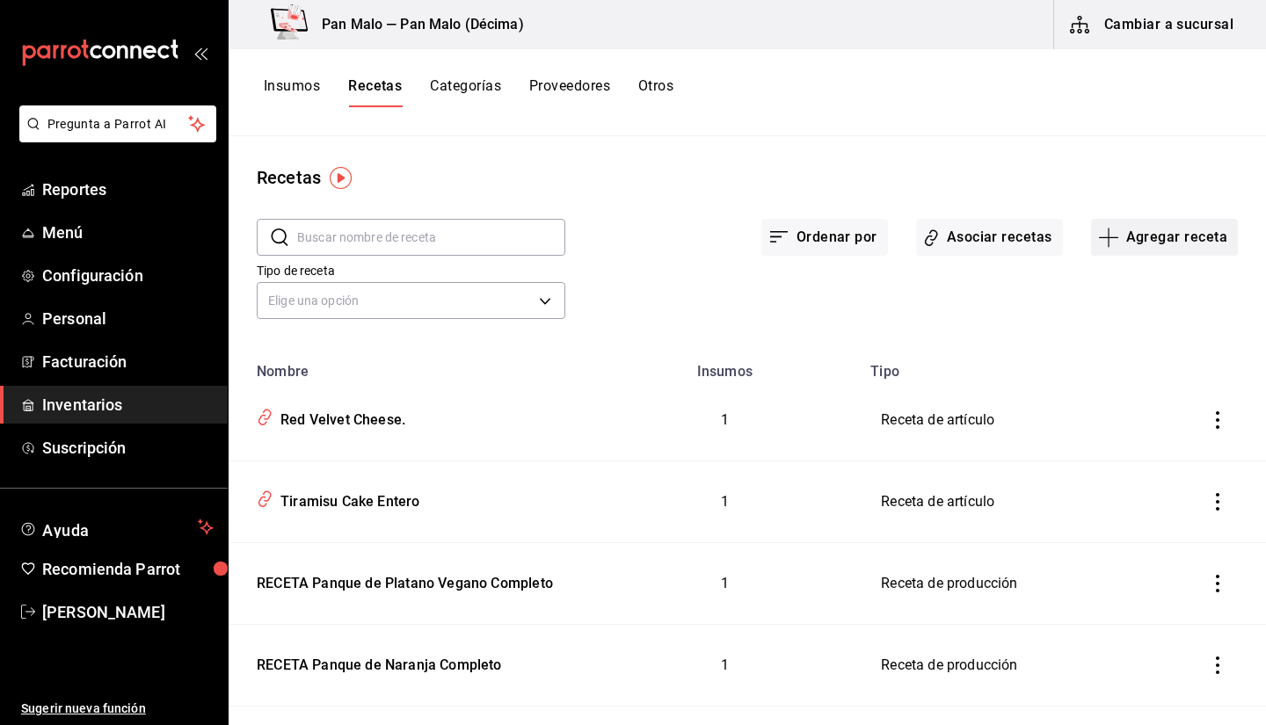
click at [1139, 224] on button "Agregar receta" at bounding box center [1164, 237] width 147 height 37
click at [909, 154] on div at bounding box center [633, 362] width 1266 height 725
click at [934, 176] on div "Recetas" at bounding box center [747, 177] width 1037 height 26
click at [529, 27] on div "Pan Malo — Pan Malo (Décima) Cambiar a sucursal" at bounding box center [747, 24] width 1037 height 49
click at [925, 102] on div "Insumos Recetas Categorías Proveedores Otros" at bounding box center [747, 92] width 1037 height 30
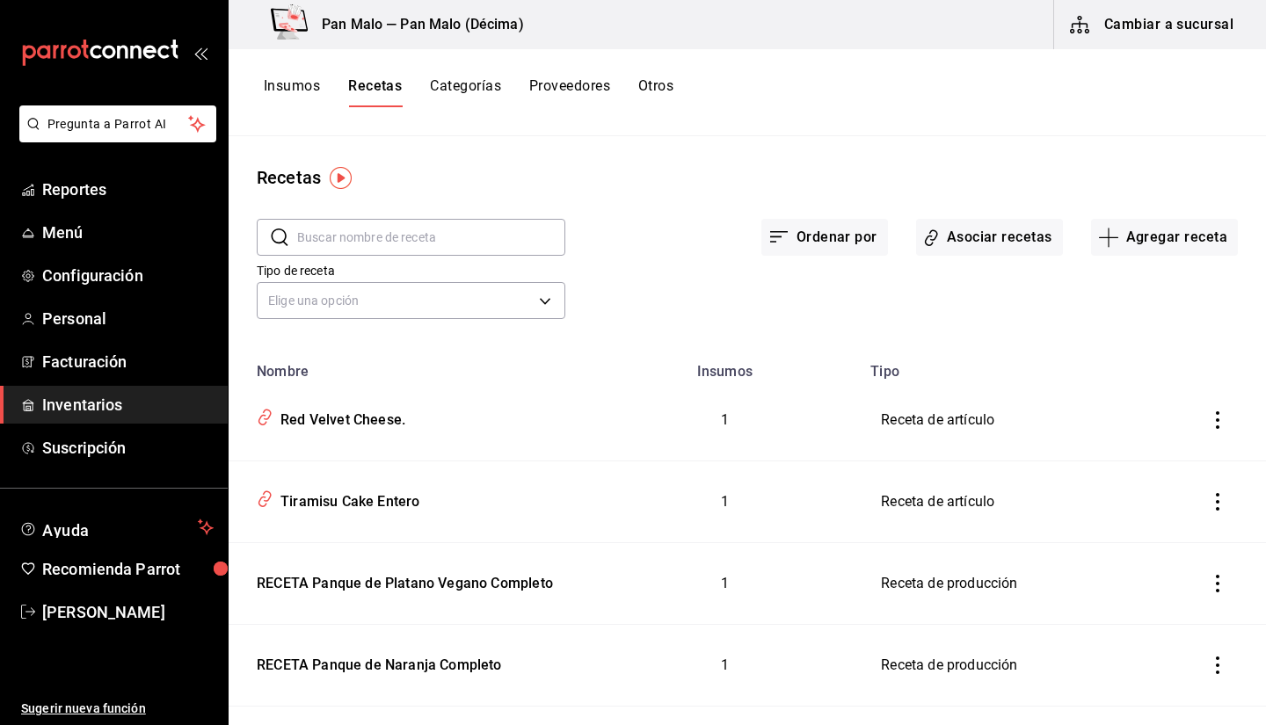
click at [1111, 43] on button "Cambiar a sucursal" at bounding box center [1153, 24] width 198 height 49
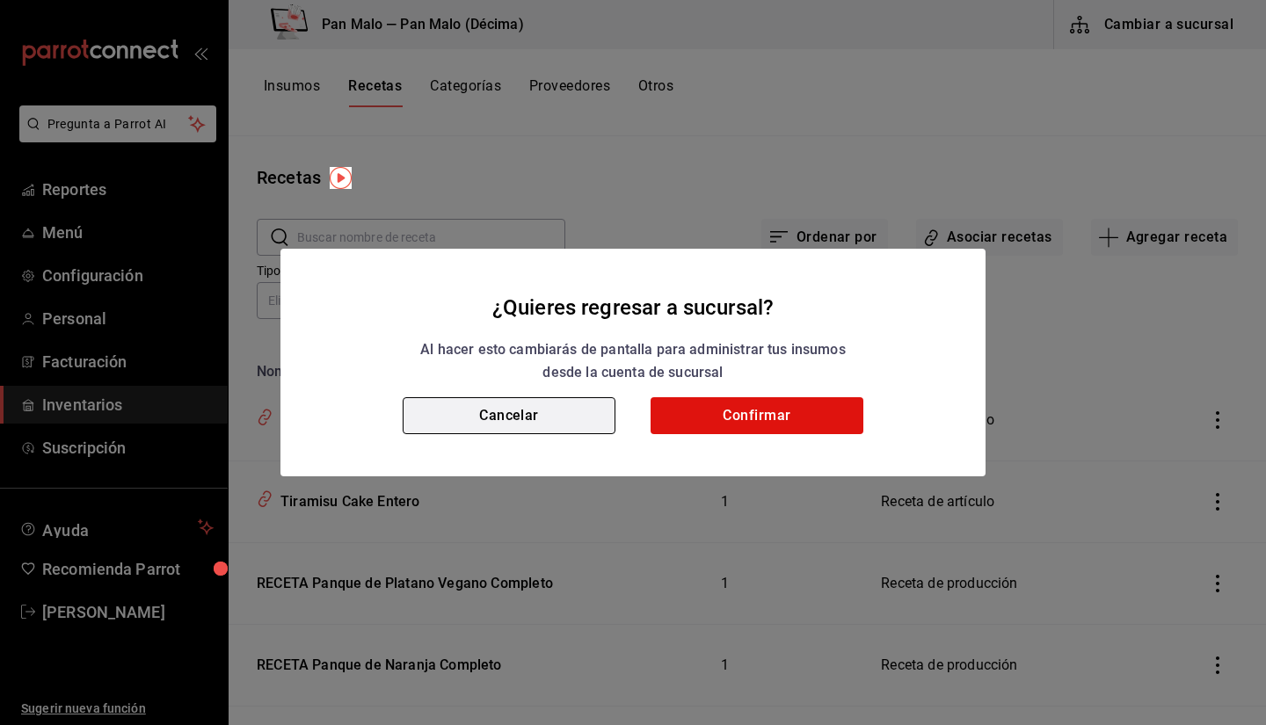
click at [585, 404] on button "Cancelar" at bounding box center [509, 415] width 213 height 37
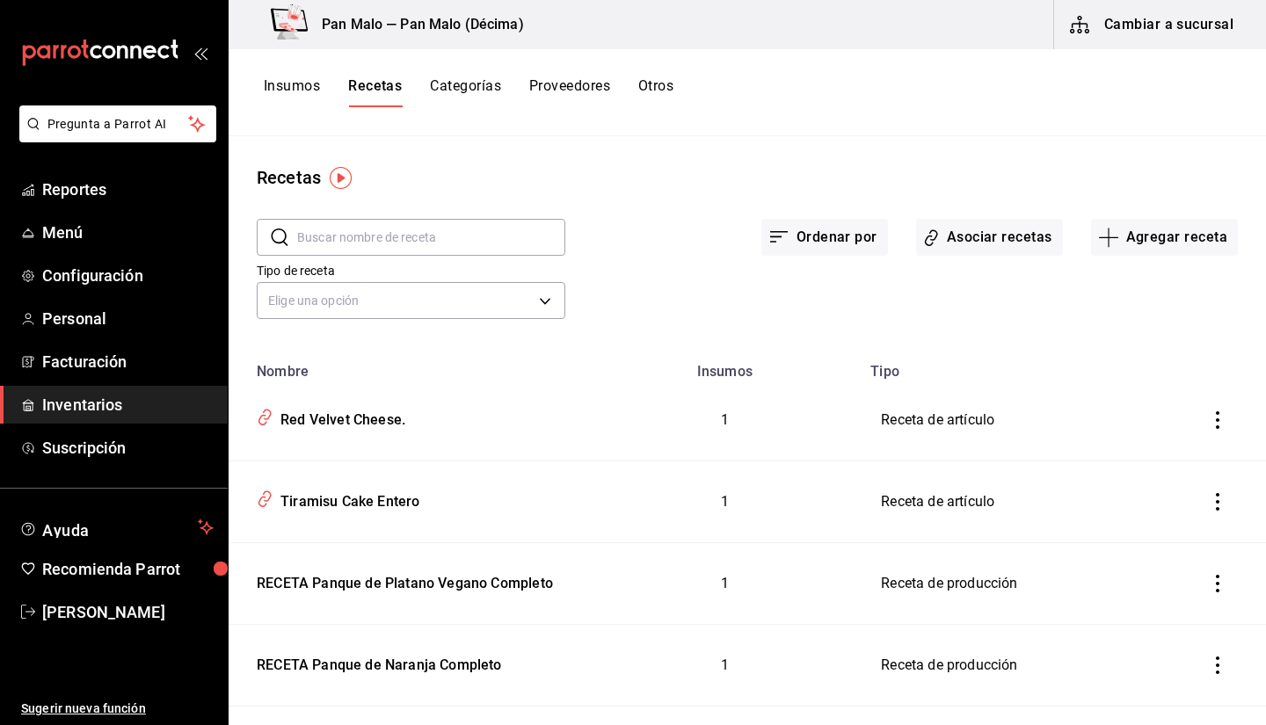
drag, startPoint x: 700, startPoint y: 47, endPoint x: 606, endPoint y: 44, distance: 94.1
click at [606, 44] on div "Pan Malo — Pan Malo (Décima) Cambiar a sucursal" at bounding box center [747, 24] width 1037 height 49
click at [834, 64] on div "Insumos Recetas Categorías Proveedores Otros" at bounding box center [747, 92] width 1037 height 87
click at [295, 84] on button "Insumos" at bounding box center [292, 92] width 56 height 30
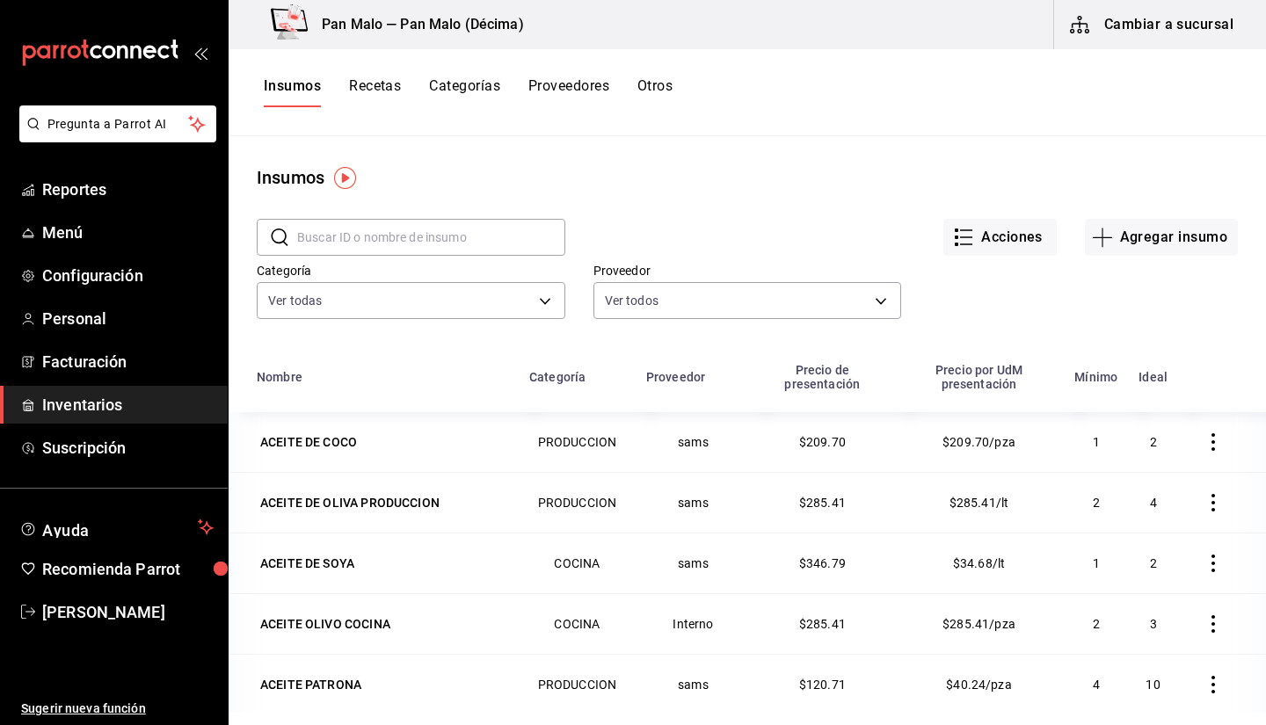
click at [1022, 81] on div "Insumos Recetas Categorías Proveedores Otros" at bounding box center [747, 92] width 1037 height 30
click at [499, 25] on h3 "Pan Malo — Pan Malo (Décima)" at bounding box center [416, 24] width 216 height 21
click at [805, 146] on main "Insumos ​ ​ Acciones Agregar insumo Categoría Ver todas 57a97c15-a577-4602-bf7e…" at bounding box center [747, 424] width 1037 height 577
click at [682, 102] on div "Insumos Recetas Categorías Proveedores Otros" at bounding box center [747, 92] width 1037 height 30
click at [660, 96] on button "Otros" at bounding box center [654, 92] width 35 height 30
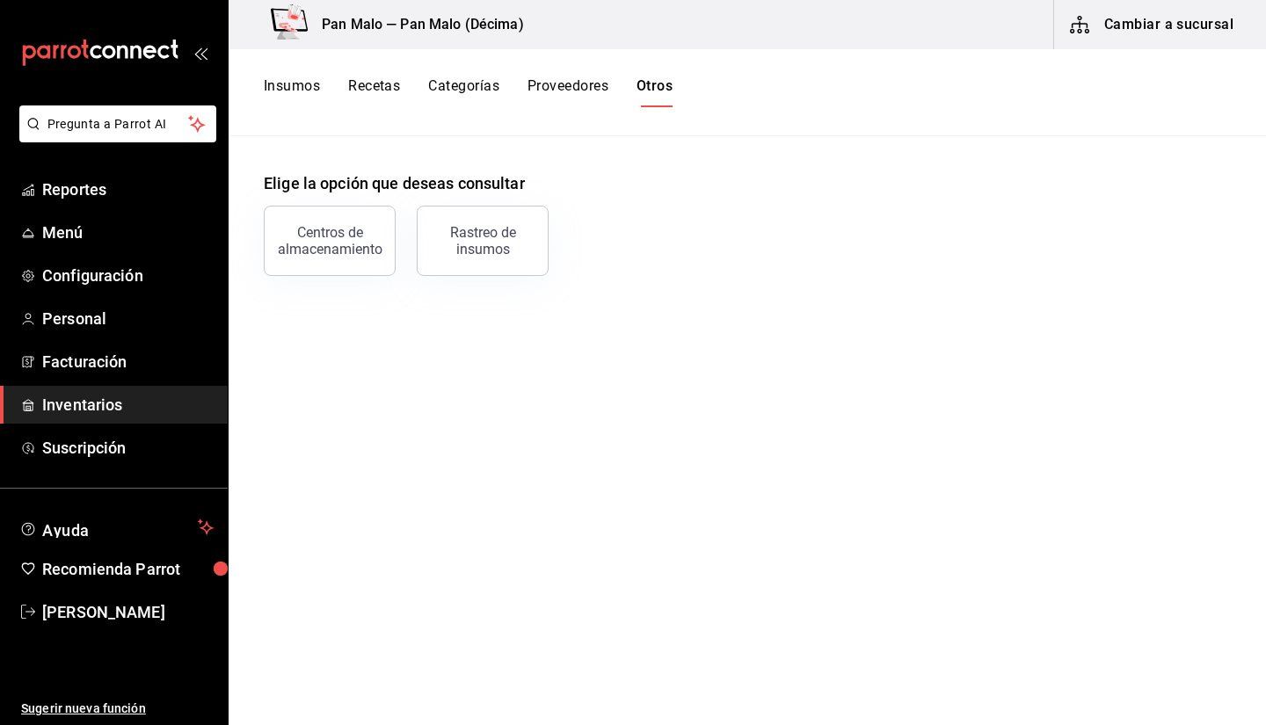
click at [287, 88] on button "Insumos" at bounding box center [292, 92] width 56 height 30
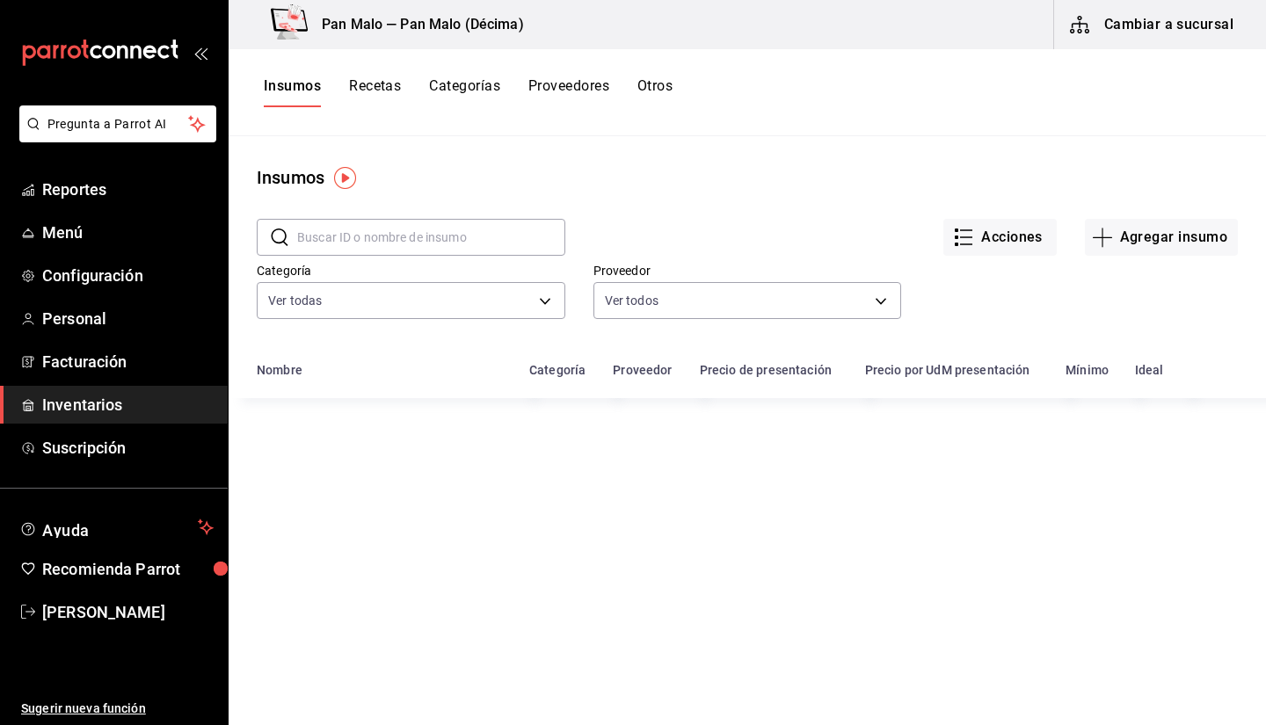
click at [1144, 38] on button "Cambiar a sucursal" at bounding box center [1153, 24] width 198 height 49
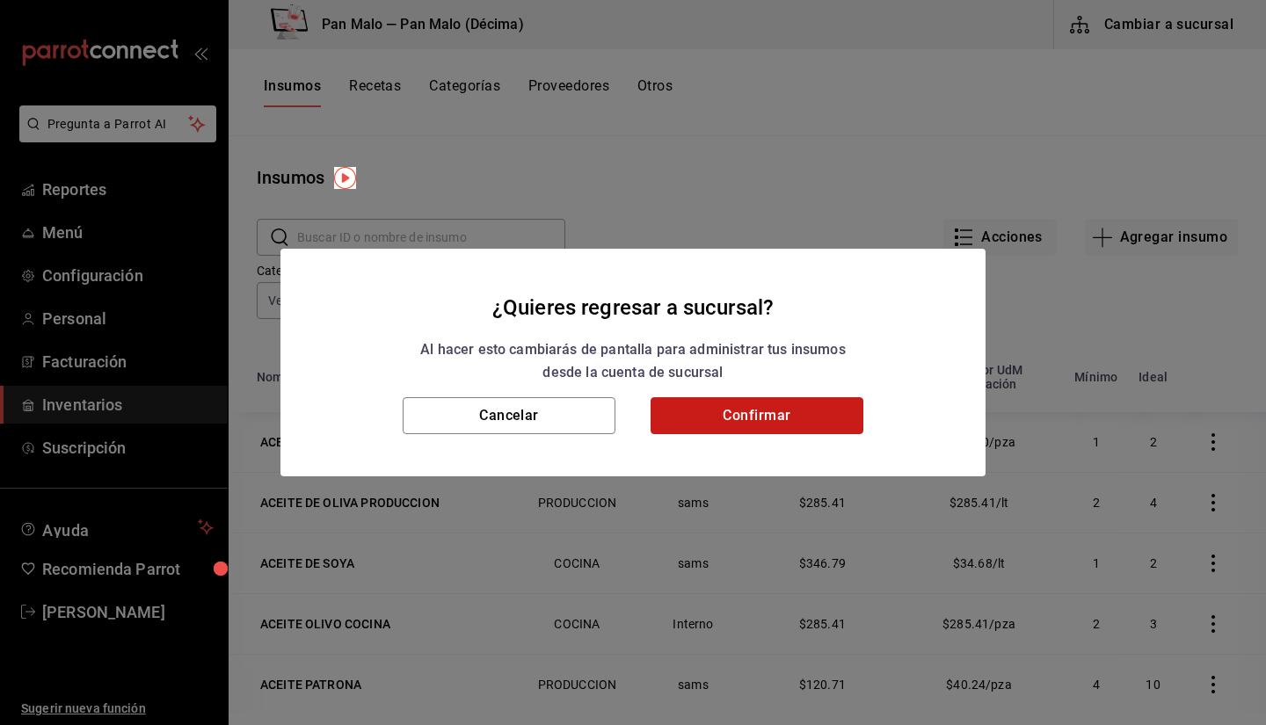
click at [769, 422] on button "Confirmar" at bounding box center [757, 415] width 213 height 37
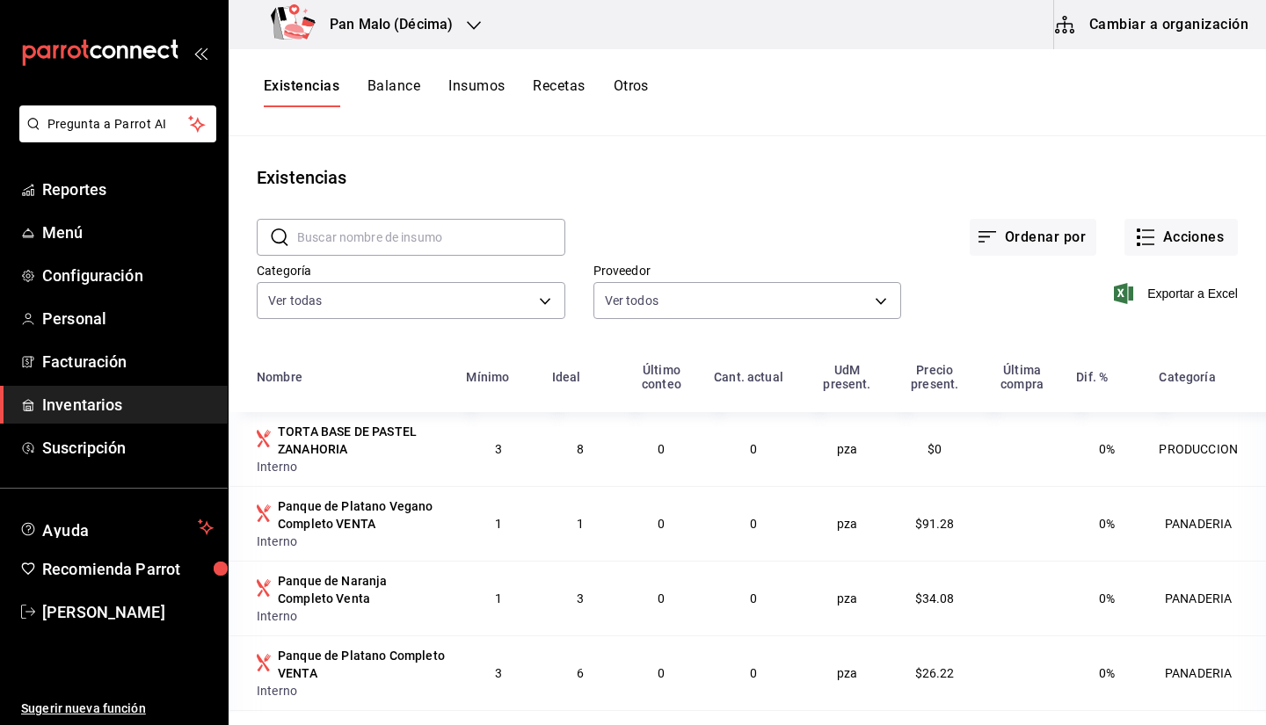
click at [1074, 164] on main "Existencias ​ ​ Ordenar por Acciones Categoría Ver todas 57a97c15-a577-4602-bf7…" at bounding box center [747, 424] width 1037 height 577
click at [118, 405] on span "Inventarios" at bounding box center [127, 405] width 171 height 24
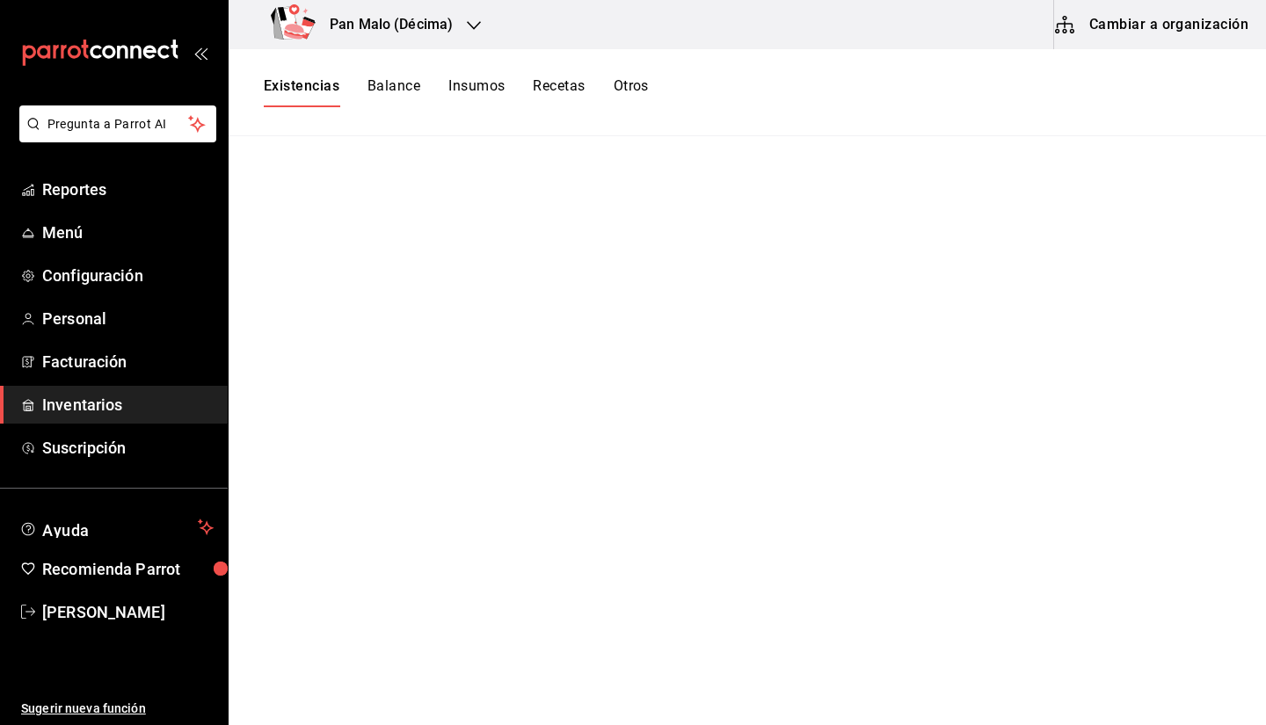
click at [433, 39] on div "Pan Malo (Décima)" at bounding box center [365, 24] width 245 height 49
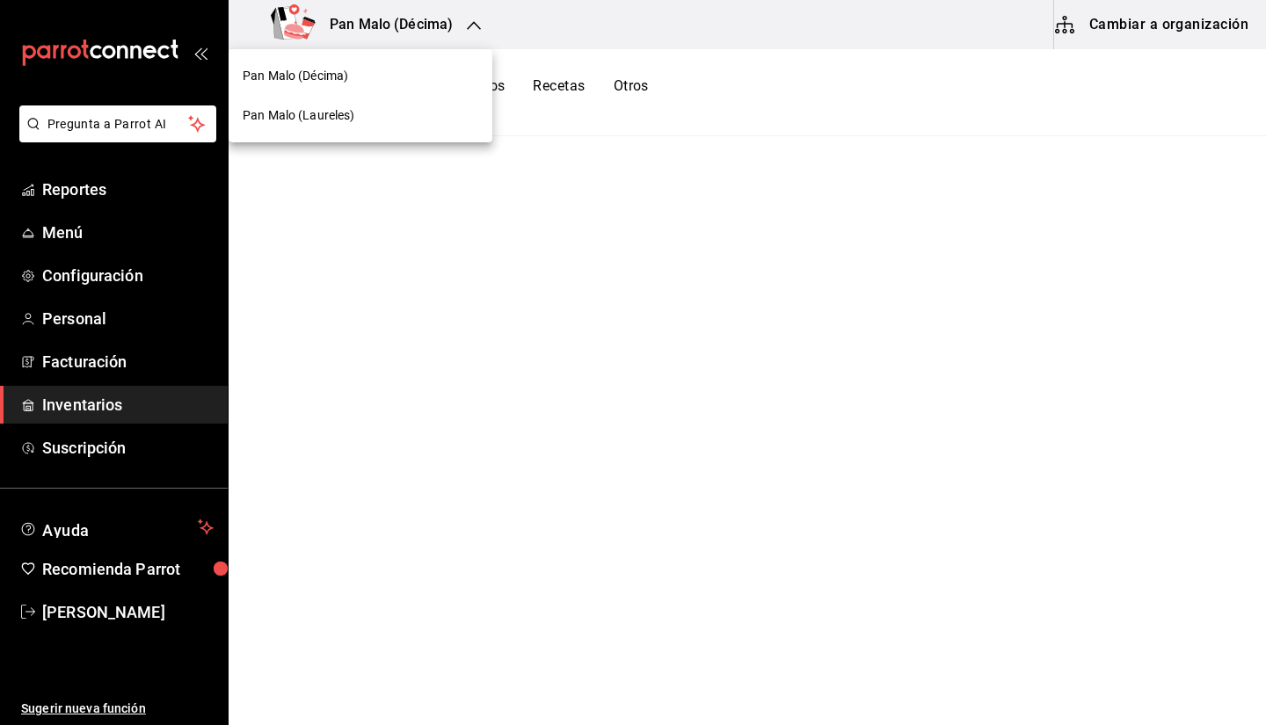
click at [512, 213] on div at bounding box center [633, 362] width 1266 height 725
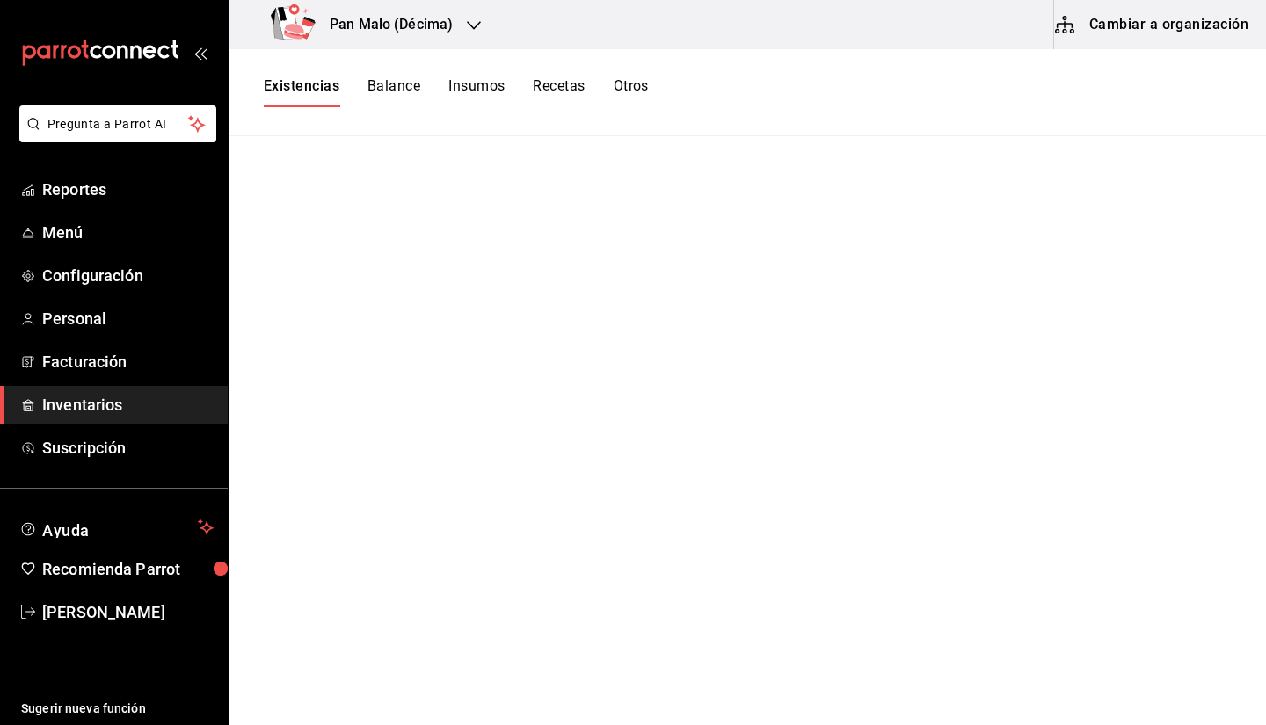
click at [84, 416] on span "Inventarios" at bounding box center [127, 405] width 171 height 24
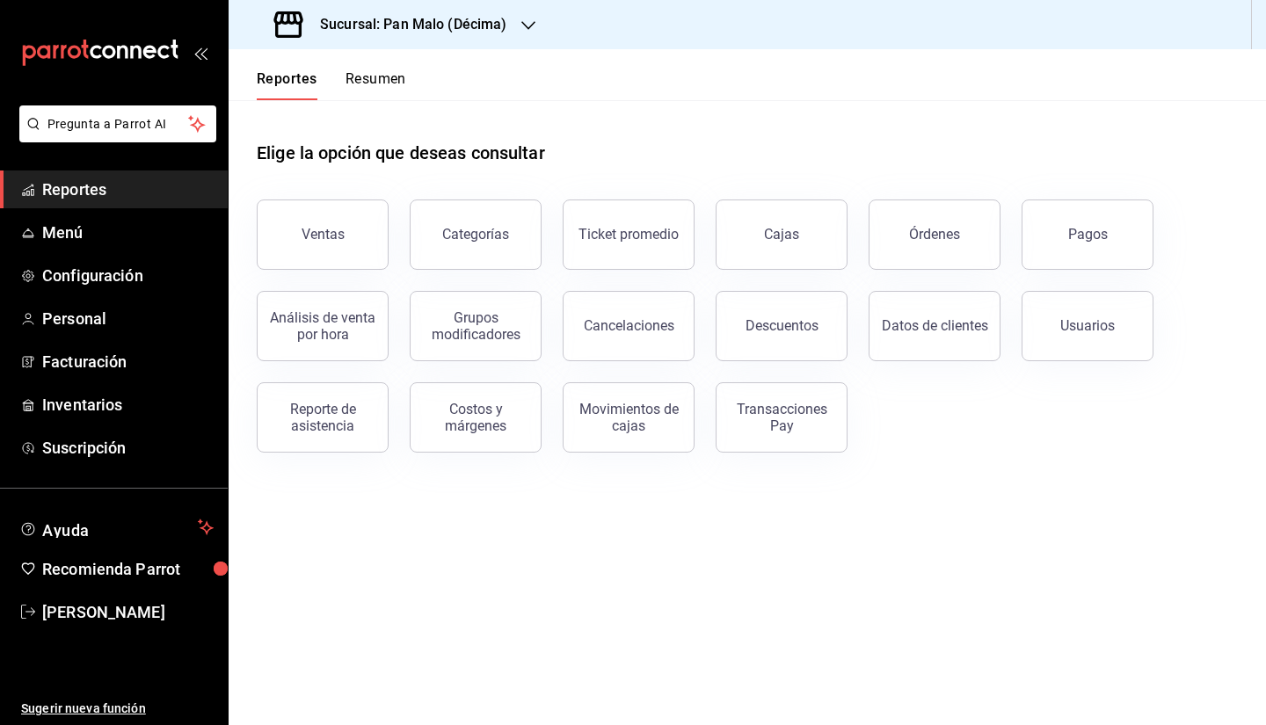
click at [462, 36] on div "Sucursal: Pan Malo (Décima)" at bounding box center [393, 24] width 300 height 49
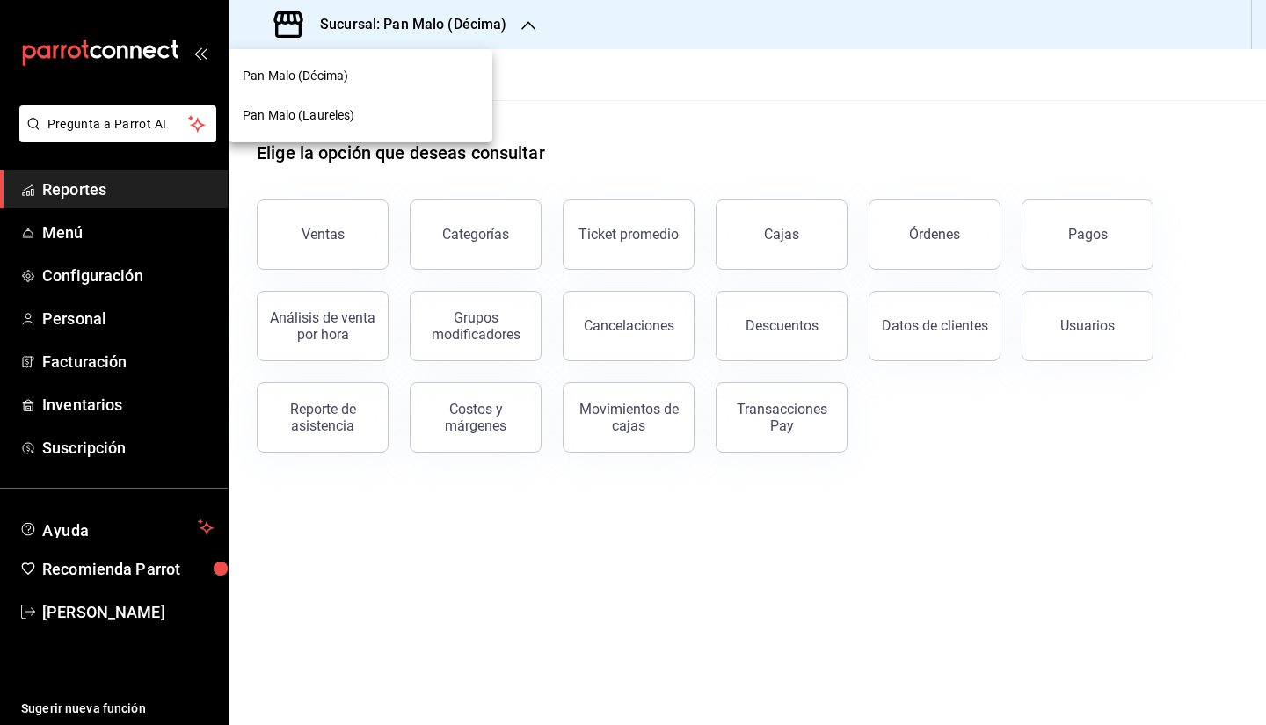
click at [576, 66] on div at bounding box center [633, 362] width 1266 height 725
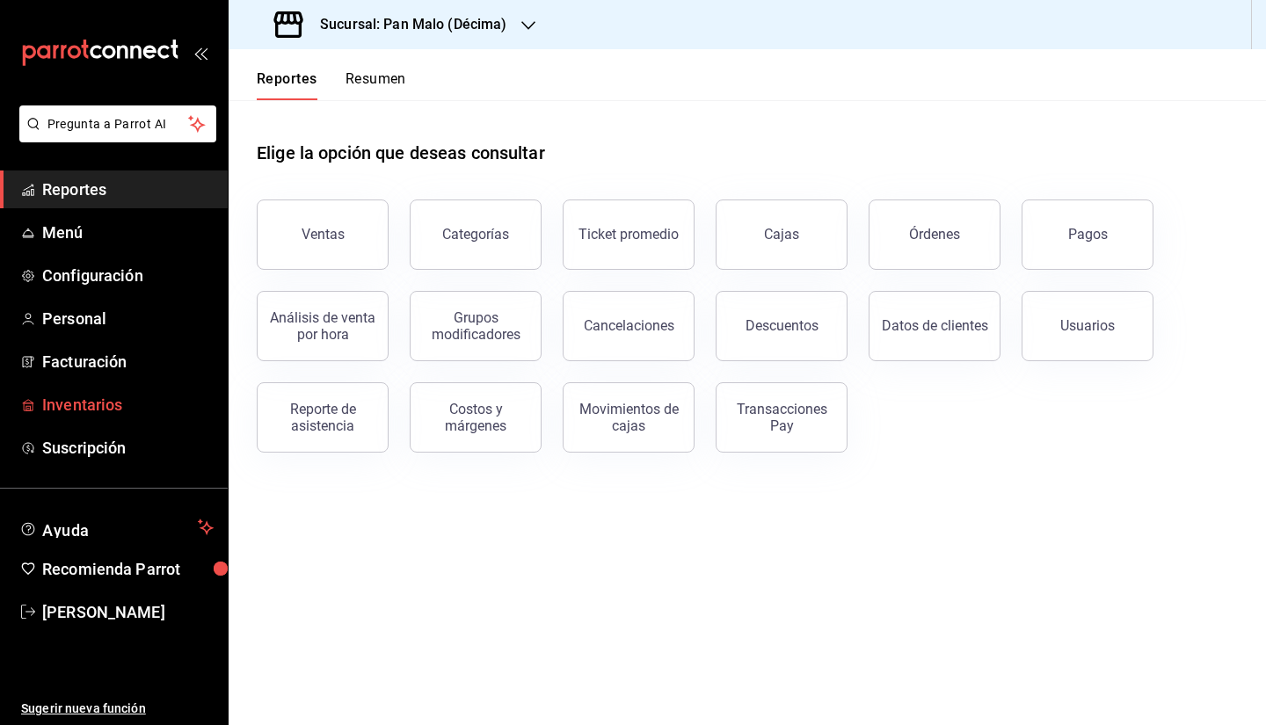
click at [145, 409] on span "Inventarios" at bounding box center [127, 405] width 171 height 24
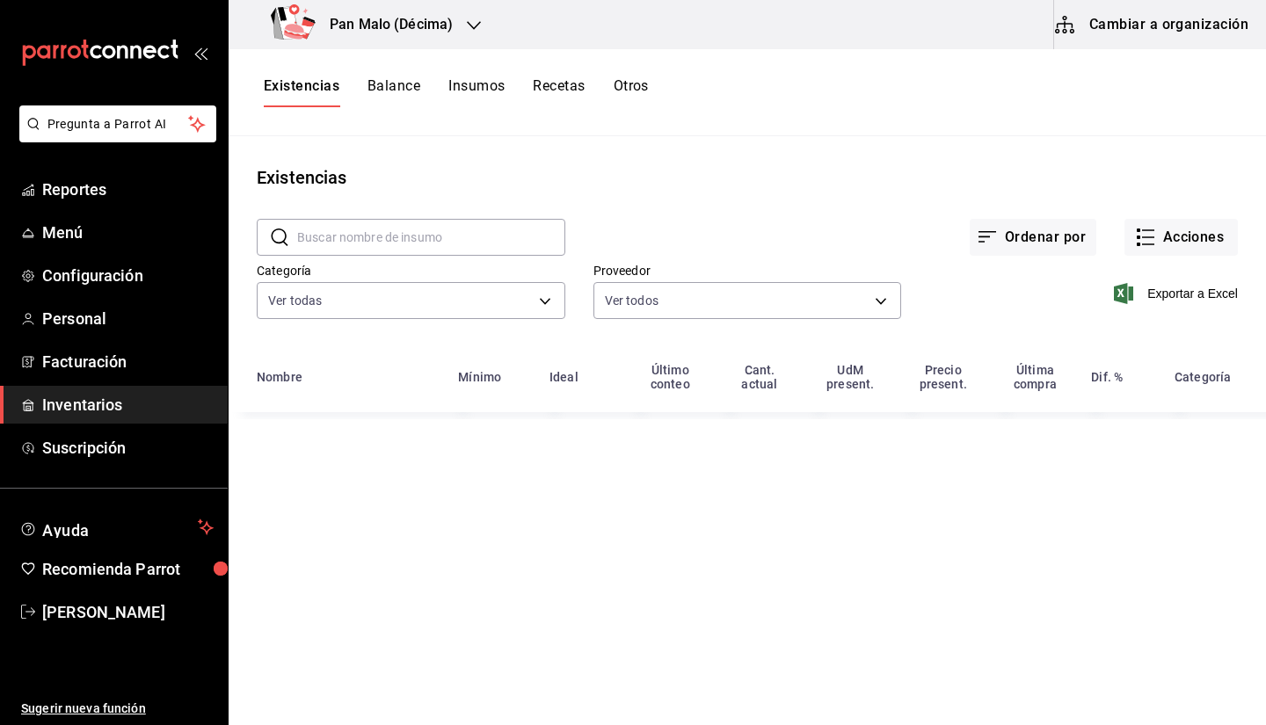
click at [1139, 19] on button "Cambiar a organización" at bounding box center [1153, 24] width 198 height 49
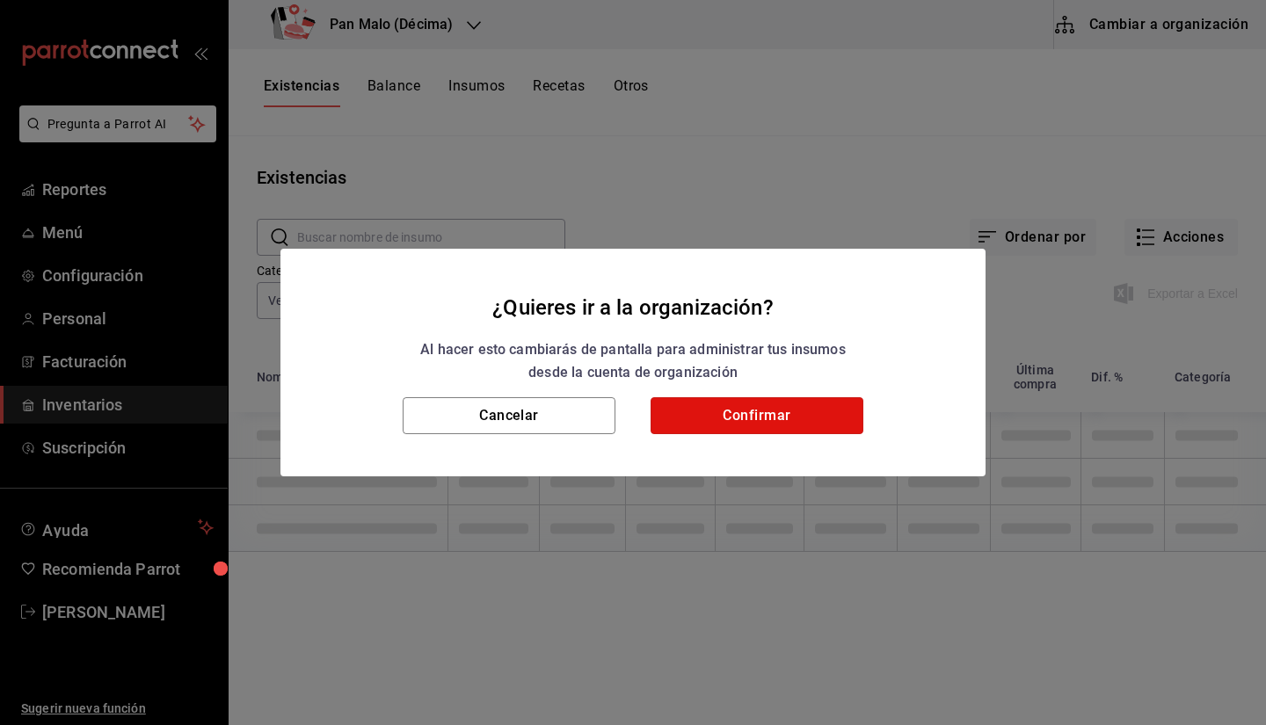
click at [776, 423] on button "Confirmar" at bounding box center [757, 415] width 213 height 37
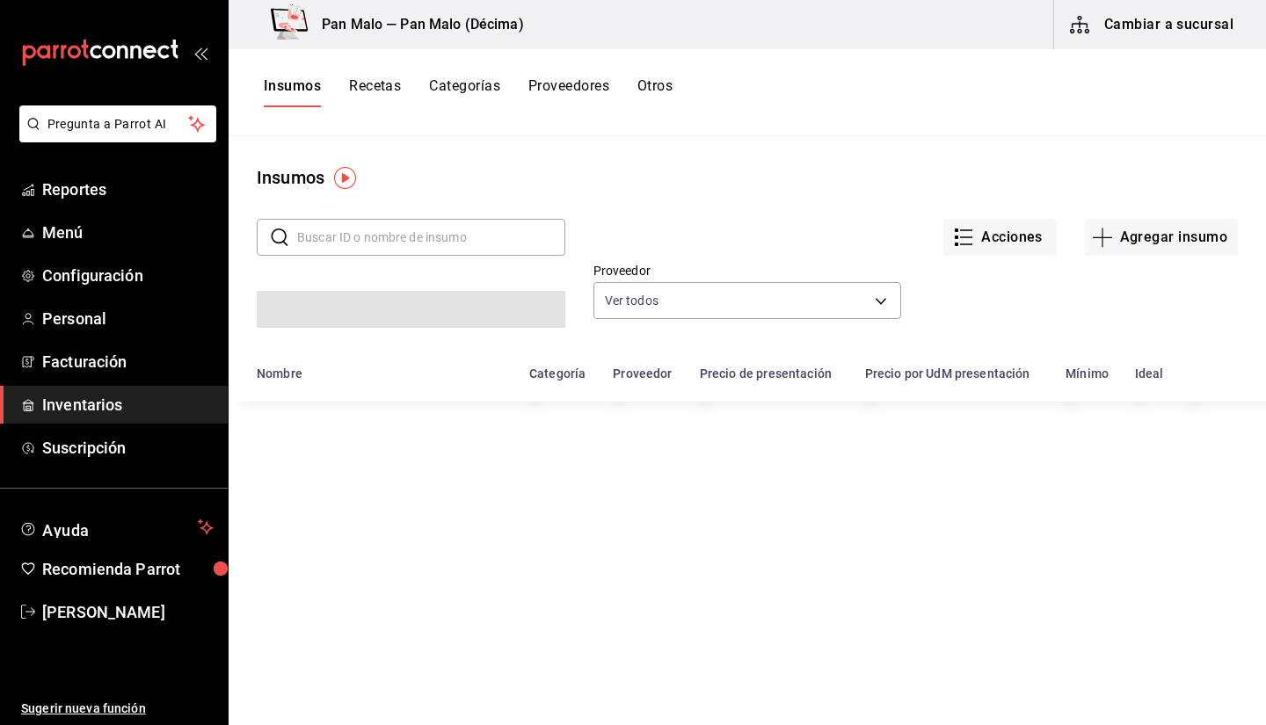
click at [643, 92] on button "Otros" at bounding box center [654, 92] width 35 height 30
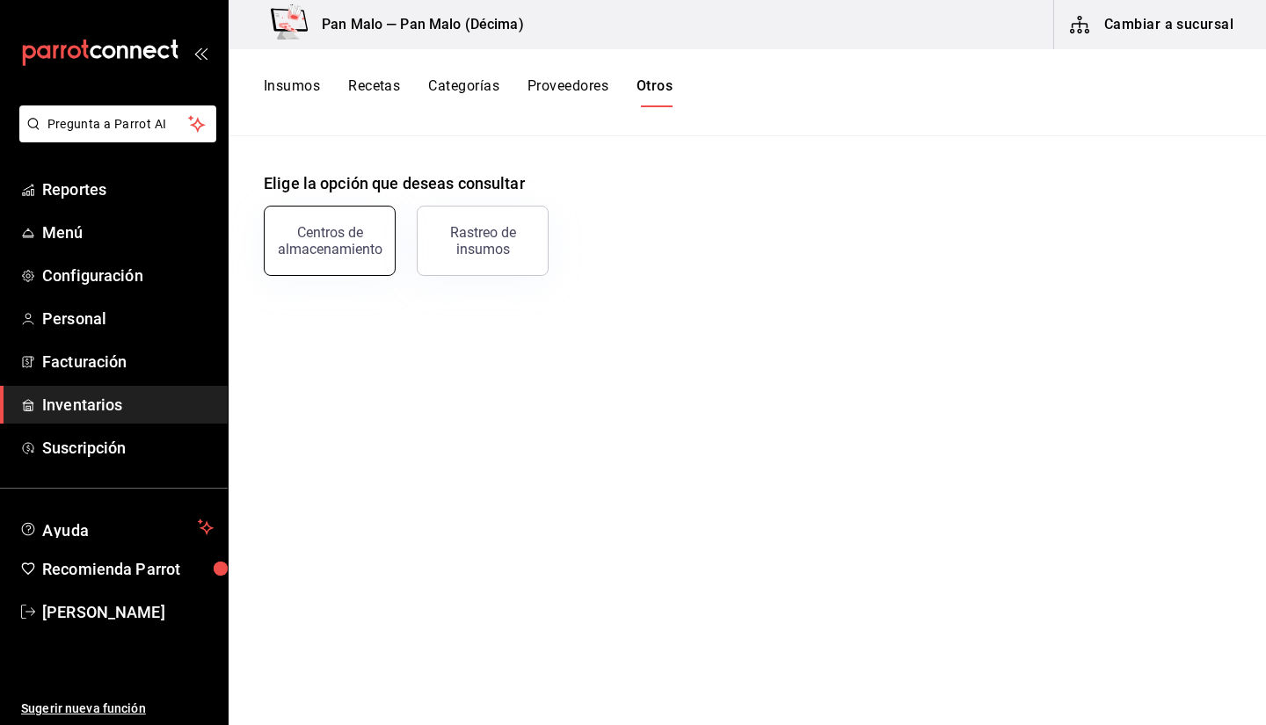
click at [336, 247] on div "Centros de almacenamiento" at bounding box center [329, 240] width 109 height 33
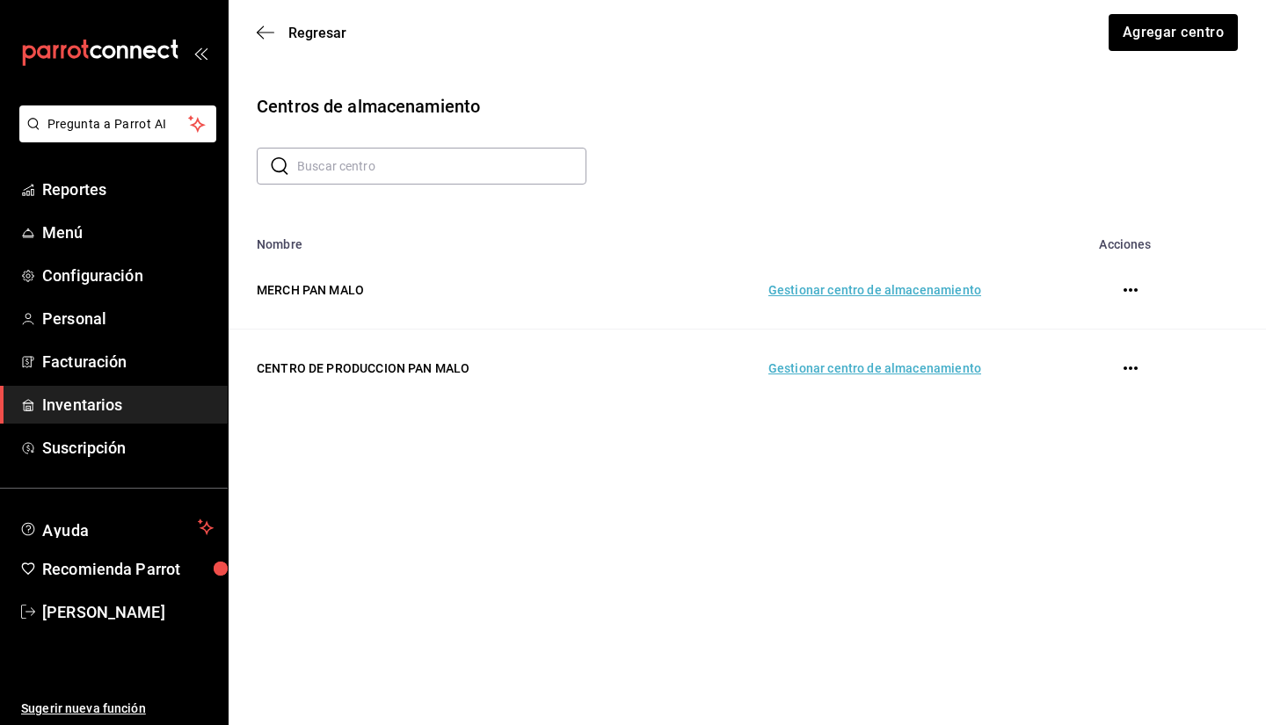
click at [833, 374] on td "Gestionar centro de almacenamiento" at bounding box center [812, 369] width 382 height 78
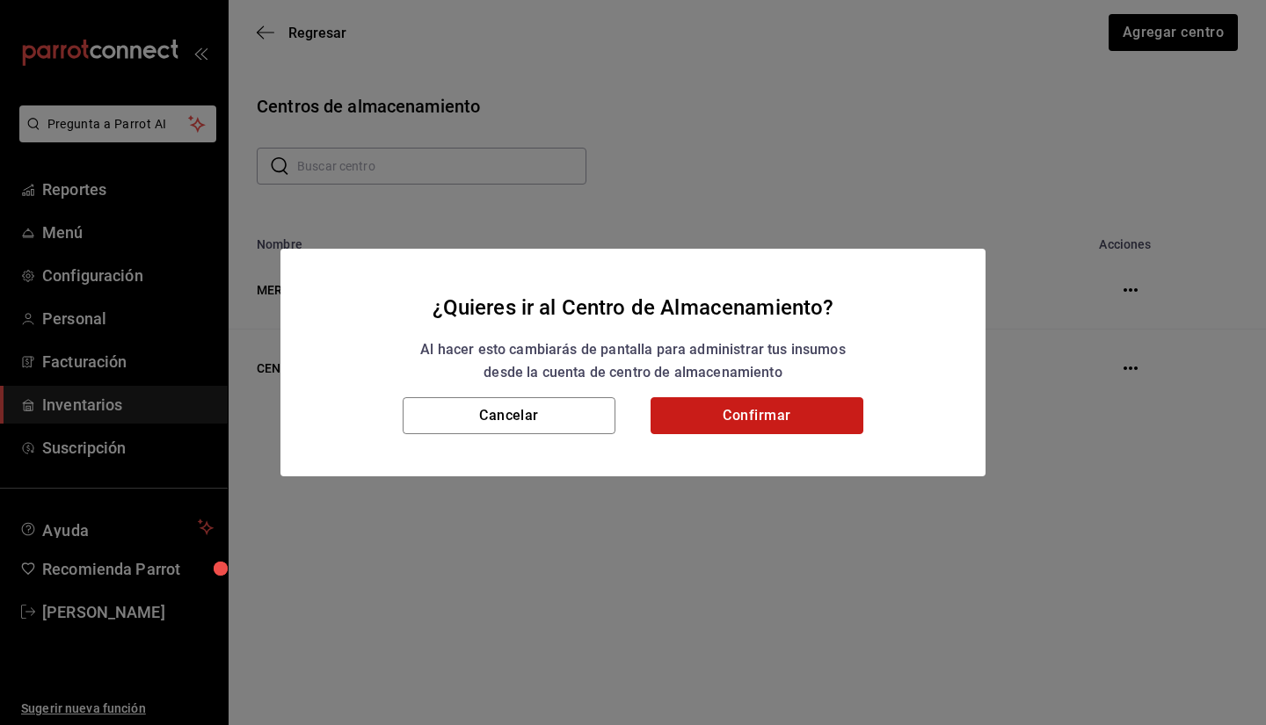
click at [747, 423] on button "Confirmar" at bounding box center [757, 415] width 213 height 37
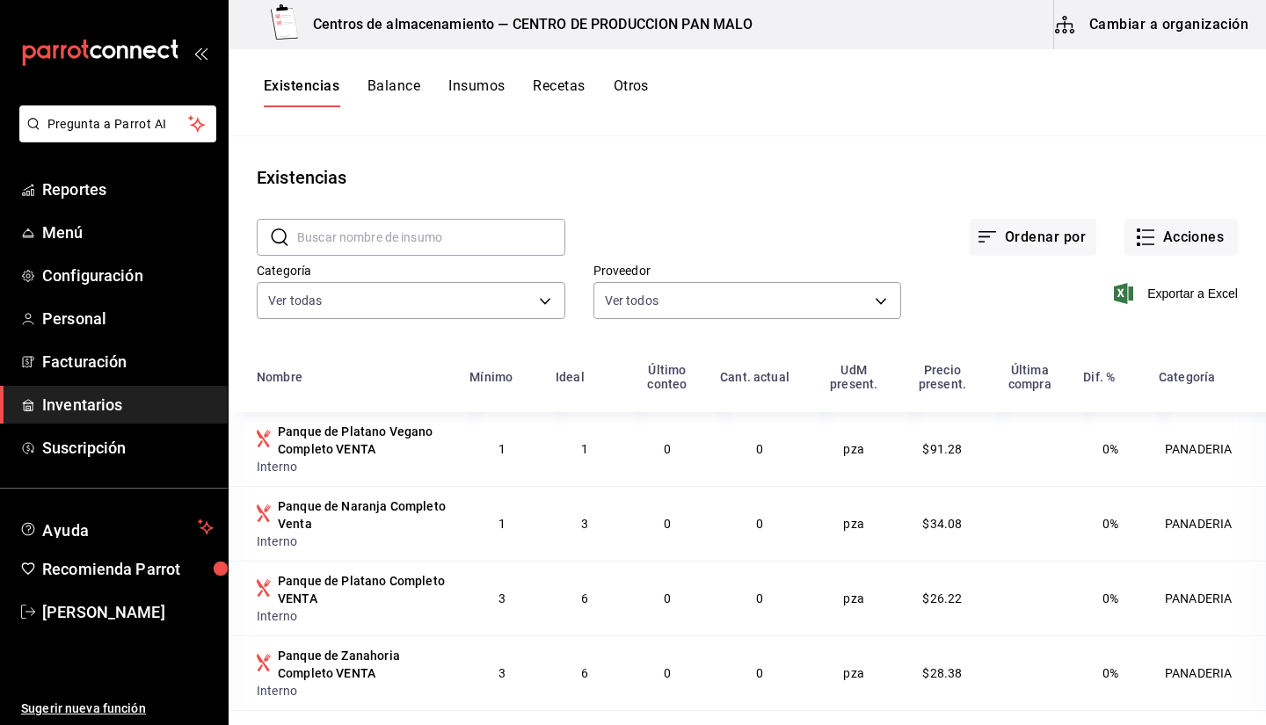
click at [640, 76] on div "Existencias Balance Insumos Recetas Otros" at bounding box center [747, 92] width 1037 height 87
click at [642, 98] on button "Otros" at bounding box center [631, 92] width 35 height 30
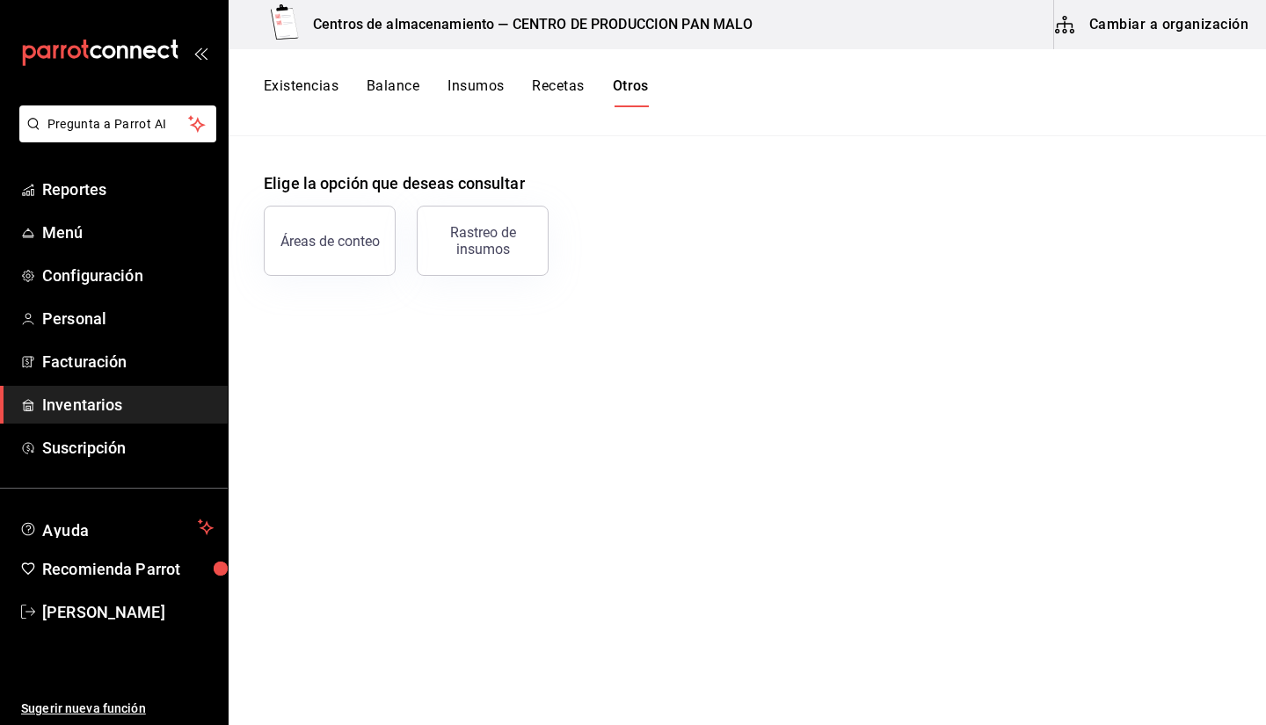
click at [331, 99] on button "Existencias" at bounding box center [301, 92] width 75 height 30
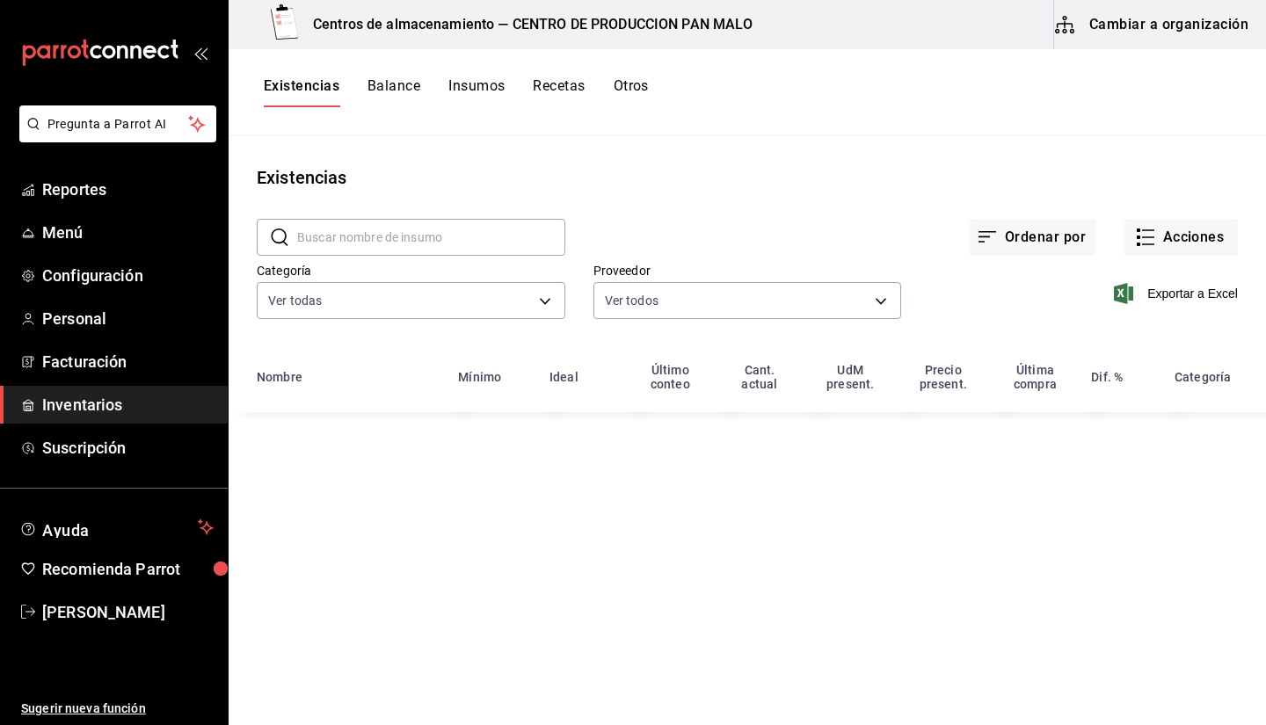
click at [478, 244] on input "text" at bounding box center [431, 237] width 268 height 35
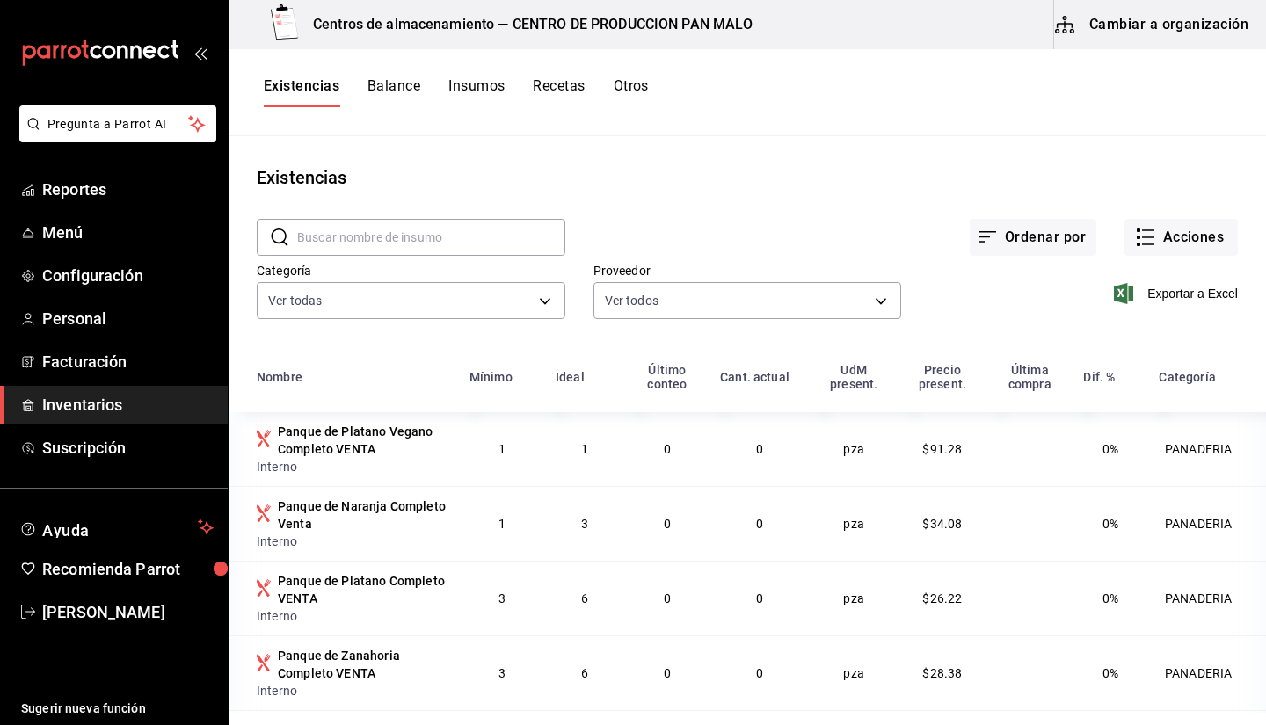
click at [1115, 216] on div "Ordenar por Acciones" at bounding box center [901, 223] width 673 height 65
click at [1172, 259] on div "Exportar a Excel" at bounding box center [1069, 280] width 337 height 90
click at [1163, 253] on button "Acciones" at bounding box center [1181, 237] width 113 height 37
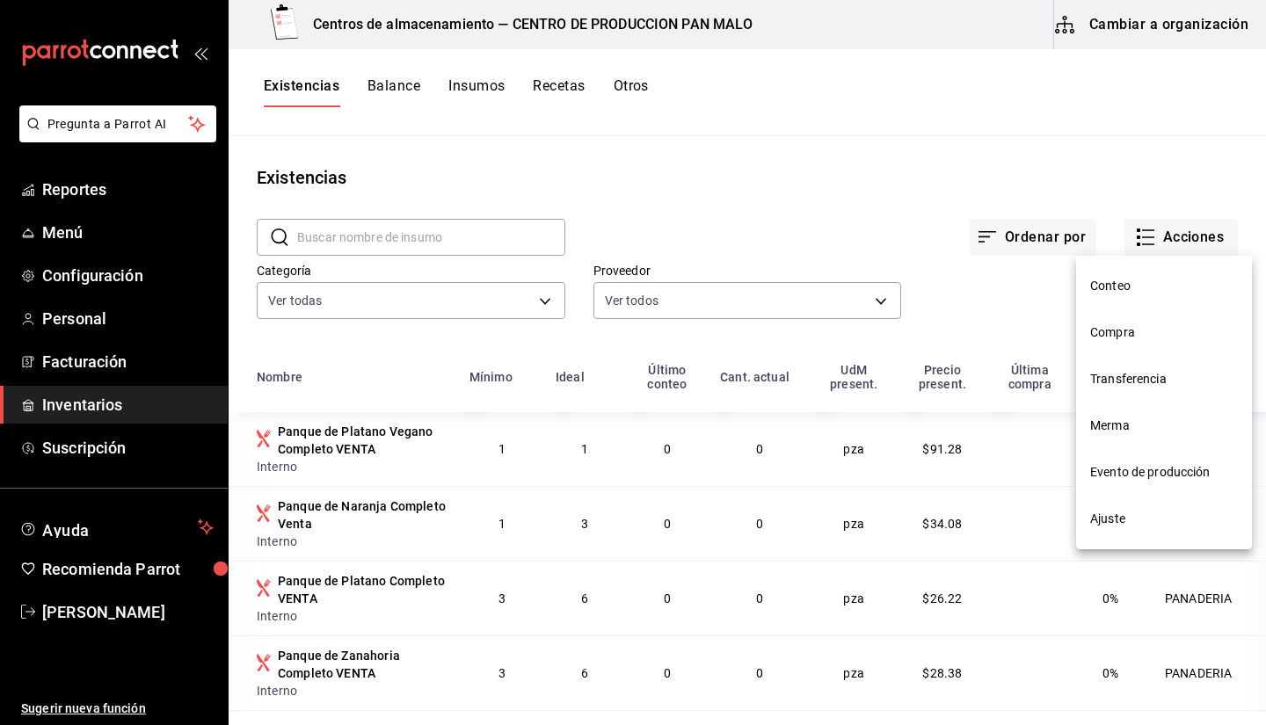
click at [1123, 389] on li "Transferencia" at bounding box center [1164, 379] width 176 height 47
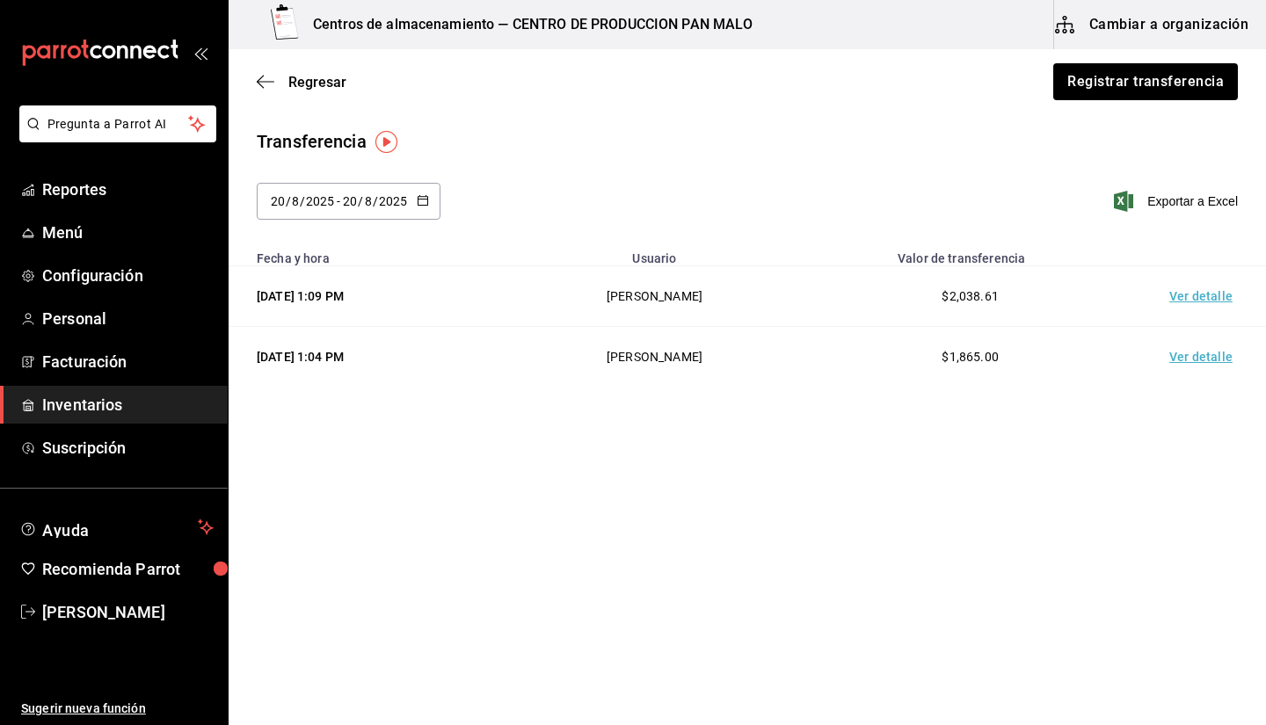
click at [1196, 304] on td "Ver detalle" at bounding box center [1204, 296] width 123 height 61
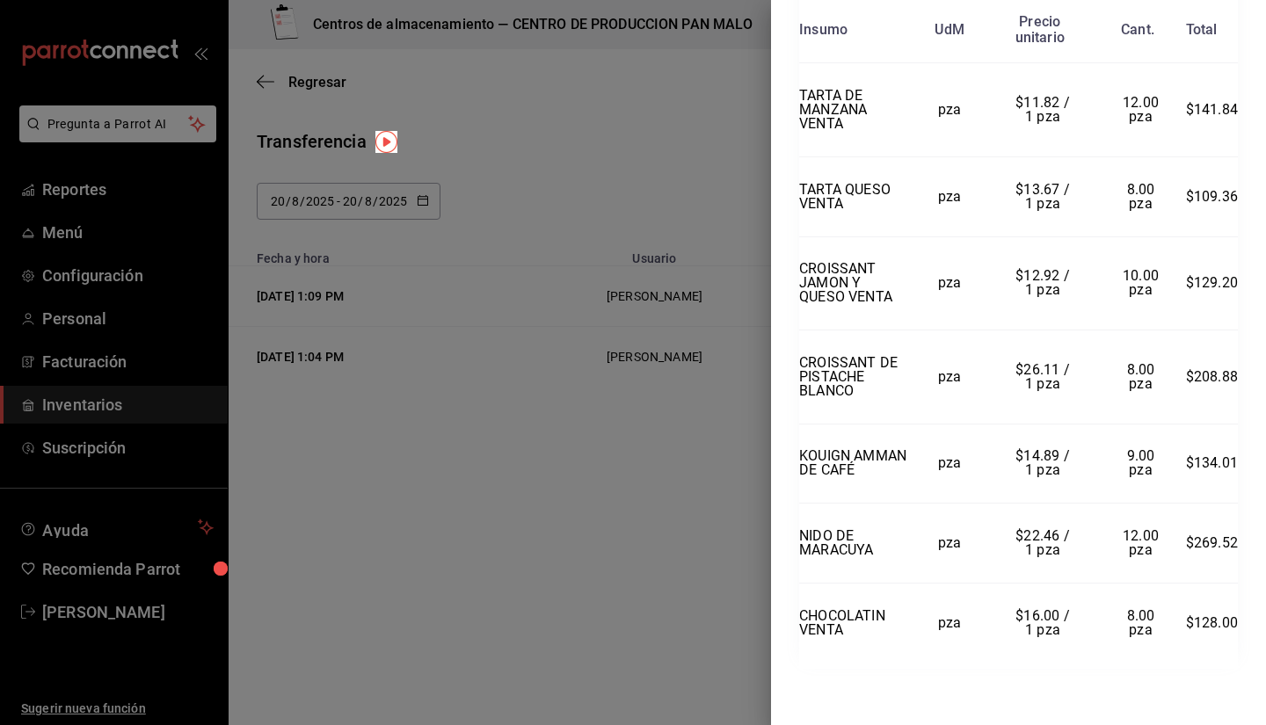
scroll to position [1738, 0]
click at [466, 523] on div at bounding box center [633, 362] width 1266 height 725
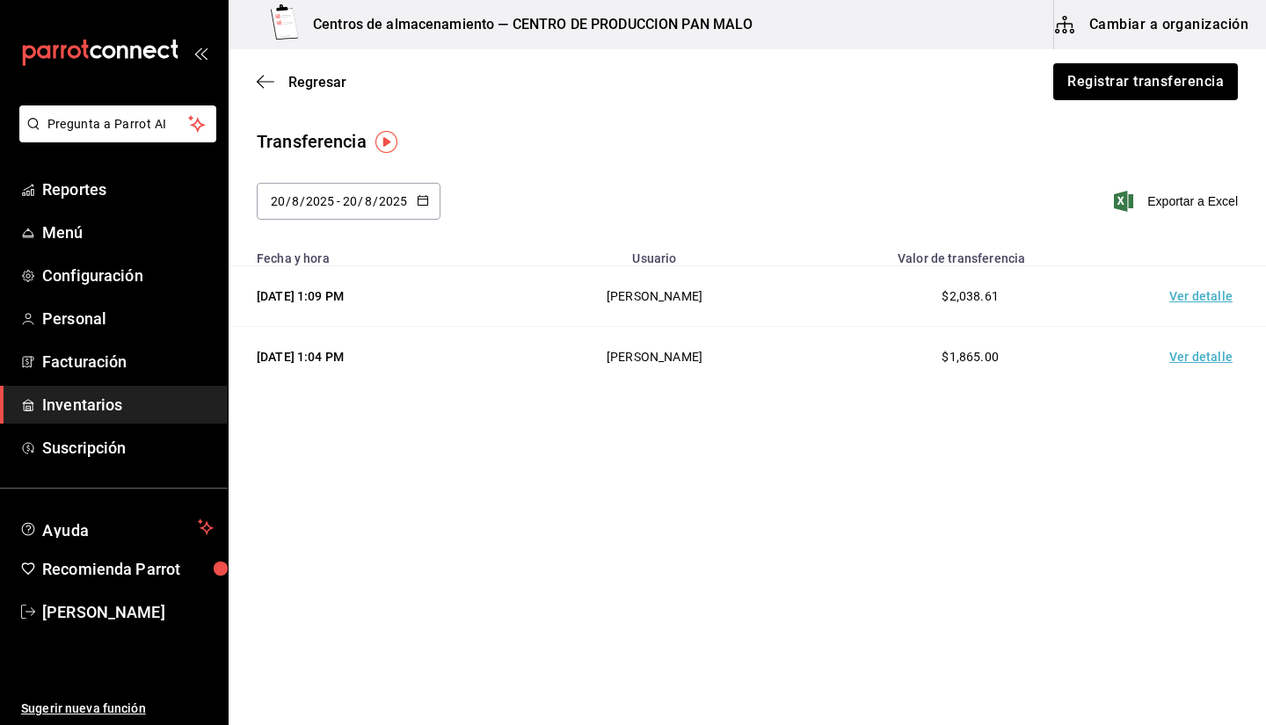
click at [1221, 366] on td "Ver detalle" at bounding box center [1204, 357] width 123 height 61
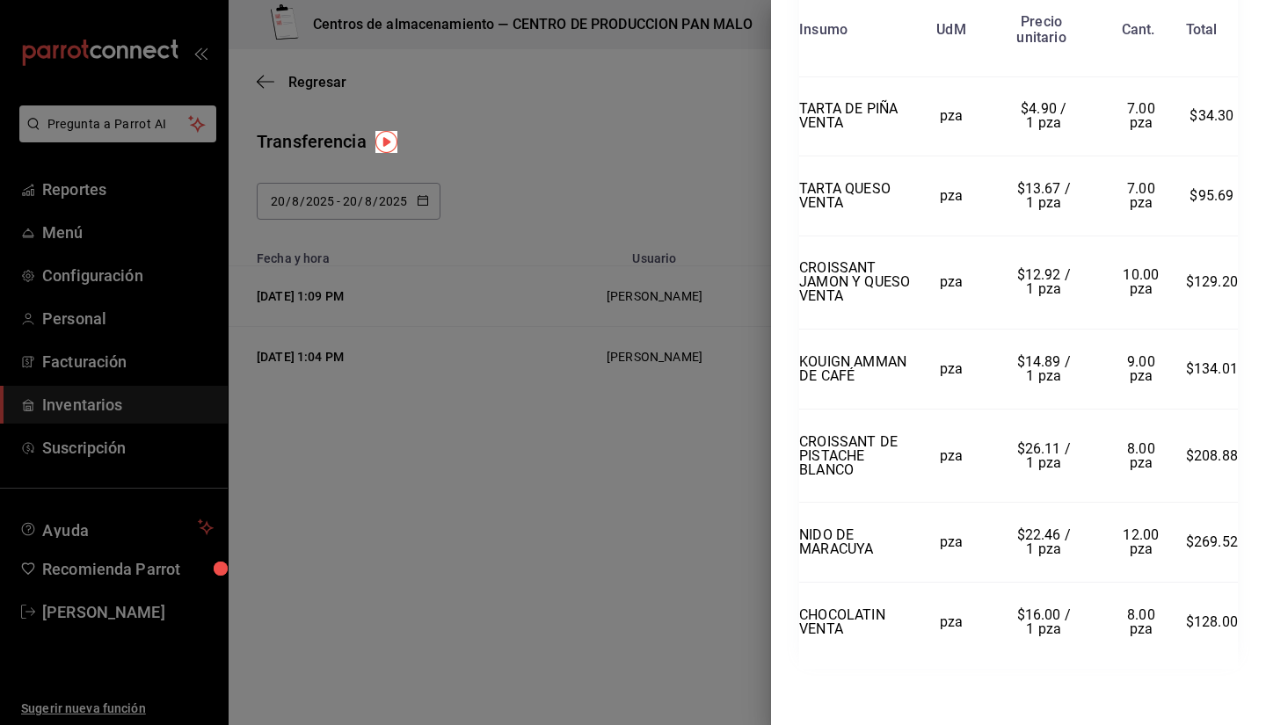
scroll to position [1968, 0]
click at [481, 464] on div at bounding box center [633, 362] width 1266 height 725
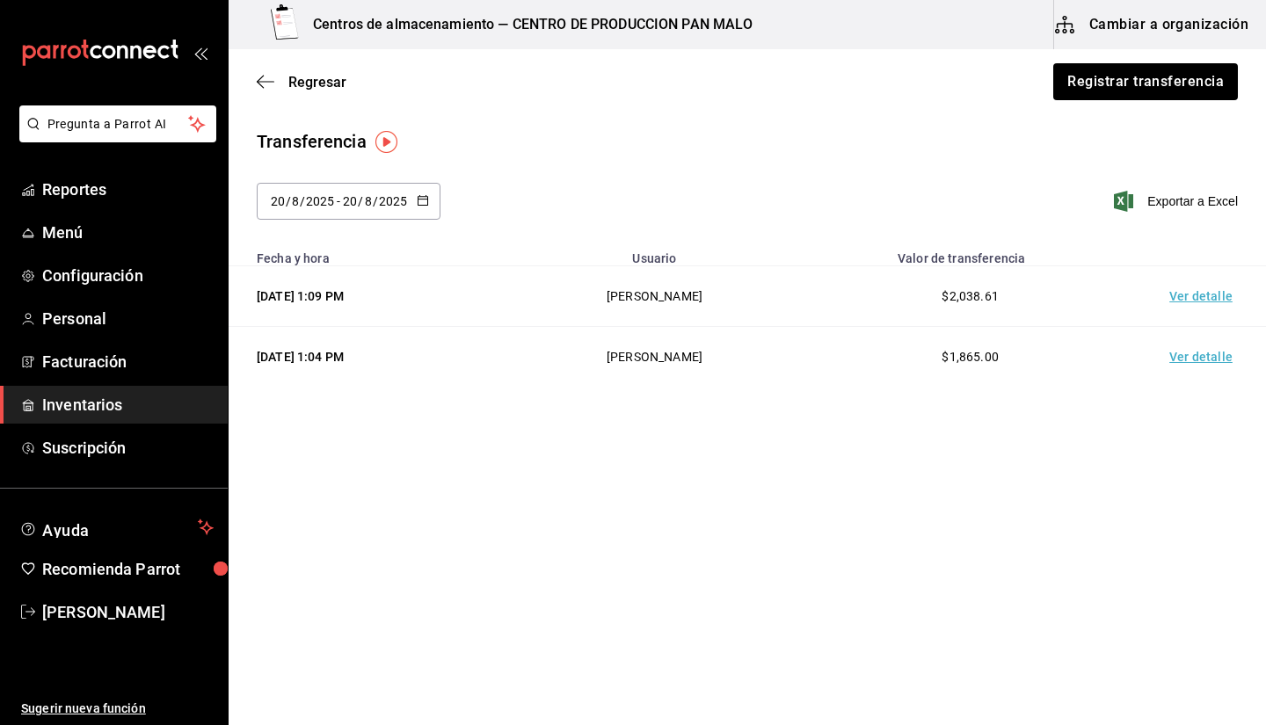
click at [374, 219] on div "2025-08-20 20 / 8 / 2025 - 2025-08-20 20 / 8 / 2025" at bounding box center [349, 201] width 184 height 37
click at [360, 297] on li "Ayer" at bounding box center [340, 297] width 166 height 40
type input "2025-08-19"
type input "19"
type input "2025-08-19"
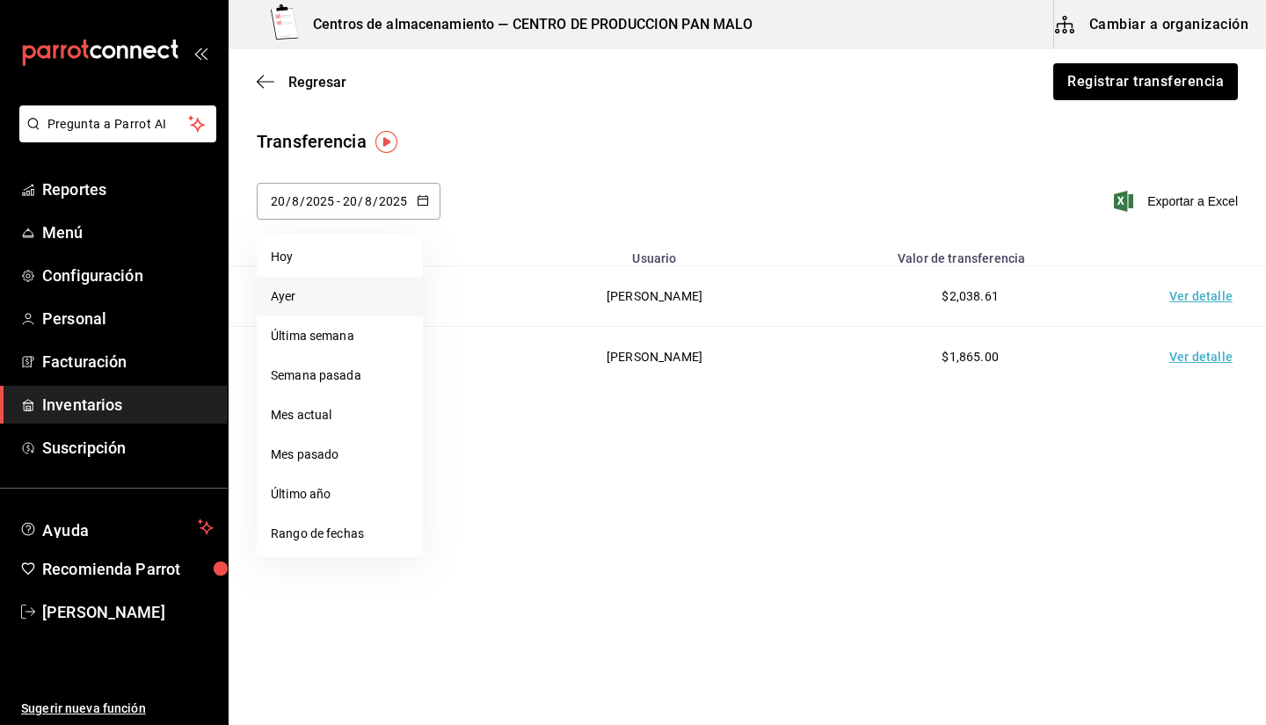
type input "19"
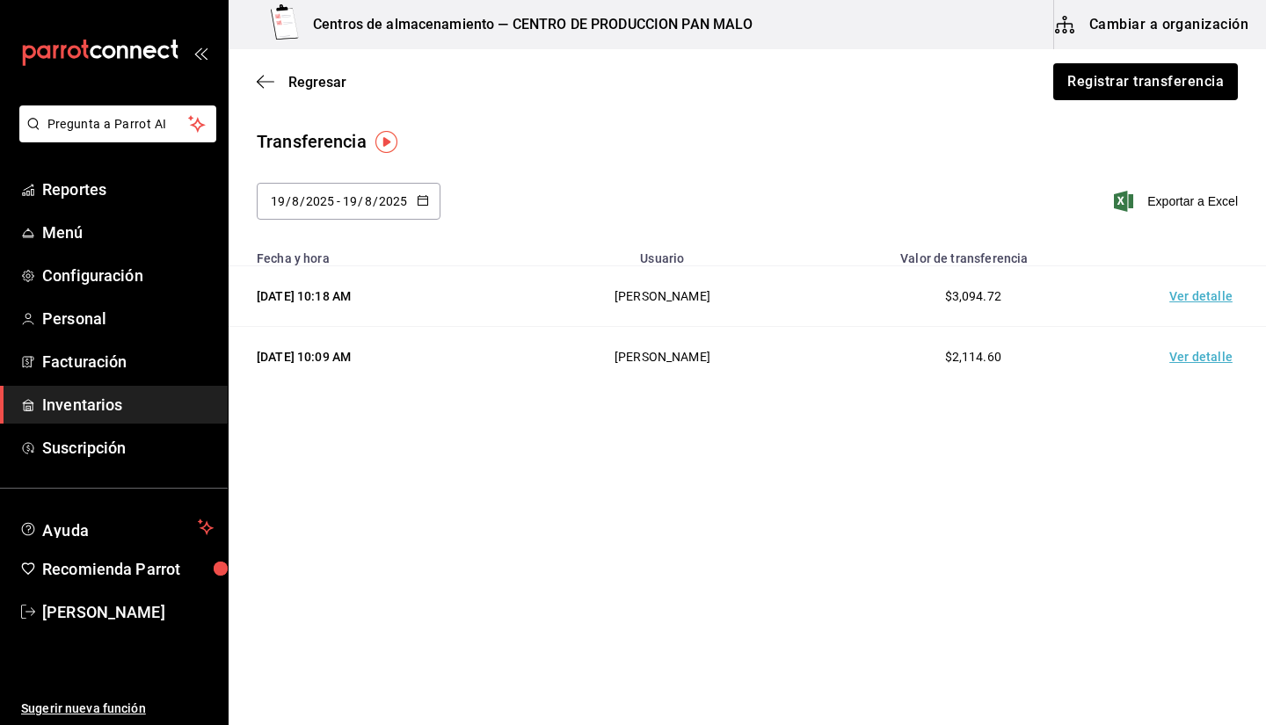
click at [1205, 355] on td "Ver detalle" at bounding box center [1204, 357] width 123 height 61
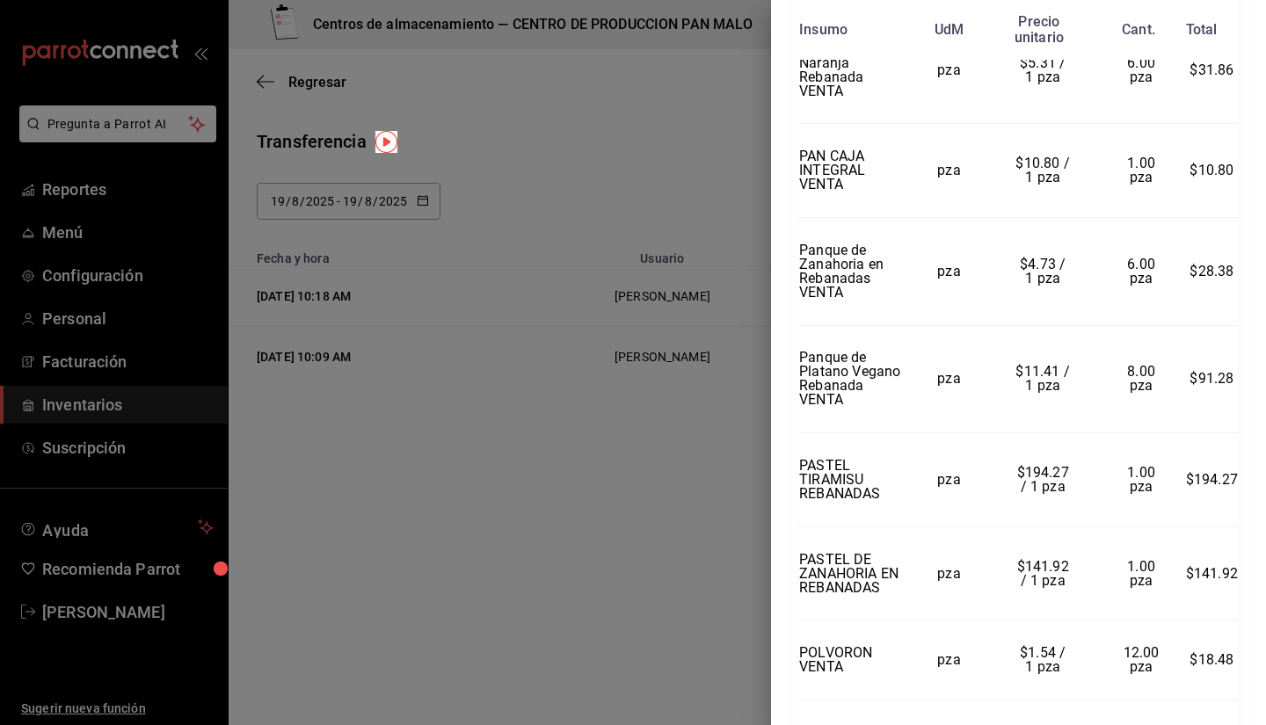
scroll to position [1342, 0]
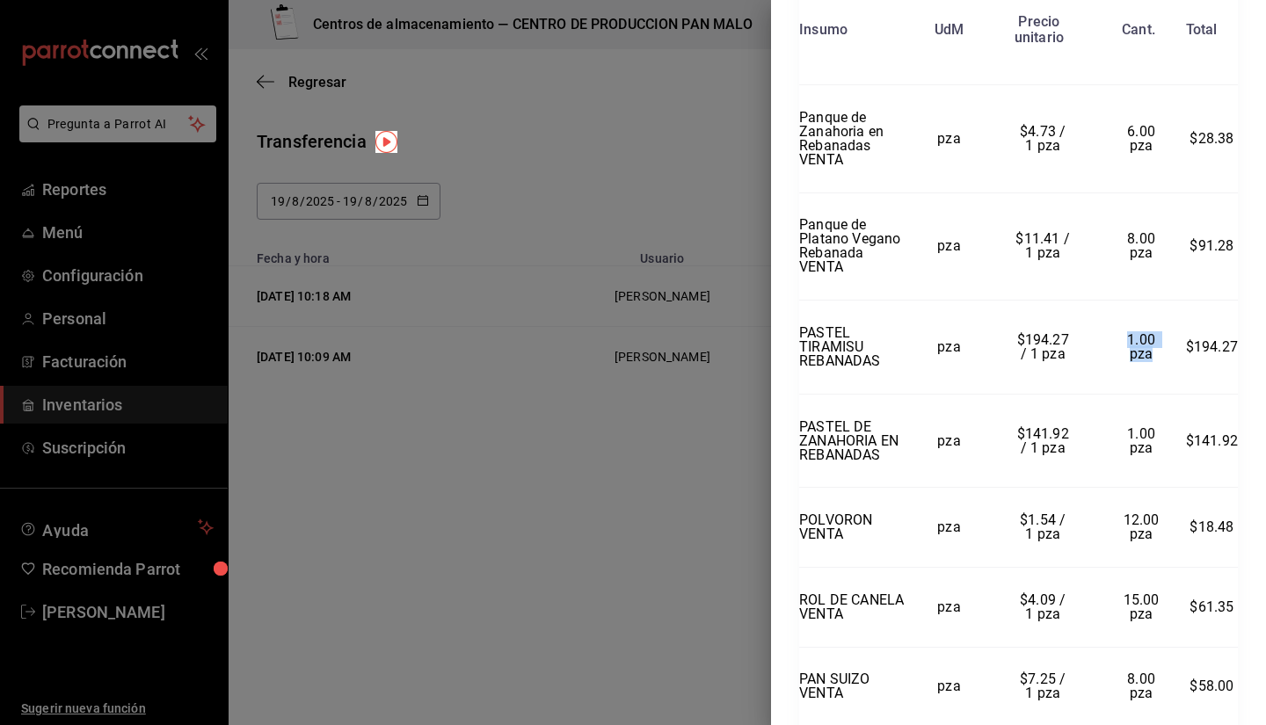
drag, startPoint x: 1112, startPoint y: 401, endPoint x: 1151, endPoint y: 405, distance: 38.9
click at [1151, 395] on td "1.00 pza" at bounding box center [1140, 348] width 89 height 94
click at [853, 395] on td "PASTEL TIRAMISU REBANADAS" at bounding box center [854, 348] width 110 height 94
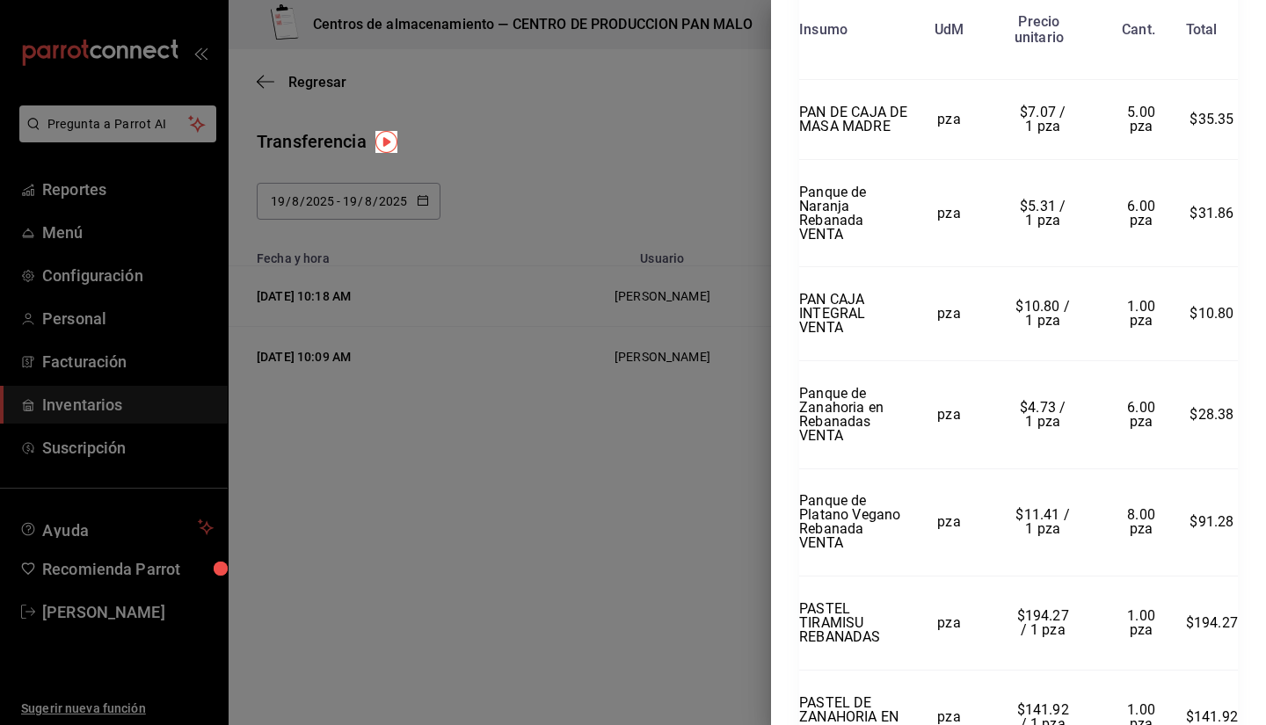
scroll to position [1050, 0]
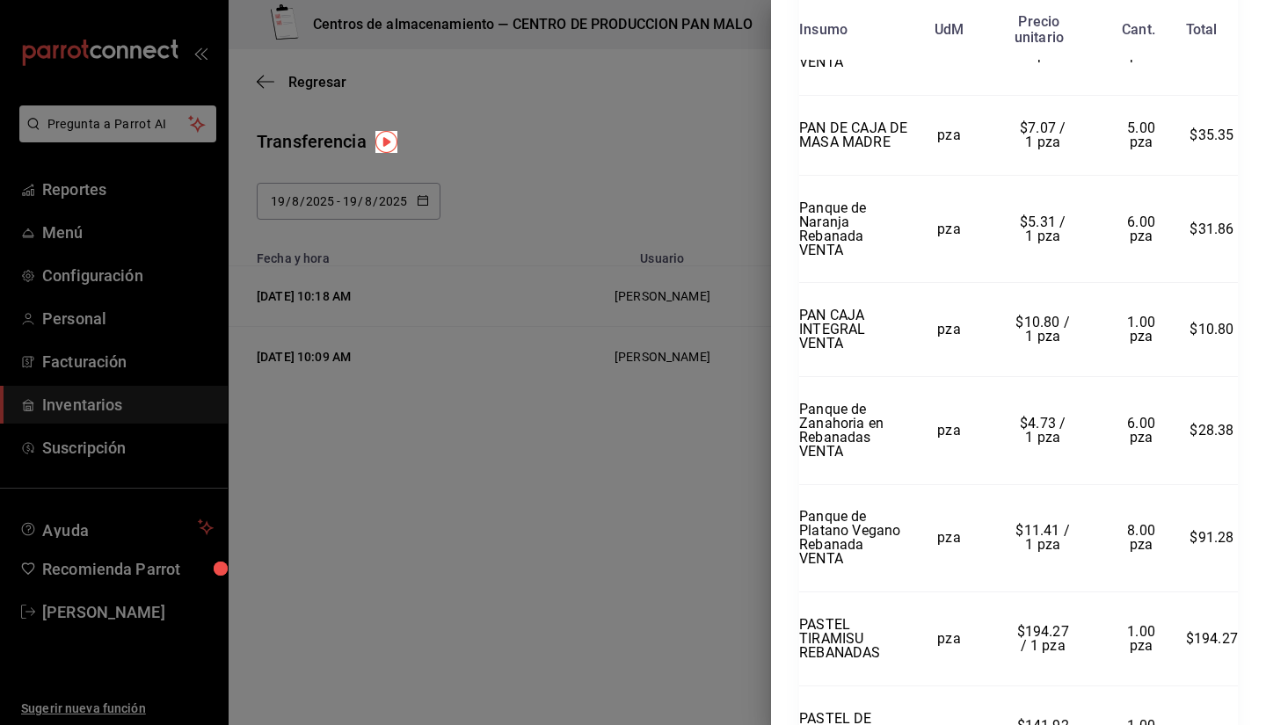
click at [518, 156] on div at bounding box center [633, 362] width 1266 height 725
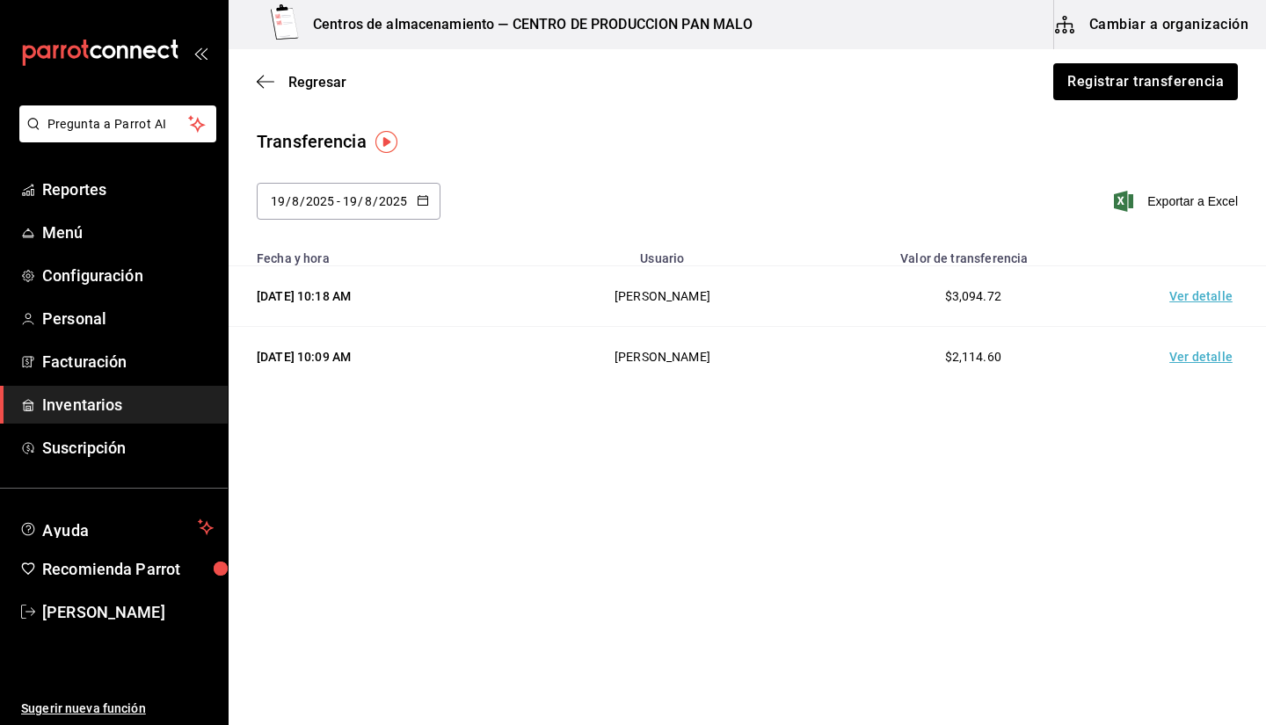
click at [142, 414] on span "Inventarios" at bounding box center [127, 405] width 171 height 24
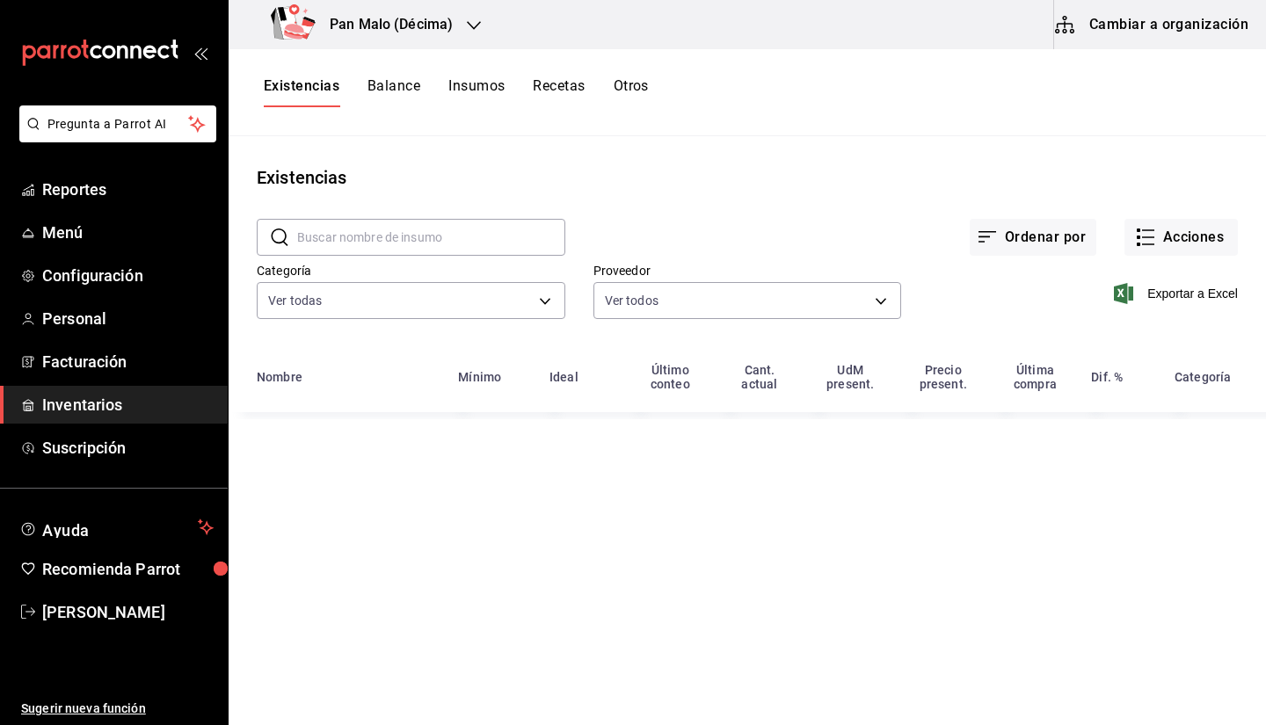
click at [435, 15] on h3 "Pan Malo (Décima)" at bounding box center [384, 24] width 137 height 21
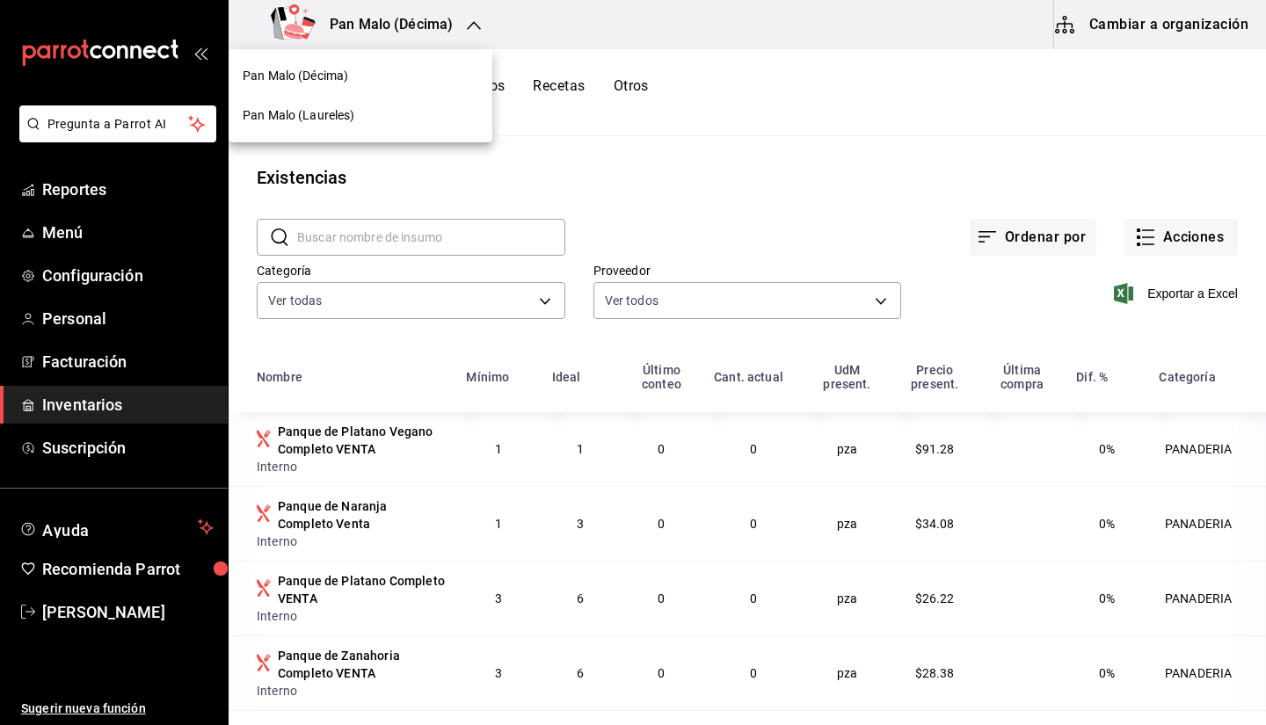
click at [413, 62] on div "Pan Malo (Décima)" at bounding box center [361, 76] width 264 height 40
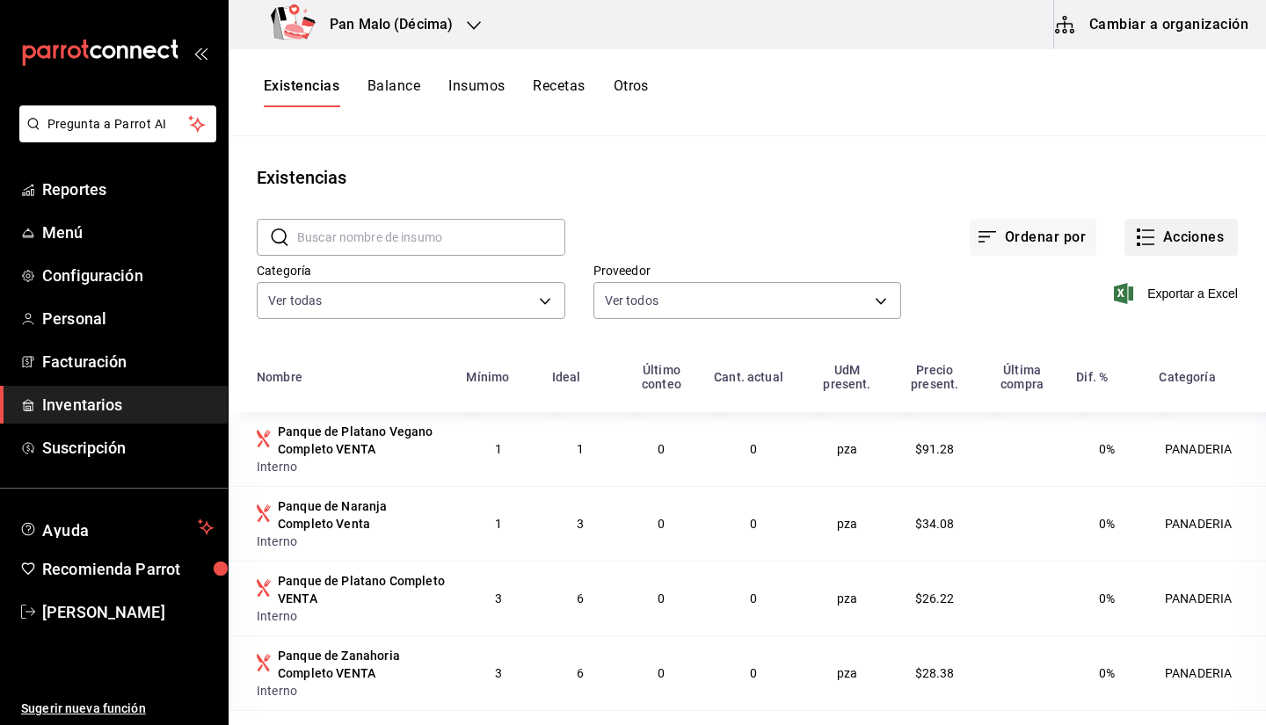
click at [1135, 247] on icon "button" at bounding box center [1145, 237] width 21 height 21
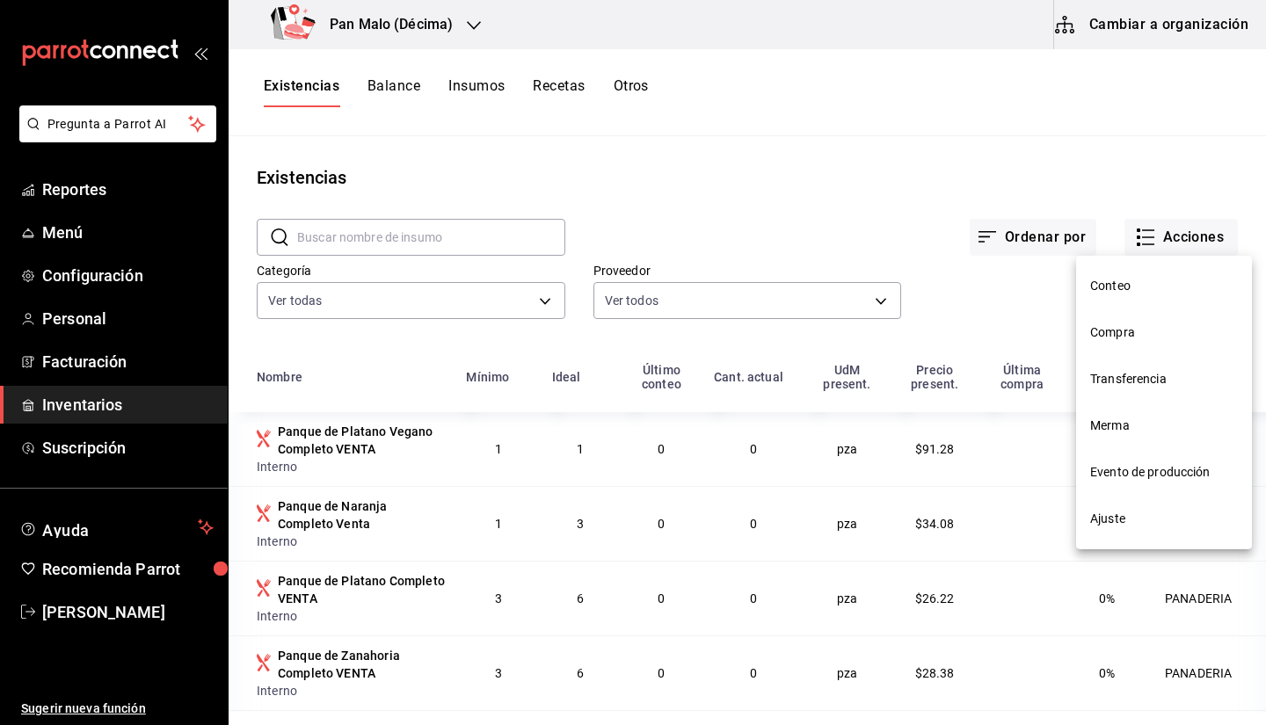
click at [1098, 511] on span "Ajuste" at bounding box center [1164, 519] width 148 height 18
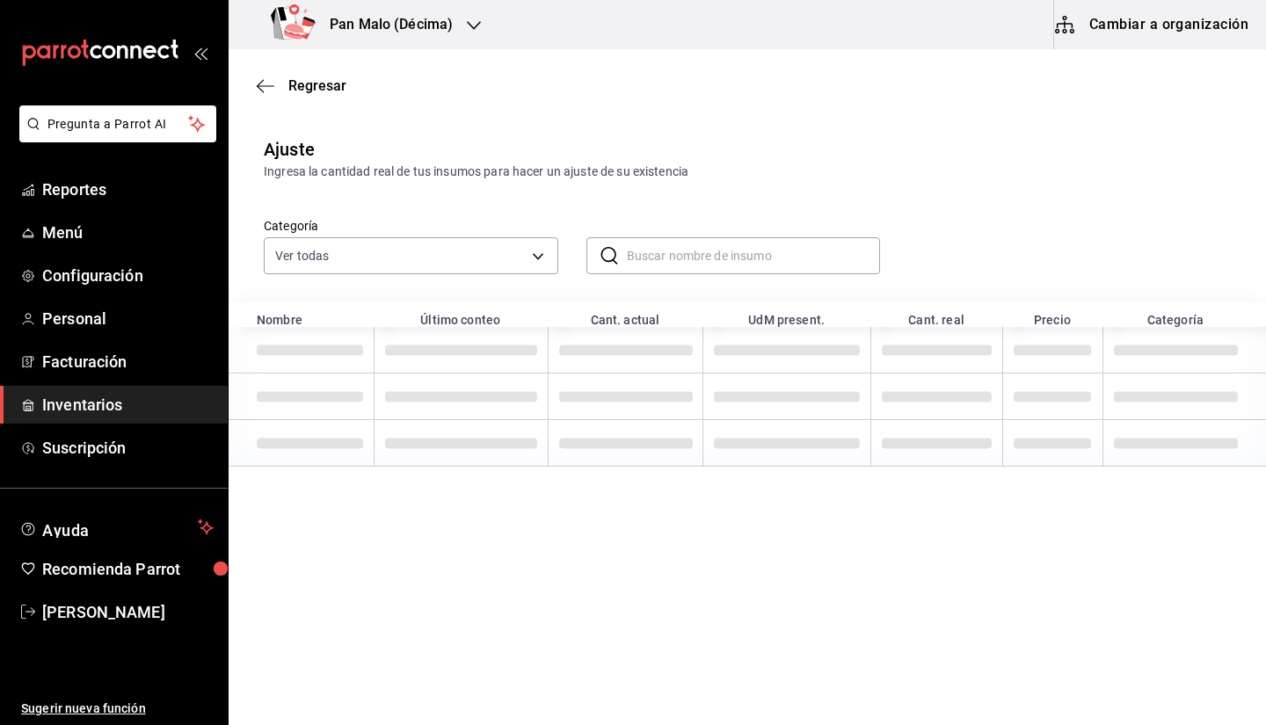
click at [694, 257] on input "text" at bounding box center [754, 255] width 254 height 35
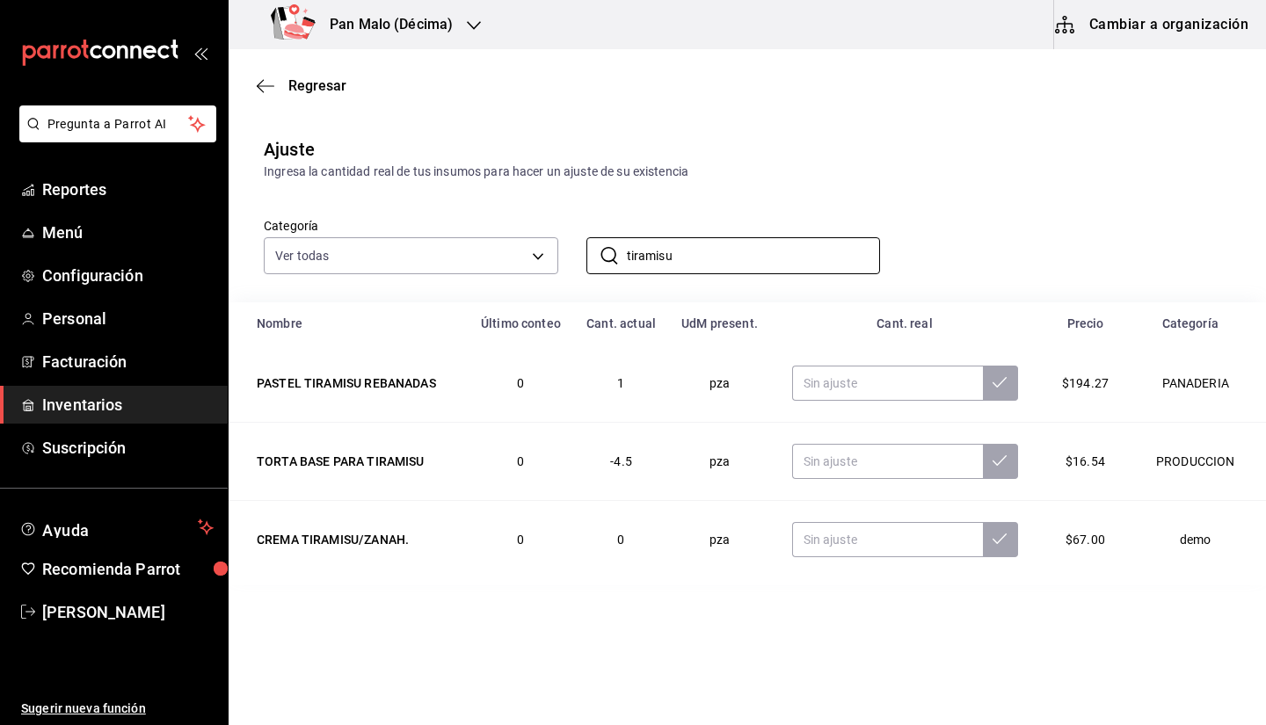
click at [824, 156] on div "Ajuste Ingresa la cantidad real de tus insumos para hacer un ajuste de su exist…" at bounding box center [747, 158] width 1037 height 45
click at [700, 247] on input "tiramisu" at bounding box center [754, 255] width 254 height 35
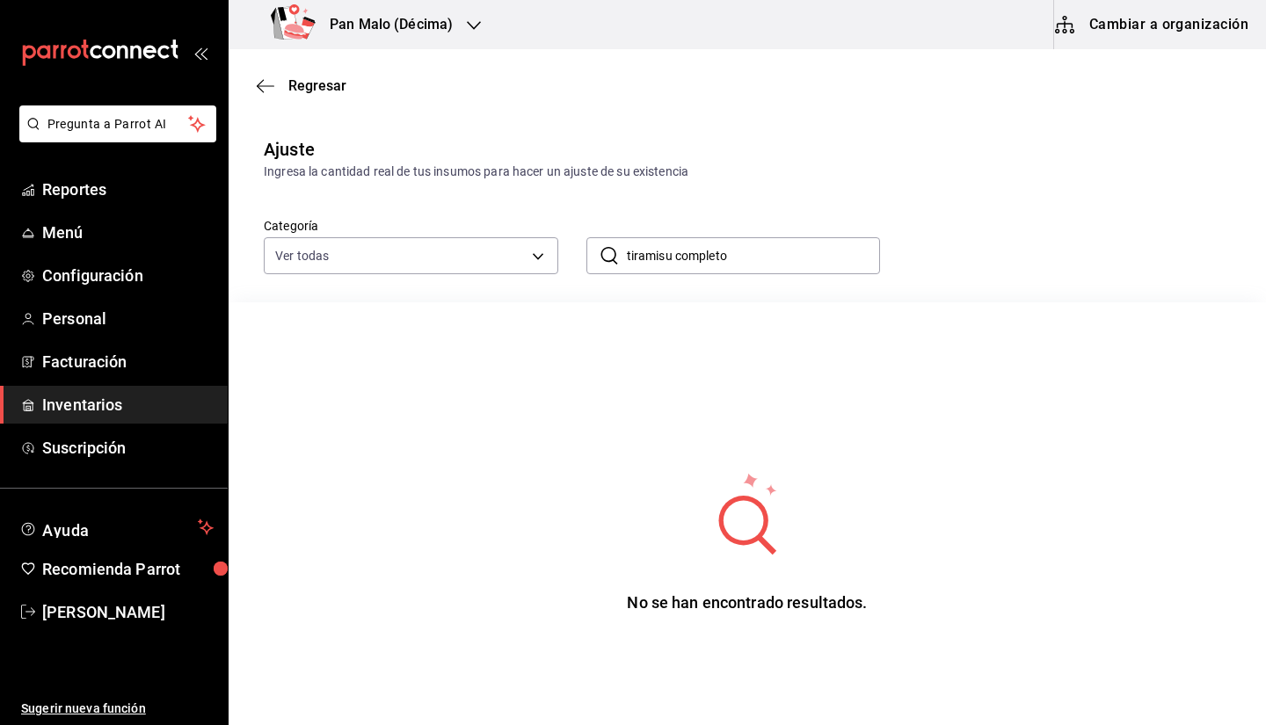
click at [729, 254] on input "tiramisu completo" at bounding box center [754, 255] width 254 height 35
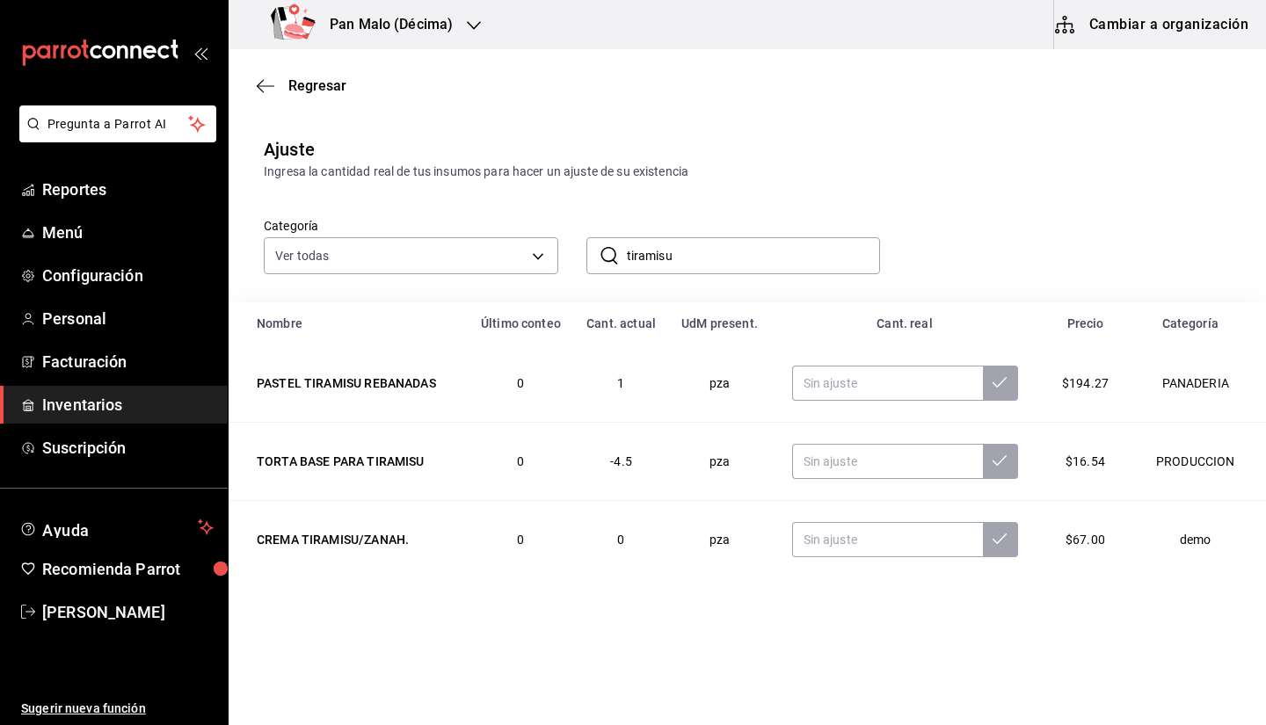
click at [669, 269] on input "tiramisu" at bounding box center [754, 255] width 254 height 35
click at [732, 255] on input "tiramisu" at bounding box center [754, 255] width 254 height 35
click at [751, 182] on div "Categoría Ver todas 57a97c15-a577-4602-bf7e-77eca11ca1d4,845d24ca-60dd-4e7e-b3c…" at bounding box center [719, 227] width 967 height 93
click at [688, 273] on div "​ tiramisu ​" at bounding box center [733, 255] width 295 height 37
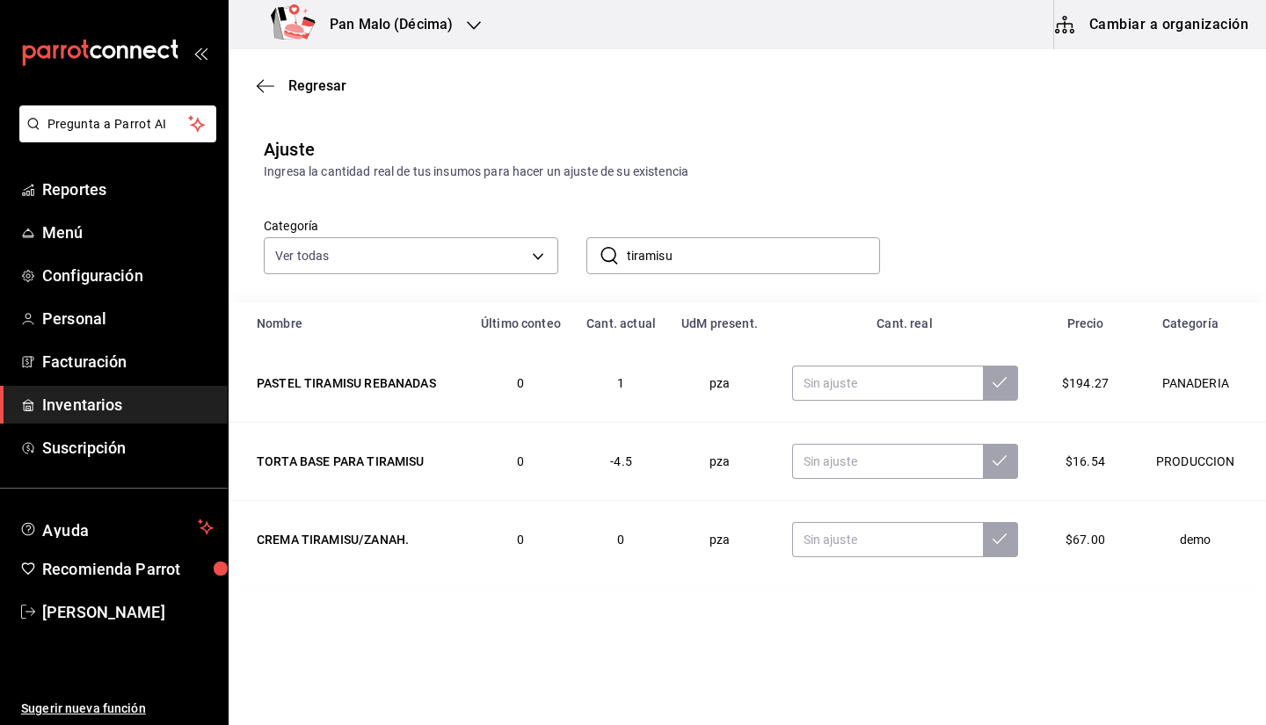
click at [688, 273] on div "​ tiramisu ​" at bounding box center [733, 255] width 295 height 37
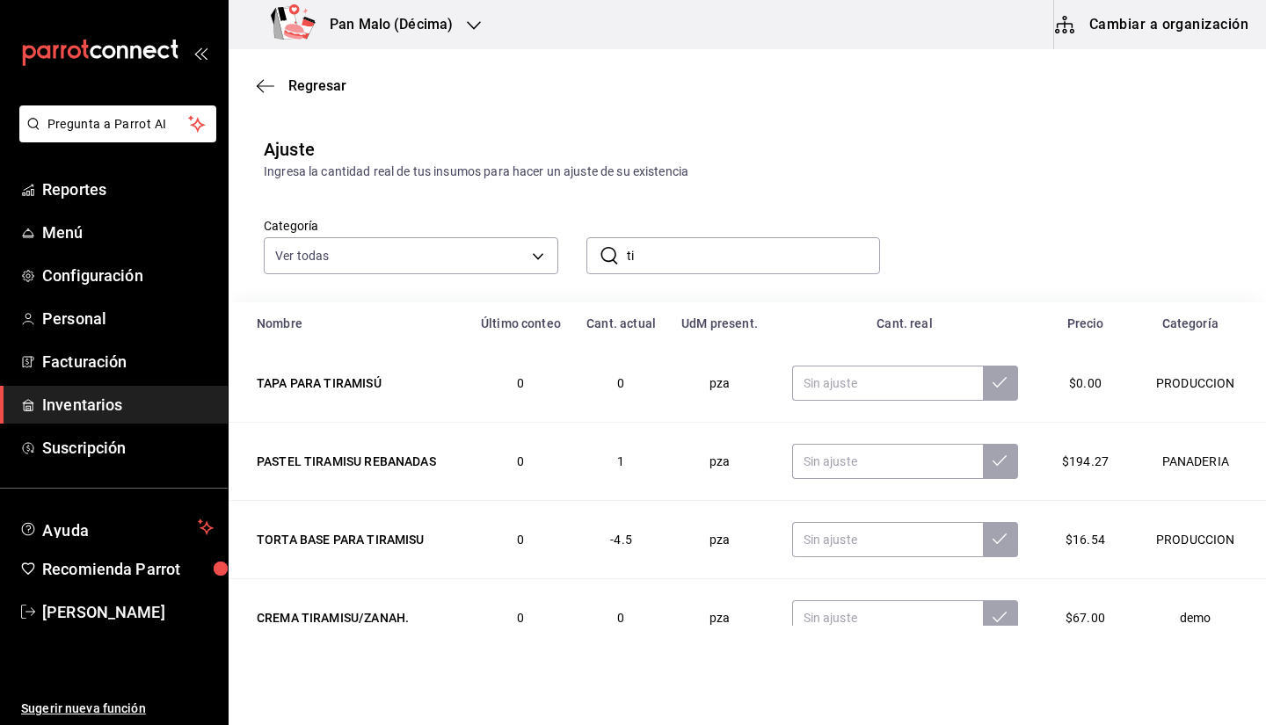
type input "t"
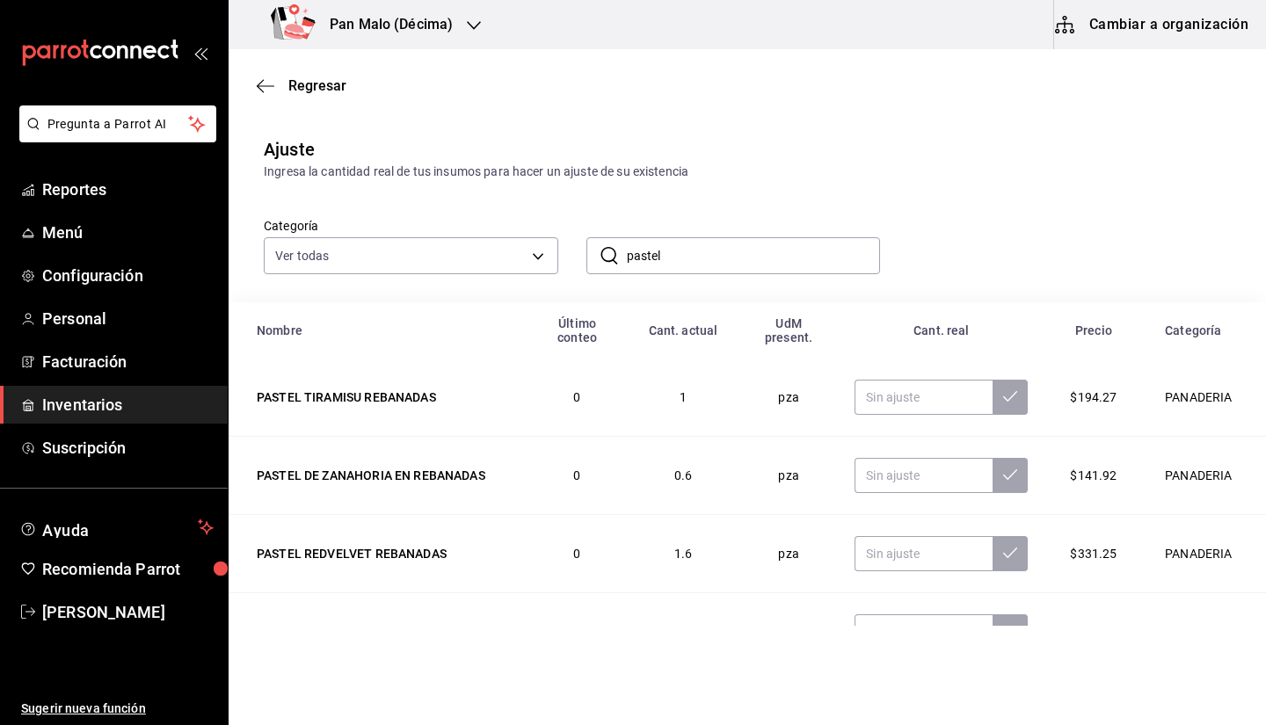
click at [709, 249] on input "pastel" at bounding box center [754, 255] width 254 height 35
click at [819, 253] on input "pastel" at bounding box center [754, 255] width 254 height 35
click at [808, 215] on div "​ pastel ​" at bounding box center [719, 241] width 323 height 65
click at [768, 247] on input "pastel" at bounding box center [754, 255] width 254 height 35
type input "paste"
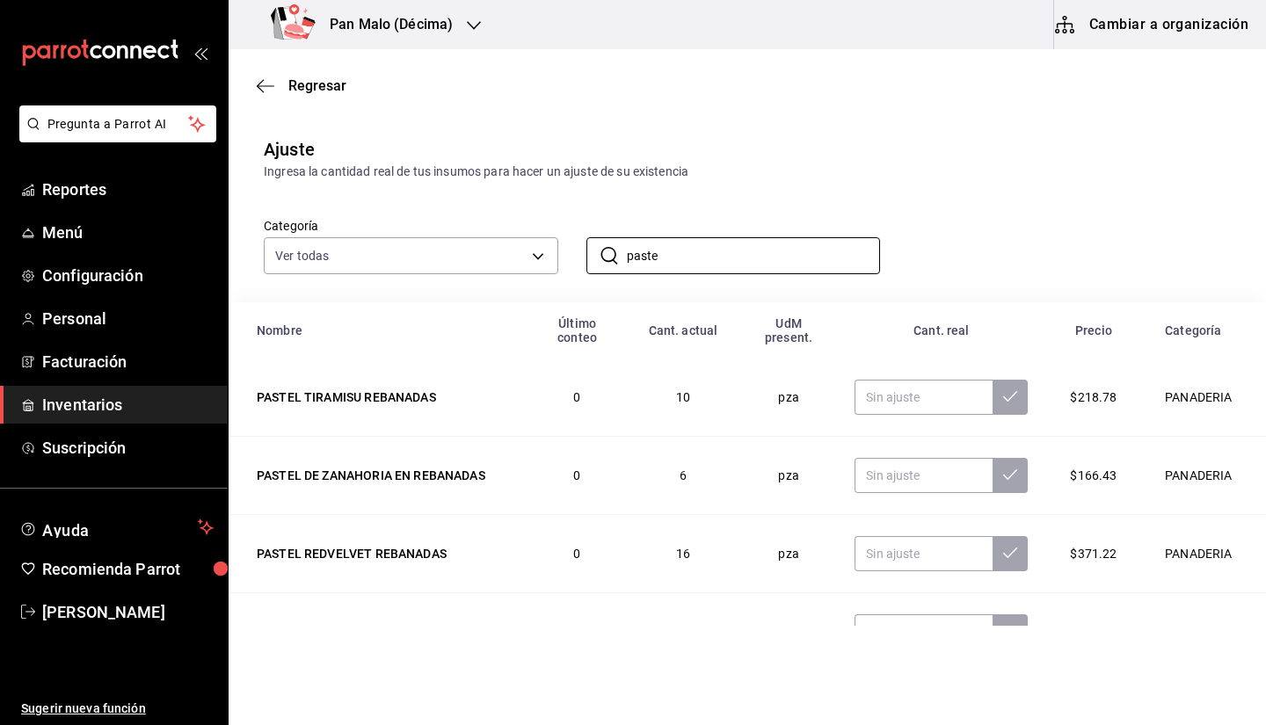
click at [936, 222] on div "Categoría Ver todas 57a97c15-a577-4602-bf7e-77eca11ca1d4,845d24ca-60dd-4e7e-b3c…" at bounding box center [719, 227] width 967 height 93
click at [830, 154] on div "Ajuste Ingresa la cantidad real de tus insumos para hacer un ajuste de su exist…" at bounding box center [747, 158] width 1037 height 45
click at [771, 175] on div "Ingresa la cantidad real de tus insumos para hacer un ajuste de su existencia" at bounding box center [747, 172] width 967 height 18
click at [734, 173] on div "Ingresa la cantidad real de tus insumos para hacer un ajuste de su existencia" at bounding box center [747, 172] width 967 height 18
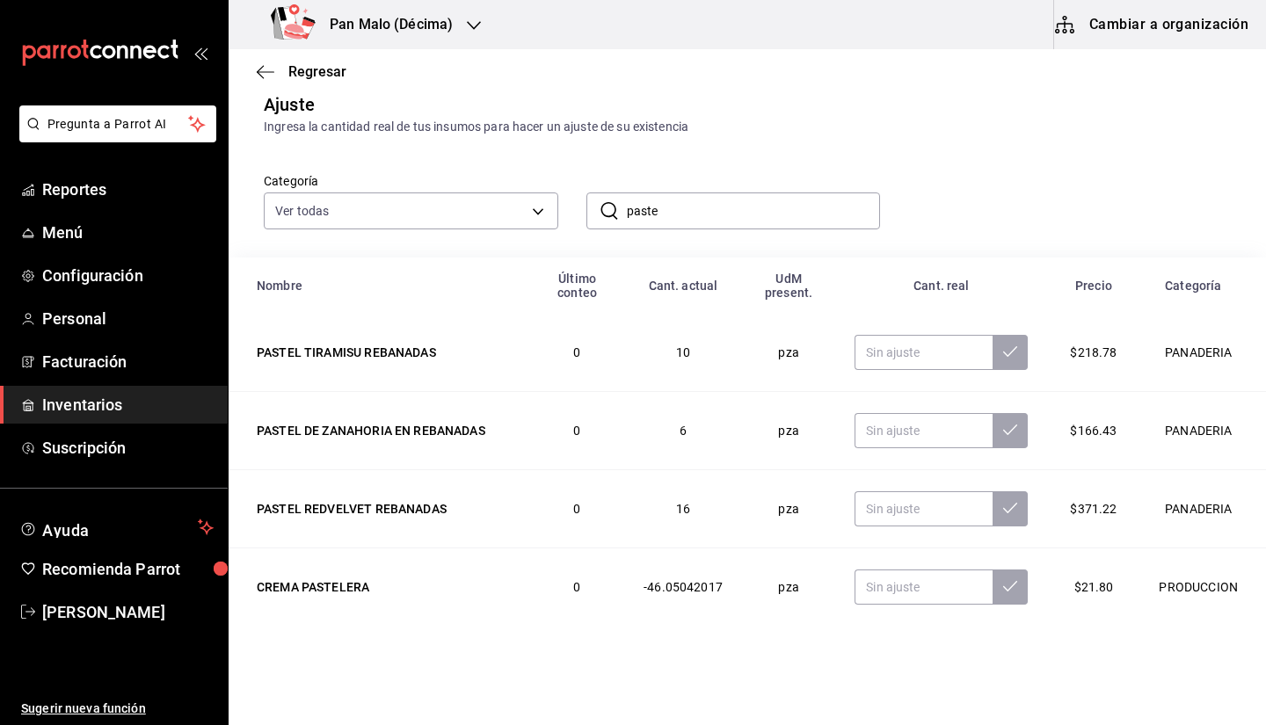
scroll to position [40, 0]
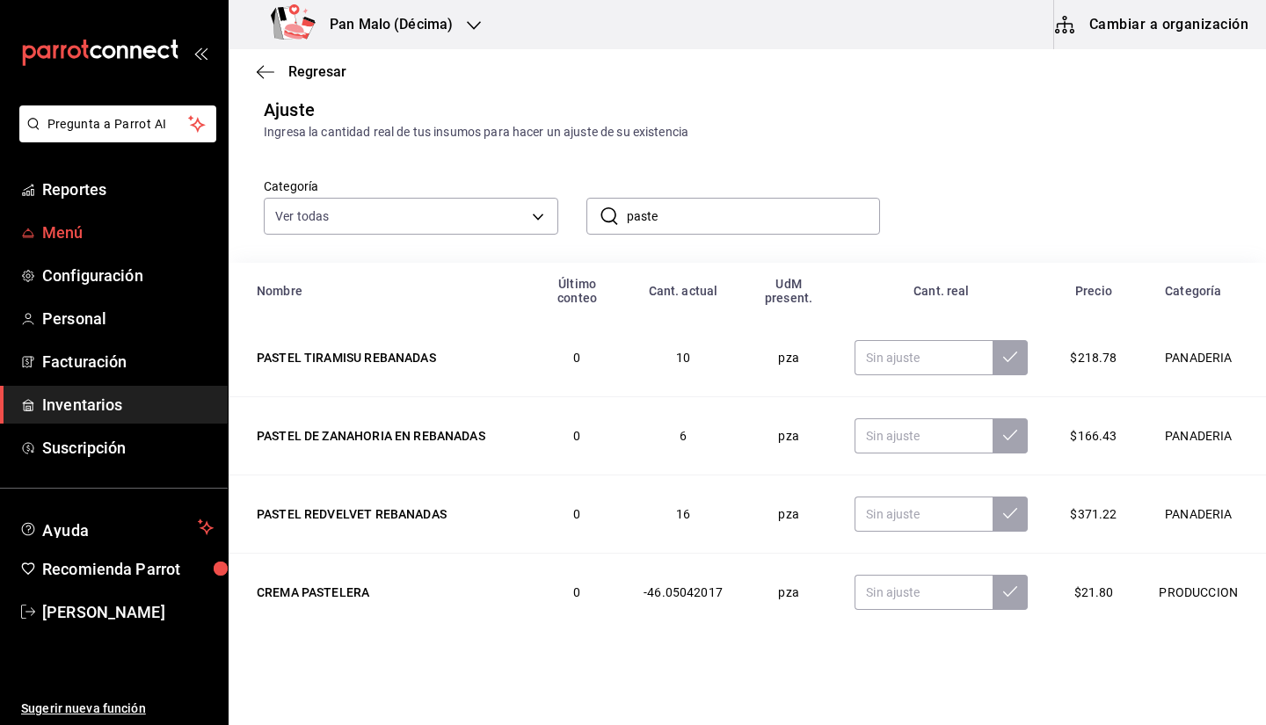
click at [127, 225] on span "Menú" at bounding box center [127, 233] width 171 height 24
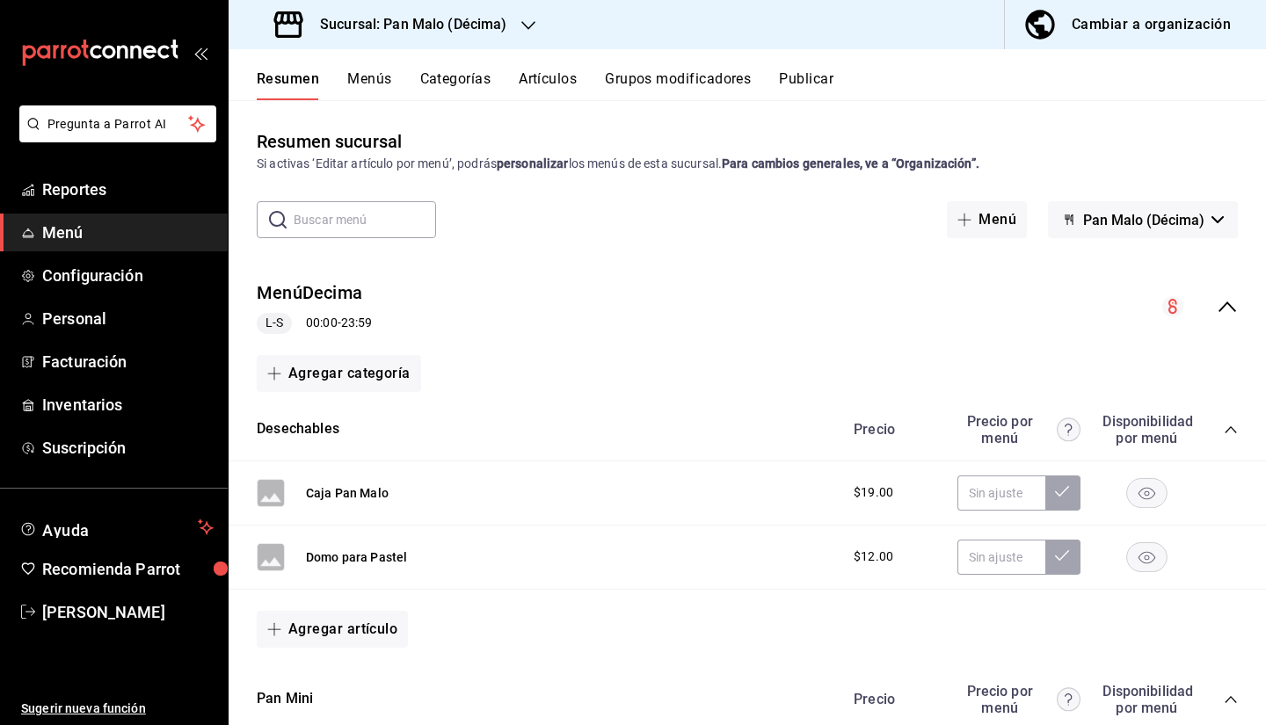
click at [389, 79] on button "Menús" at bounding box center [369, 85] width 44 height 30
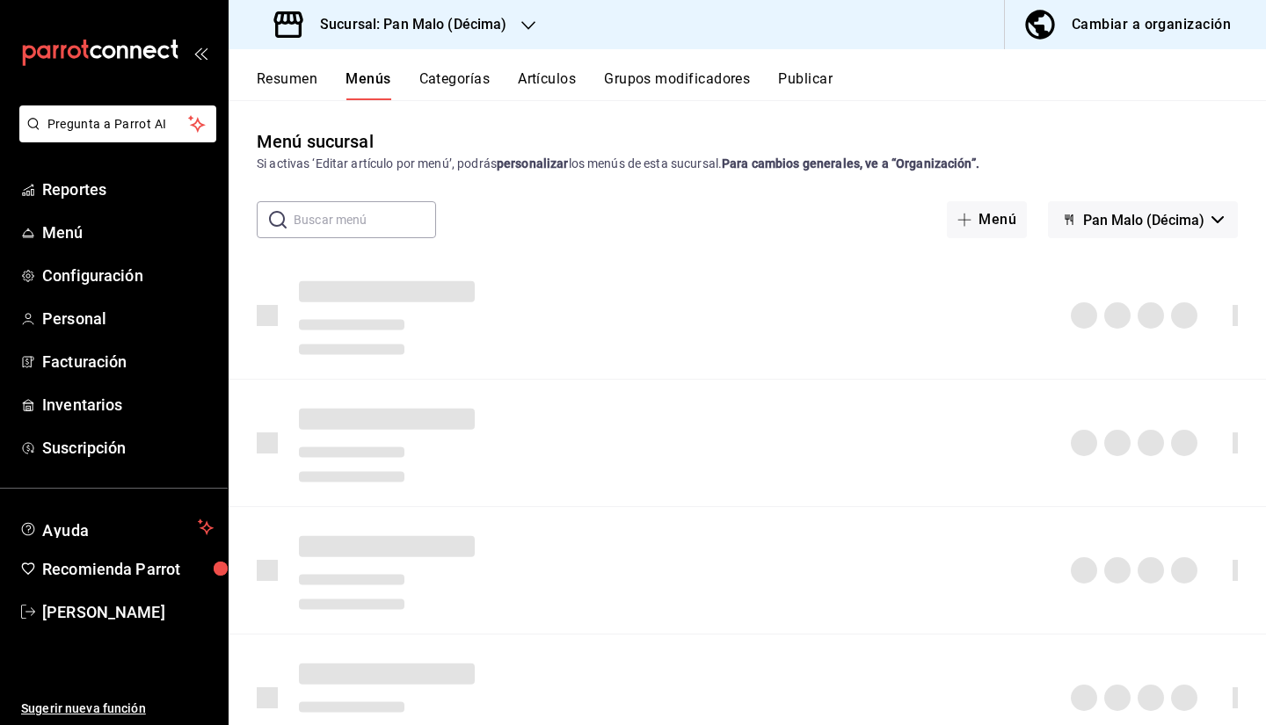
click at [348, 220] on input "text" at bounding box center [365, 219] width 142 height 35
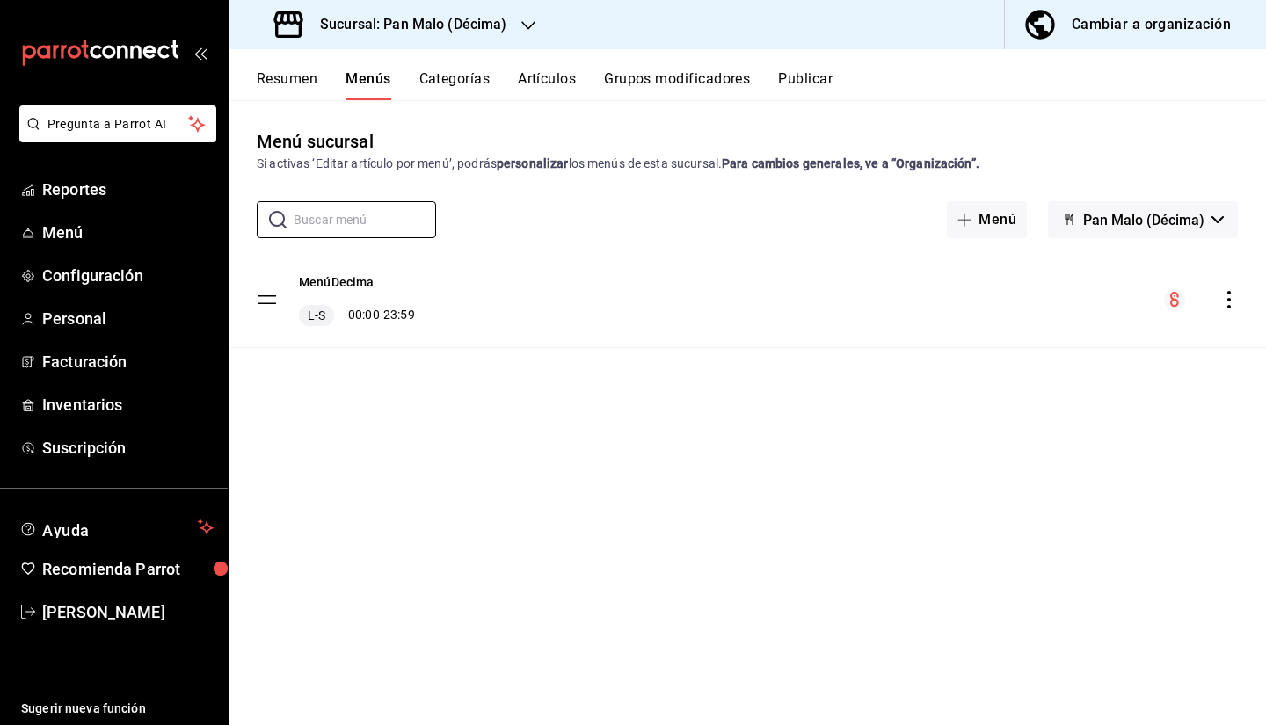
click at [547, 78] on button "Artículos" at bounding box center [547, 85] width 58 height 30
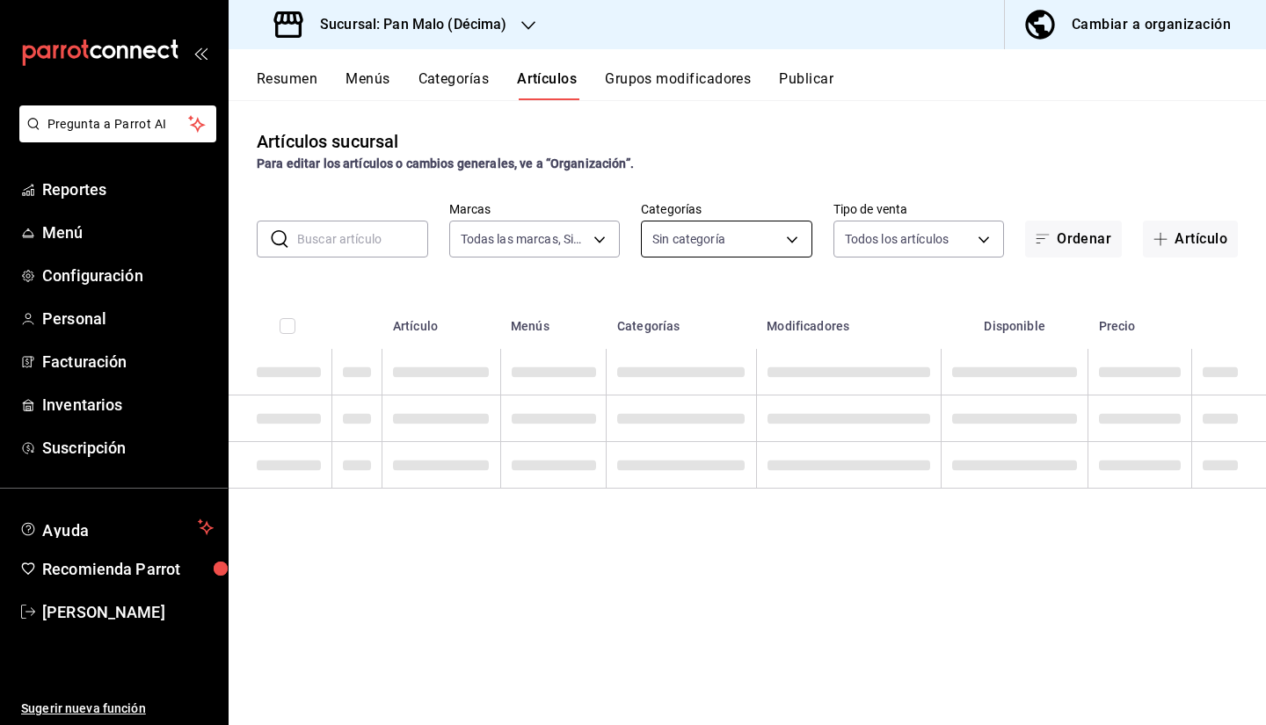
type input "466bce2b-5cc3-4329-804f-08308640c70a"
type input "1ae9769f-fbd9-46c1-8cdf-2a0aa2f7bce2,a76e23ba-8092-426a-a52d-0d66dea9f822,03a84…"
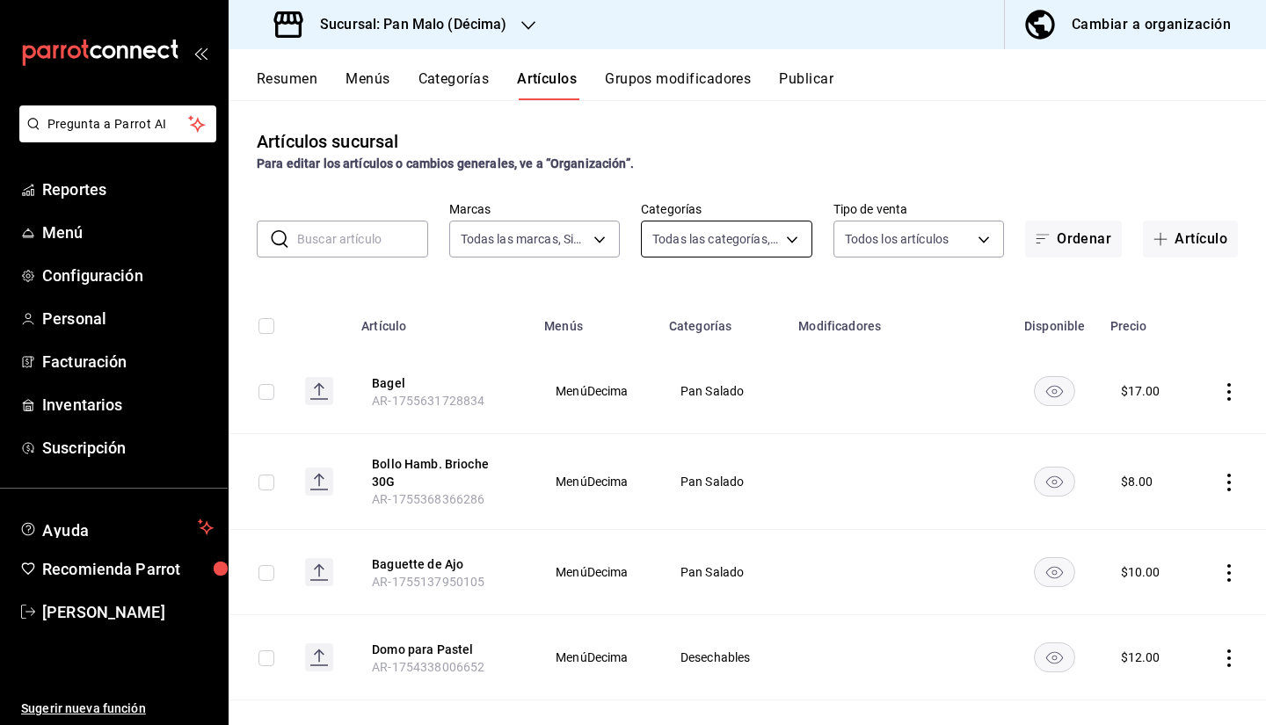
click at [671, 238] on body "Pregunta a Parrot AI Reportes Menú Configuración Personal Facturación Inventari…" at bounding box center [633, 362] width 1266 height 725
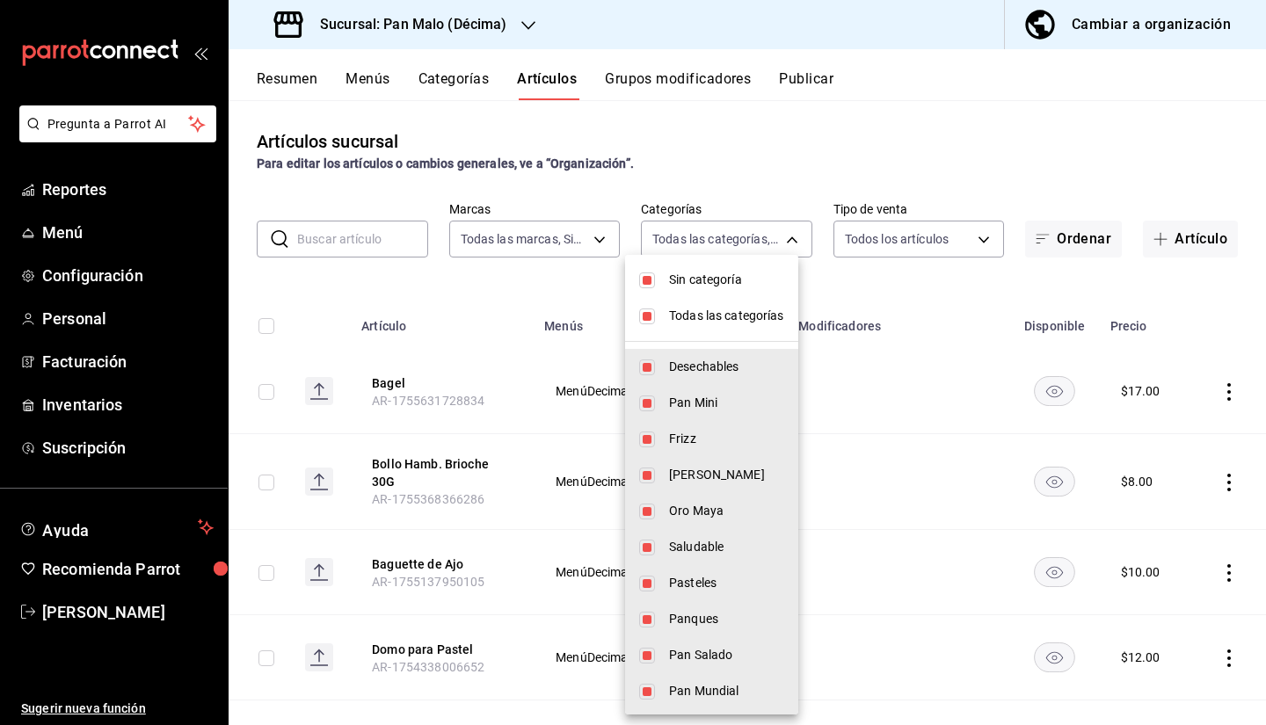
click at [674, 281] on span "Sin categoría" at bounding box center [726, 280] width 115 height 18
checkbox input "false"
click at [725, 321] on span "Todas las categorías" at bounding box center [726, 316] width 115 height 18
checkbox input "false"
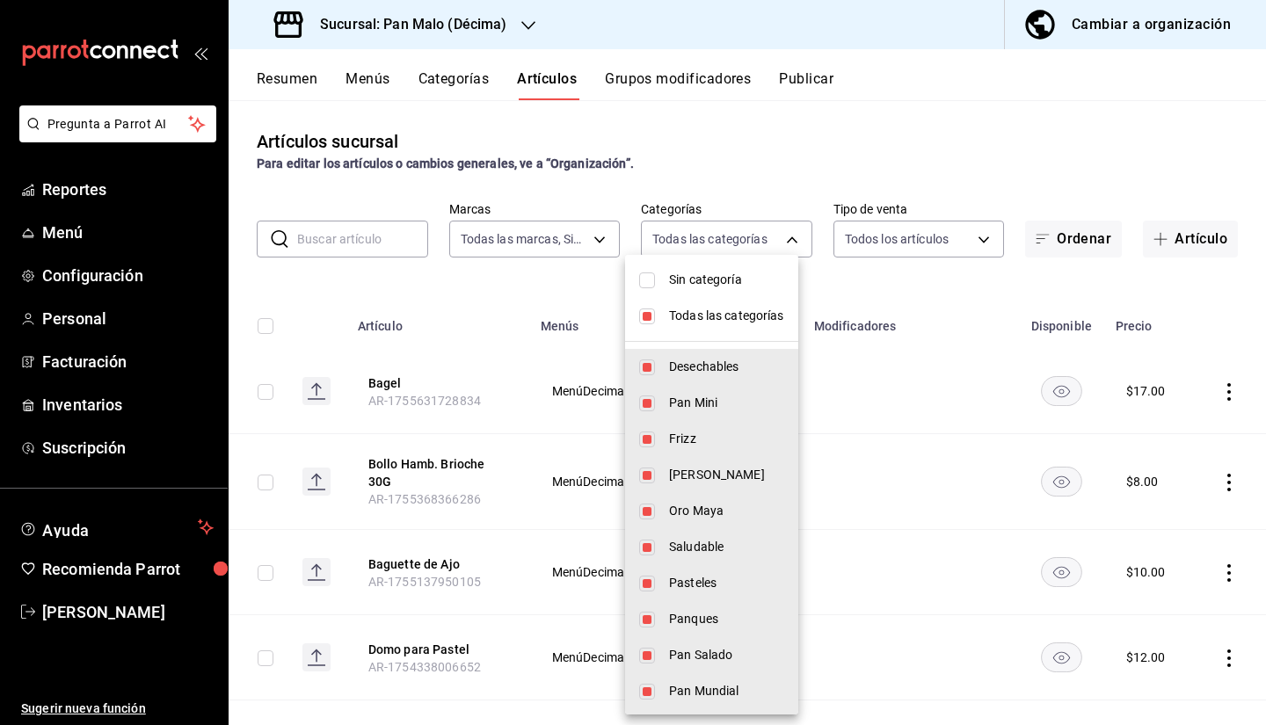
checkbox input "false"
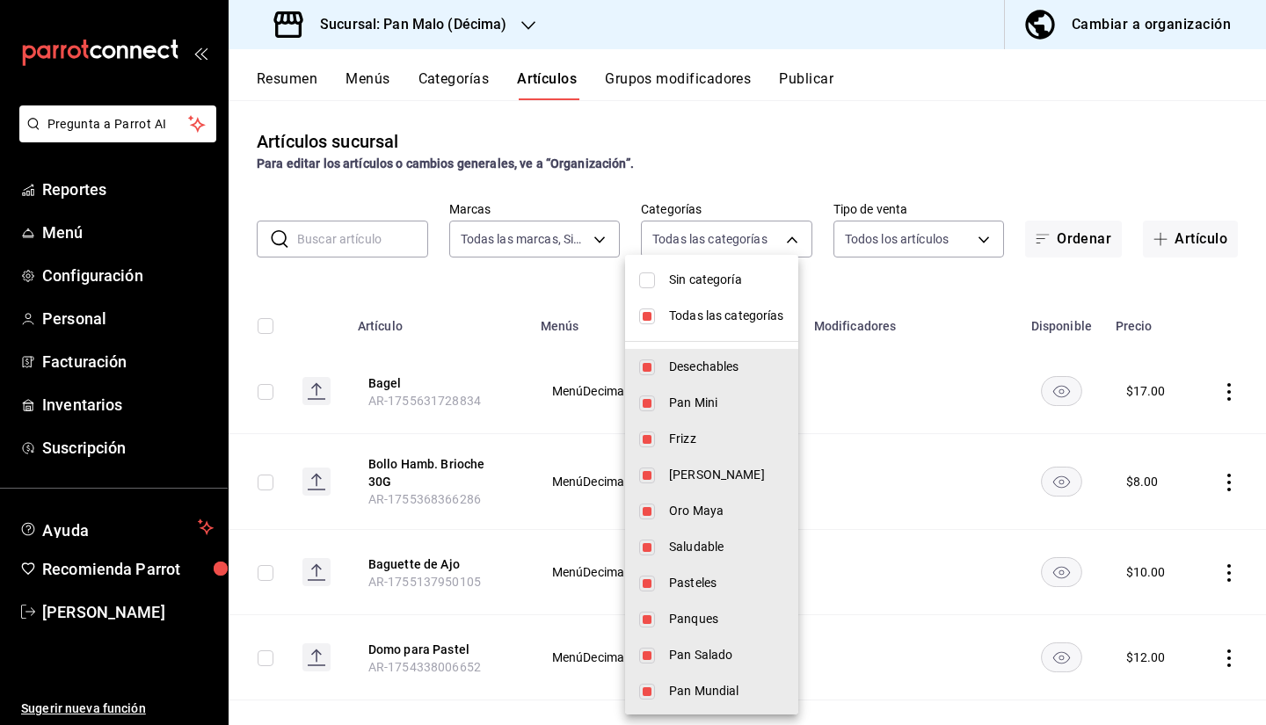
checkbox input "false"
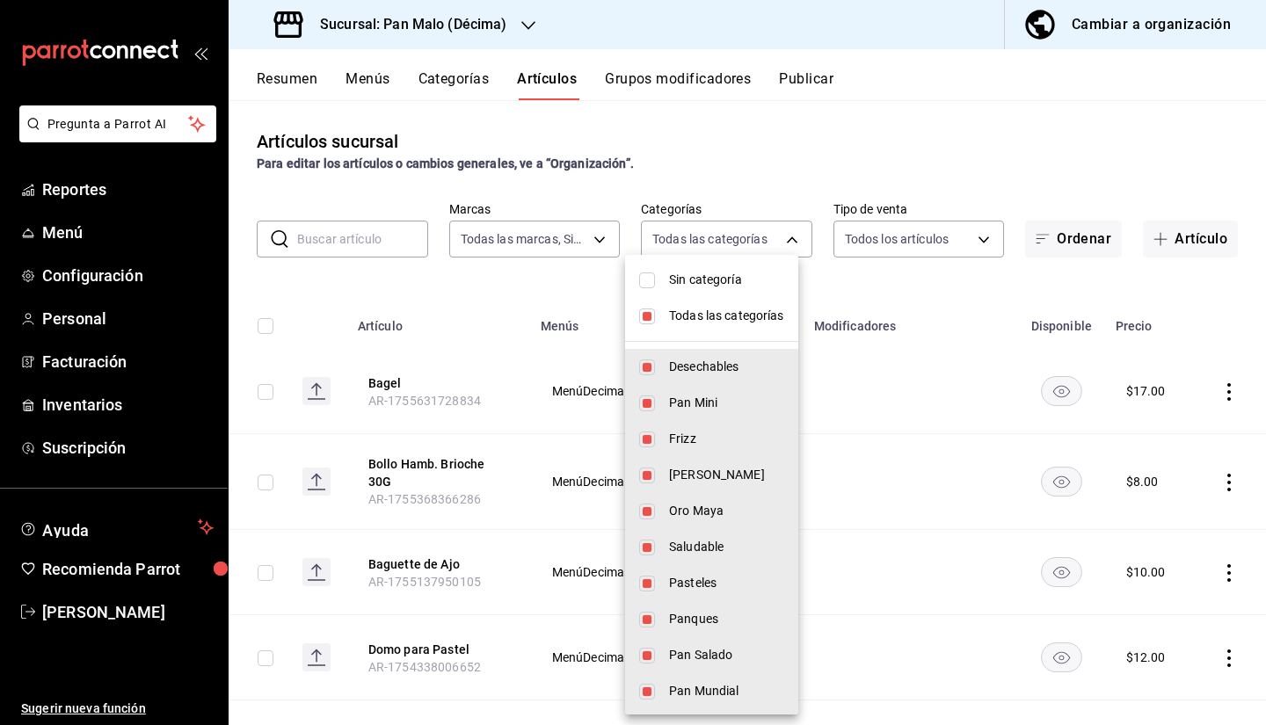
checkbox input "false"
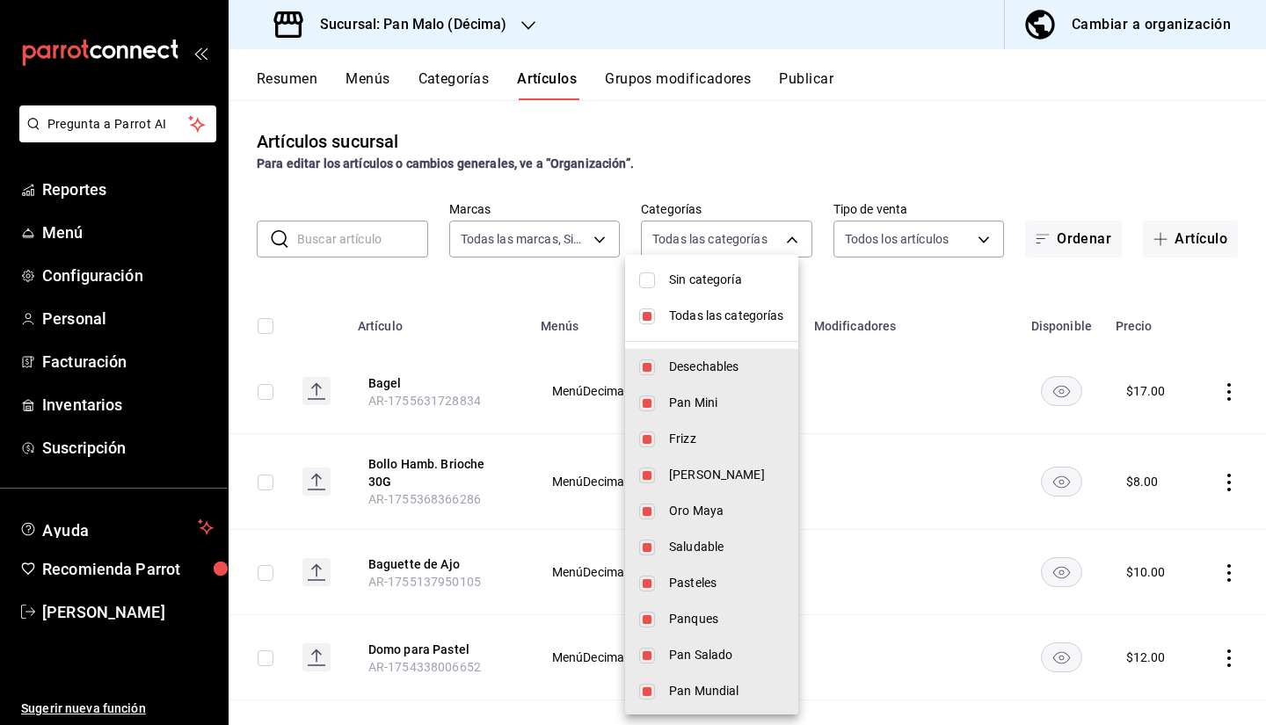
checkbox input "false"
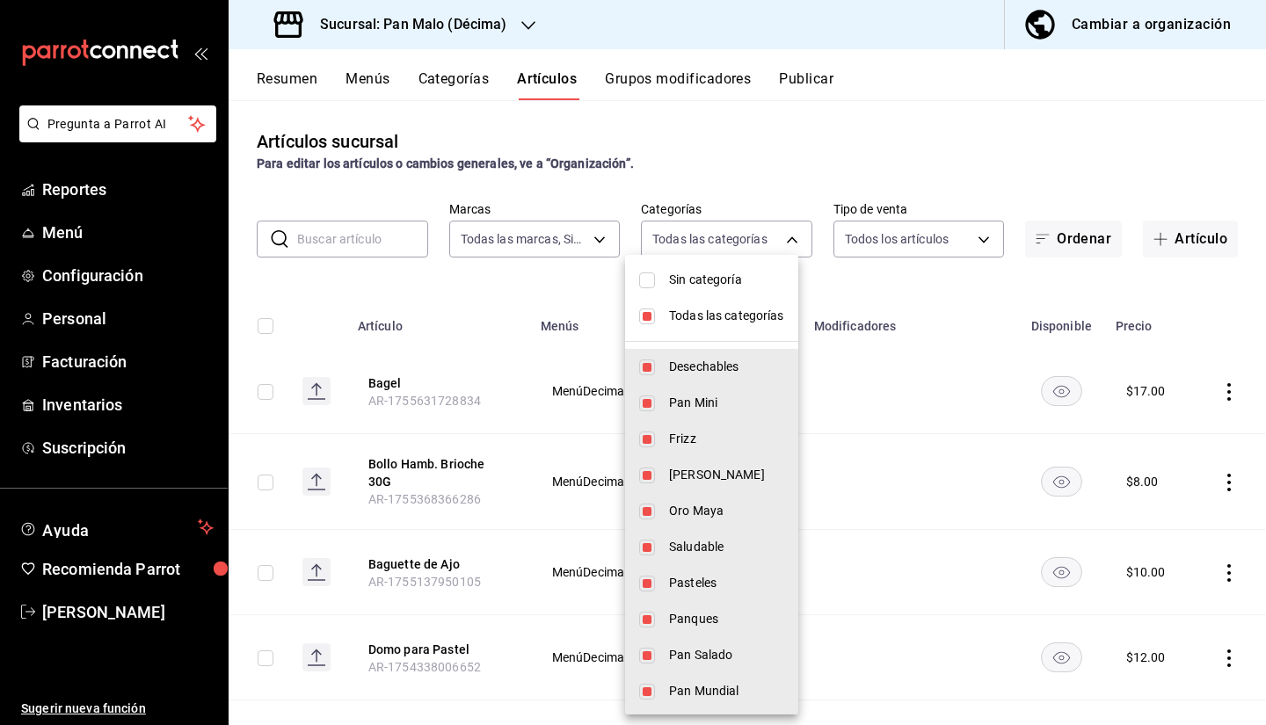
checkbox input "false"
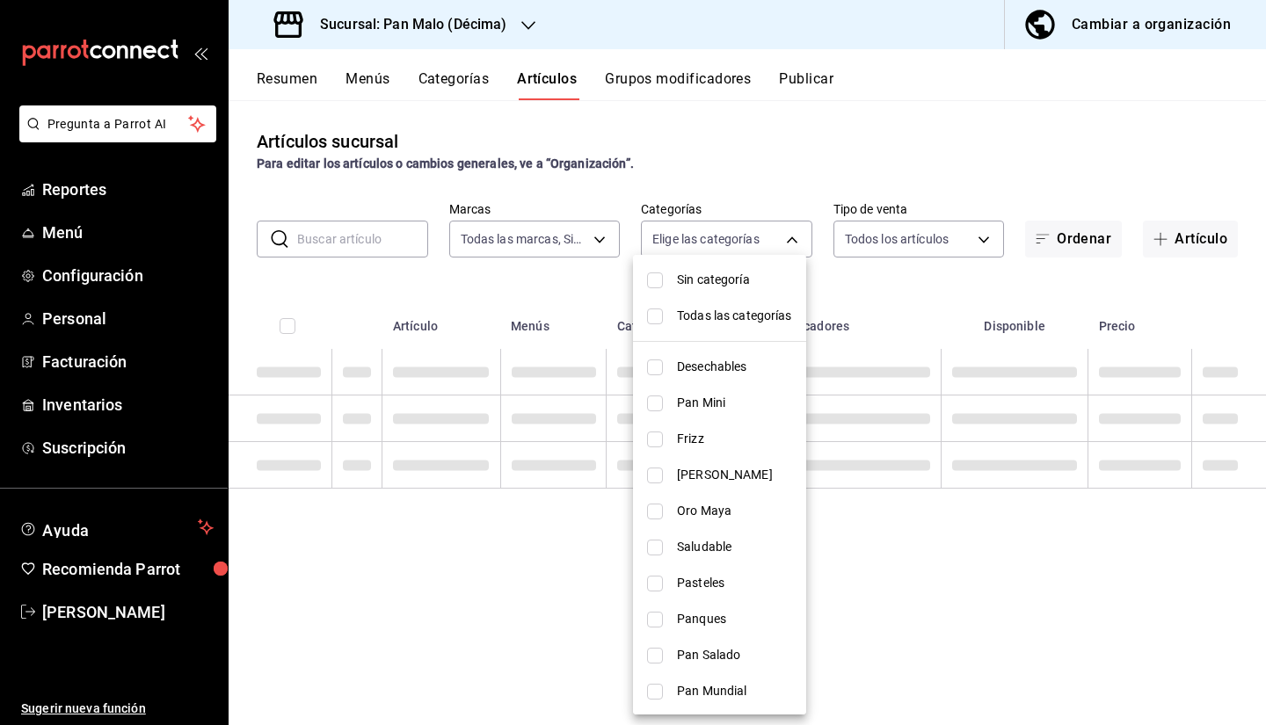
click at [701, 544] on span "Saludable" at bounding box center [734, 547] width 115 height 18
type input "449a7ec3-916a-4a3f-bce9-836dad20a183"
checkbox input "true"
click at [681, 550] on span "Saludable" at bounding box center [734, 547] width 115 height 18
checkbox input "false"
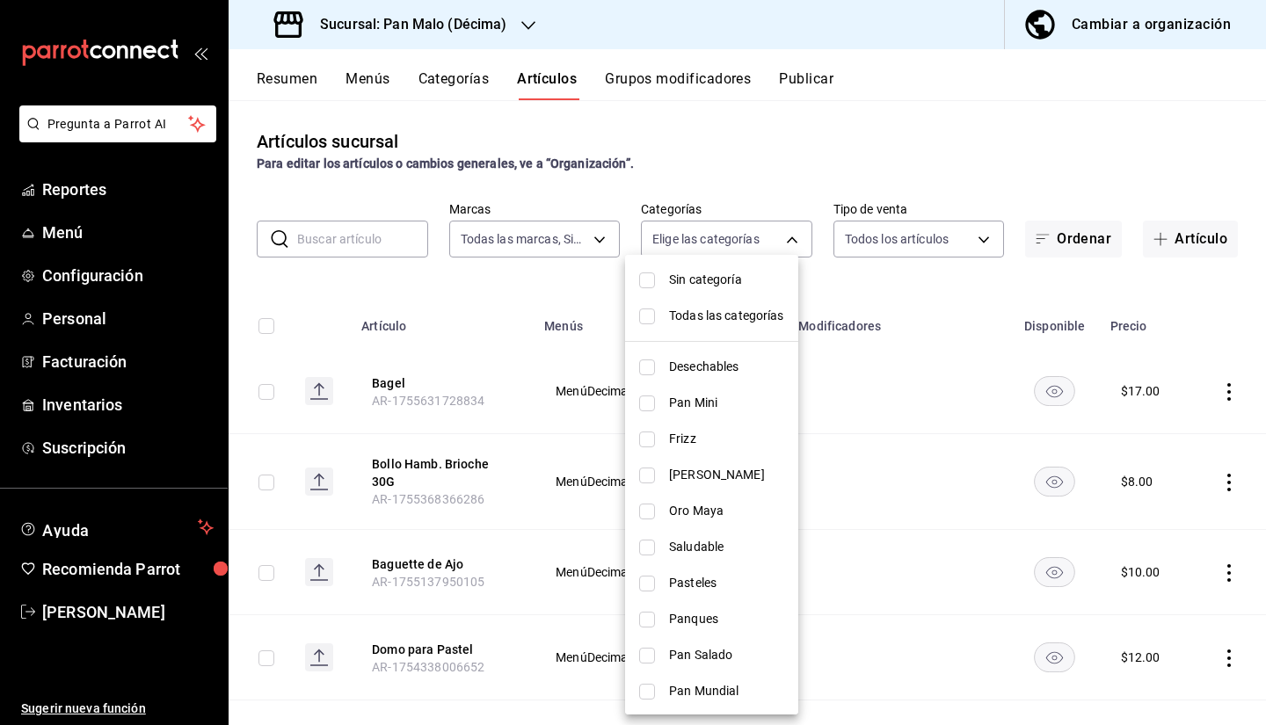
click at [698, 586] on span "Pasteles" at bounding box center [726, 583] width 115 height 18
type input "cae0a9d9-d54d-4328-b65b-171427569df5"
checkbox input "true"
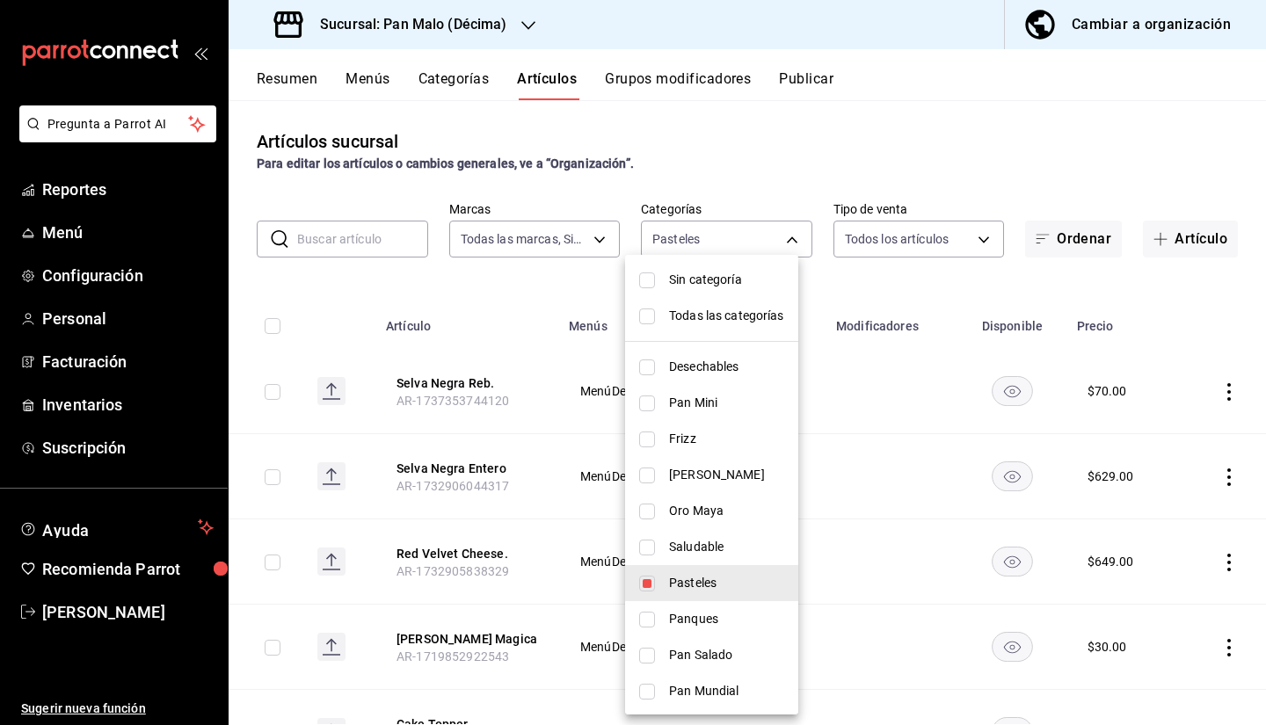
click at [1149, 128] on div at bounding box center [633, 362] width 1266 height 725
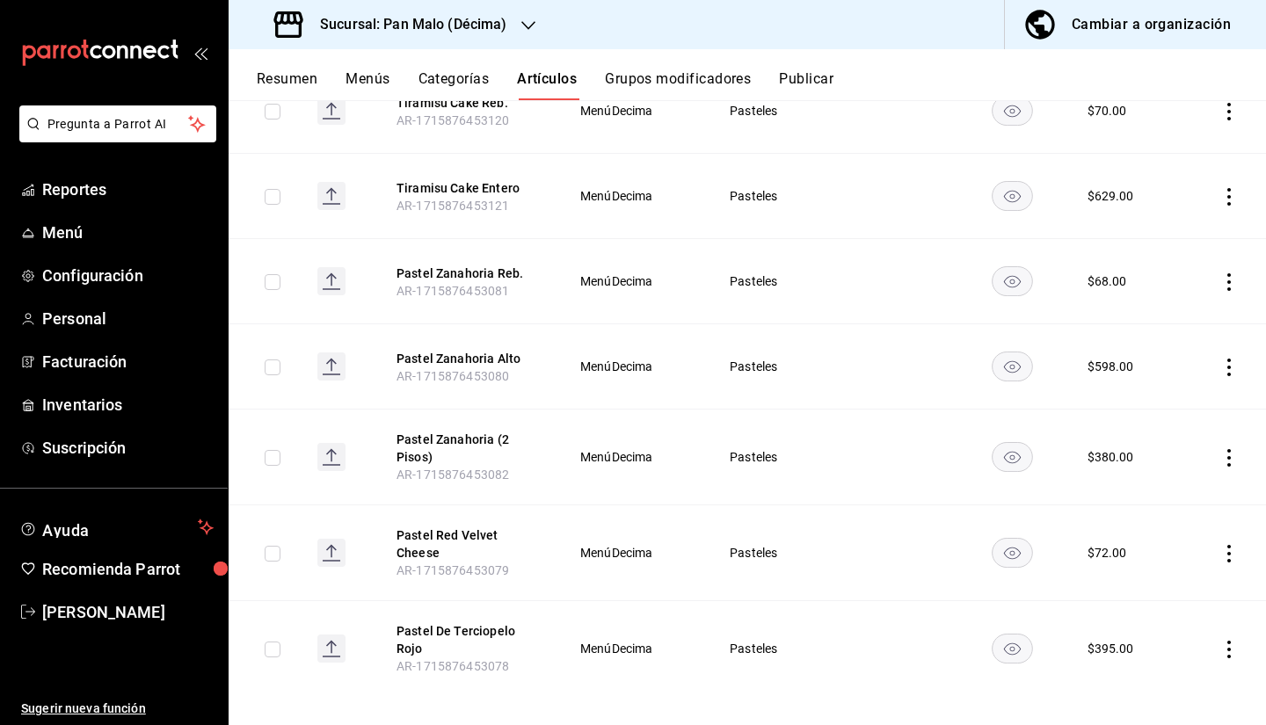
scroll to position [721, 0]
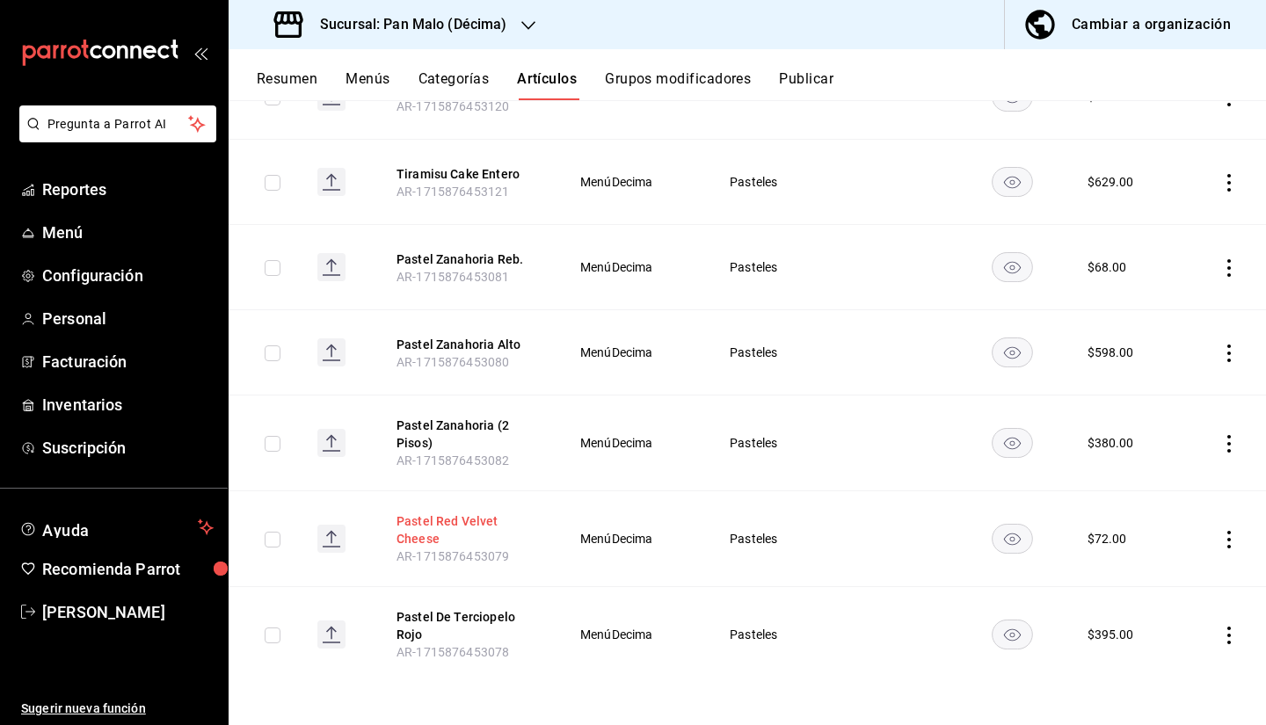
click at [450, 535] on button "Pastel Red Velvet Cheese" at bounding box center [467, 530] width 141 height 35
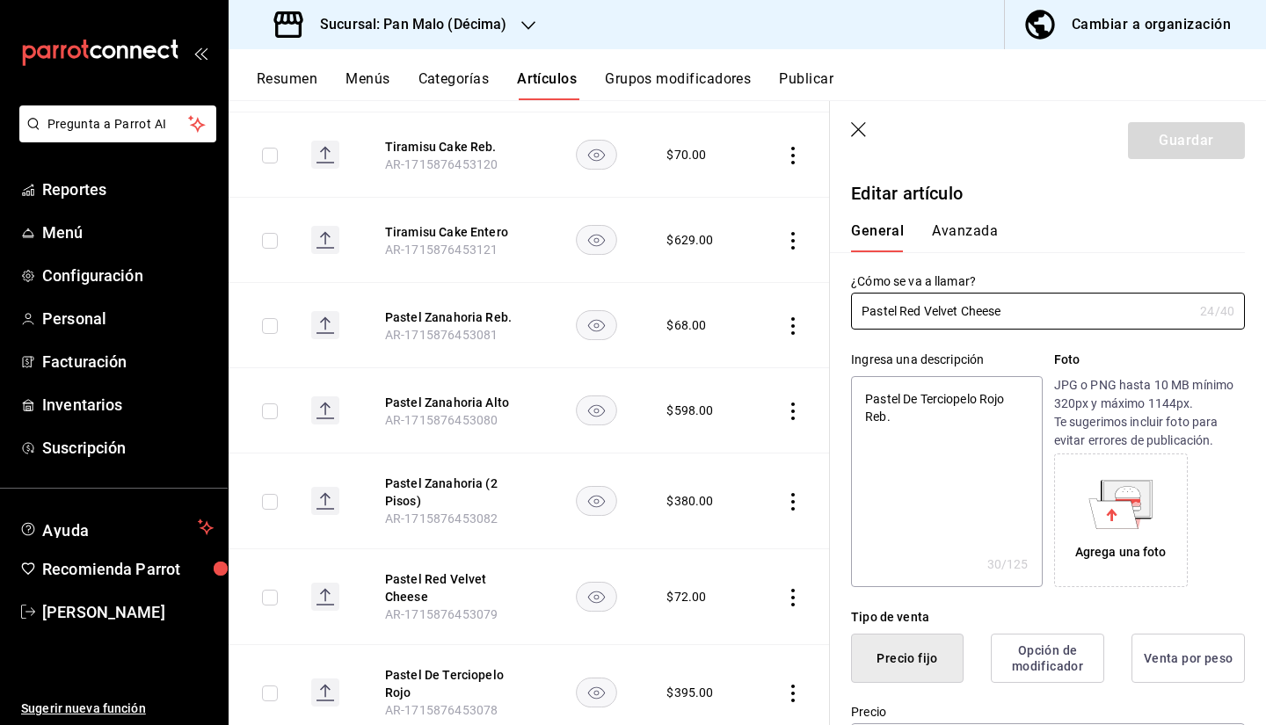
click at [1125, 42] on button "Cambiar a organización" at bounding box center [1128, 24] width 247 height 49
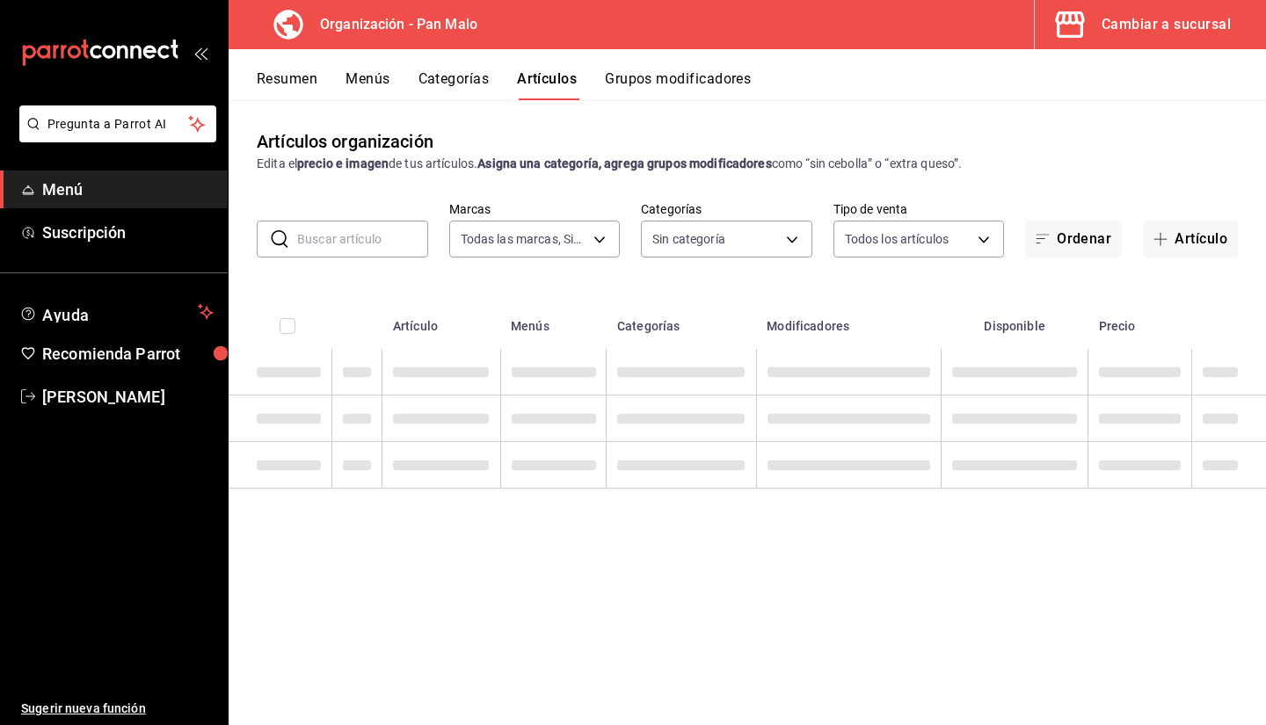
type input "fc172b80-d414-46c2-bed9-f4eeed86d775"
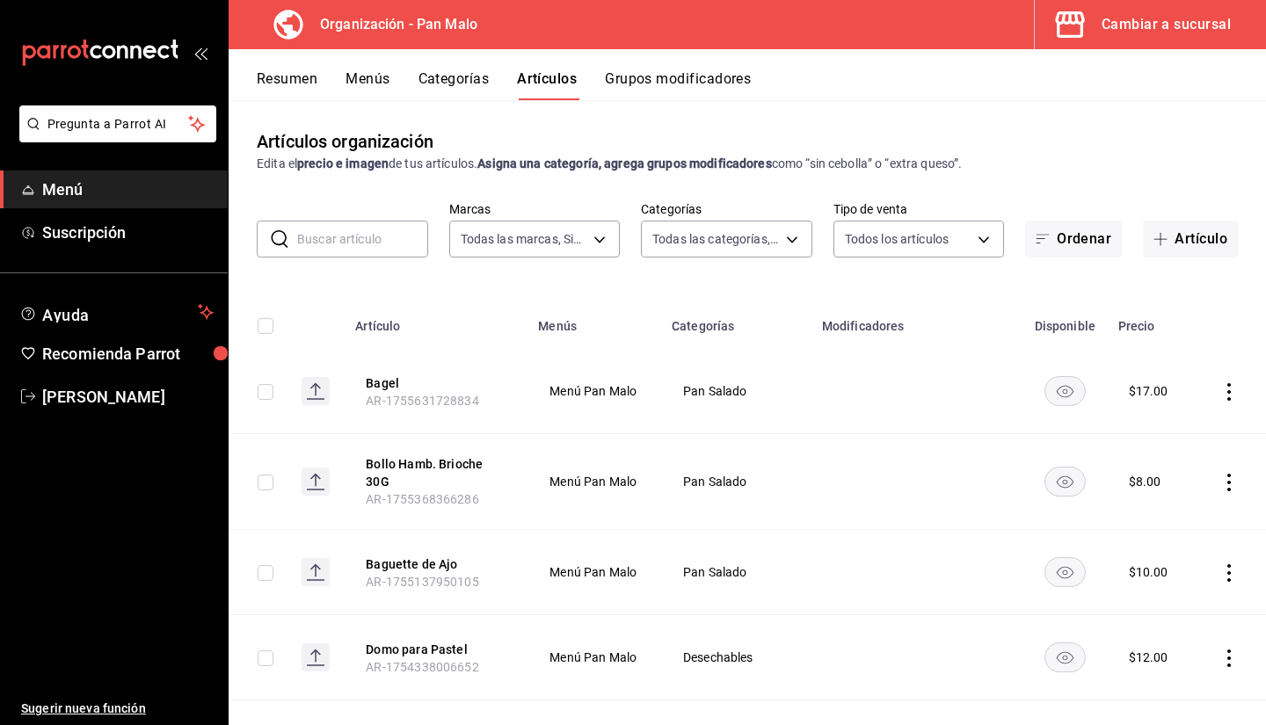
type input "51794acf-e1dd-4f38-9b3b-bc570c38acdf,faac991b-1219-45c2-92b9-09911293bcdb,94738…"
click at [375, 74] on button "Menús" at bounding box center [368, 85] width 44 height 30
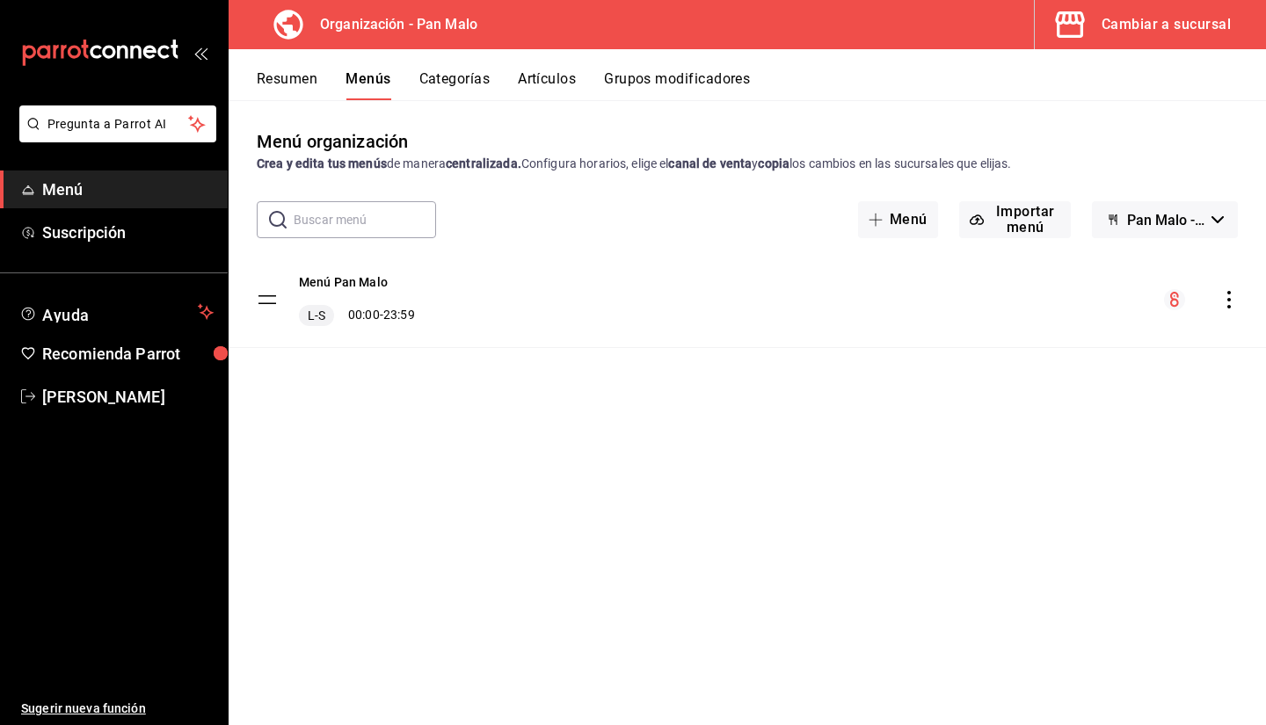
click at [544, 71] on button "Artículos" at bounding box center [547, 85] width 58 height 30
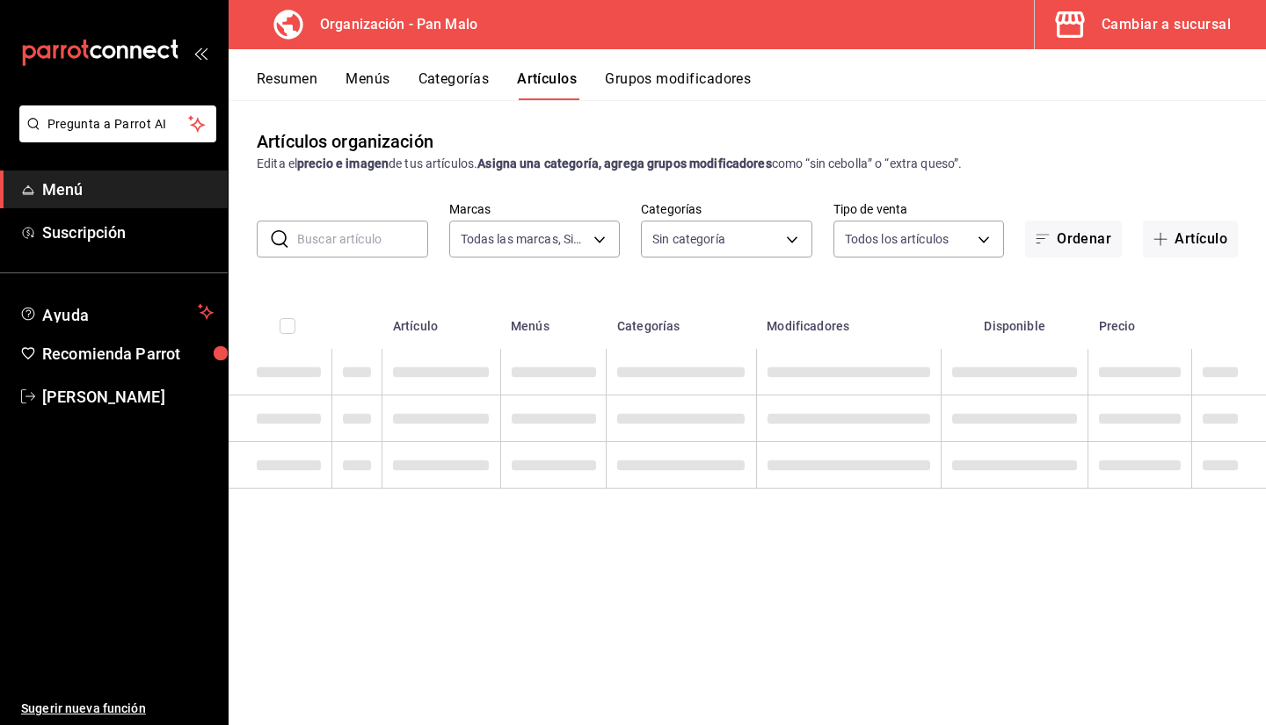
type input "fc172b80-d414-46c2-bed9-f4eeed86d775"
type input "51794acf-e1dd-4f38-9b3b-bc570c38acdf,faac991b-1219-45c2-92b9-09911293bcdb,94738…"
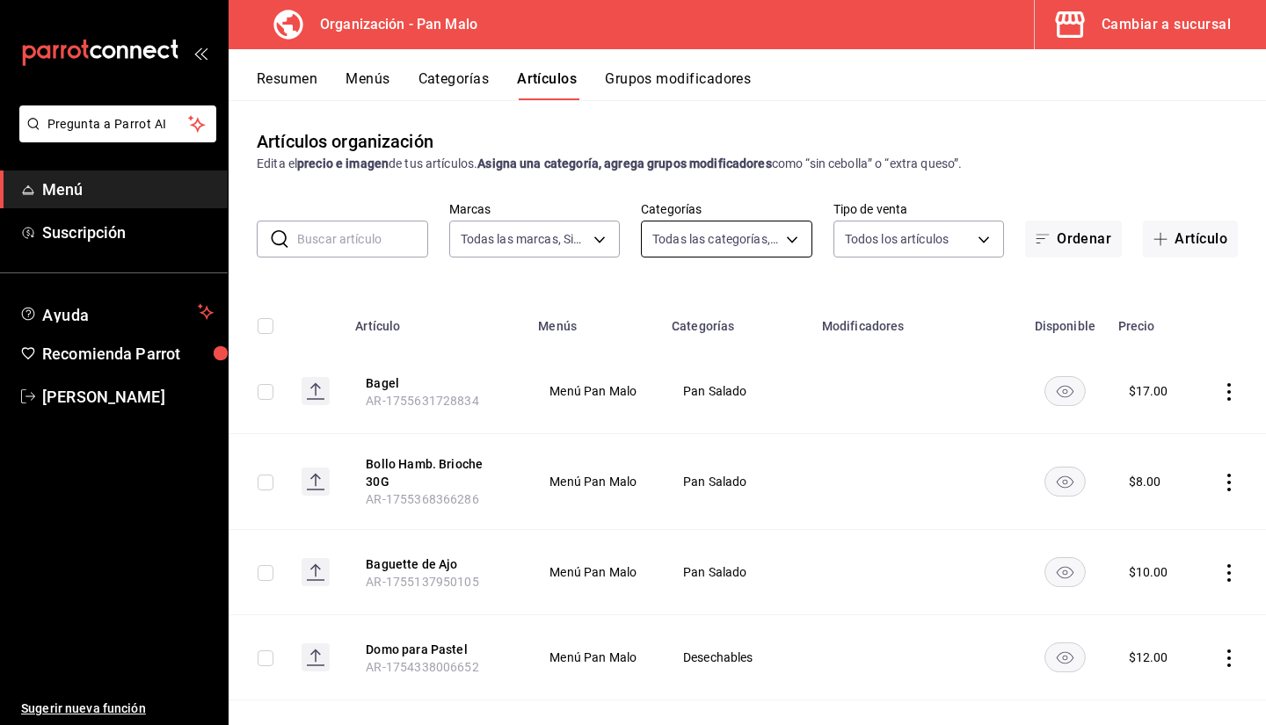
click at [687, 239] on body "Pregunta a Parrot AI Menú Suscripción Ayuda Recomienda Parrot Sebastian Viadero…" at bounding box center [633, 362] width 1266 height 725
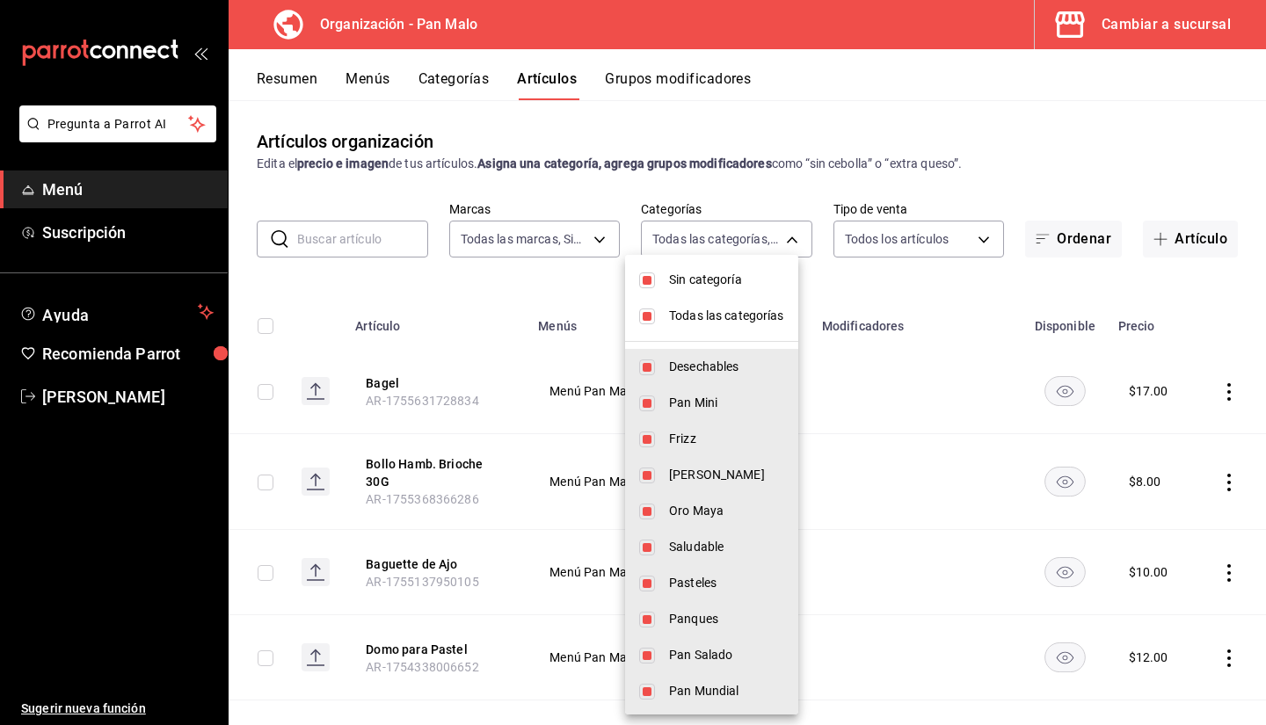
click at [686, 277] on span "Sin categoría" at bounding box center [726, 280] width 115 height 18
checkbox input "false"
click at [672, 311] on span "Todas las categorías" at bounding box center [726, 316] width 115 height 18
checkbox input "false"
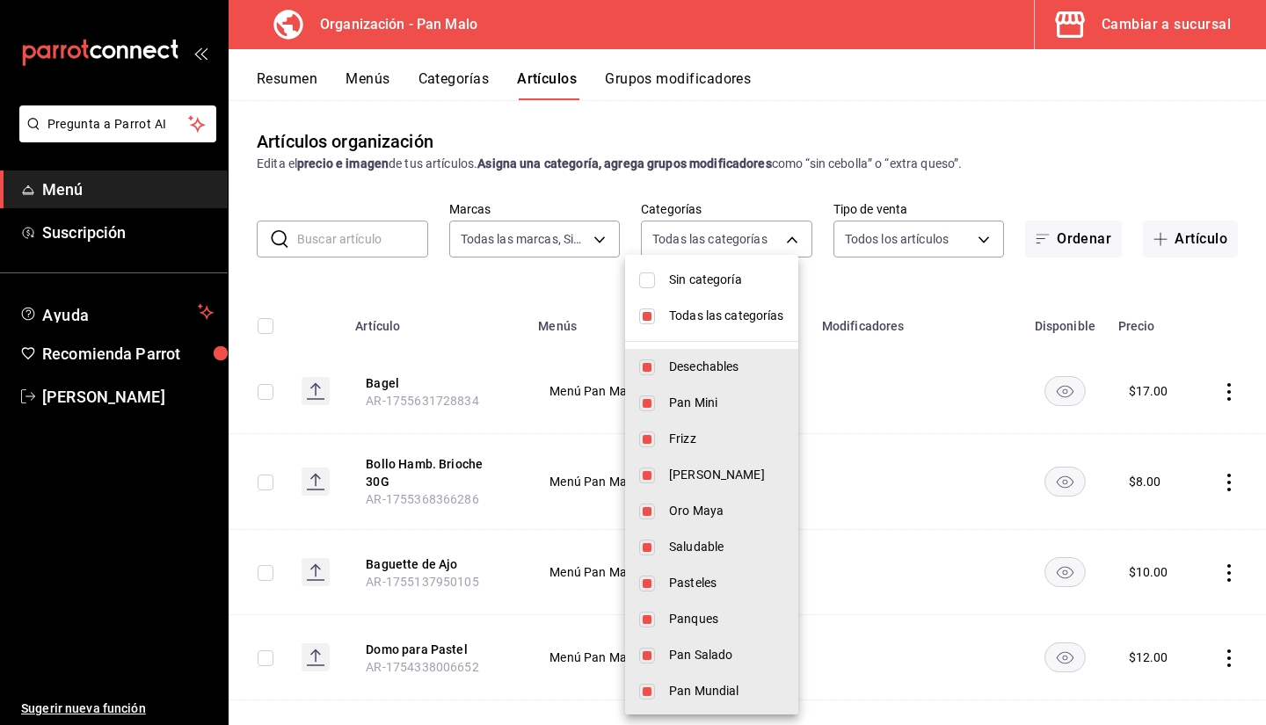
checkbox input "false"
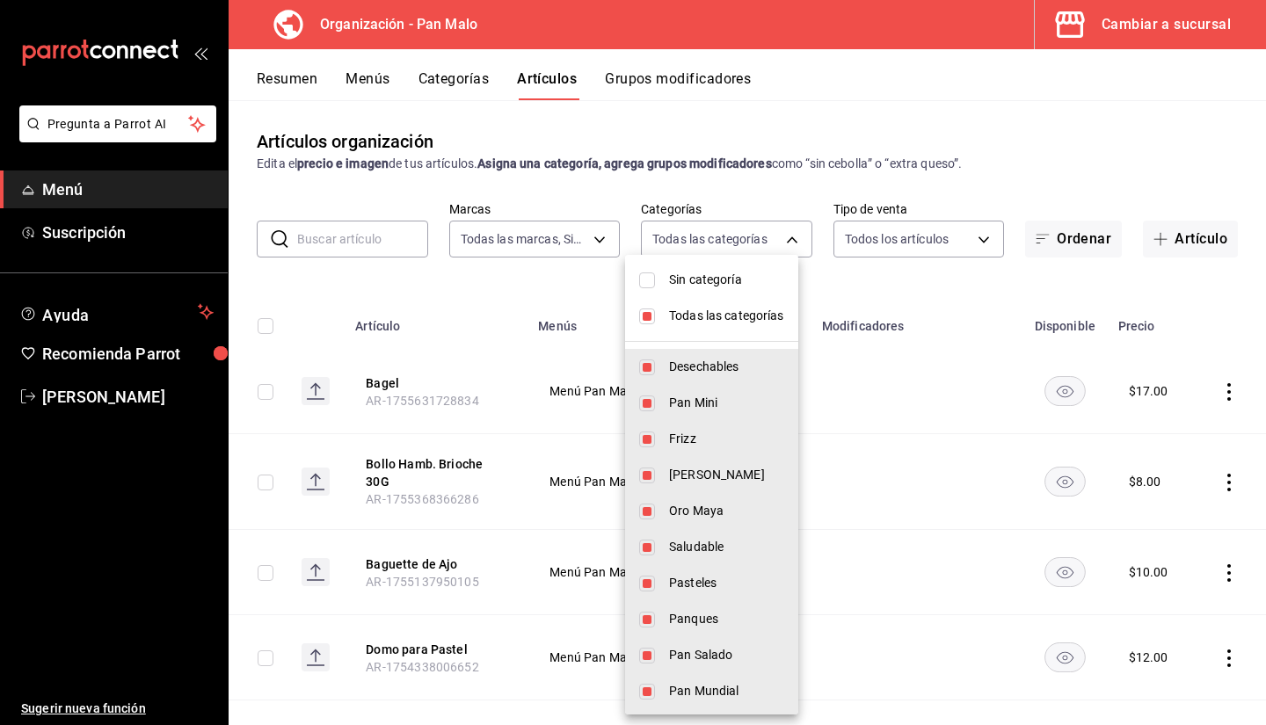
checkbox input "false"
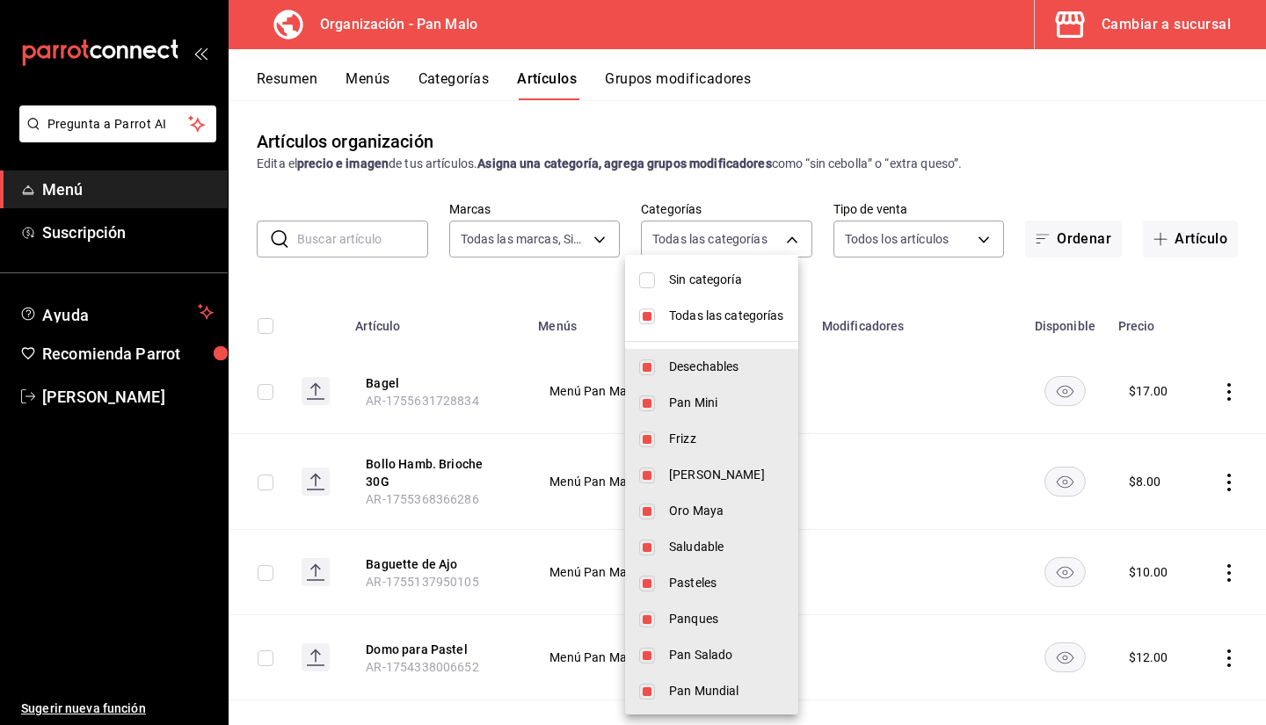
checkbox input "false"
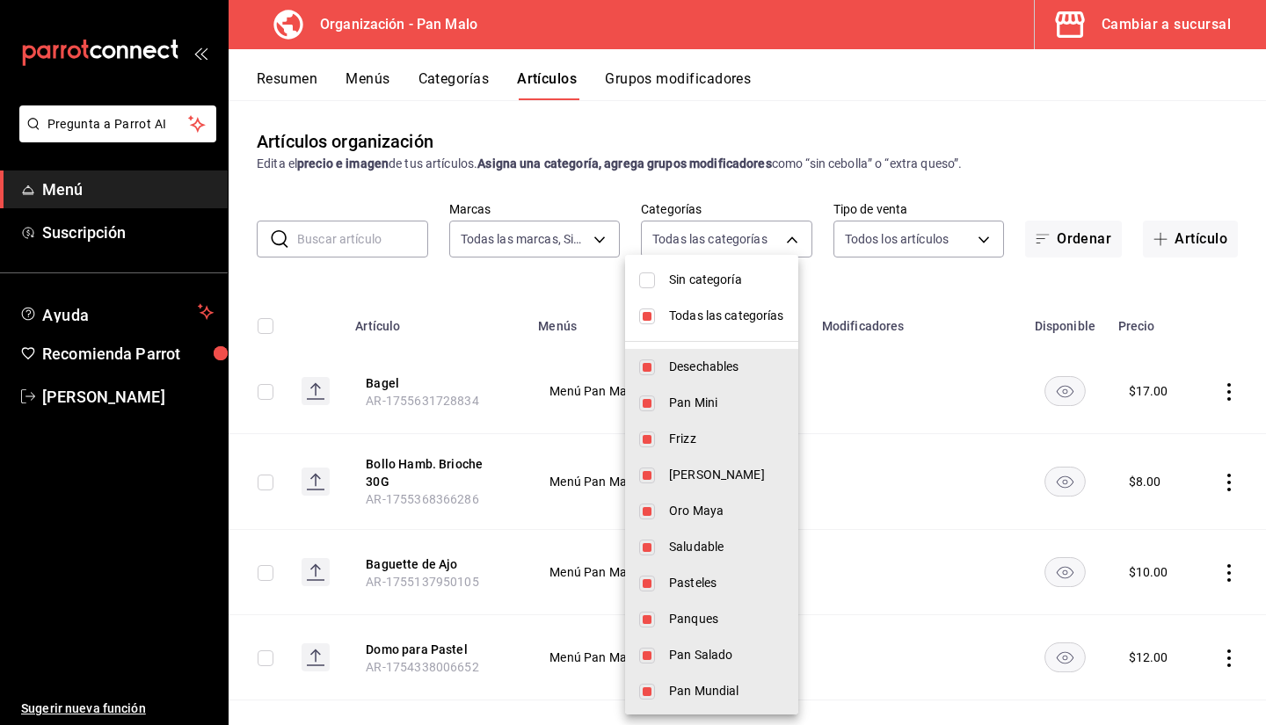
checkbox input "false"
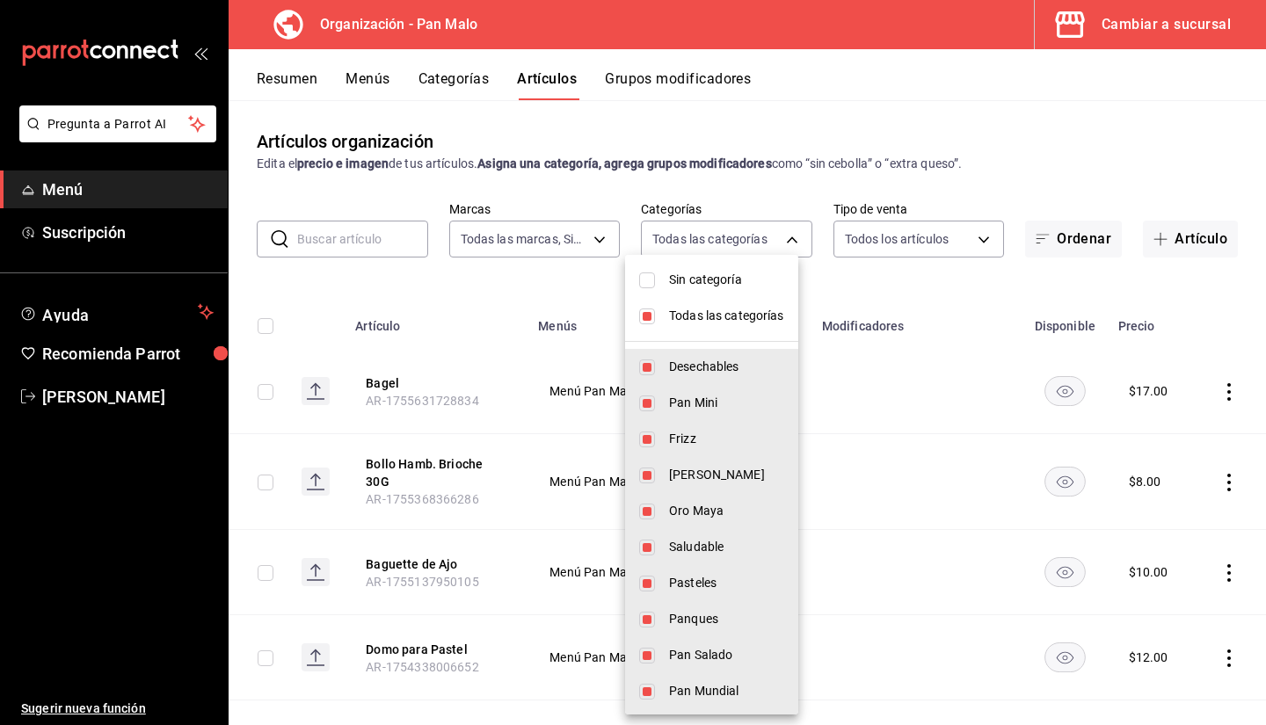
checkbox input "false"
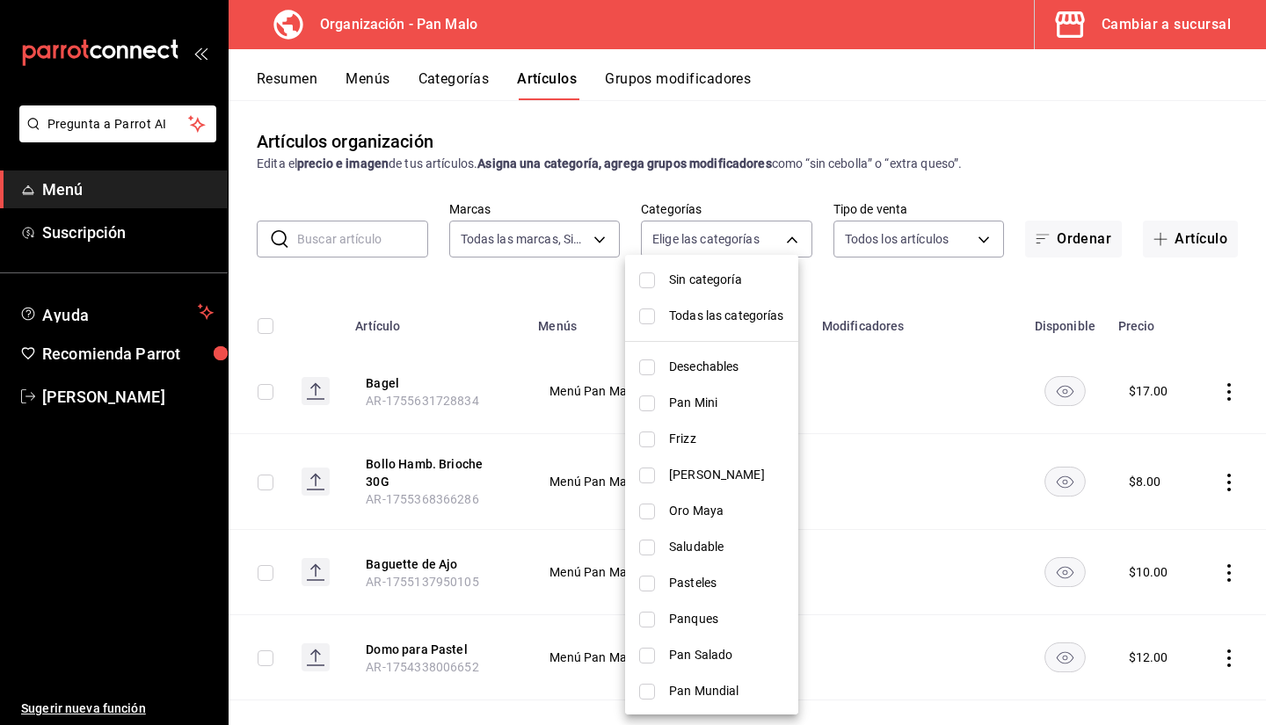
click at [692, 588] on span "Pasteles" at bounding box center [726, 583] width 115 height 18
type input "a6598a7c-235b-4cef-8a18-6df16c96b242"
checkbox input "true"
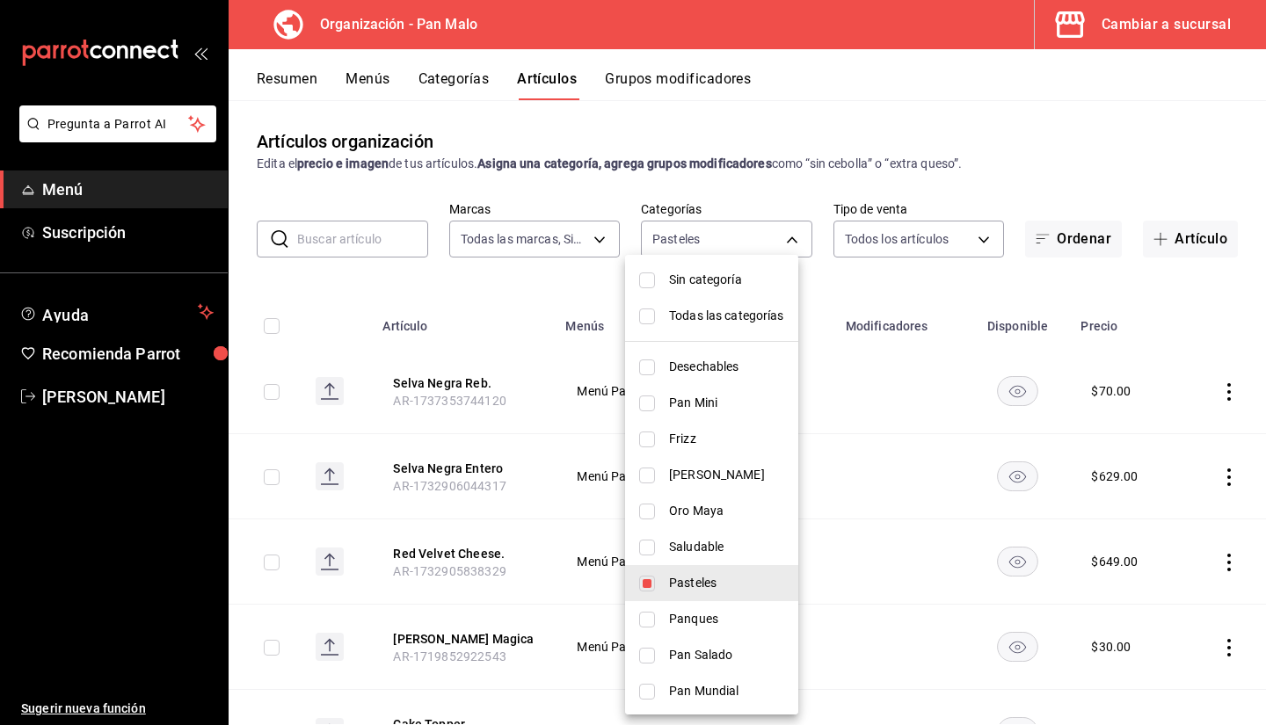
click at [1034, 171] on div at bounding box center [633, 362] width 1266 height 725
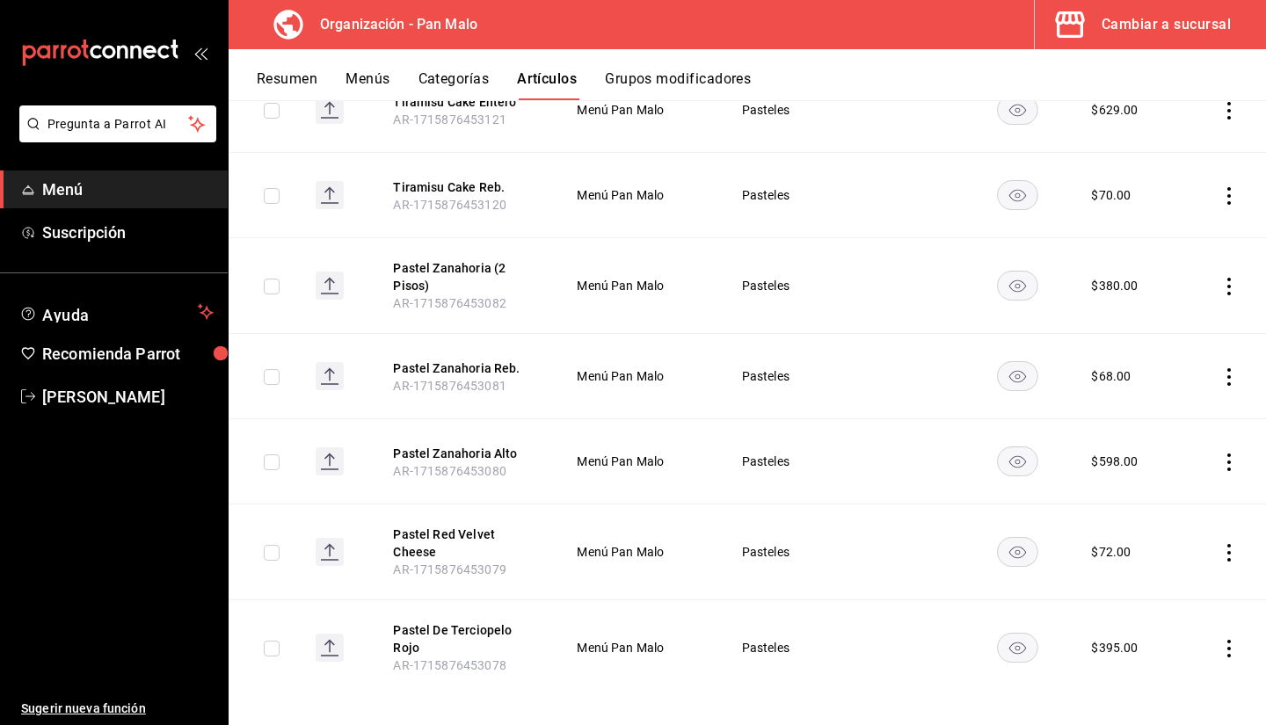
scroll to position [710, 0]
click at [458, 528] on button "Pastel Red Velvet Cheese" at bounding box center [463, 541] width 141 height 35
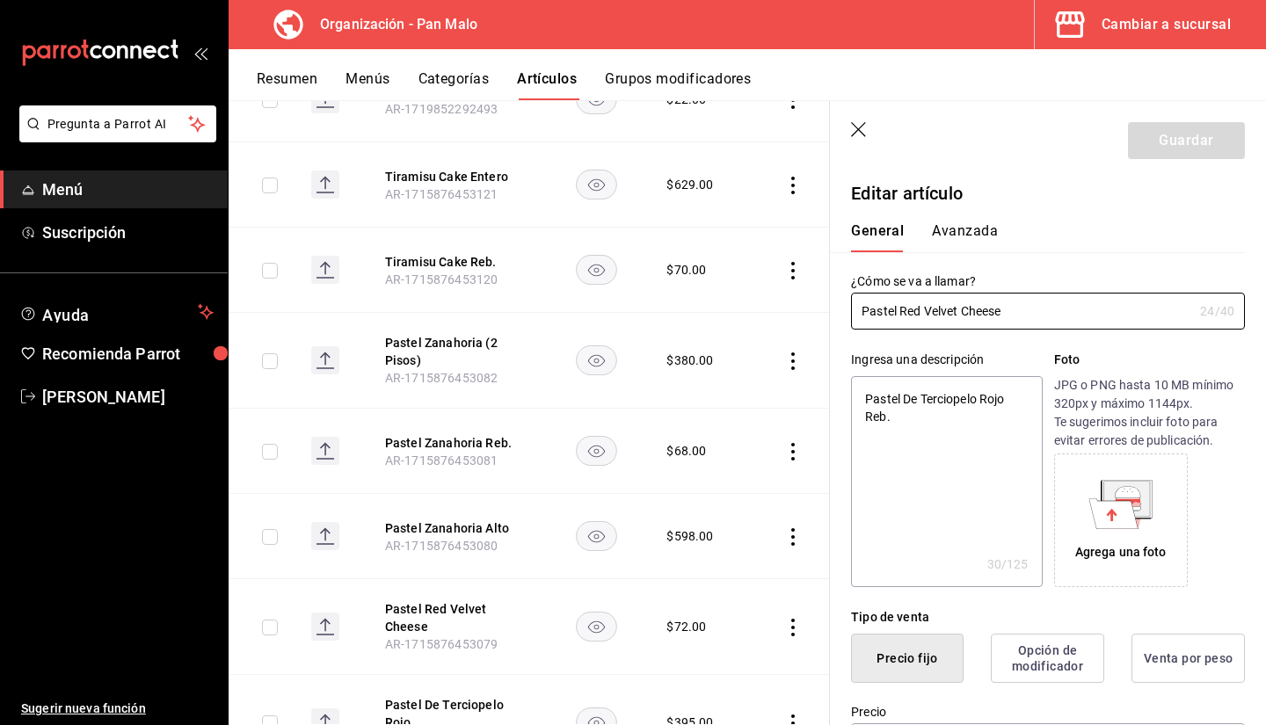
type textarea "x"
type input "$72.00"
click at [1022, 312] on input "Pastel Red Velvet Cheese" at bounding box center [1022, 311] width 342 height 35
type input "Pastel Red Velvet Cheese"
type textarea "x"
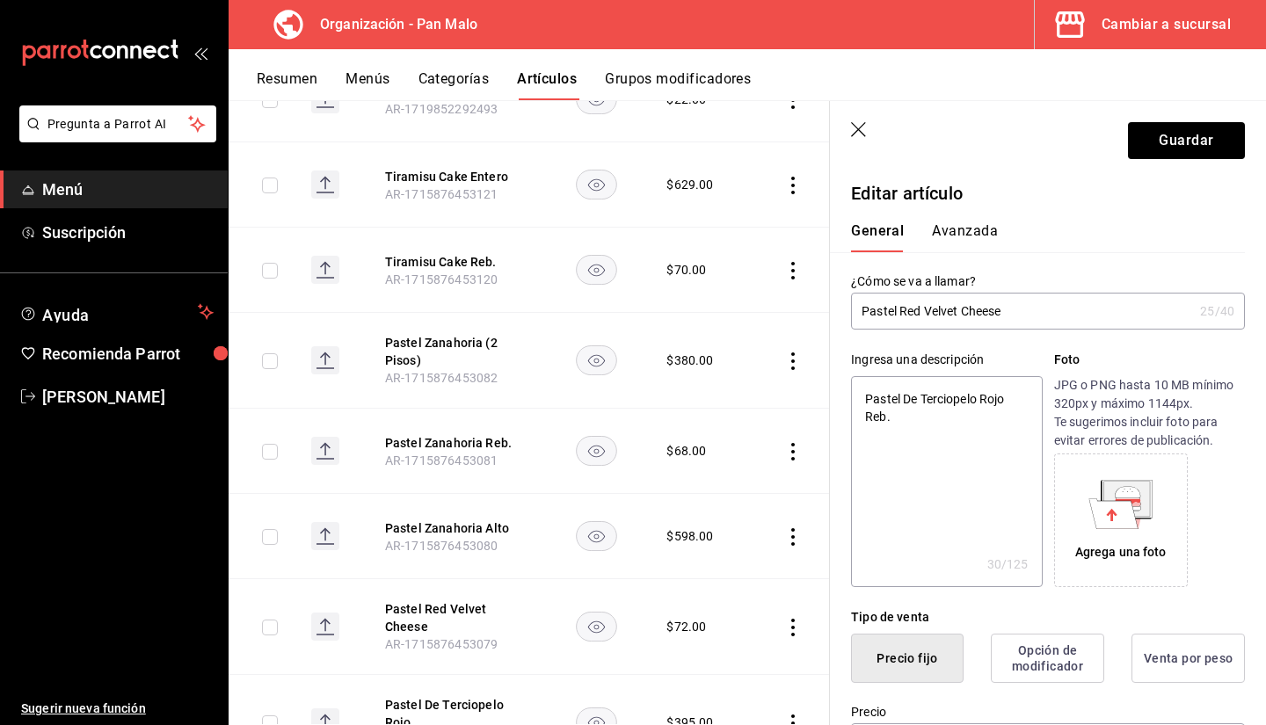
type input "Pastel Red Velvet Cheese R"
type textarea "x"
type input "Pastel Red Velvet Cheese RE"
type textarea "x"
type input "Pastel Red Velvet Cheese REB"
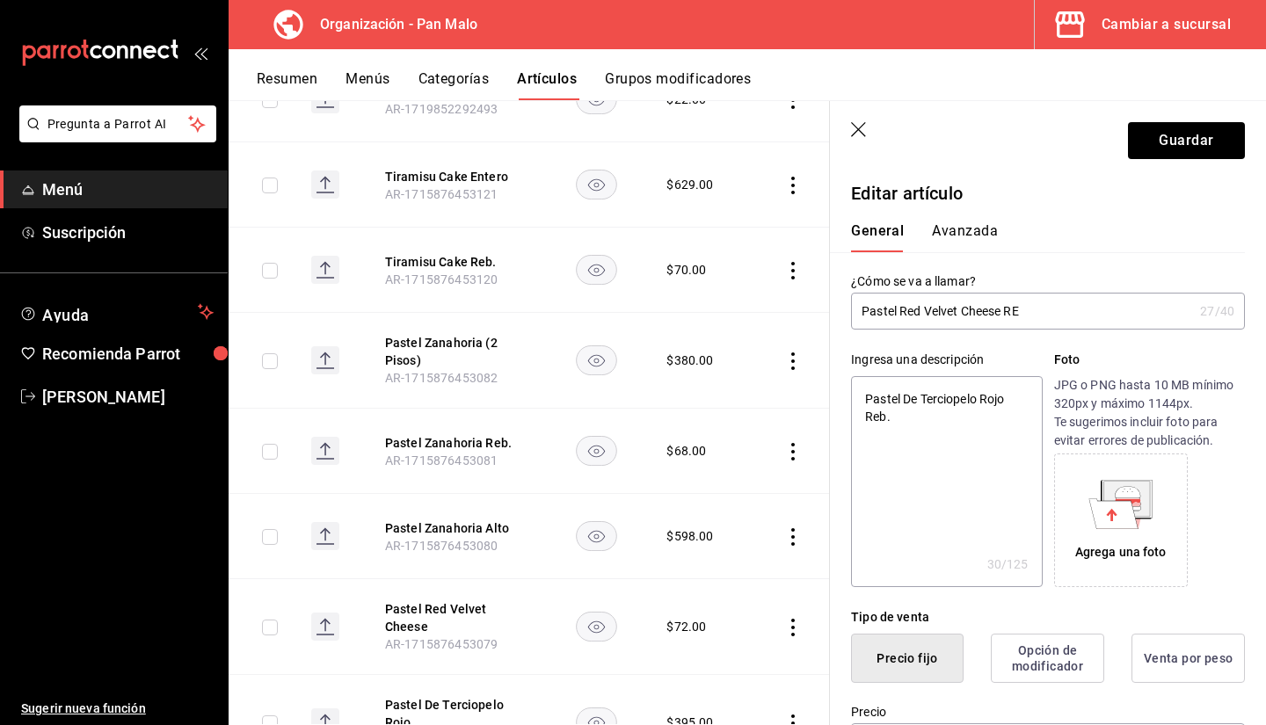
type textarea "x"
type input "Pastel Red Velvet Cheese RE"
type textarea "x"
type input "Pastel Red Velvet Cheese R"
type textarea "x"
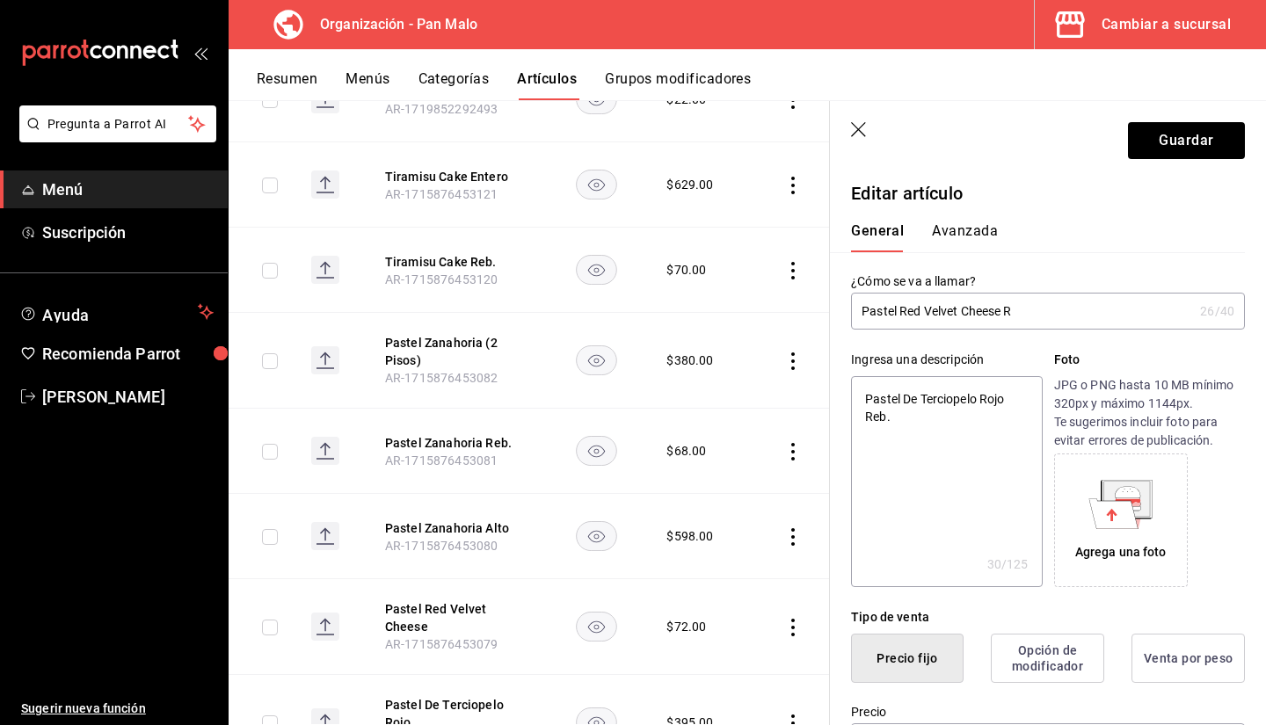
type input "Pastel Red Velvet Cheese RE"
type textarea "x"
type input "Pastel Red Velvet Cheese REB"
type textarea "x"
type input "Pastel Red Velvet Cheese RE"
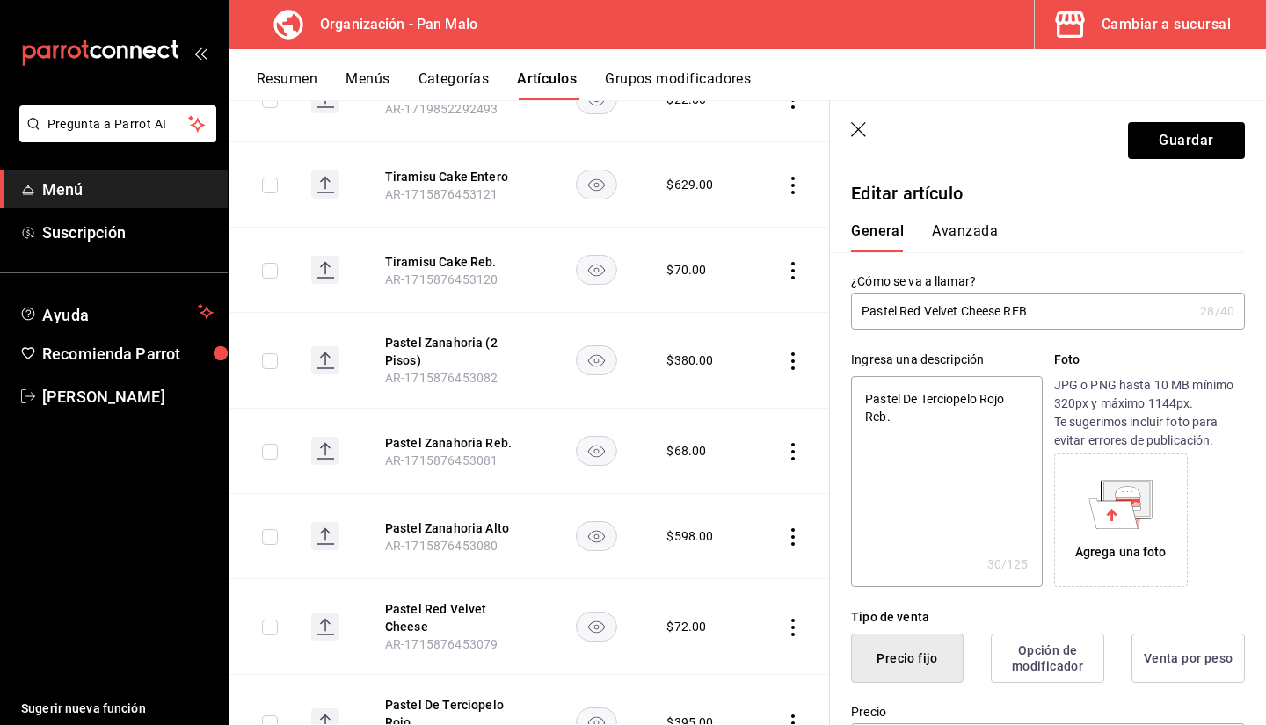
type textarea "x"
type input "Pastel Red Velvet Cheese R"
type textarea "x"
type input "Pastel Red Velvet Cheese Re"
type textarea "x"
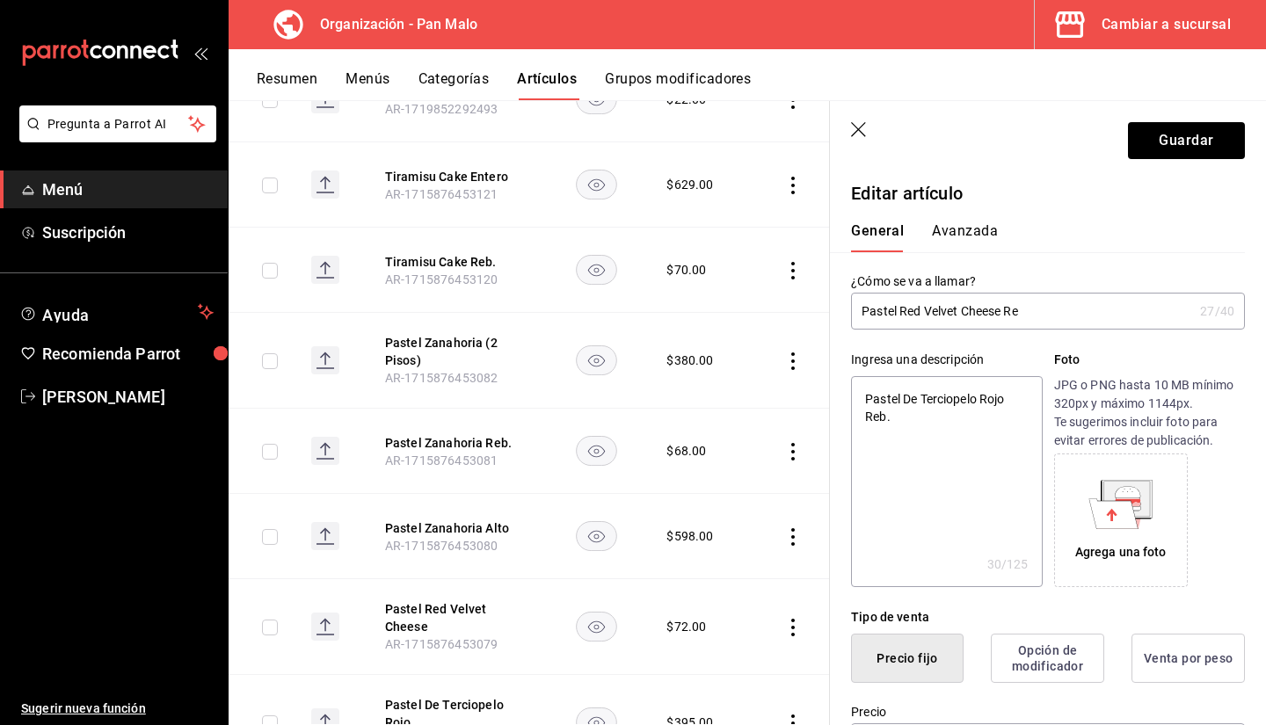
type input "Pastel Red Velvet Cheese Re."
type textarea "x"
type input "Pastel Red Velvet Cheese Re"
type textarea "x"
type input "Pastel Red Velvet Cheese Reb"
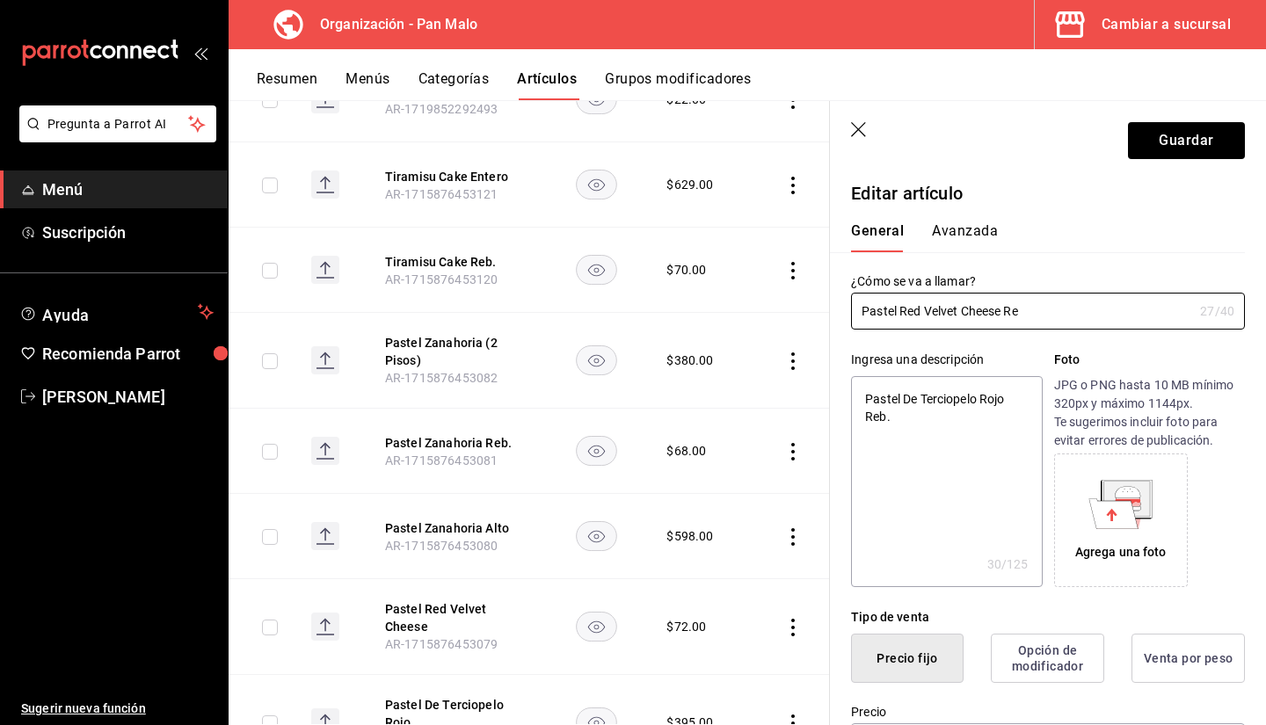
type textarea "x"
type input "Pastel Red Velvet Cheese Reb."
type textarea "x"
click at [899, 313] on input "Pastel Red Velvet Cheese Reb." at bounding box center [1022, 311] width 342 height 35
type input "PastelRed Velvet Cheese Reb."
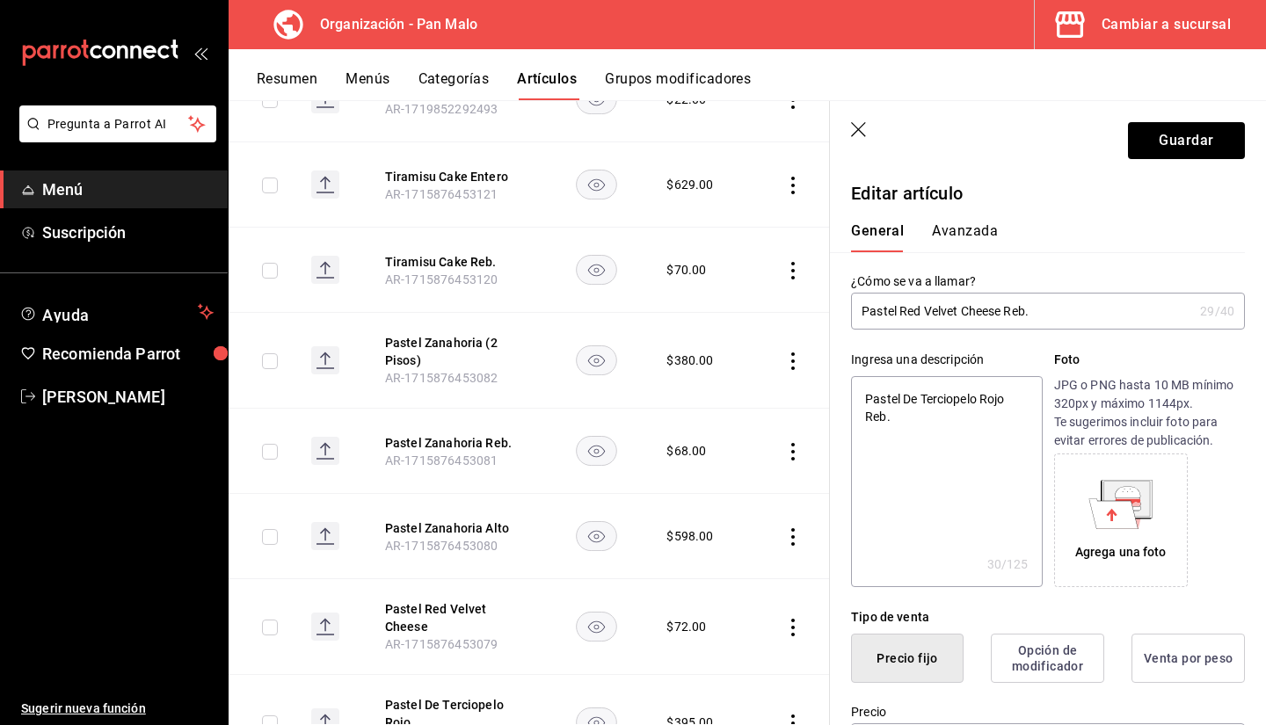
type textarea "x"
type input "PasteRed Velvet Cheese Reb."
type textarea "x"
type input "PastRed Velvet Cheese Reb."
type textarea "x"
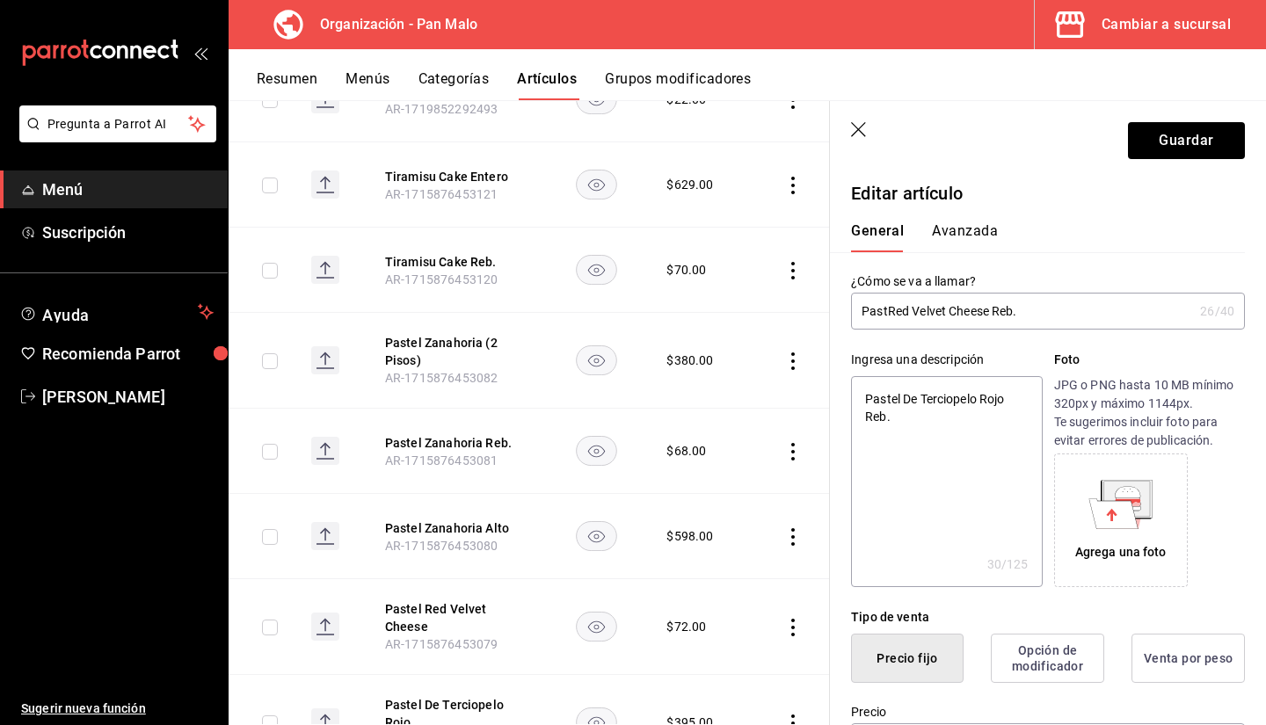
type input "PasRed Velvet Cheese Reb."
type textarea "x"
type input "PaRed Velvet Cheese Reb."
type textarea "x"
type input "PRed Velvet Cheese Reb."
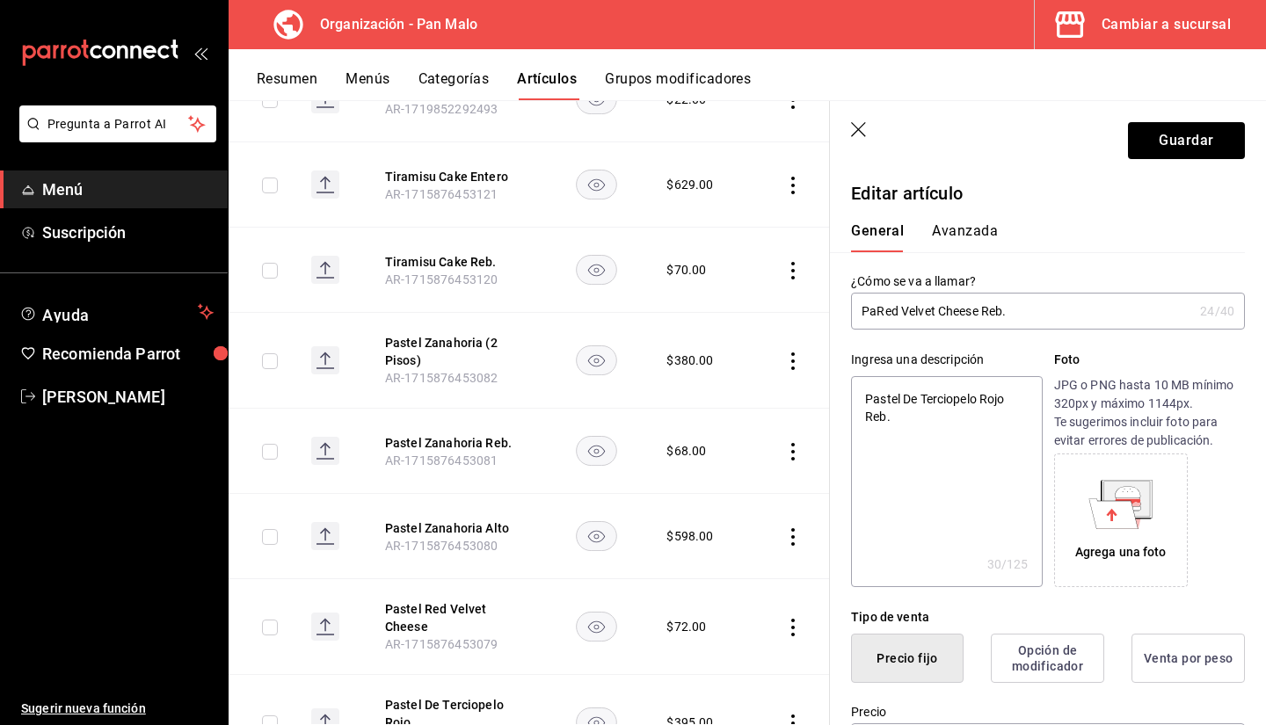
type textarea "x"
type input "Red Velvet Cheese Reb."
type textarea "x"
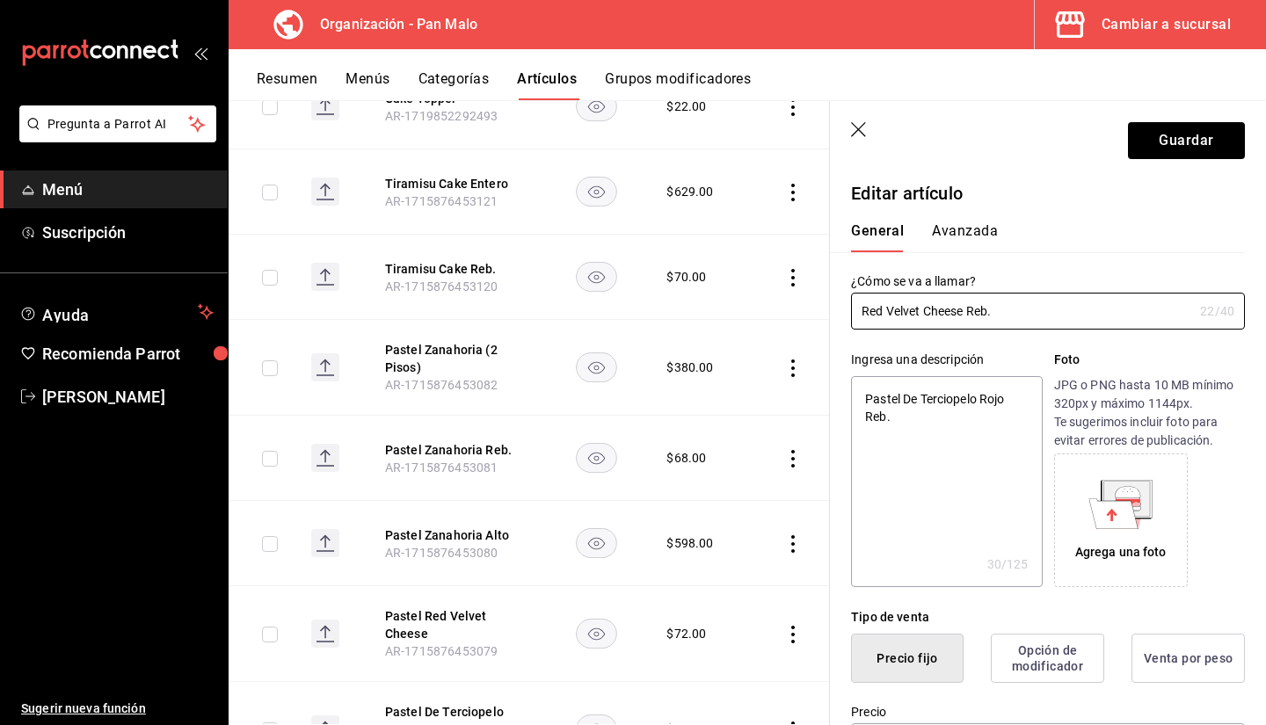
scroll to position [707, 0]
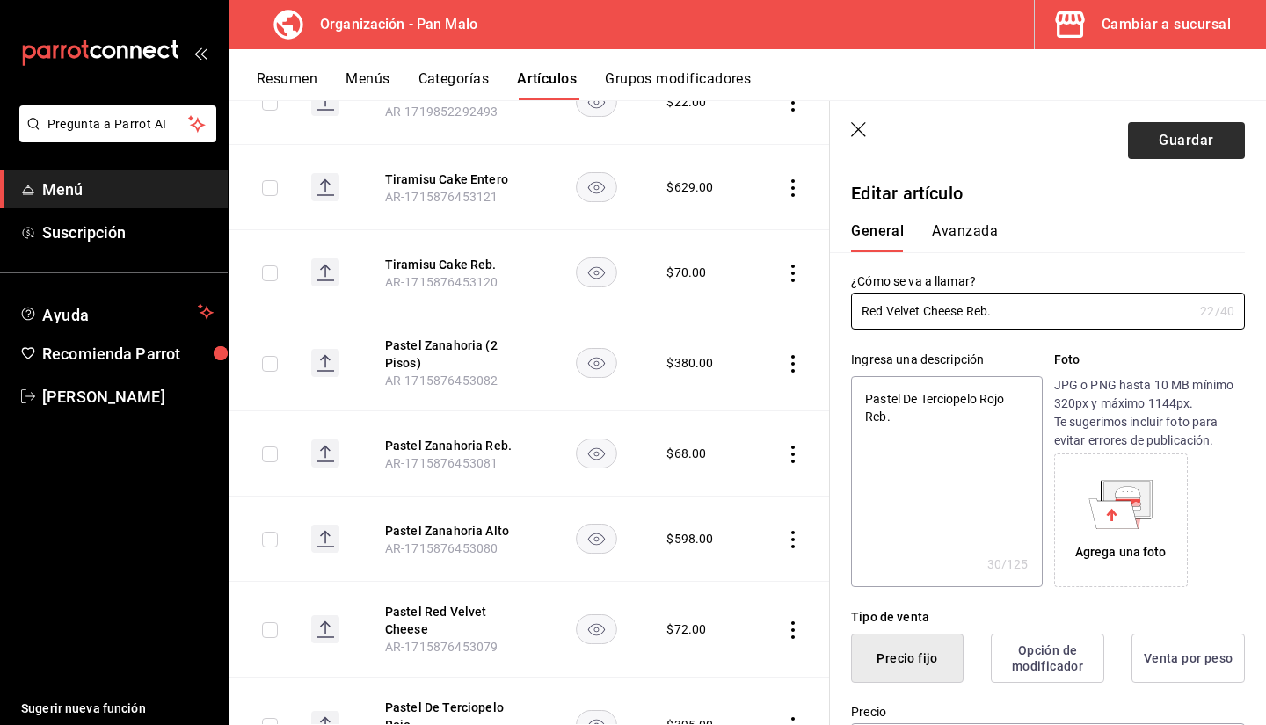
type input "Red Velvet Cheese Reb."
click at [1173, 141] on button "Guardar" at bounding box center [1186, 140] width 117 height 37
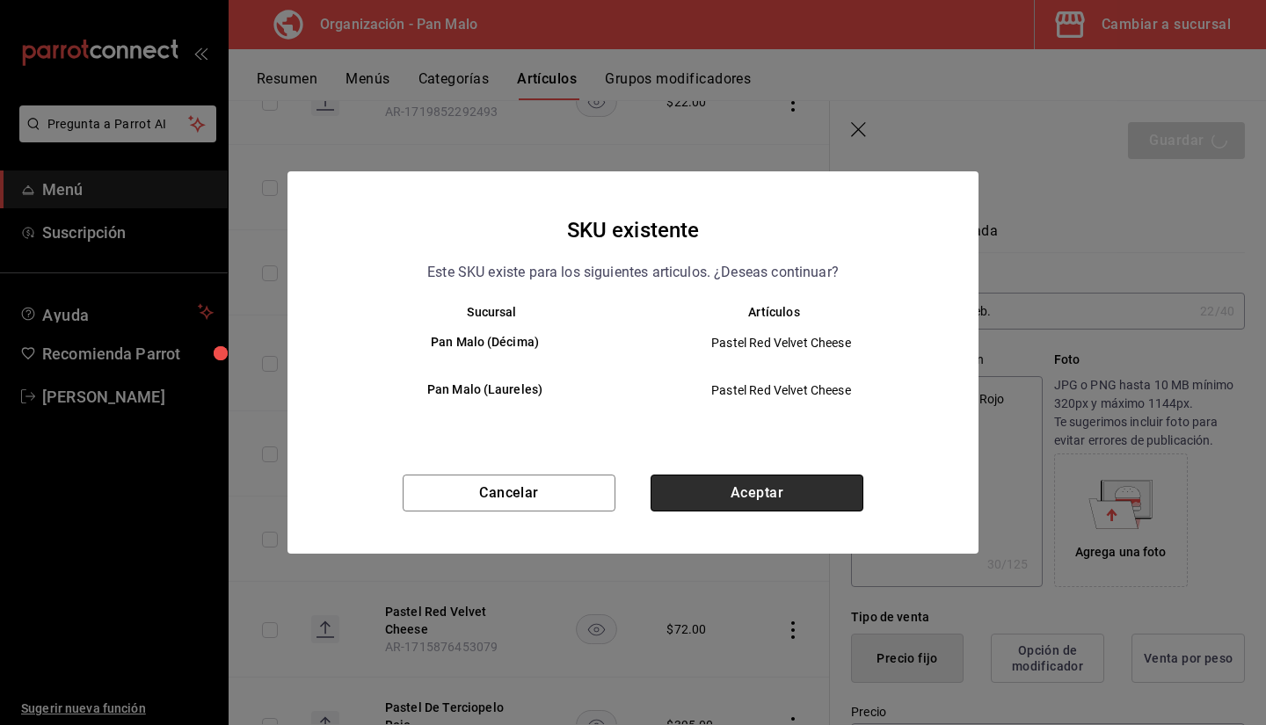
click at [812, 485] on button "Aceptar" at bounding box center [757, 493] width 213 height 37
type textarea "x"
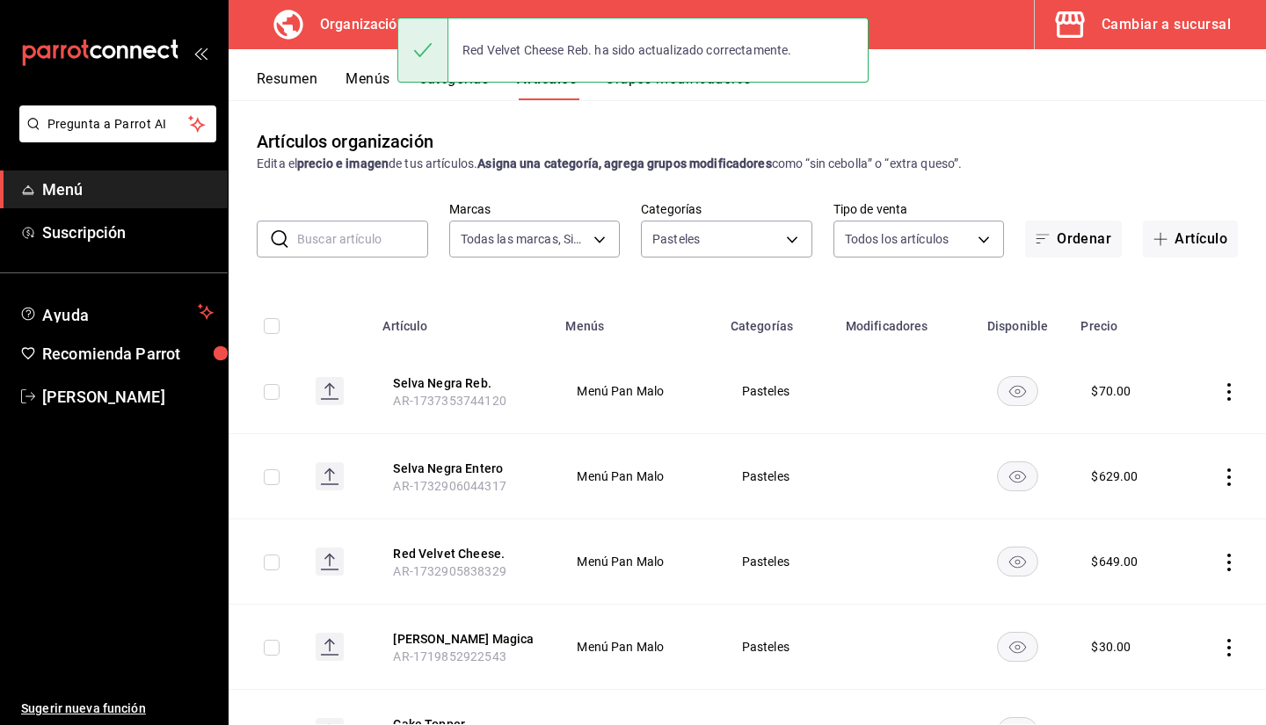
click at [362, 76] on button "Menús" at bounding box center [368, 85] width 44 height 30
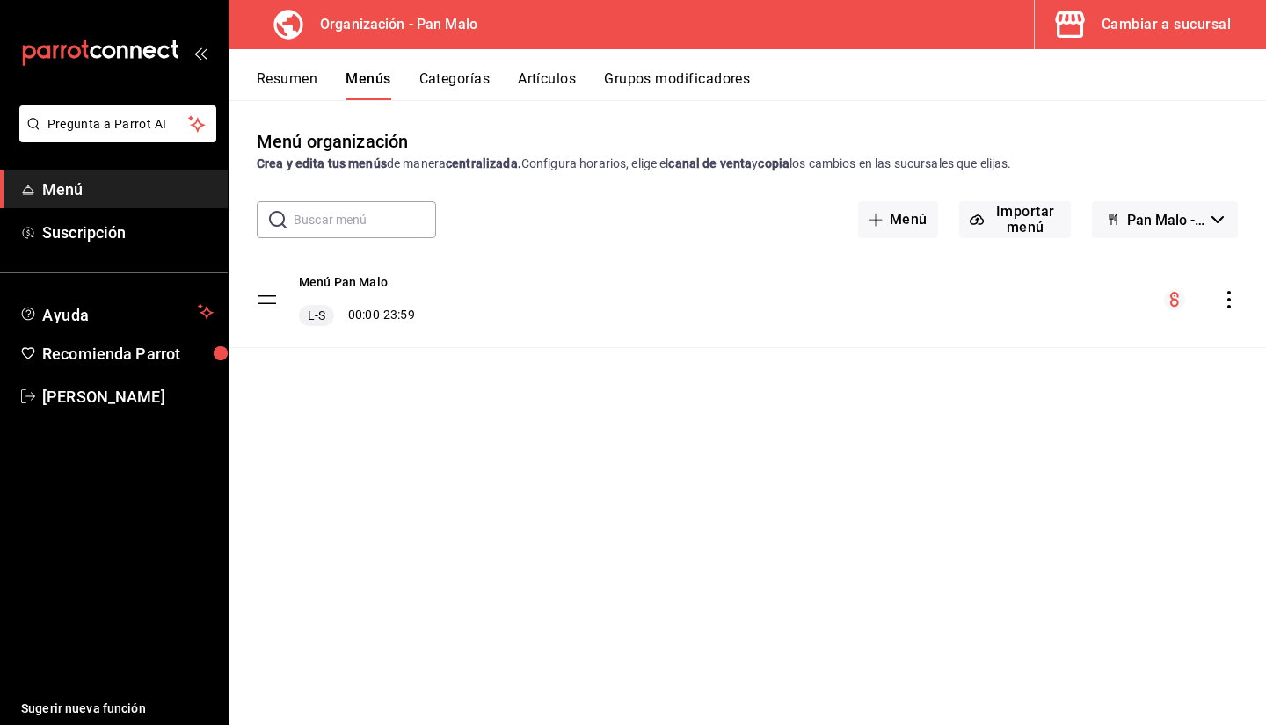
click at [1234, 304] on icon "actions" at bounding box center [1229, 300] width 18 height 18
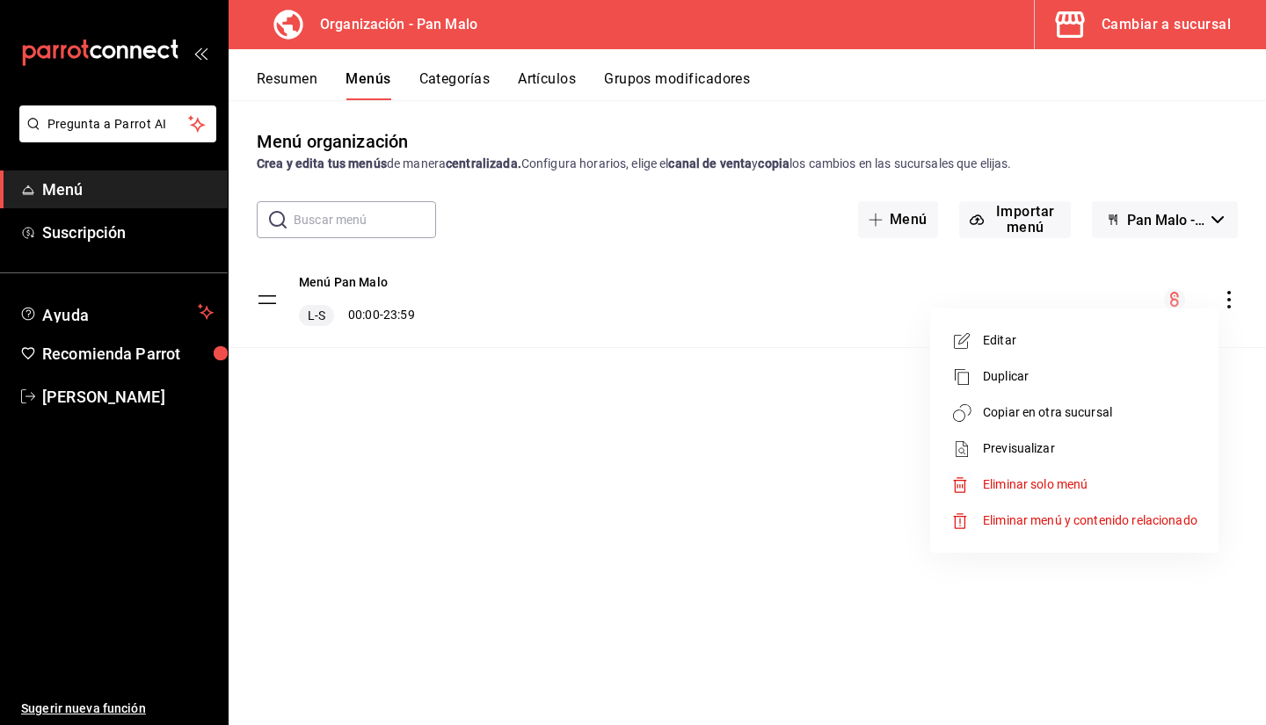
click at [1071, 399] on li "Copiar en otra sucursal" at bounding box center [1074, 413] width 274 height 36
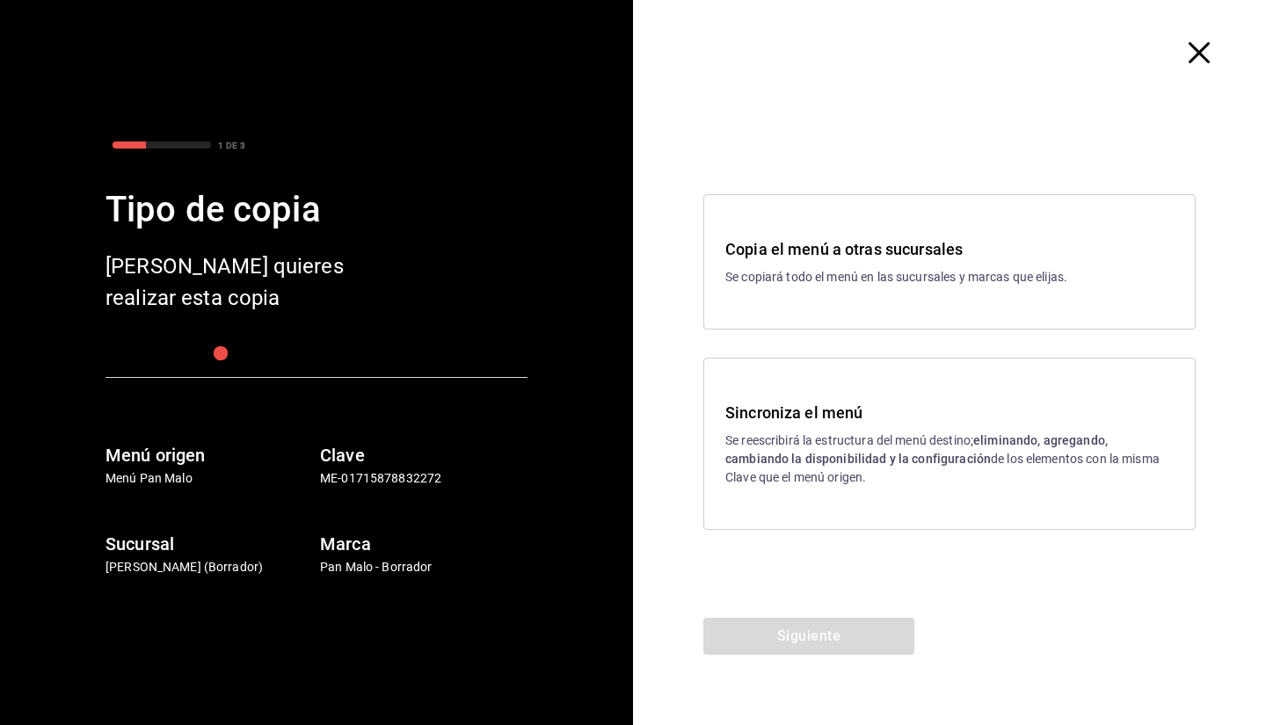
click at [894, 452] on strong "eliminando, agregando, cambiando la disponibilidad y la configuración" at bounding box center [916, 449] width 382 height 33
click at [835, 622] on button "Siguiente" at bounding box center [808, 636] width 211 height 37
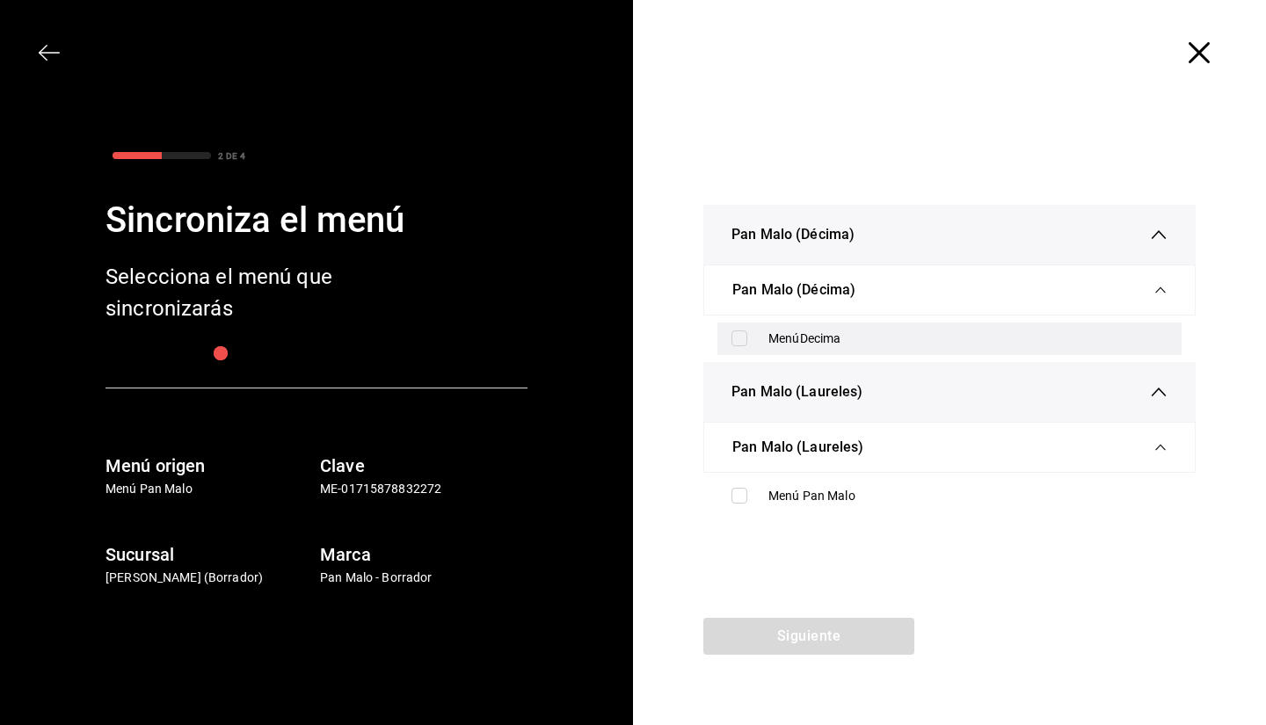
click at [836, 346] on div "MenúDecima" at bounding box center [967, 339] width 399 height 18
checkbox input "true"
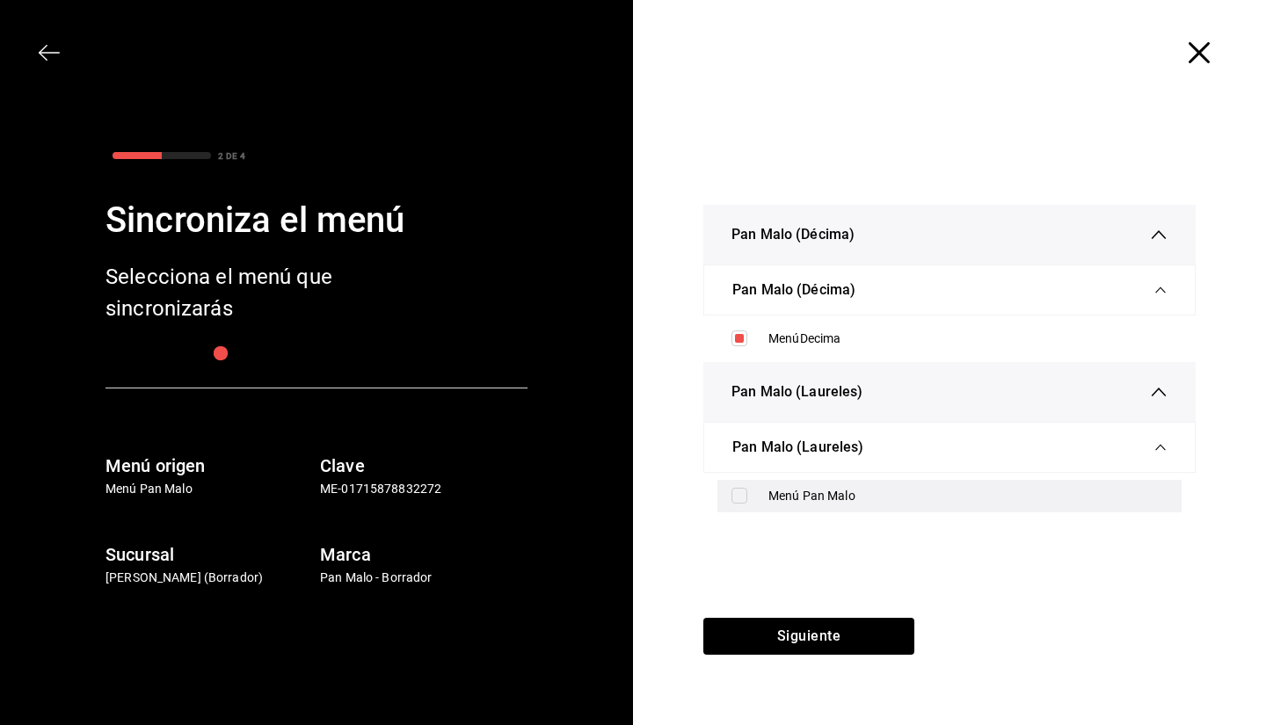
click at [787, 490] on div "Menú Pan Malo" at bounding box center [967, 496] width 399 height 18
checkbox input "true"
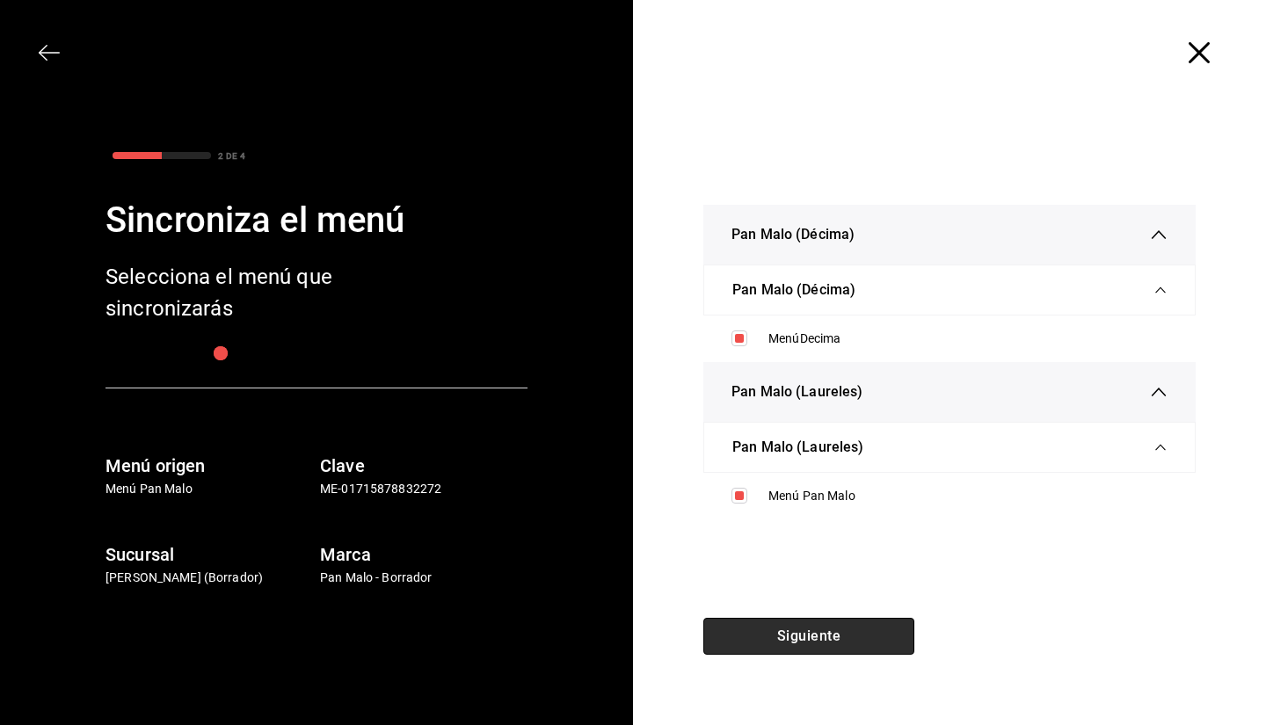
click at [792, 640] on button "Siguiente" at bounding box center [808, 636] width 211 height 37
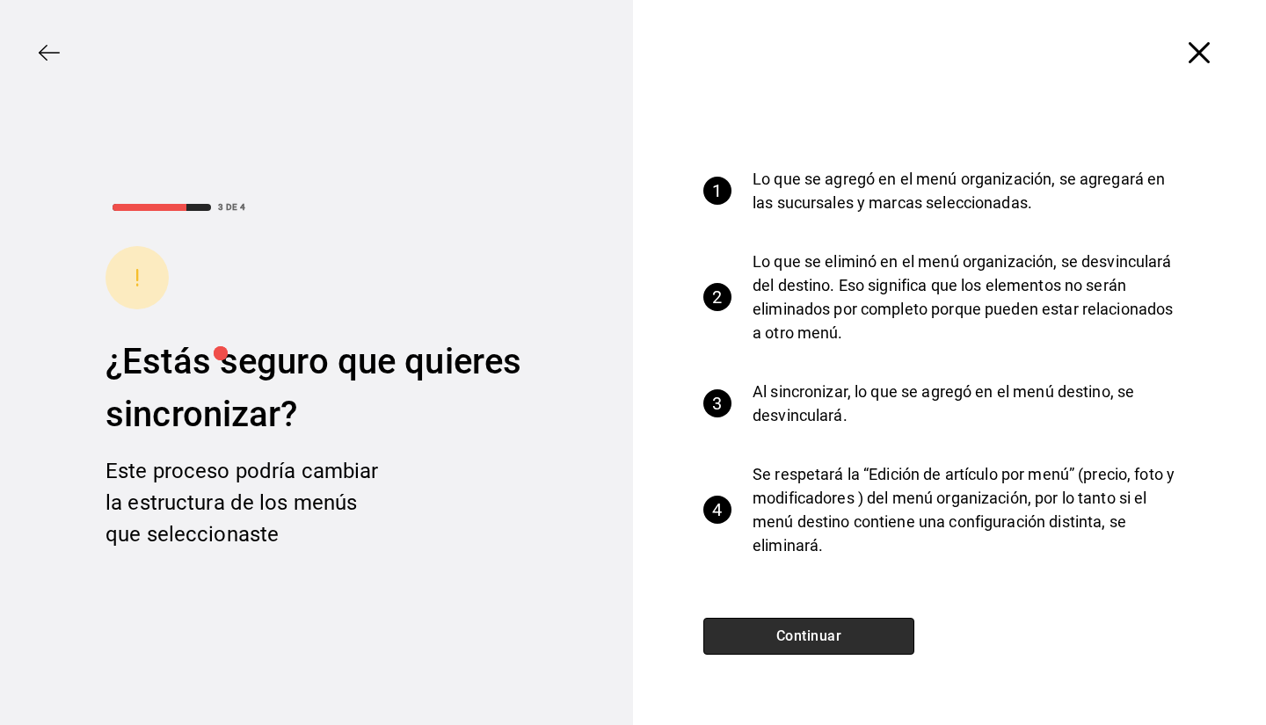
click at [829, 633] on button "Continuar" at bounding box center [808, 636] width 211 height 37
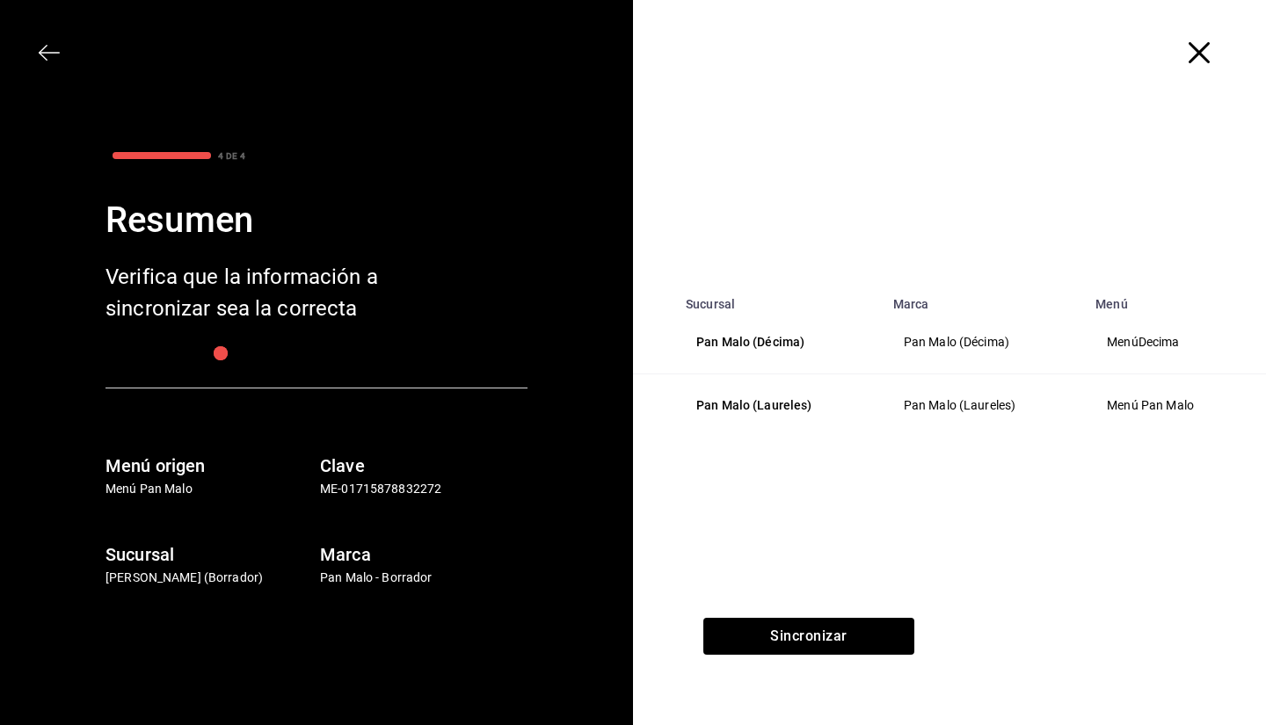
click at [834, 617] on div "Sucursal Marca Menú Pan Malo (Décima) Pan Malo (Décima) MenúDecima Pan Malo (La…" at bounding box center [949, 362] width 633 height 513
click at [809, 623] on button "Sincronizar" at bounding box center [808, 636] width 211 height 37
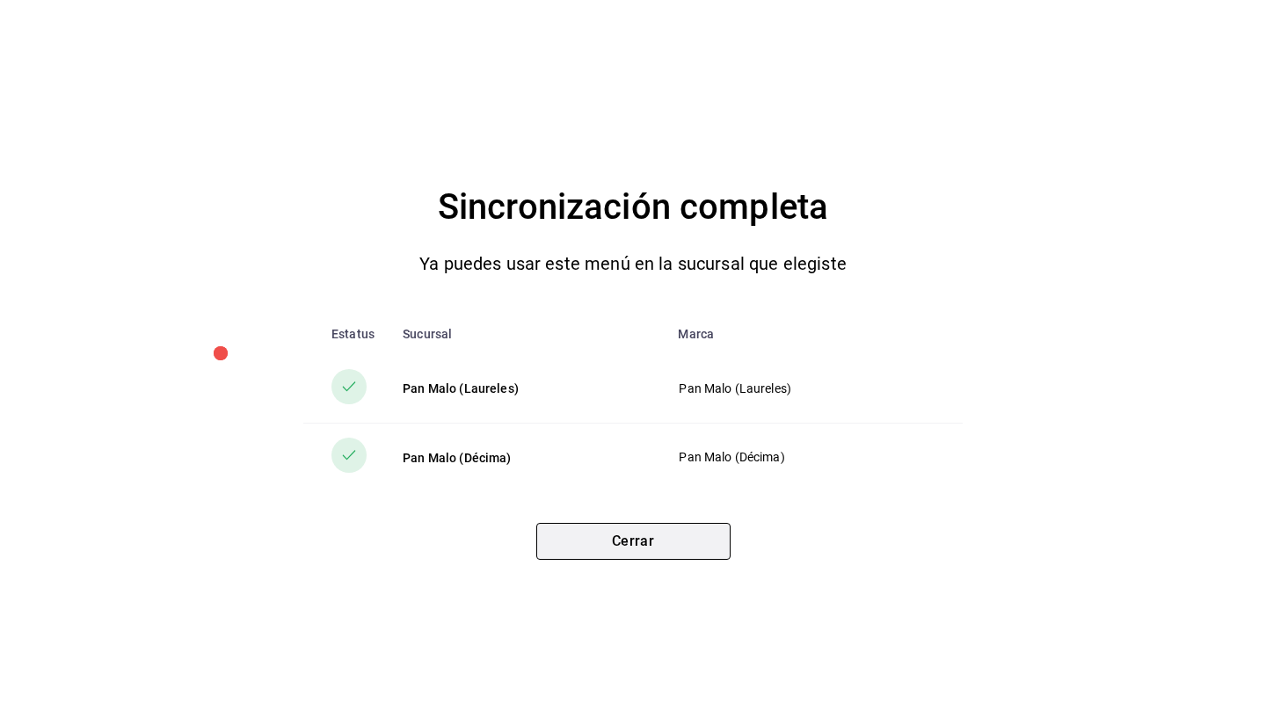
click at [649, 550] on button "Cerrar" at bounding box center [633, 541] width 194 height 37
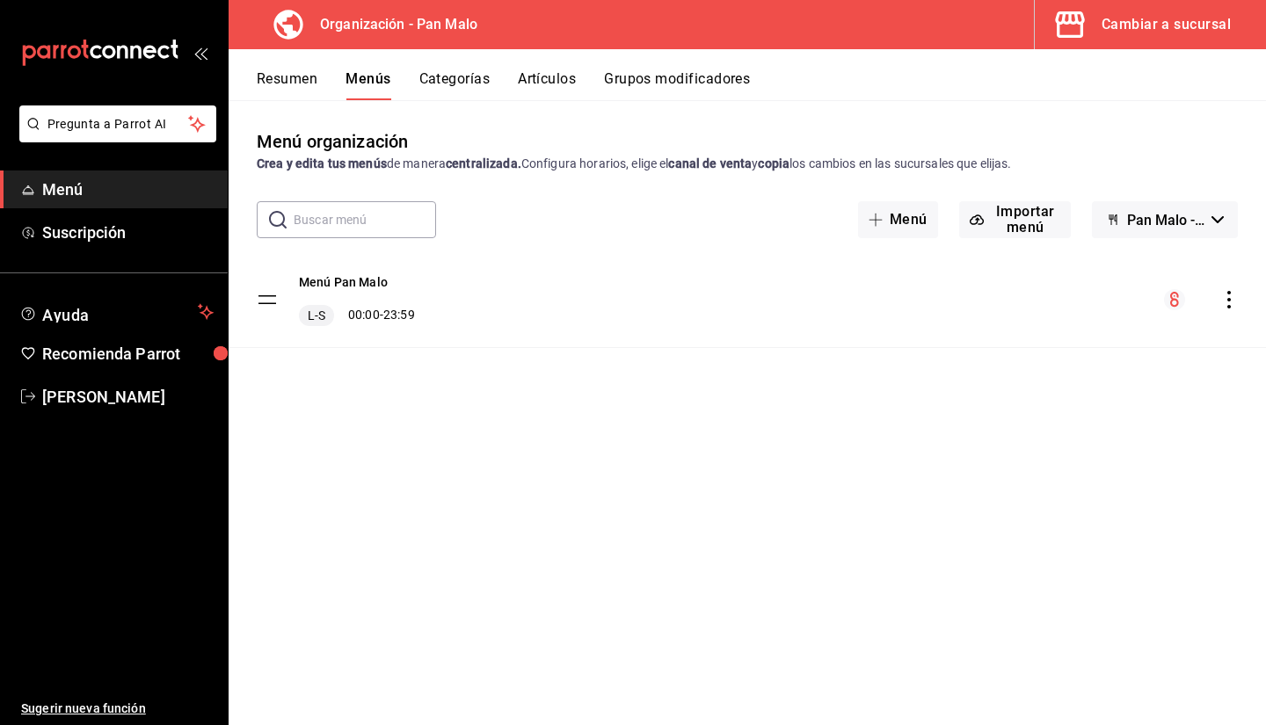
click at [314, 75] on button "Resumen" at bounding box center [287, 85] width 61 height 30
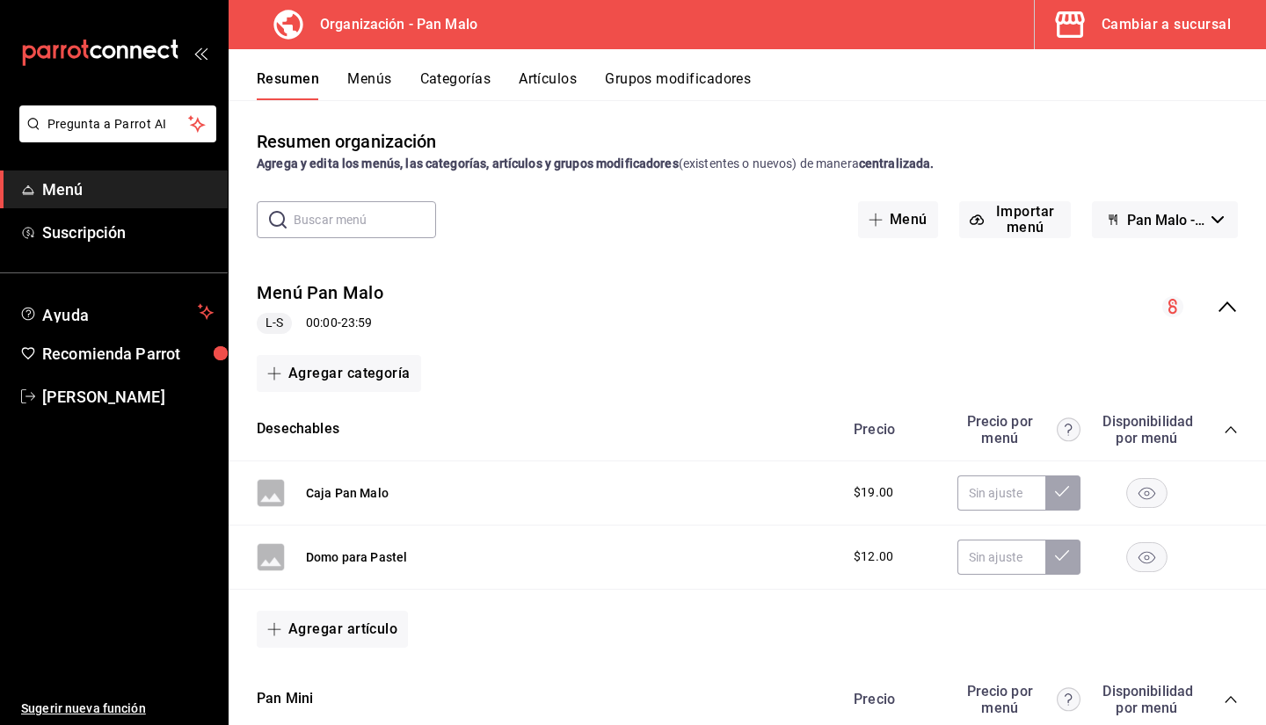
click at [1096, 32] on button "Cambiar a sucursal" at bounding box center [1143, 24] width 217 height 49
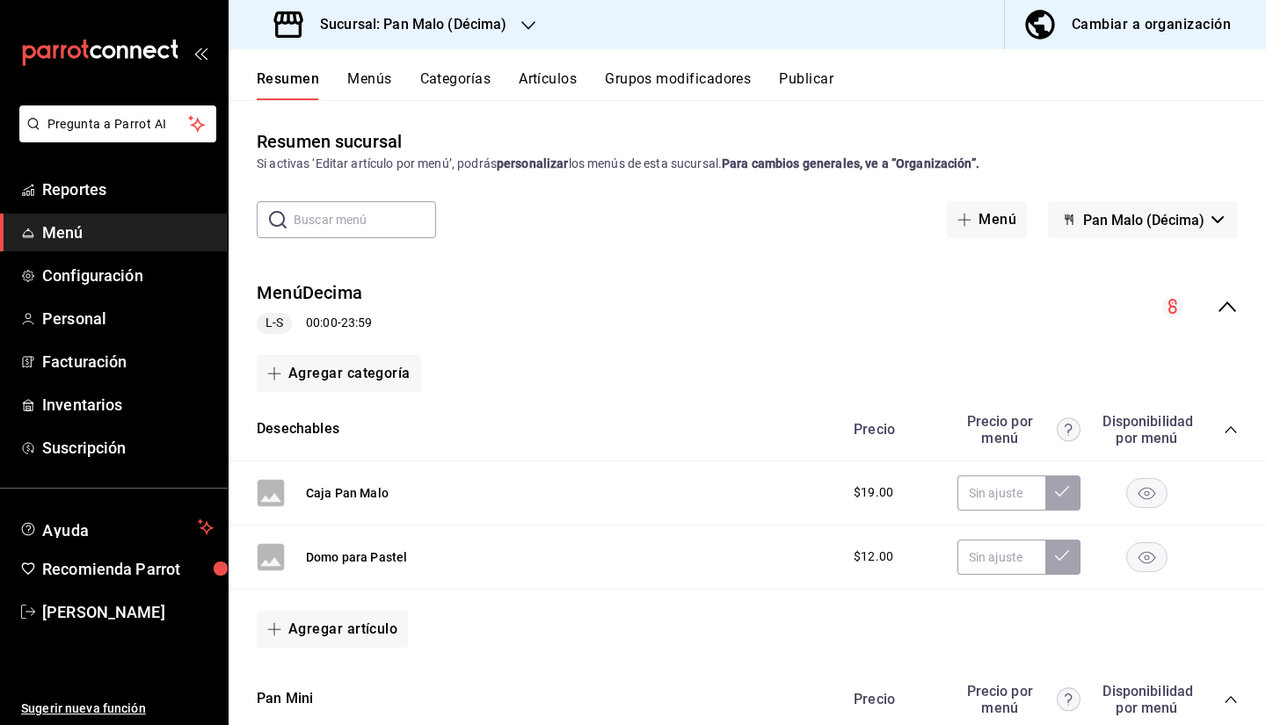
click at [1121, 26] on div "Cambiar a organización" at bounding box center [1151, 24] width 159 height 25
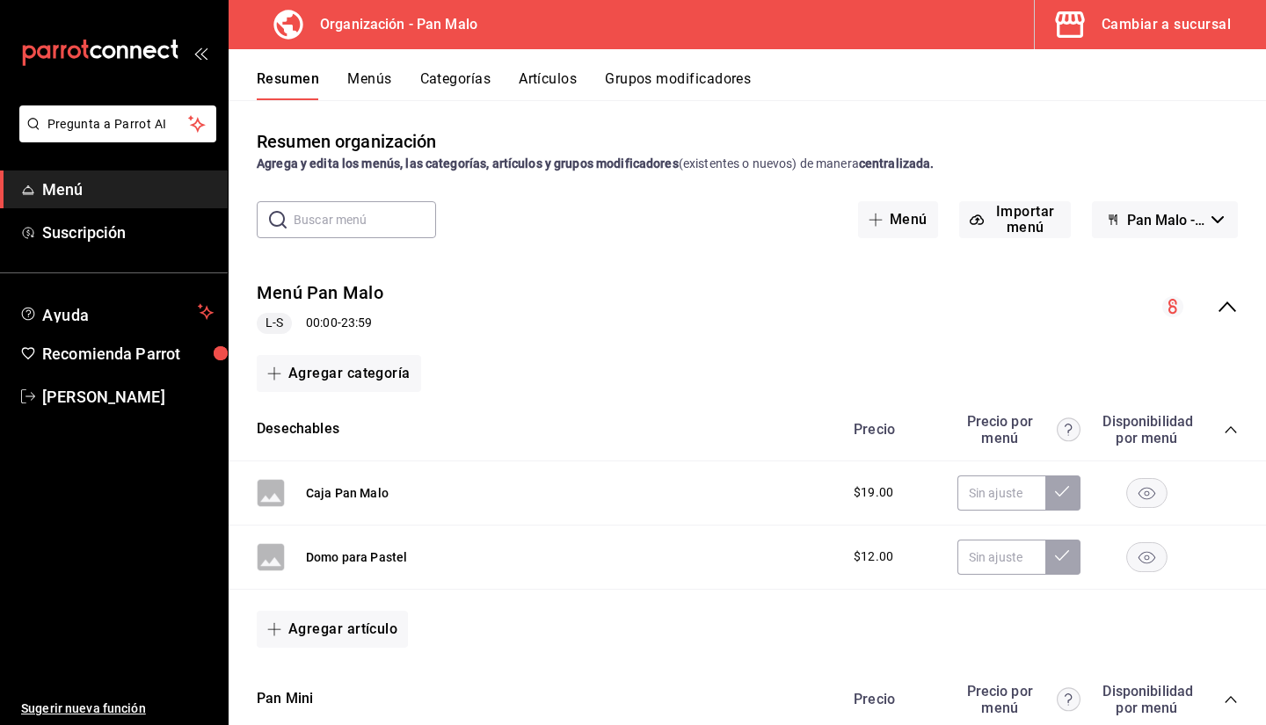
click at [554, 74] on button "Artículos" at bounding box center [548, 85] width 58 height 30
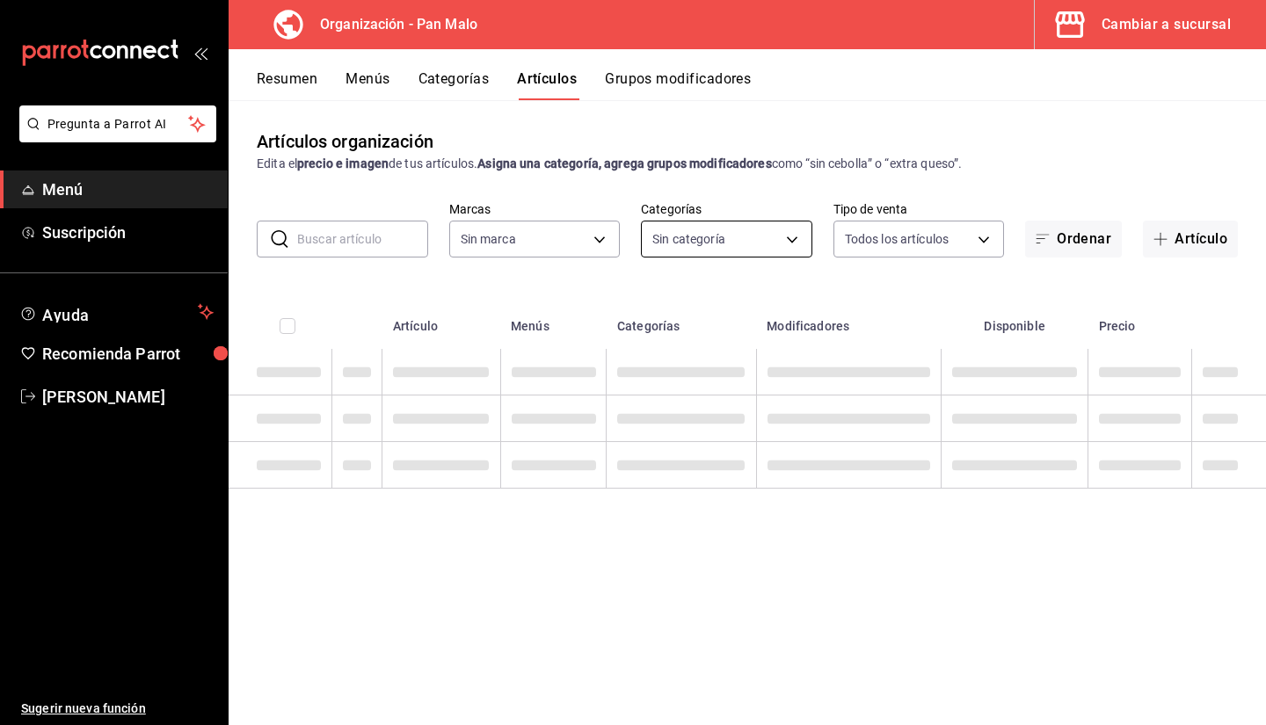
type input "fc172b80-d414-46c2-bed9-f4eeed86d775"
click at [703, 252] on body "Pregunta a Parrot AI Menú Suscripción Ayuda Recomienda Parrot Sebastian Viadero…" at bounding box center [633, 362] width 1266 height 725
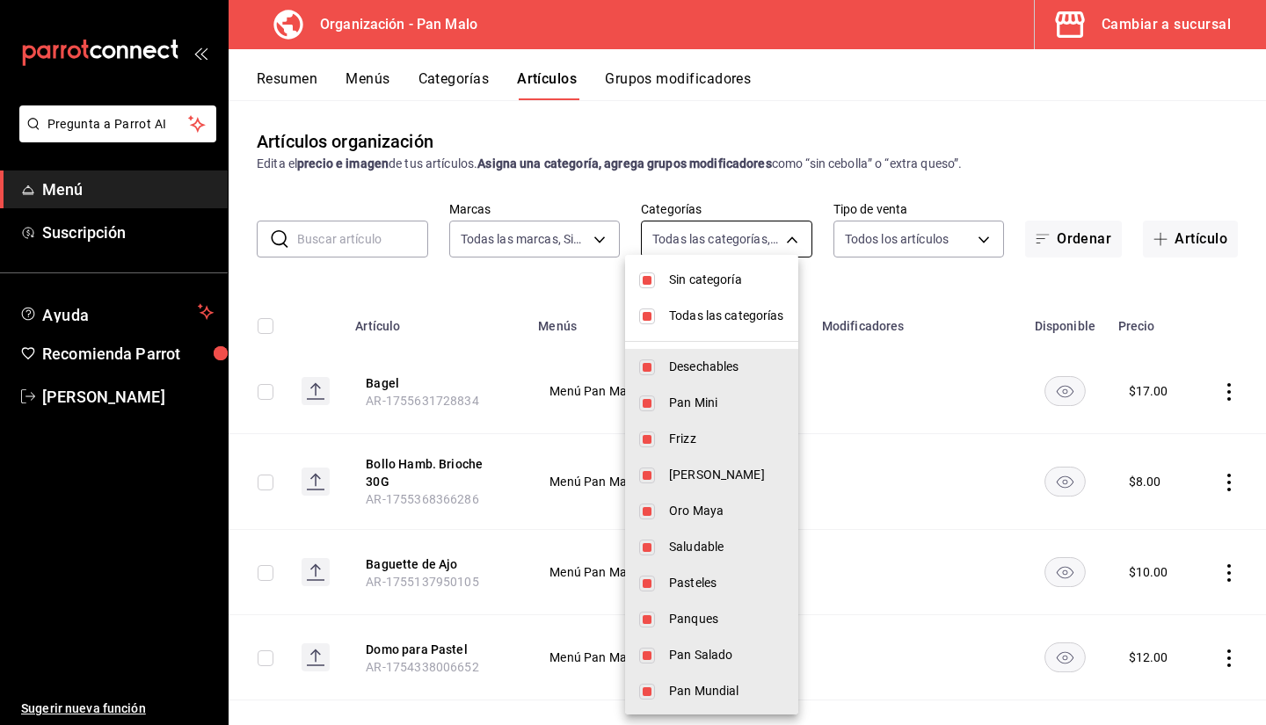
type input "51794acf-e1dd-4f38-9b3b-bc570c38acdf,faac991b-1219-45c2-92b9-09911293bcdb,94738…"
click at [685, 323] on span "Todas las categorías" at bounding box center [726, 316] width 115 height 18
checkbox input "false"
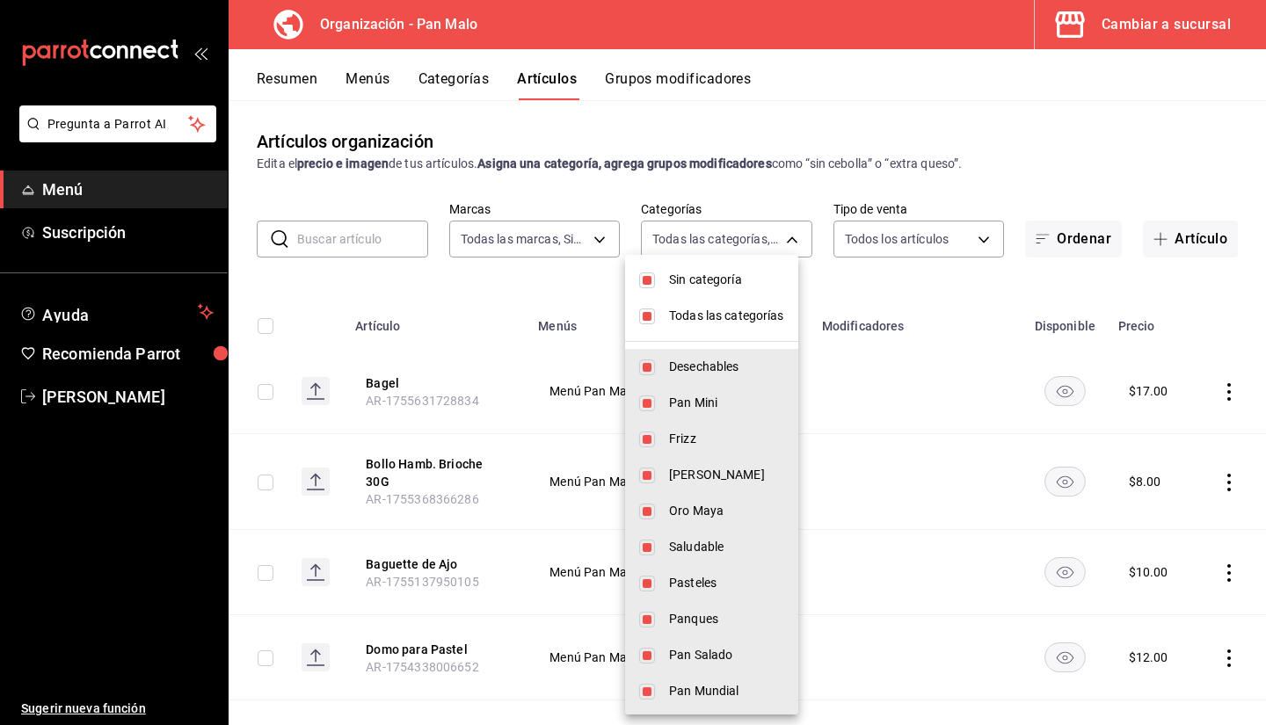
checkbox input "false"
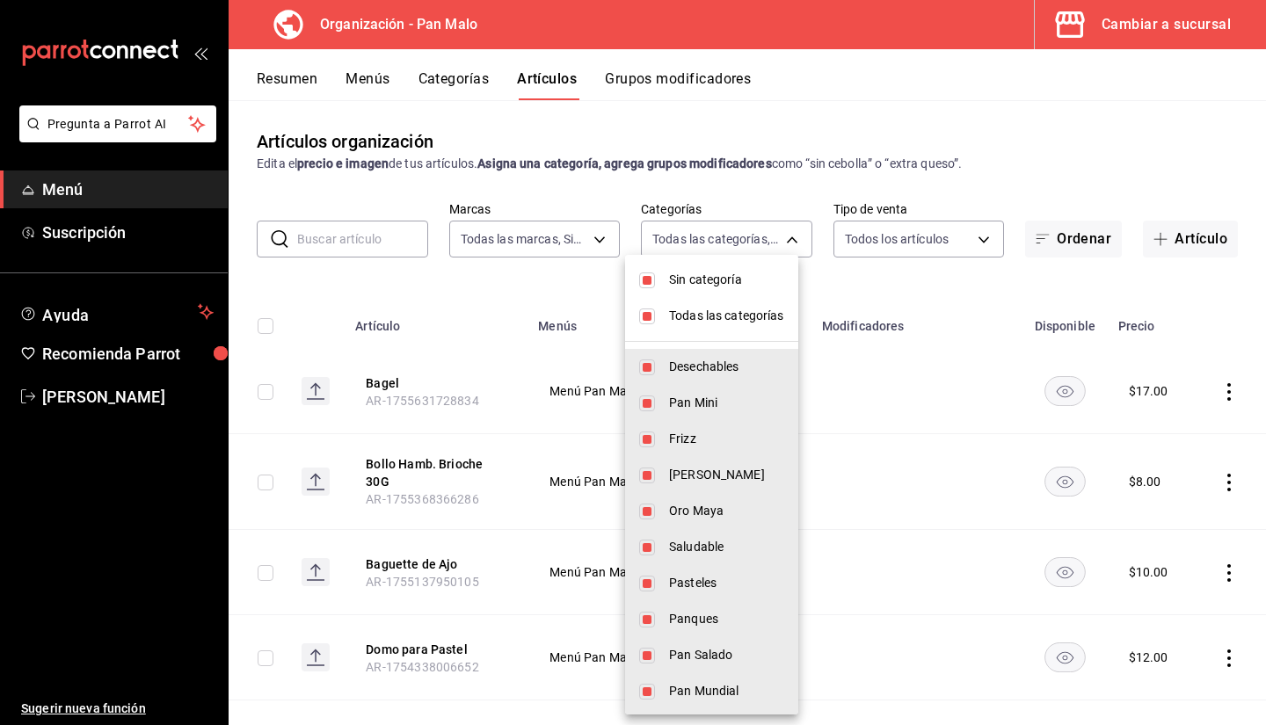
checkbox input "false"
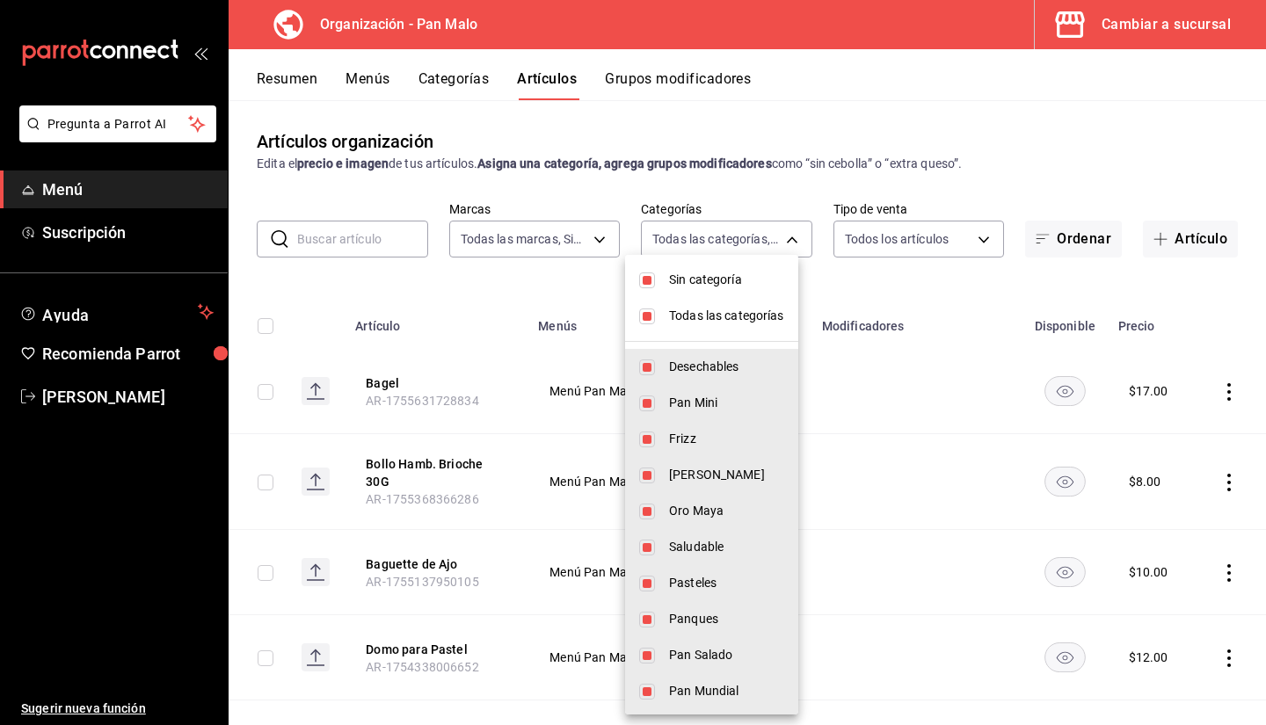
checkbox input "false"
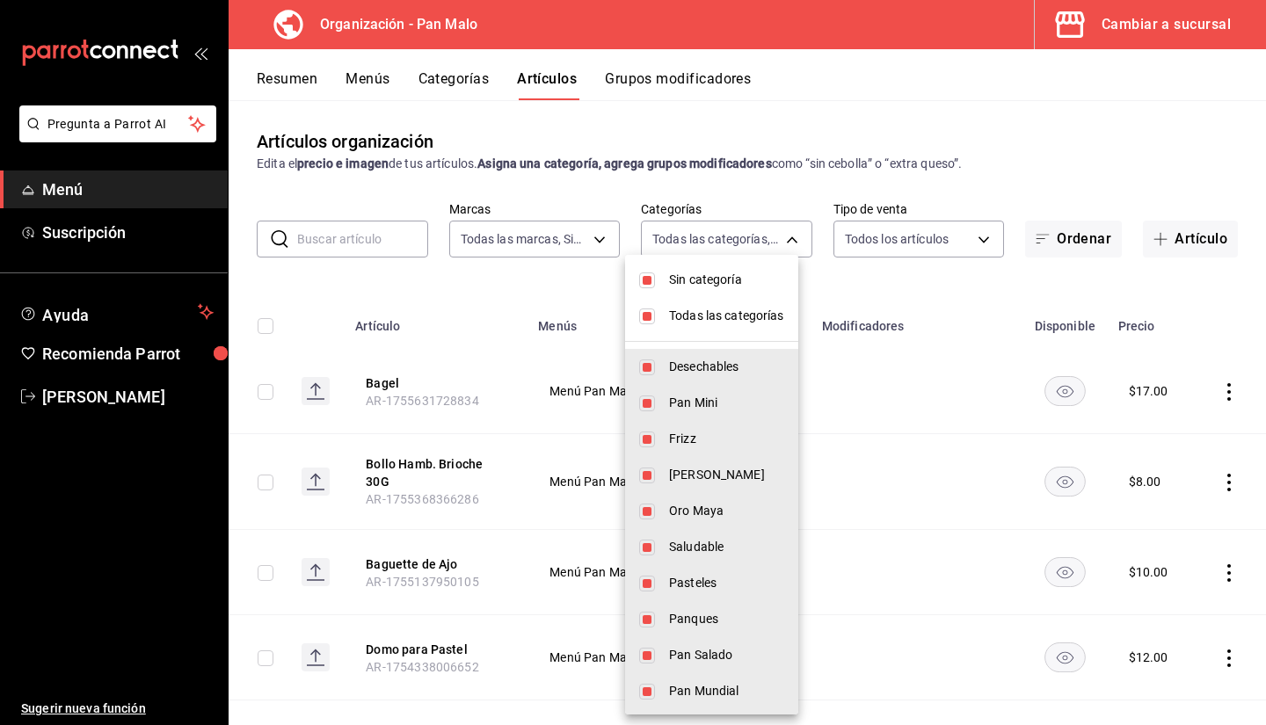
checkbox input "false"
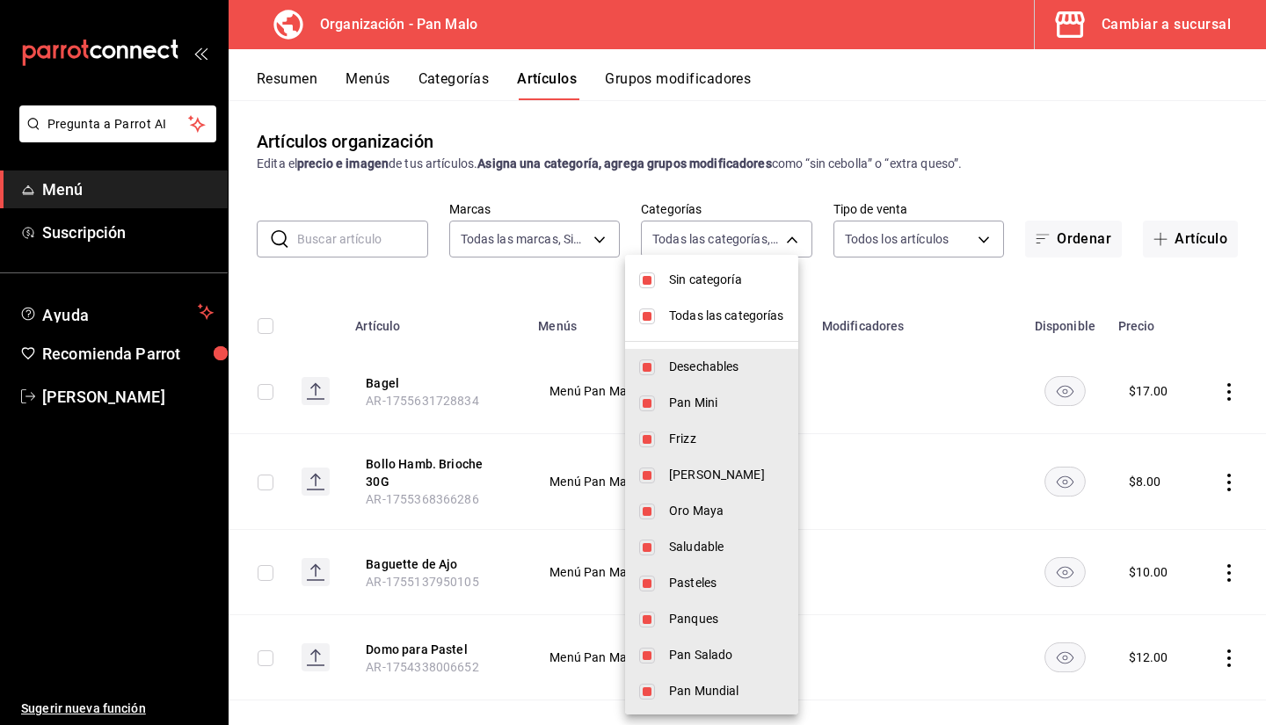
checkbox input "false"
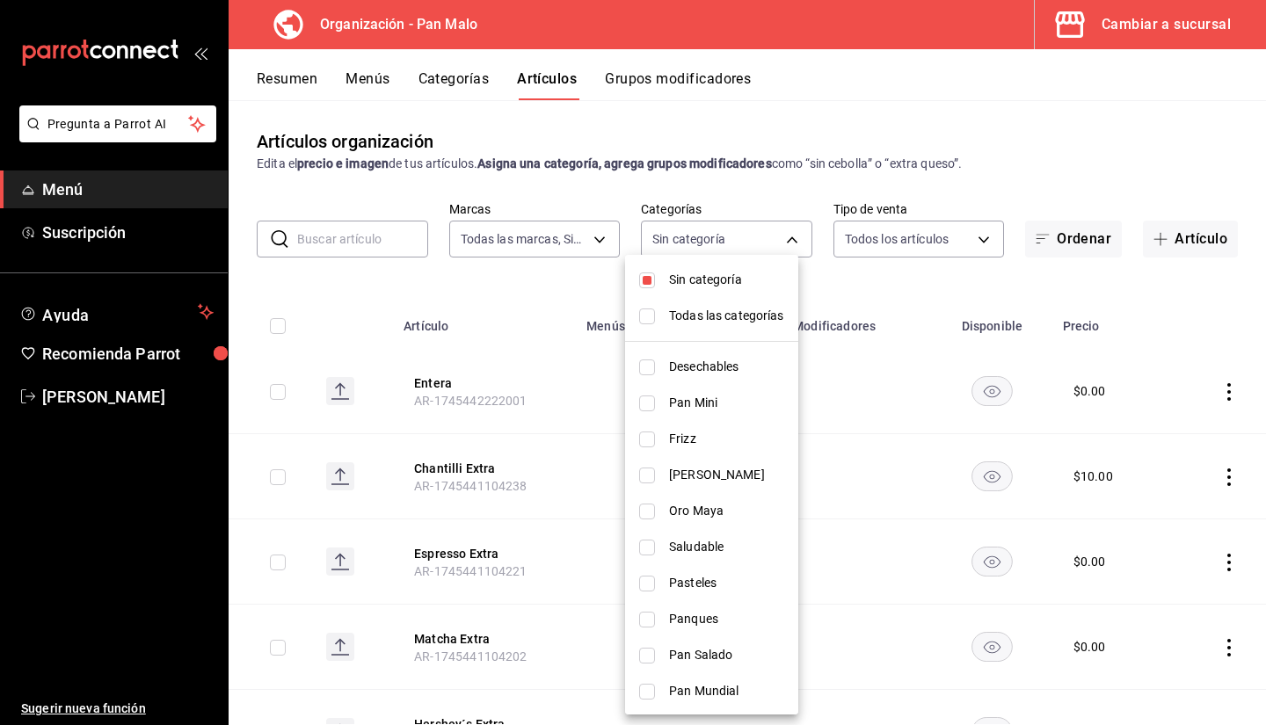
click at [679, 579] on span "Pasteles" at bounding box center [726, 583] width 115 height 18
type input "a6598a7c-235b-4cef-8a18-6df16c96b242"
checkbox input "true"
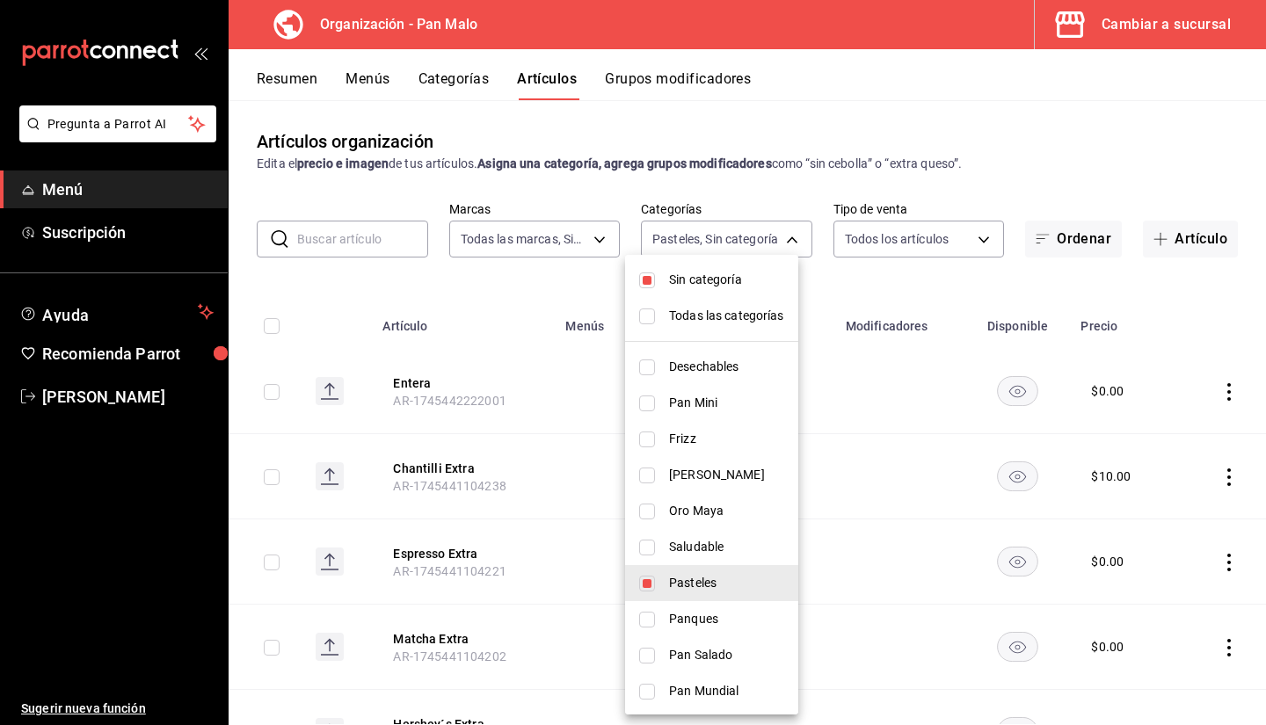
click at [527, 281] on div at bounding box center [633, 362] width 1266 height 725
click at [793, 229] on body "Pregunta a Parrot AI Menú Suscripción Ayuda Recomienda Parrot Sebastian Viadero…" at bounding box center [633, 362] width 1266 height 725
click at [706, 286] on span "Sin categoría" at bounding box center [726, 280] width 115 height 18
checkbox input "false"
click at [1166, 156] on div at bounding box center [633, 362] width 1266 height 725
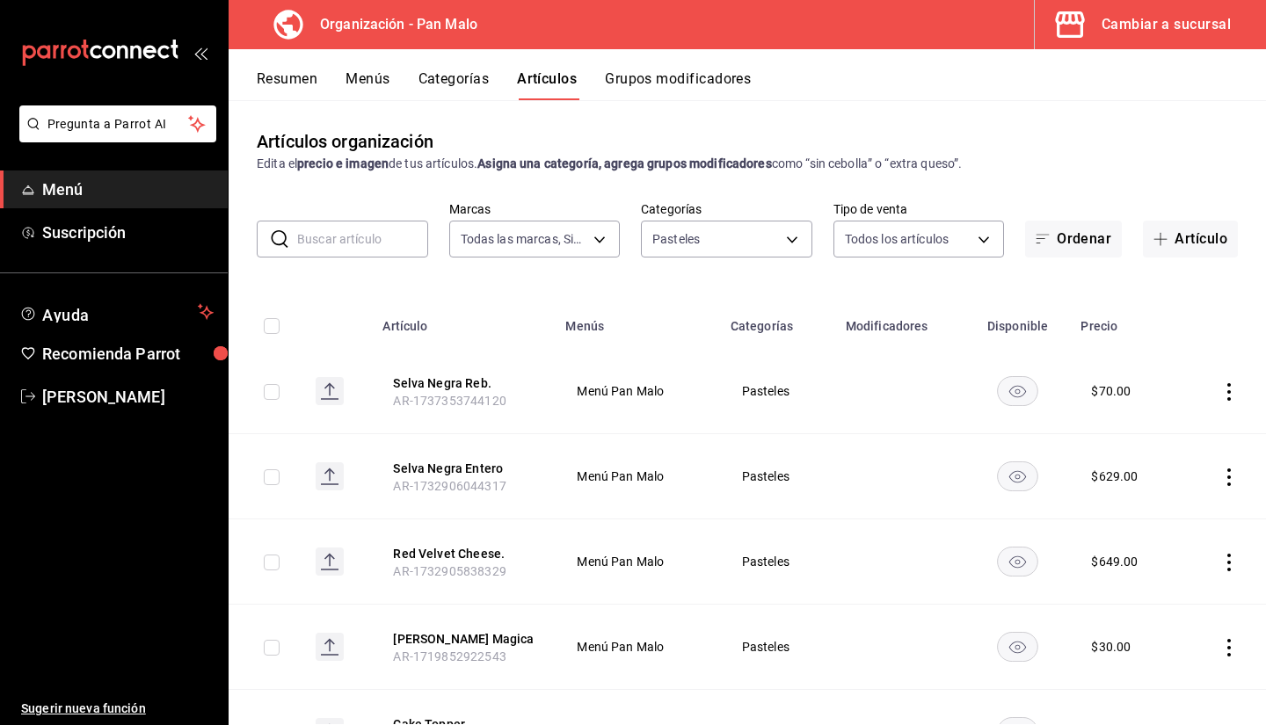
drag, startPoint x: 1265, startPoint y: 164, endPoint x: 1220, endPoint y: 196, distance: 54.9
click at [380, 242] on input "text" at bounding box center [362, 239] width 131 height 35
click at [790, 297] on th "Categorías" at bounding box center [777, 321] width 115 height 56
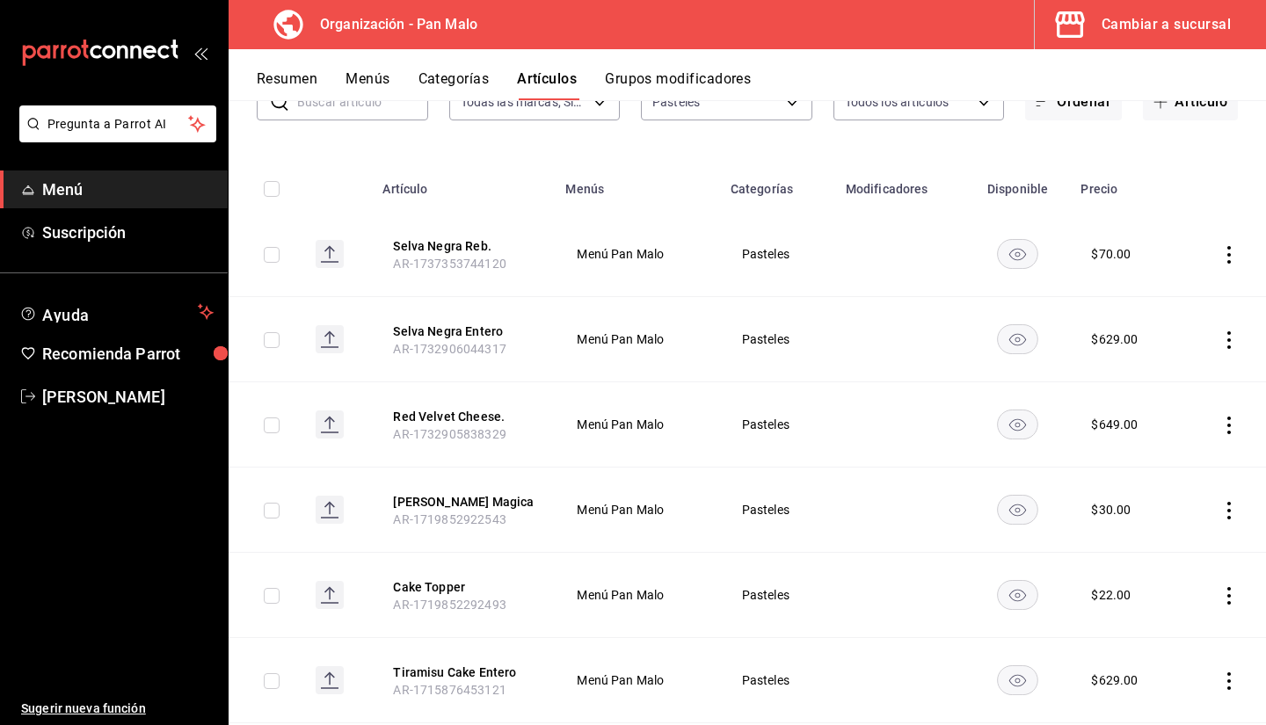
scroll to position [84, 0]
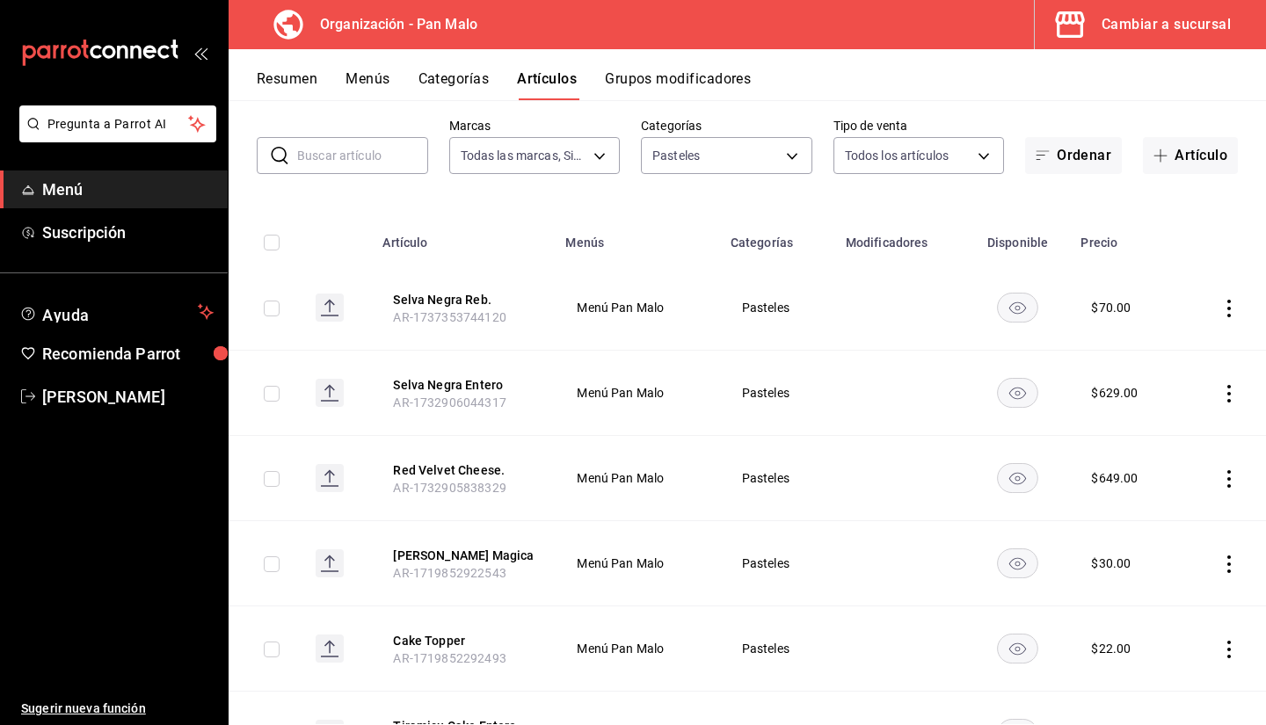
click at [1153, 31] on div "Cambiar a sucursal" at bounding box center [1166, 24] width 129 height 25
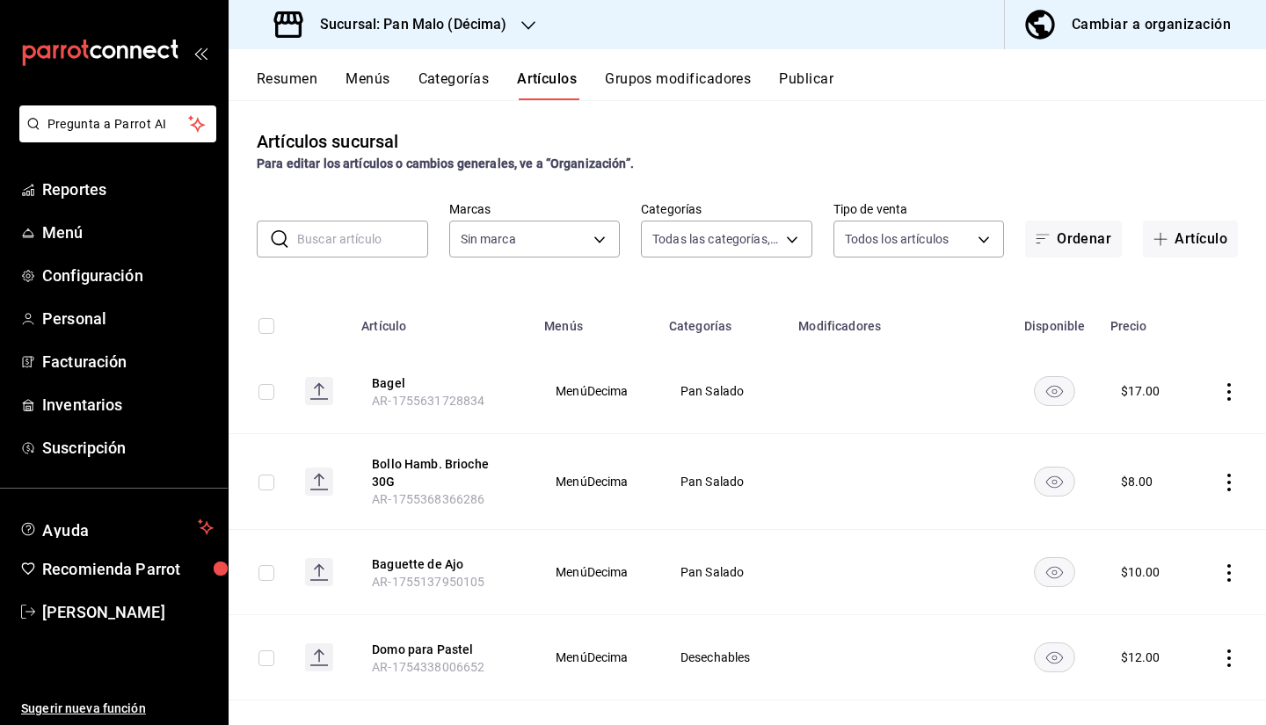
type input "1ae9769f-fbd9-46c1-8cdf-2a0aa2f7bce2,a76e23ba-8092-426a-a52d-0d66dea9f822,03a84…"
type input "466bce2b-5cc3-4329-804f-08308640c70a"
